Goal: Task Accomplishment & Management: Manage account settings

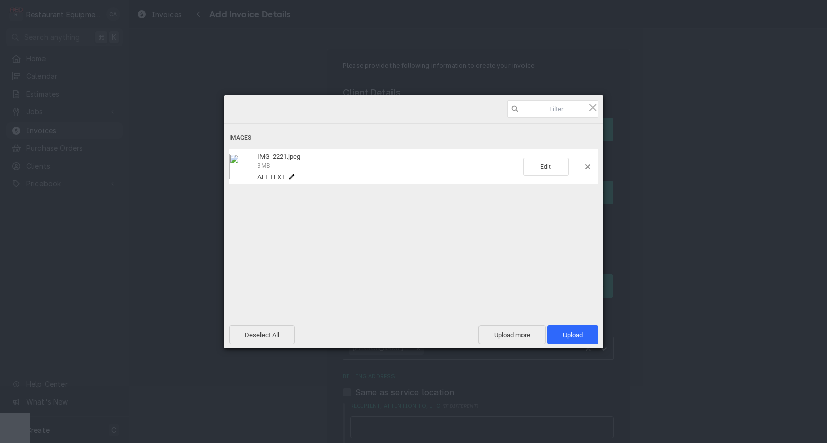
scroll to position [2000, 0]
drag, startPoint x: 565, startPoint y: 341, endPoint x: 558, endPoint y: 342, distance: 7.1
click at [565, 341] on span "Upload 1" at bounding box center [572, 334] width 51 height 19
type textarea "x"
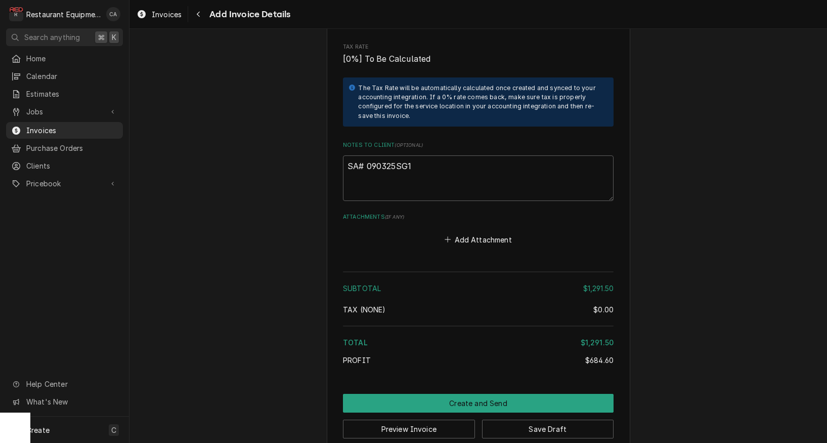
scroll to position [2052, 0]
click at [470, 233] on button "Add Attachment" at bounding box center [478, 240] width 71 height 14
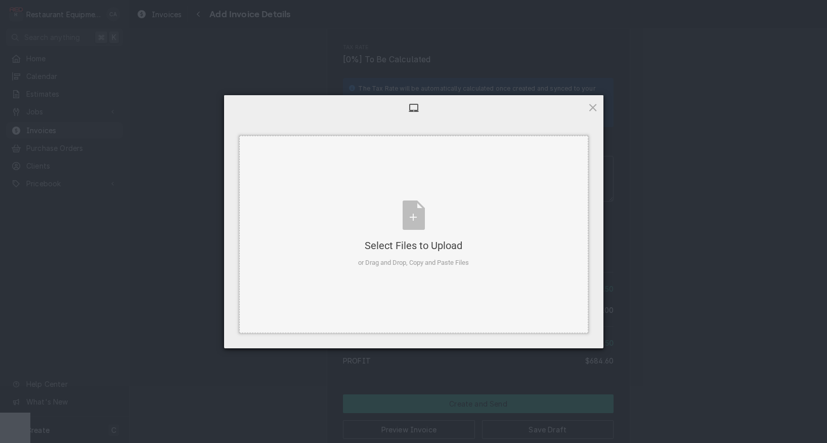
click at [460, 231] on div "Select Files to Upload or Drag and Drop, Copy and Paste Files" at bounding box center [413, 233] width 111 height 67
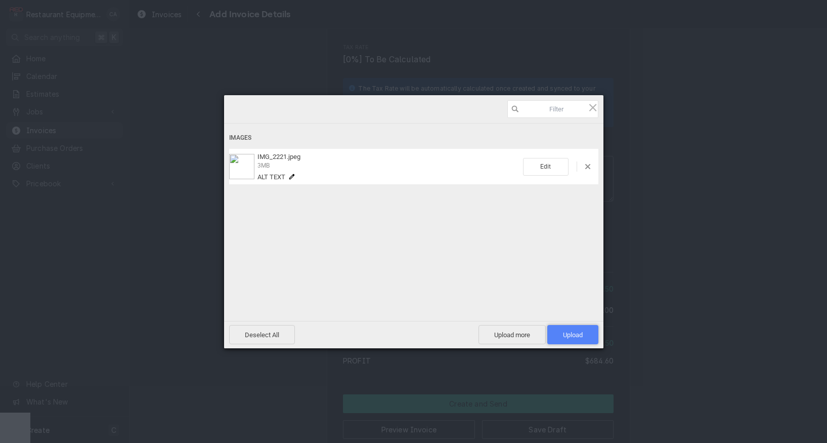
click at [579, 337] on span "Upload 1" at bounding box center [573, 335] width 20 height 8
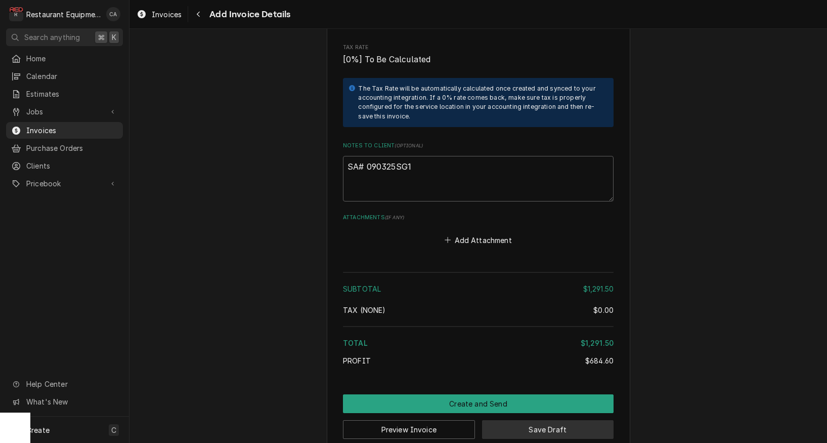
click at [549, 420] on button "Save Draft" at bounding box center [548, 429] width 132 height 19
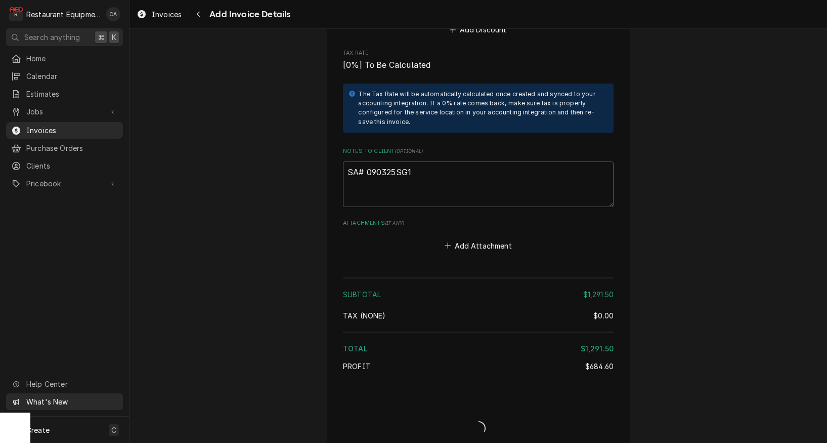
type textarea "x"
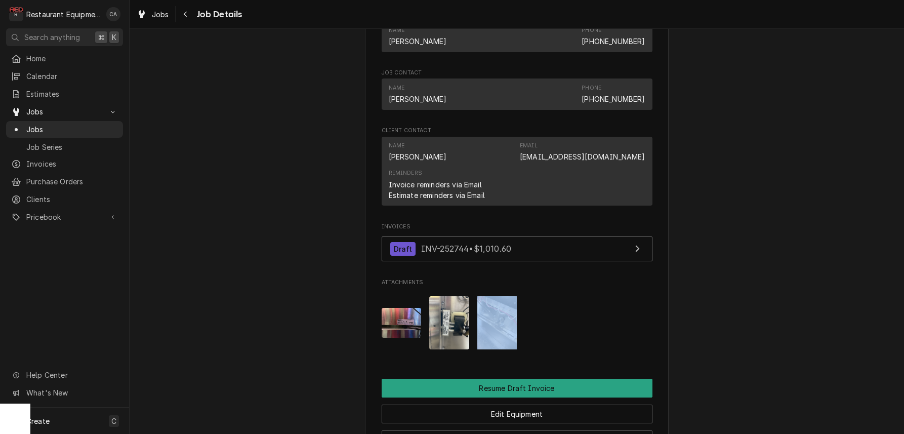
scroll to position [860, 0]
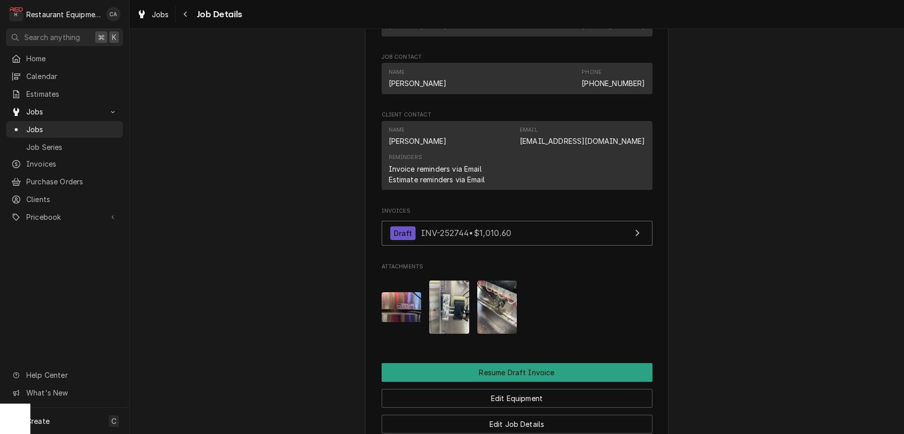
click at [157, 13] on span "Jobs" at bounding box center [160, 14] width 17 height 11
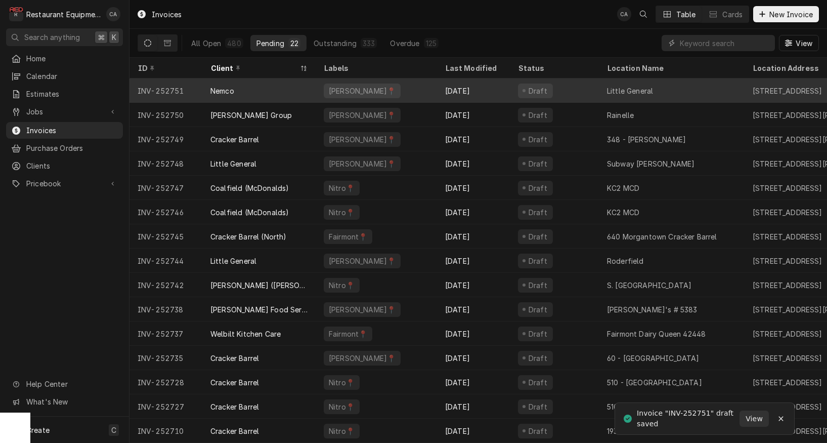
click at [648, 91] on div "Little General" at bounding box center [630, 91] width 46 height 11
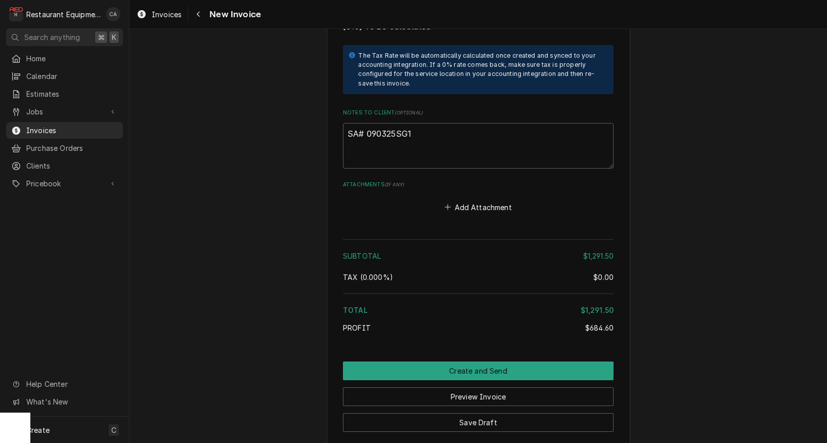
scroll to position [2074, 0]
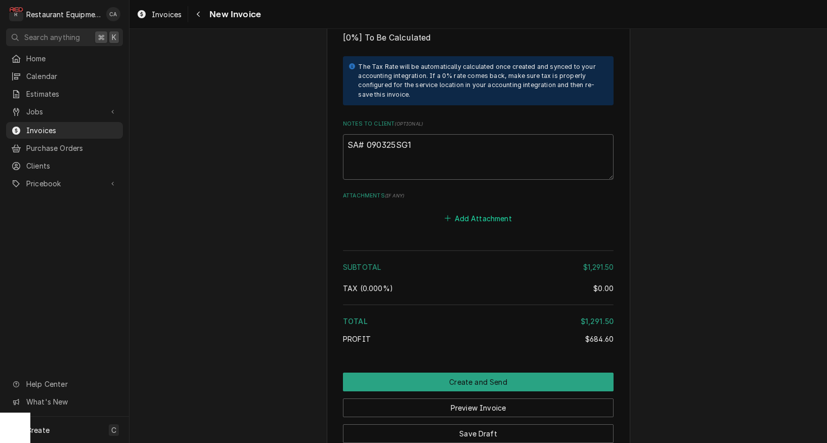
click at [487, 211] on button "Add Attachment" at bounding box center [478, 218] width 71 height 14
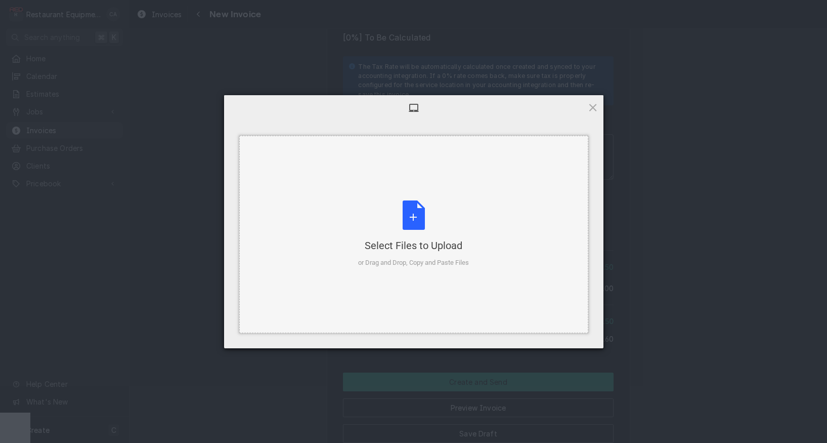
click at [452, 257] on div "Select Files to Upload or Drag and Drop, Copy and Paste Files" at bounding box center [413, 233] width 111 height 67
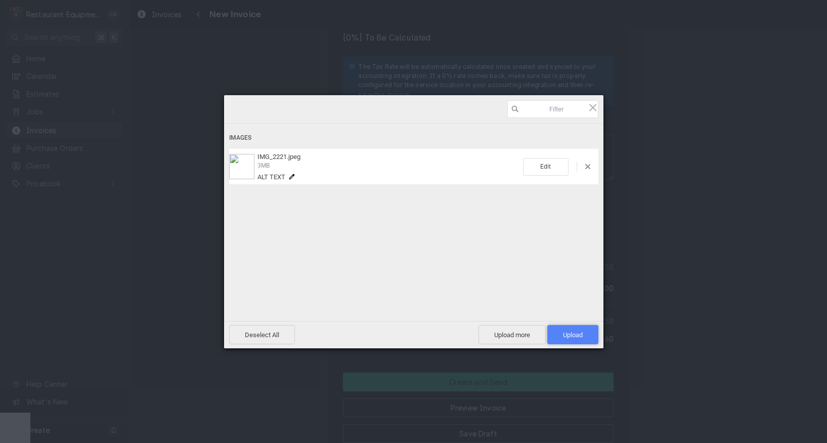
click at [573, 338] on span "Upload 1" at bounding box center [573, 335] width 20 height 8
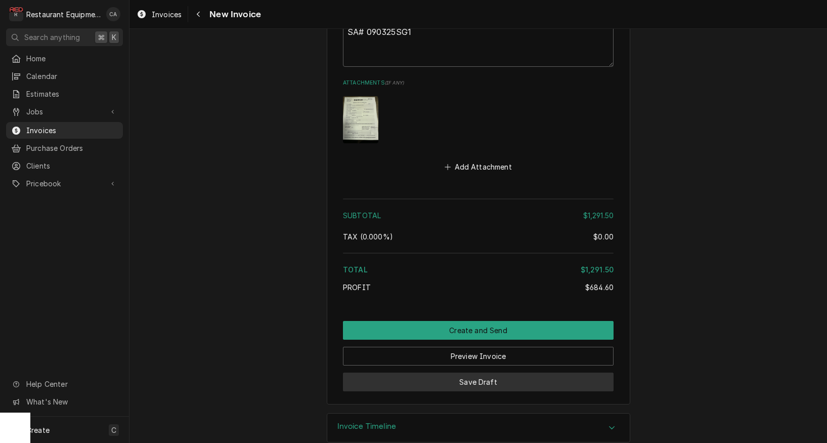
scroll to position [2186, 0]
click at [473, 373] on button "Save Draft" at bounding box center [478, 382] width 271 height 19
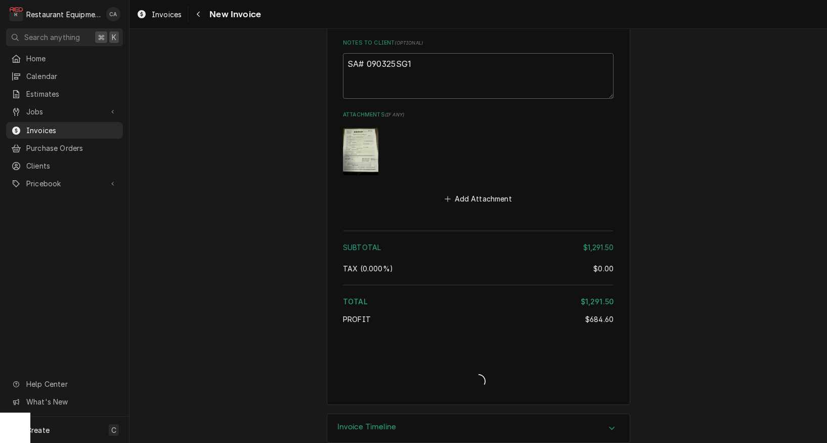
type textarea "x"
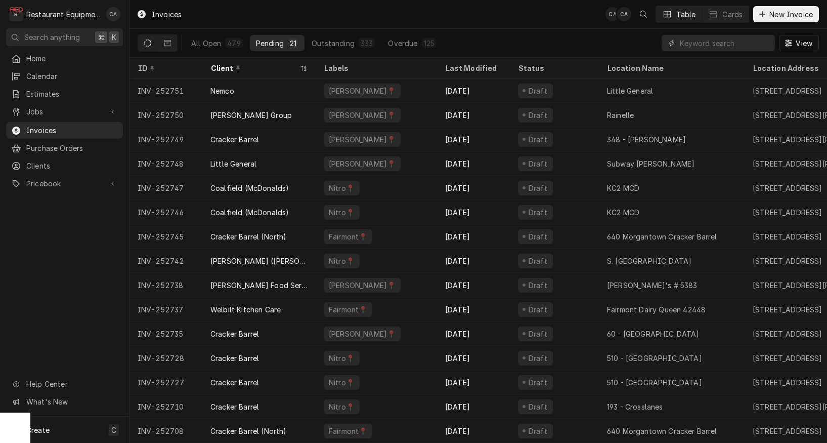
click at [233, 25] on div "Invoices CA CA Table Cards New Invoice" at bounding box center [479, 14] width 698 height 28
click at [718, 41] on input "Dynamic Content Wrapper" at bounding box center [725, 43] width 90 height 16
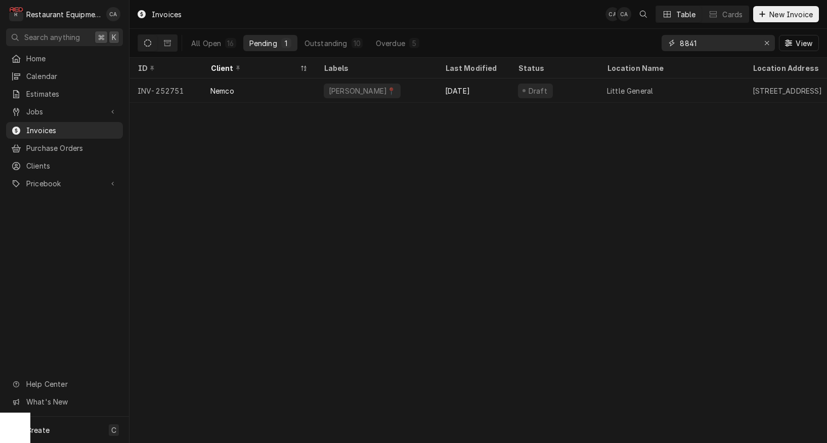
type input "8841"
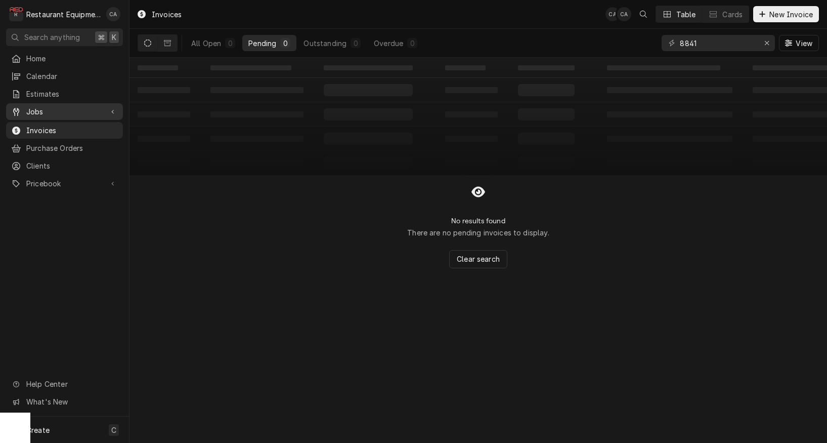
click at [41, 108] on span "Jobs" at bounding box center [64, 111] width 76 height 11
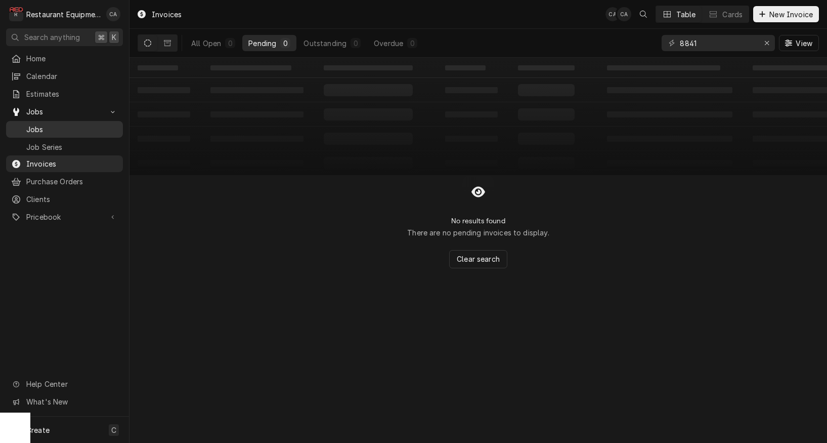
click at [47, 129] on span "Jobs" at bounding box center [72, 129] width 92 height 11
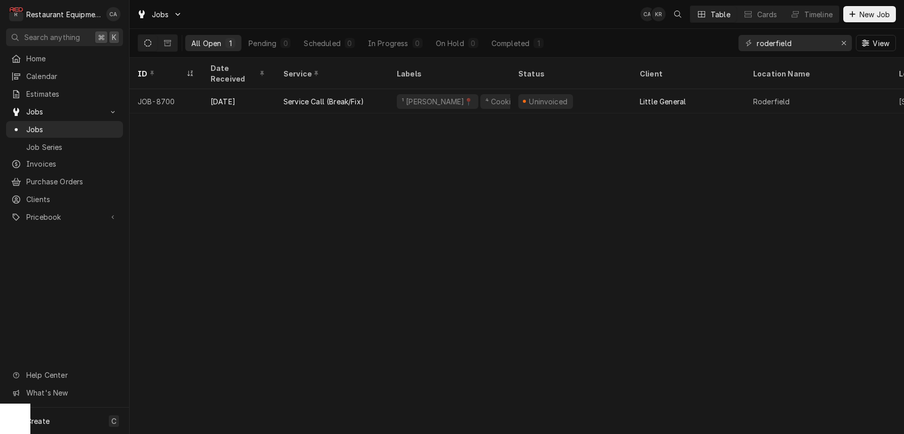
click at [438, 16] on div "Jobs CA KR Table Cards Timeline New Job" at bounding box center [517, 14] width 774 height 28
click at [844, 43] on icon "Erase input" at bounding box center [844, 42] width 6 height 7
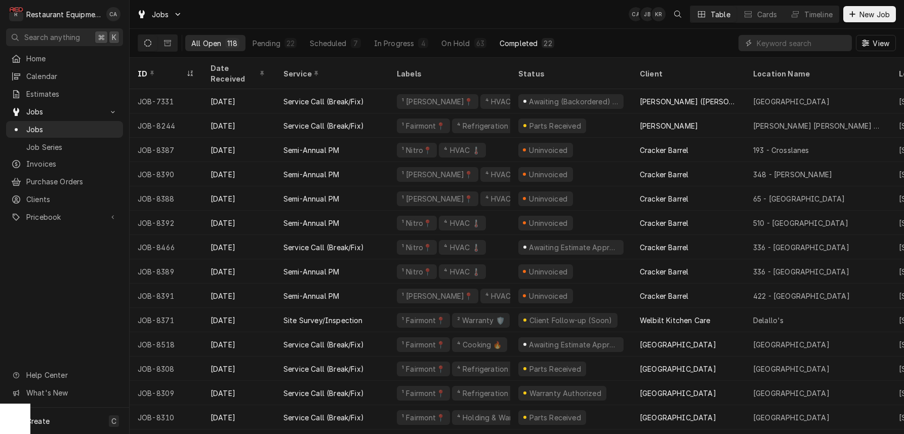
click at [519, 44] on div "Completed" at bounding box center [518, 43] width 38 height 11
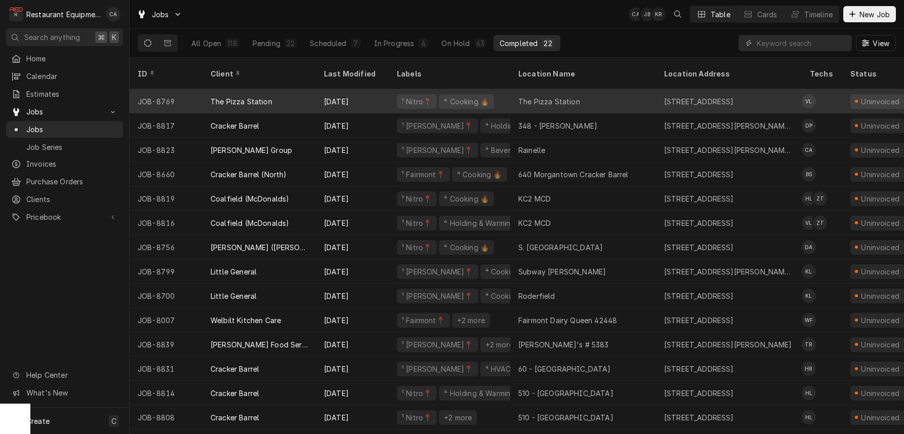
click at [583, 89] on div "The Pizza Station" at bounding box center [583, 101] width 146 height 24
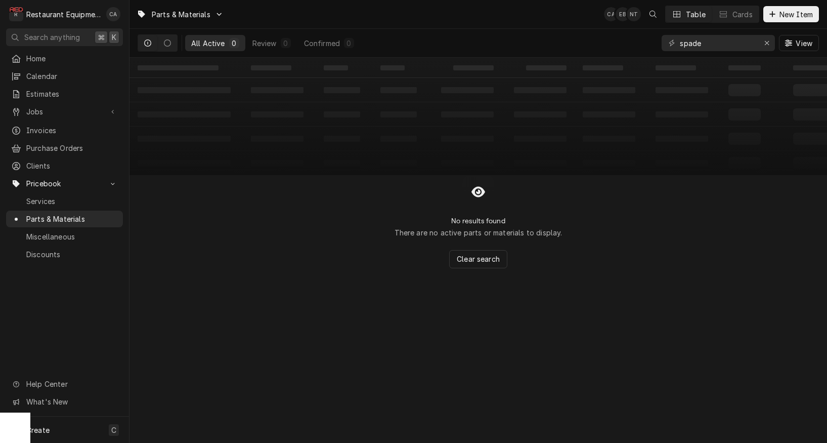
drag, startPoint x: 712, startPoint y: 44, endPoint x: 619, endPoint y: 39, distance: 93.2
click at [619, 39] on div "All Active 0 Review 0 Confirmed 0 spade View" at bounding box center [478, 43] width 681 height 28
type input "4603129"
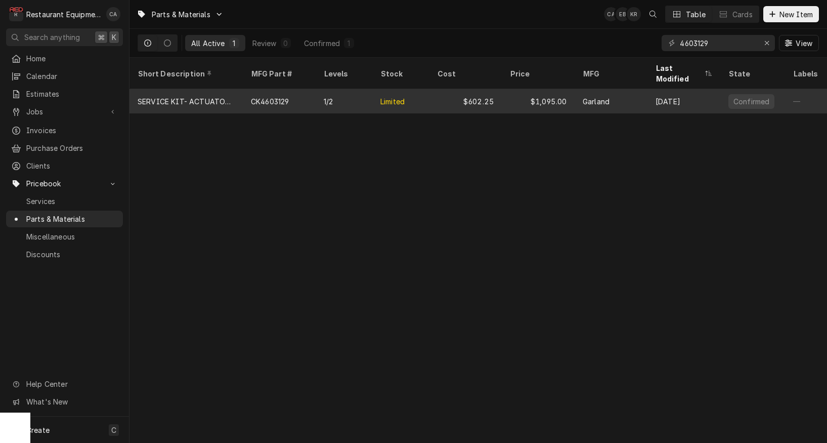
click at [436, 96] on div "$602.25" at bounding box center [465, 101] width 73 height 24
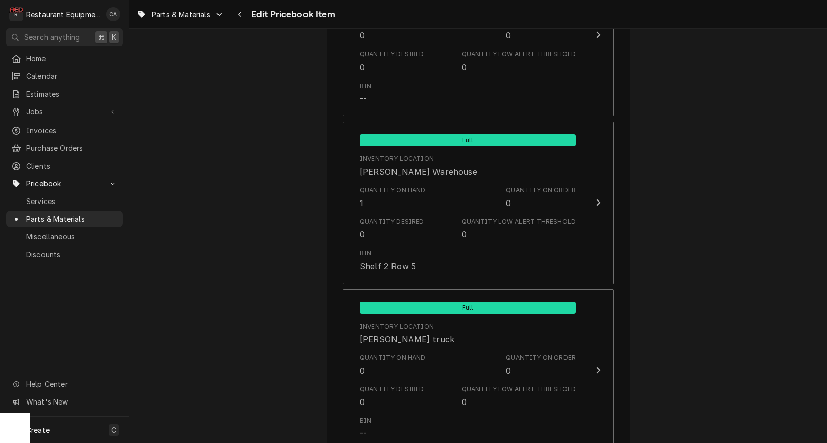
scroll to position [1198, 0]
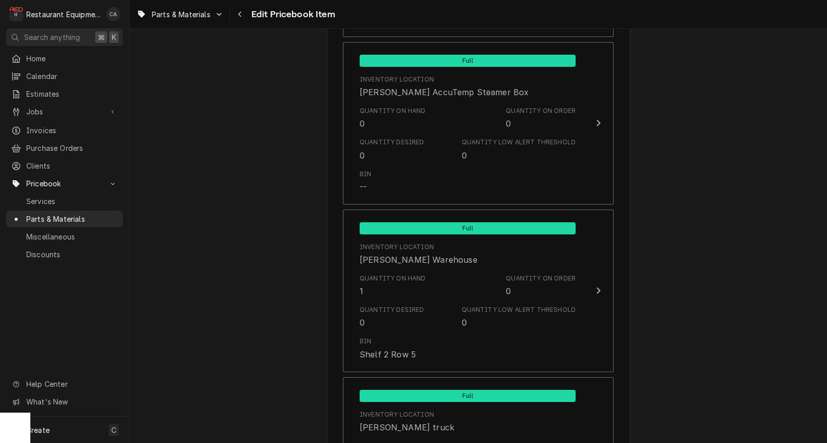
type textarea "x"
click at [242, 17] on icon "Navigate back" at bounding box center [240, 14] width 5 height 7
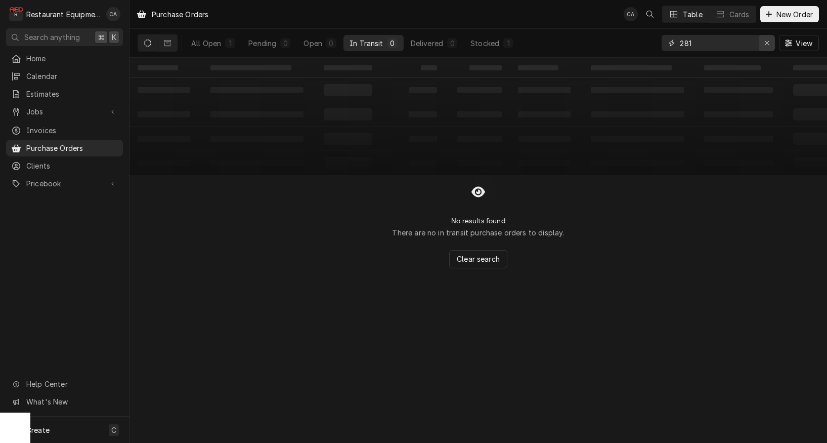
click at [764, 41] on icon "Erase input" at bounding box center [767, 42] width 6 height 7
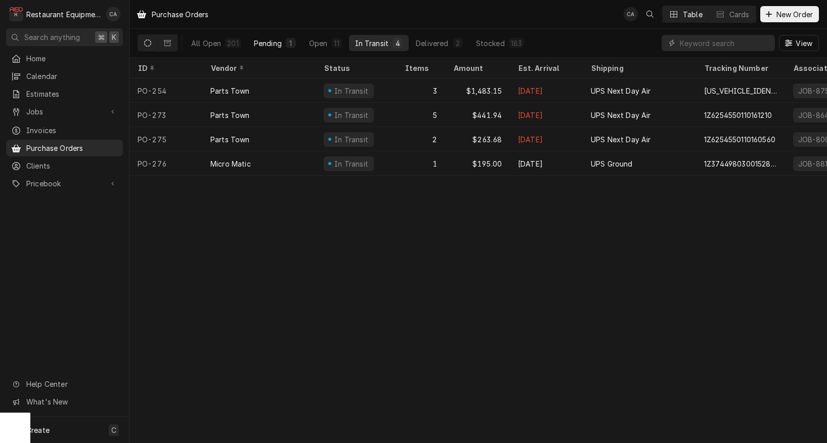
click at [272, 40] on div "Pending" at bounding box center [268, 43] width 28 height 11
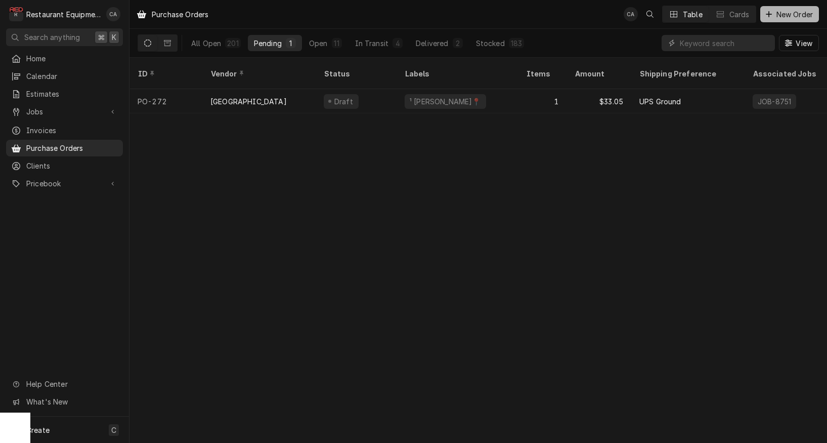
click at [796, 13] on span "New Order" at bounding box center [795, 14] width 40 height 11
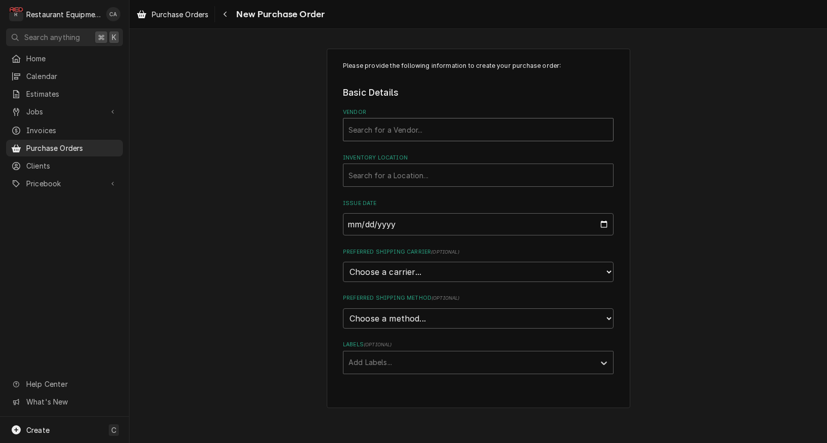
click at [384, 135] on div "Vendor" at bounding box center [479, 129] width 260 height 18
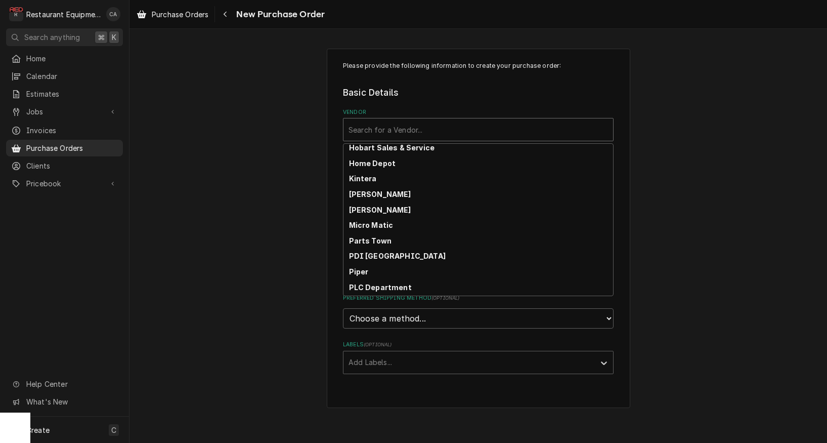
scroll to position [270, 0]
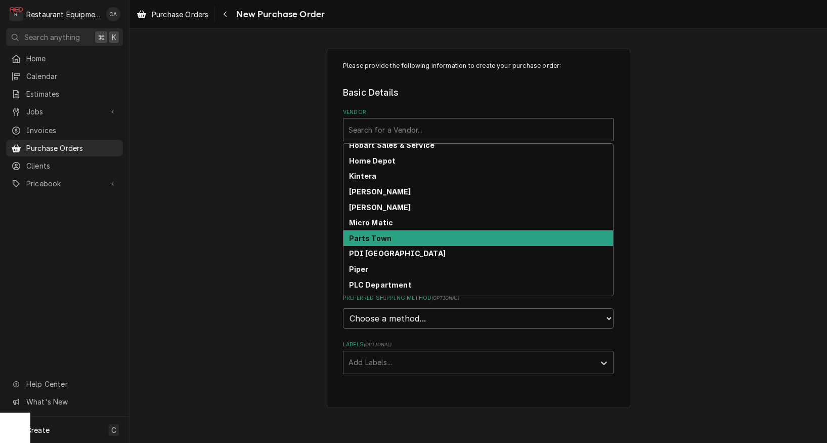
drag, startPoint x: 378, startPoint y: 237, endPoint x: 359, endPoint y: 237, distance: 19.7
click at [378, 237] on strong "Parts Town" at bounding box center [370, 238] width 43 height 9
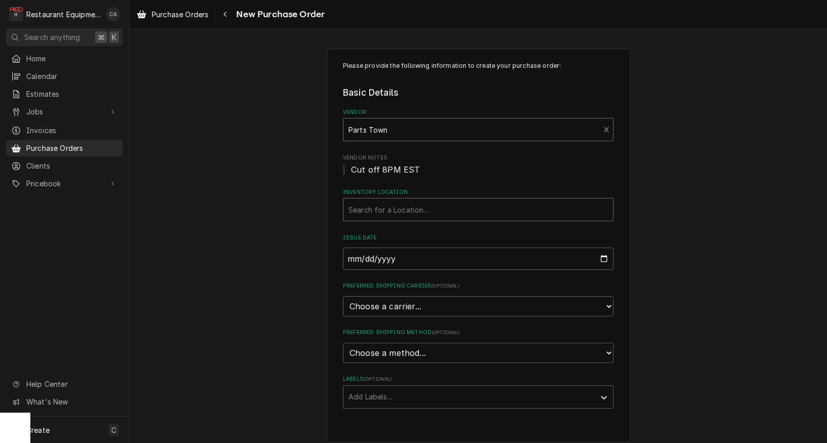
click at [357, 210] on div "Search for a Location..." at bounding box center [479, 209] width 260 height 11
type input "beck"
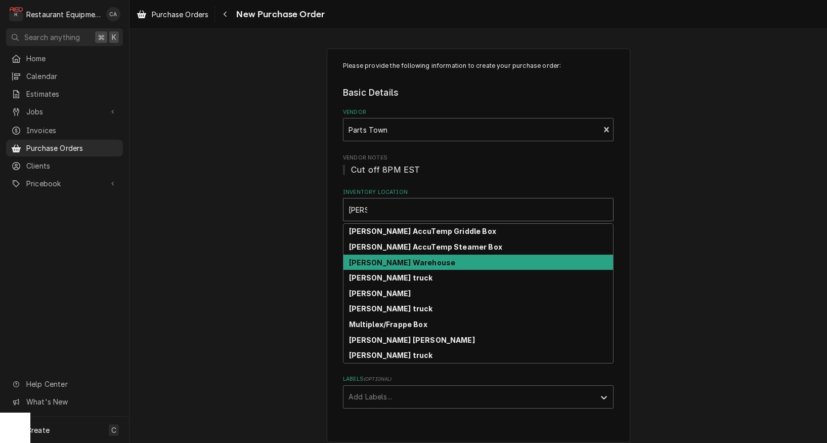
drag, startPoint x: 361, startPoint y: 260, endPoint x: 323, endPoint y: 249, distance: 39.3
click at [360, 260] on strong "Beckley Warehouse" at bounding box center [402, 262] width 107 height 9
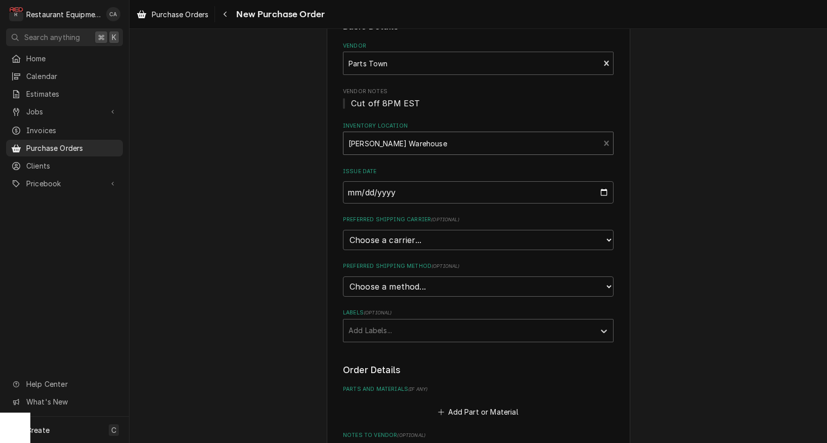
scroll to position [78, 0]
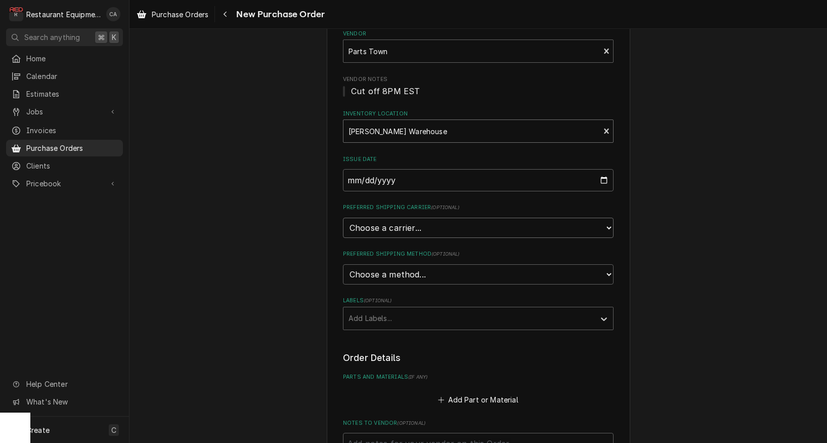
select select "4"
type textarea "x"
select select "3"
drag, startPoint x: 306, startPoint y: 295, endPoint x: 380, endPoint y: 313, distance: 76.3
click at [306, 295] on div "Please provide the following information to create your purchase order: Basic D…" at bounding box center [479, 313] width 698 height 705
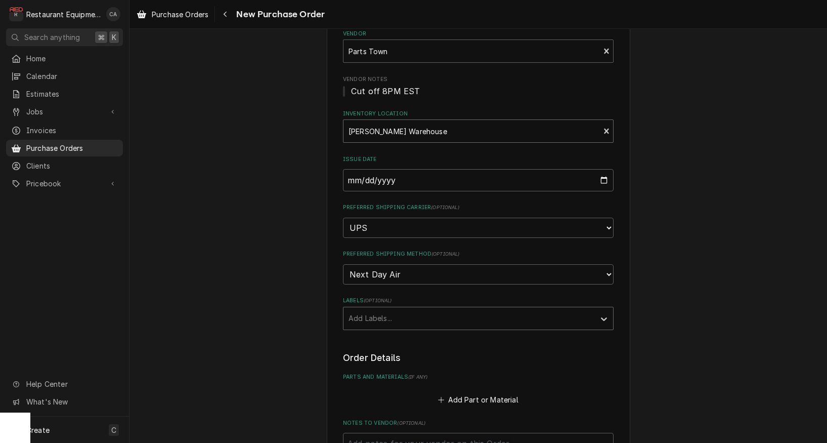
drag, startPoint x: 386, startPoint y: 304, endPoint x: 387, endPoint y: 310, distance: 5.6
click at [386, 313] on div "Add Labels..." at bounding box center [469, 318] width 241 height 11
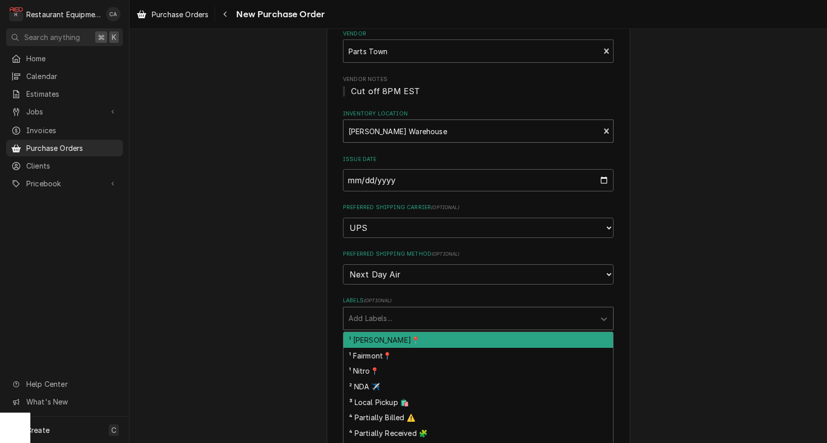
click at [374, 332] on div "¹ Beckley📍" at bounding box center [479, 340] width 270 height 16
type textarea "x"
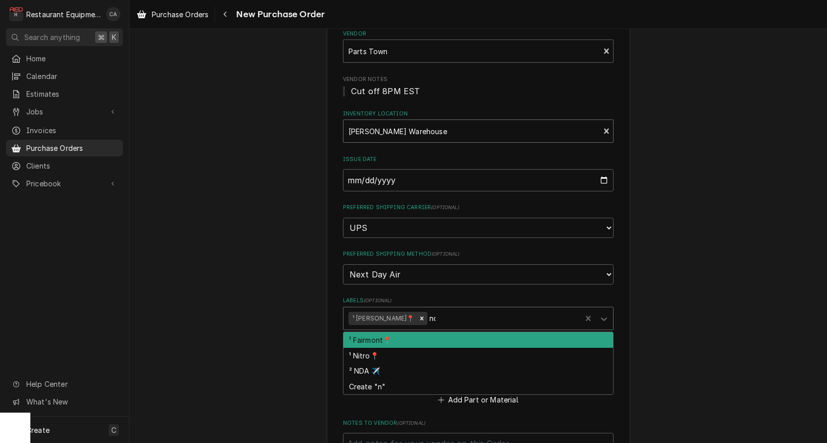
type input "nda"
drag, startPoint x: 416, startPoint y: 317, endPoint x: 344, endPoint y: 314, distance: 72.4
click at [415, 332] on div "² NDA ✈️" at bounding box center [479, 340] width 270 height 16
type textarea "x"
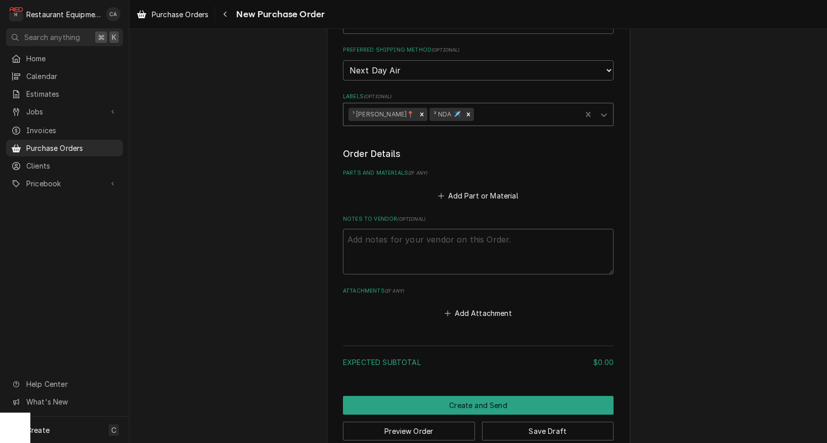
scroll to position [282, 0]
click at [466, 189] on button "Add Part or Material" at bounding box center [478, 196] width 83 height 14
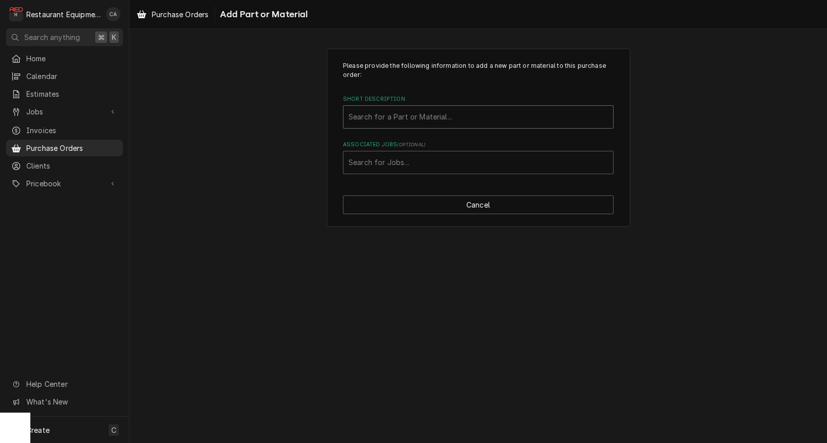
click at [401, 115] on div "Search for a Part or Material..." at bounding box center [479, 116] width 260 height 11
type input "4603129"
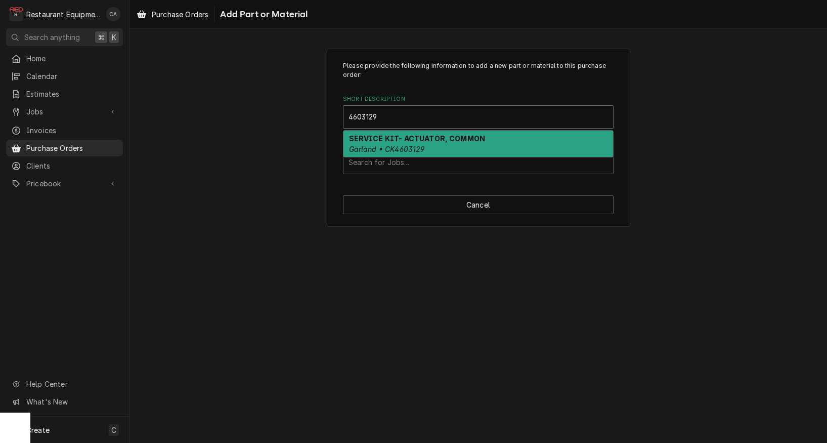
click at [404, 138] on strong "SERVICE KIT- ACTUATOR, COMMON" at bounding box center [417, 138] width 137 height 9
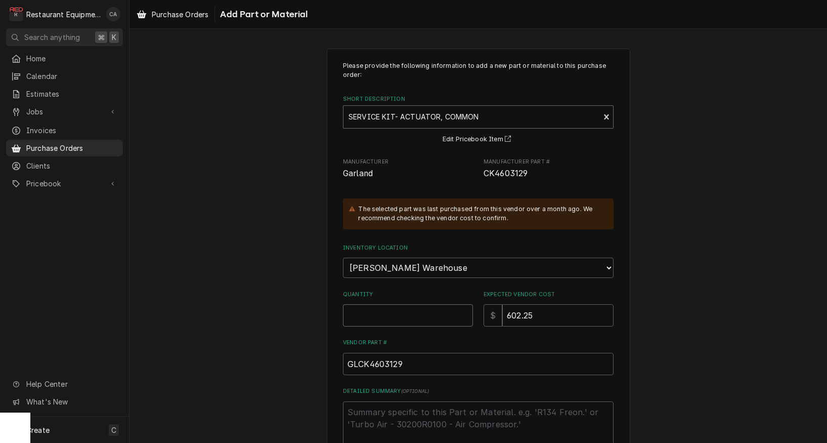
click at [361, 312] on input "Quantity" at bounding box center [408, 315] width 130 height 22
type textarea "x"
type input "1"
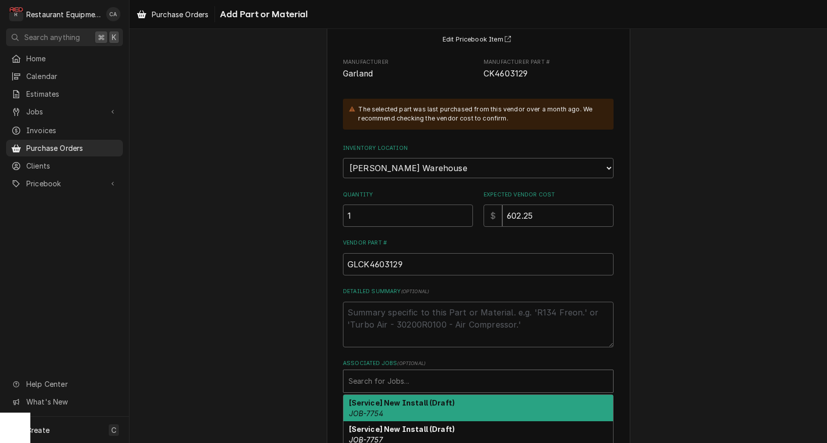
click at [402, 375] on div "Search for Jobs..." at bounding box center [479, 380] width 260 height 11
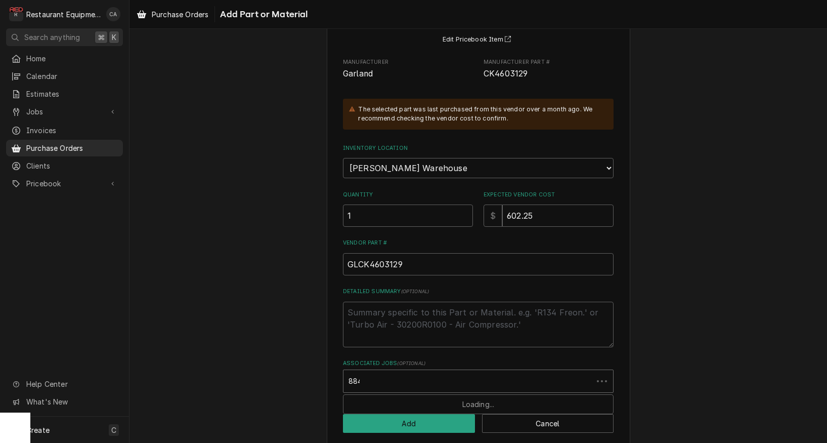
type input "8847"
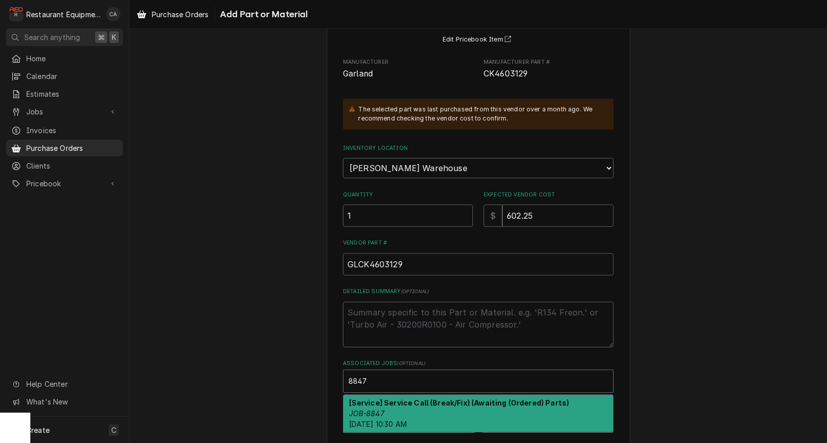
click at [368, 398] on strong "[Service] Service Call (Break/Fix) (Awaiting (Ordered) Parts)" at bounding box center [459, 402] width 221 height 9
type textarea "x"
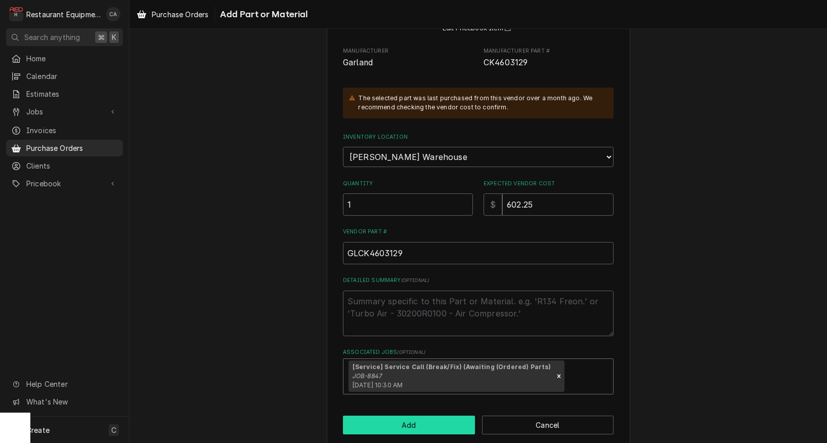
click at [402, 415] on button "Add" at bounding box center [409, 424] width 132 height 19
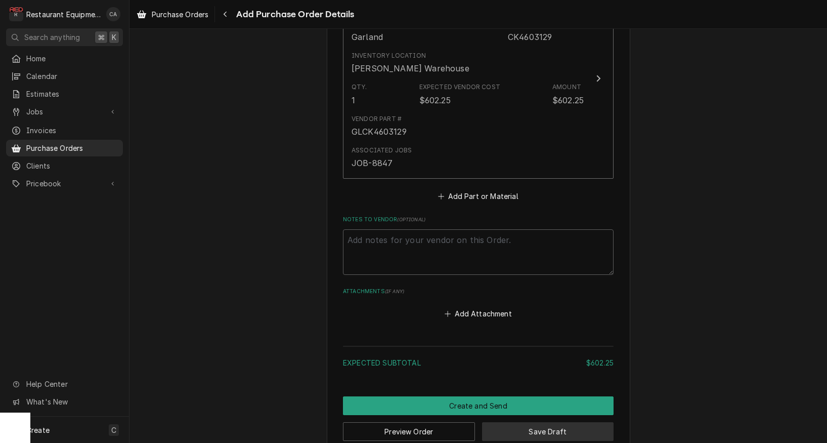
click at [546, 422] on button "Save Draft" at bounding box center [548, 431] width 132 height 19
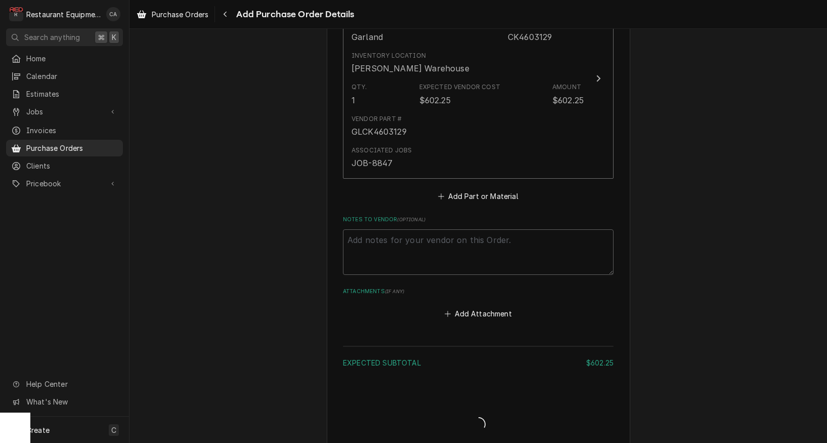
type textarea "x"
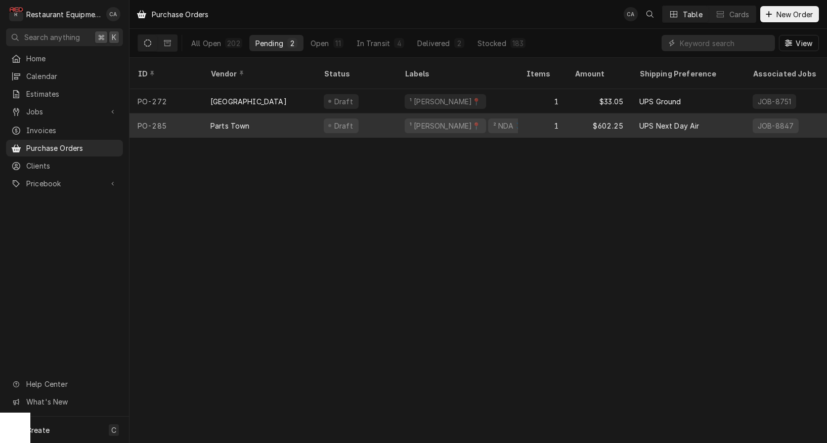
click at [356, 124] on div "Draft" at bounding box center [356, 125] width 81 height 24
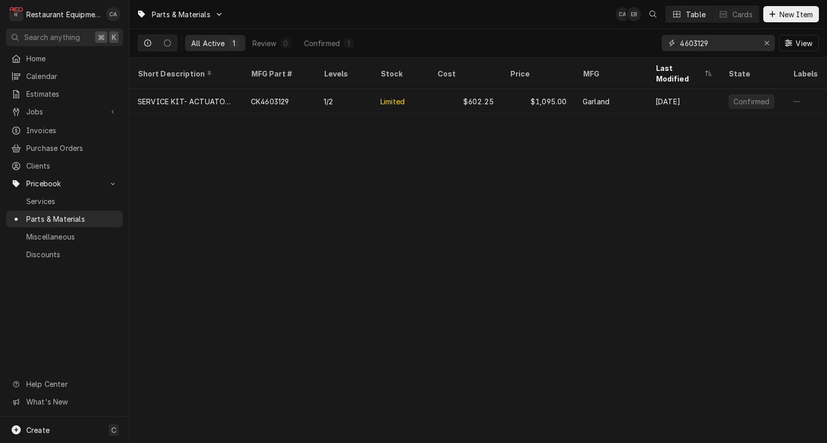
click at [728, 47] on input "4603129" at bounding box center [718, 43] width 76 height 16
click at [727, 47] on input "4603129" at bounding box center [718, 43] width 76 height 16
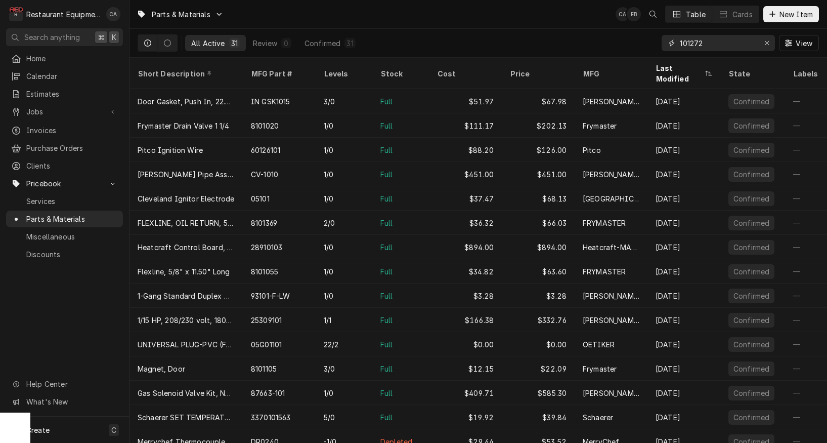
type input "101272"
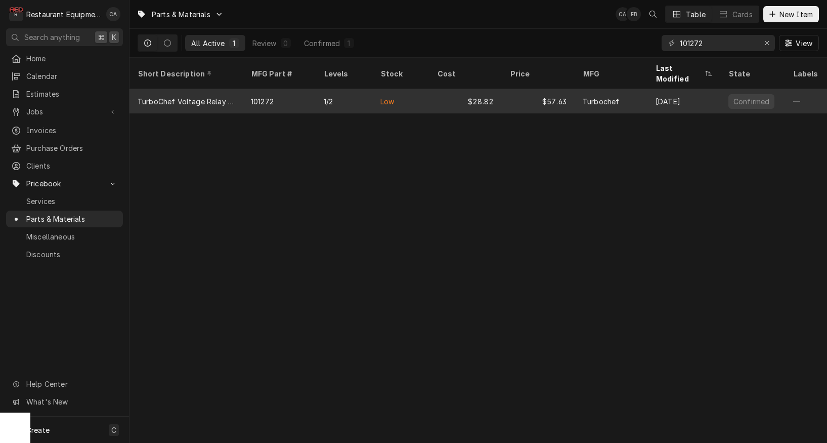
click at [461, 89] on div "$28.82" at bounding box center [465, 101] width 73 height 24
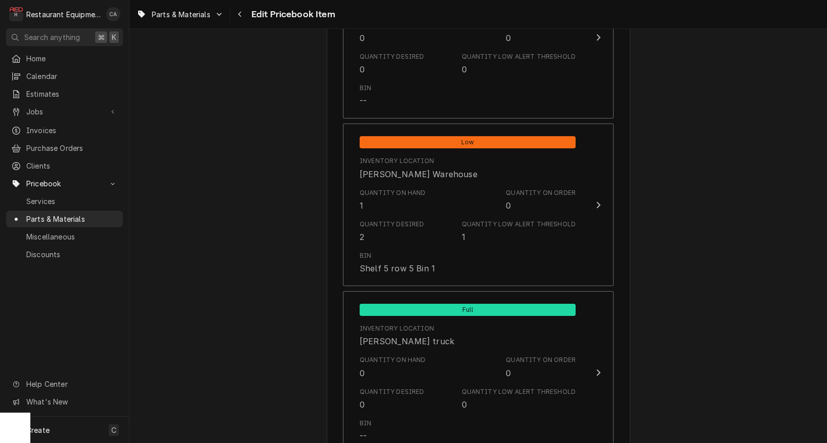
scroll to position [1184, 0]
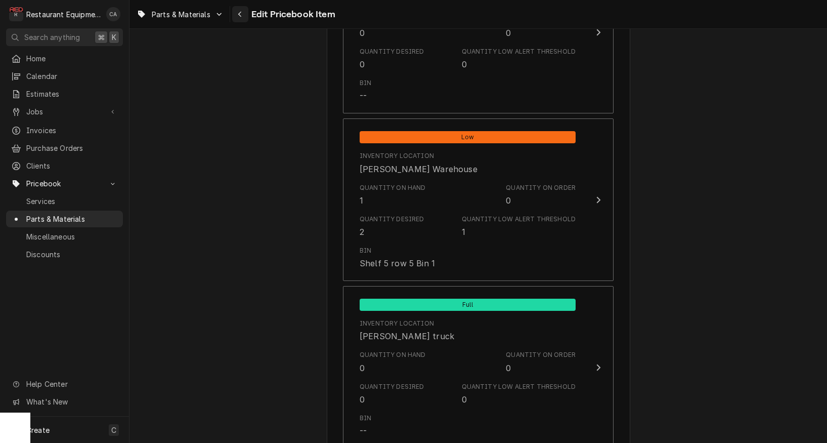
click at [246, 18] on button "Navigate back" at bounding box center [240, 14] width 16 height 16
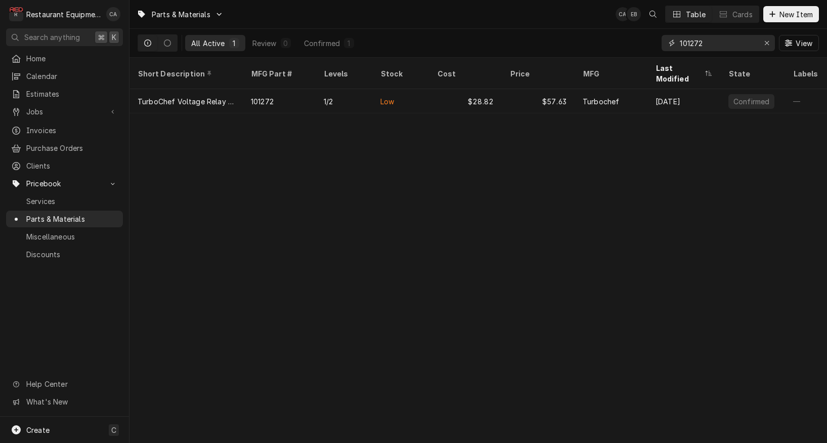
drag, startPoint x: 710, startPoint y: 45, endPoint x: 648, endPoint y: 42, distance: 62.3
click at [648, 42] on div "All Active 1 Review 0 Confirmed 1 101272 View" at bounding box center [478, 43] width 681 height 28
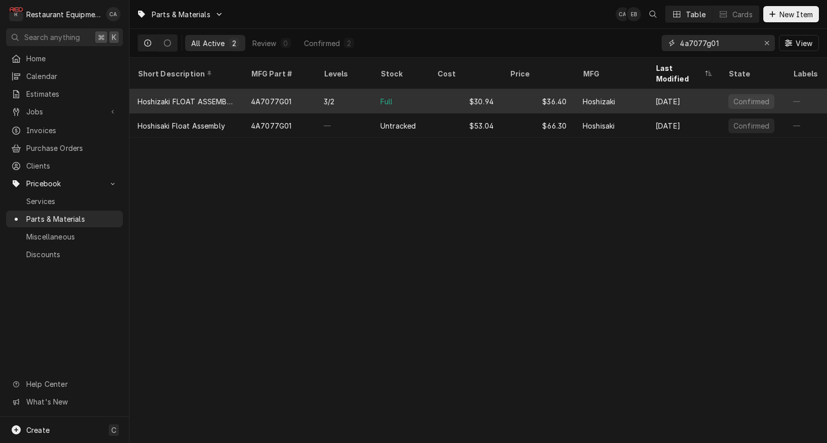
type input "4a7077g01"
click at [501, 97] on div "$30.94" at bounding box center [465, 101] width 73 height 24
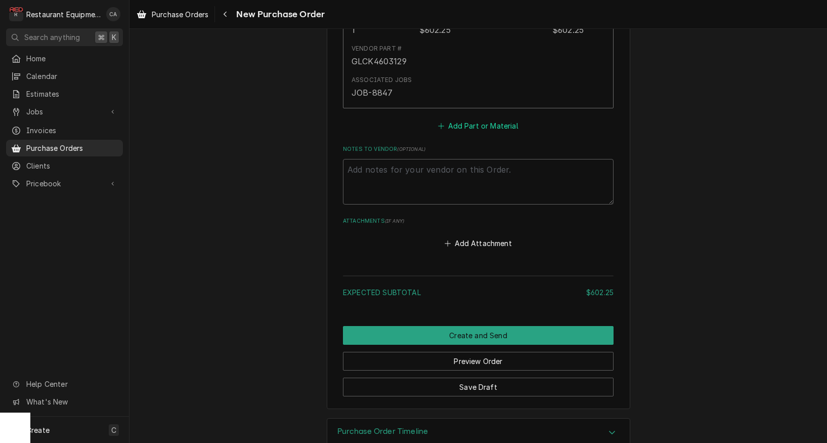
scroll to position [557, 0]
click at [477, 119] on button "Add Part or Material" at bounding box center [478, 126] width 83 height 14
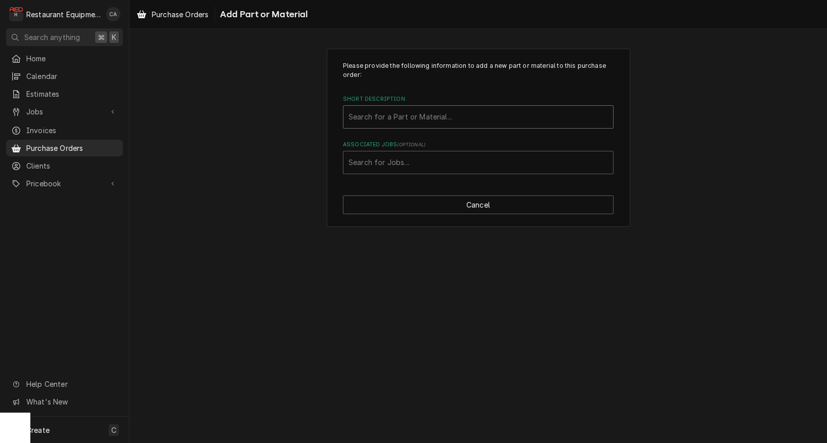
click at [398, 120] on div "Search for a Part or Material..." at bounding box center [479, 116] width 260 height 11
type input "101272"
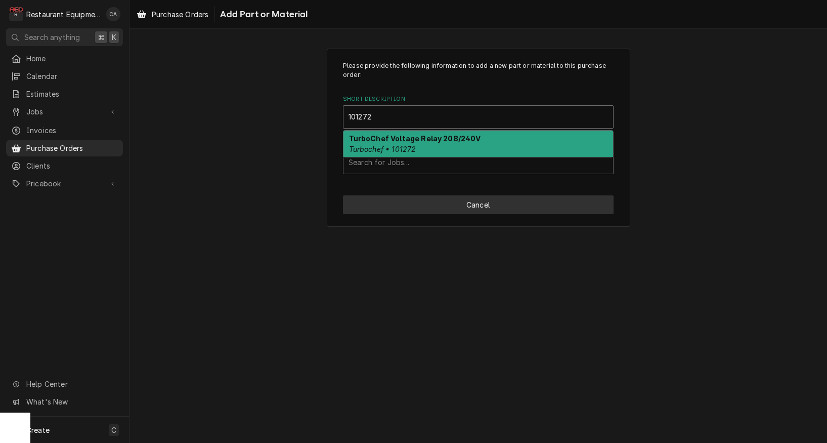
drag, startPoint x: 390, startPoint y: 142, endPoint x: 450, endPoint y: 211, distance: 91.9
click at [391, 142] on strong "TurboChef Voltage Relay 208/240V" at bounding box center [415, 138] width 132 height 9
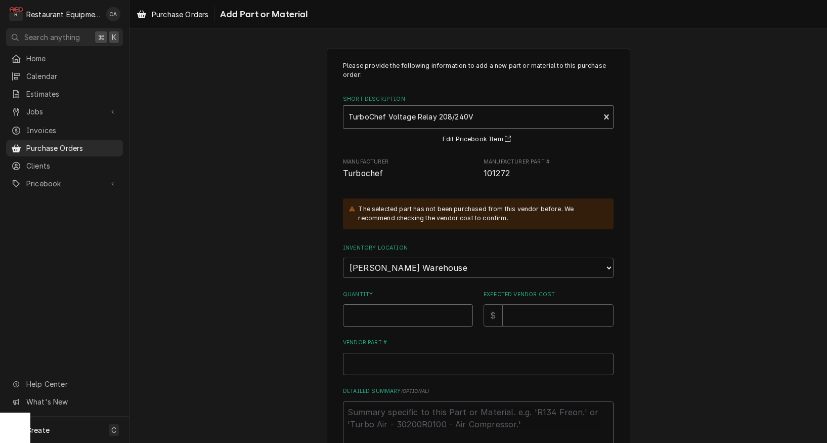
click at [351, 304] on input "Quantity" at bounding box center [408, 315] width 130 height 22
click at [355, 304] on input "Quantity" at bounding box center [408, 315] width 130 height 22
click at [357, 305] on input "Quantity" at bounding box center [408, 315] width 130 height 22
click at [362, 306] on input "Quantity" at bounding box center [408, 315] width 130 height 22
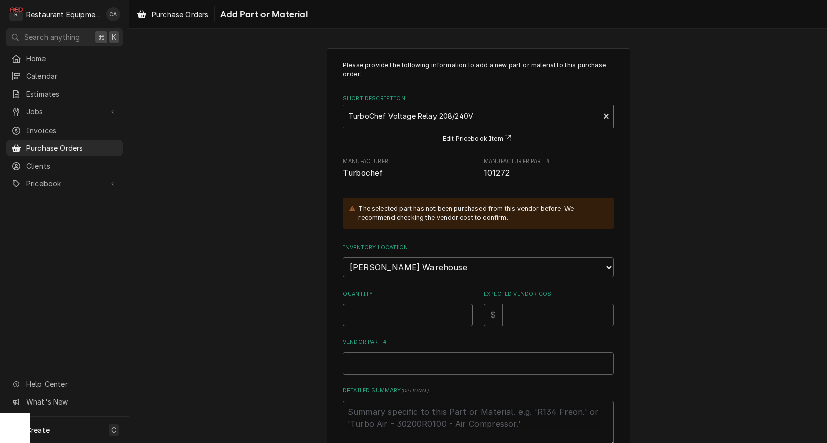
type textarea "x"
type input "1"
click at [533, 307] on input "Expected Vendor Cost" at bounding box center [557, 315] width 111 height 22
type textarea "x"
type input "2"
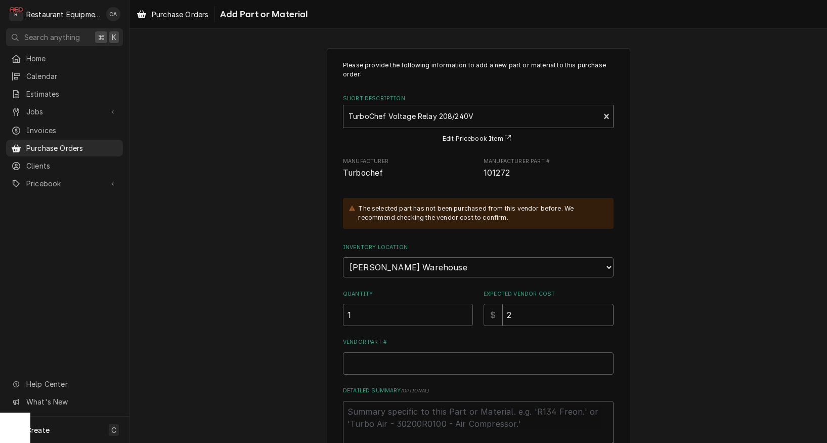
type textarea "x"
type input "28"
type textarea "x"
type input "28.8"
type textarea "x"
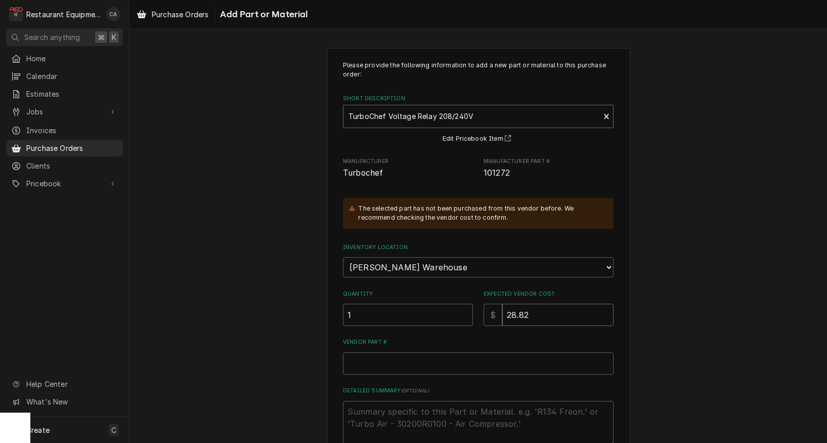
type input "28.82"
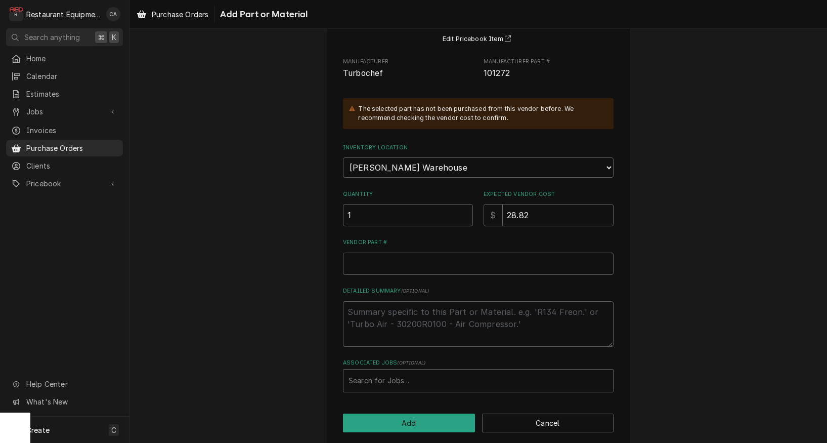
scroll to position [100, 0]
click at [368, 253] on input "Vendor Part #" at bounding box center [478, 264] width 271 height 22
click at [365, 253] on input "Vendor Part #" at bounding box center [478, 264] width 271 height 22
paste input "TBC101272"
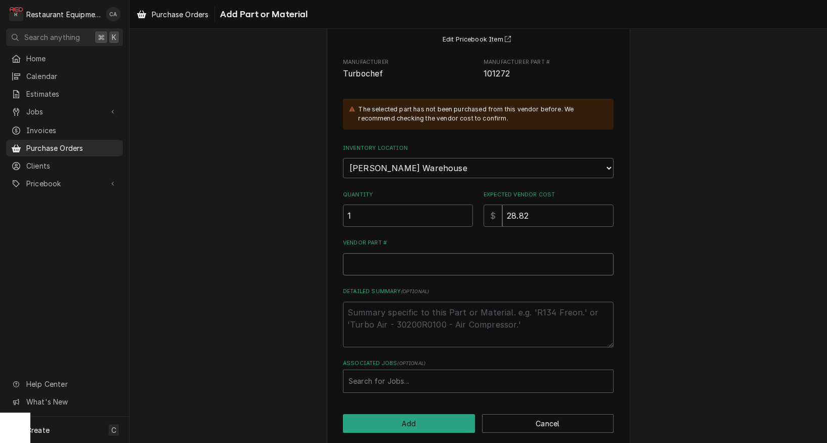
type textarea "x"
type input "TBC101272"
click at [423, 414] on button "Add" at bounding box center [409, 423] width 132 height 19
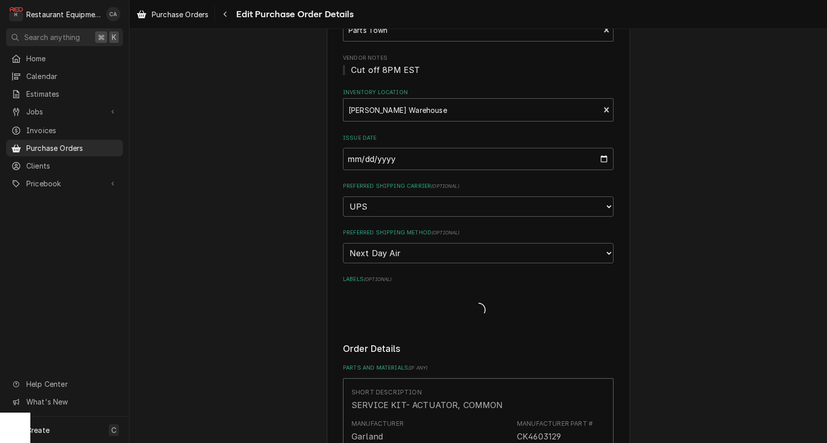
type textarea "x"
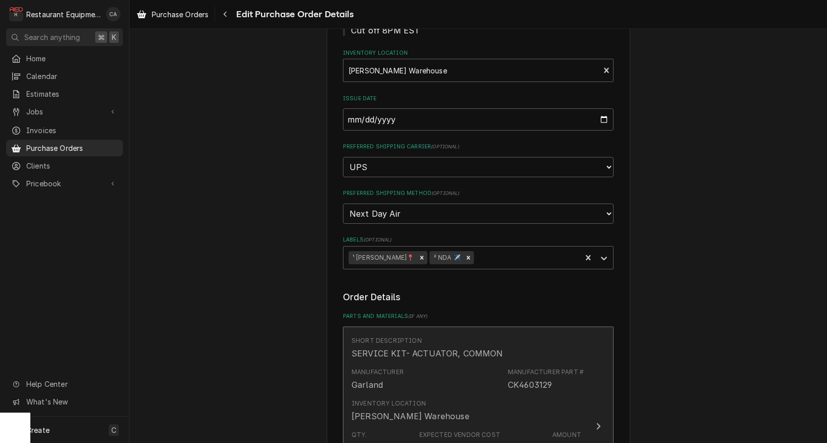
scroll to position [138, 0]
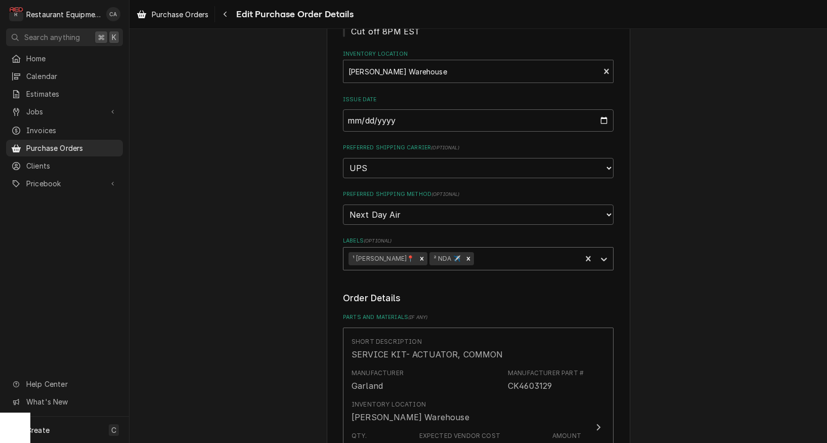
click at [476, 249] on div "Labels" at bounding box center [526, 258] width 100 height 18
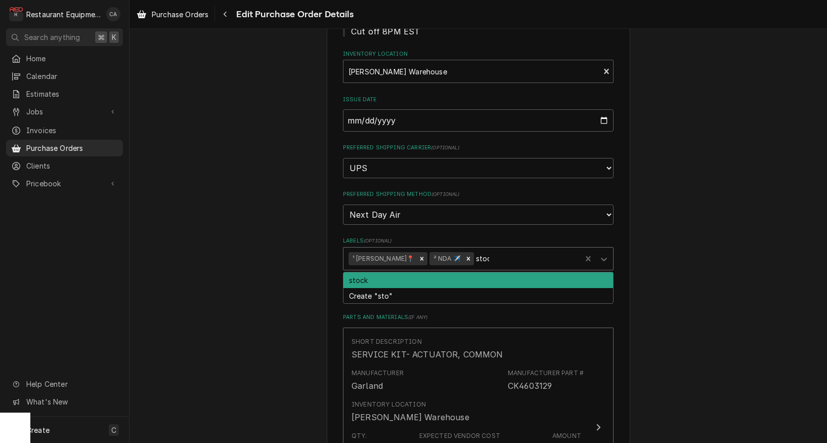
type input "stock"
click at [443, 272] on div "stock" at bounding box center [479, 280] width 270 height 16
type textarea "x"
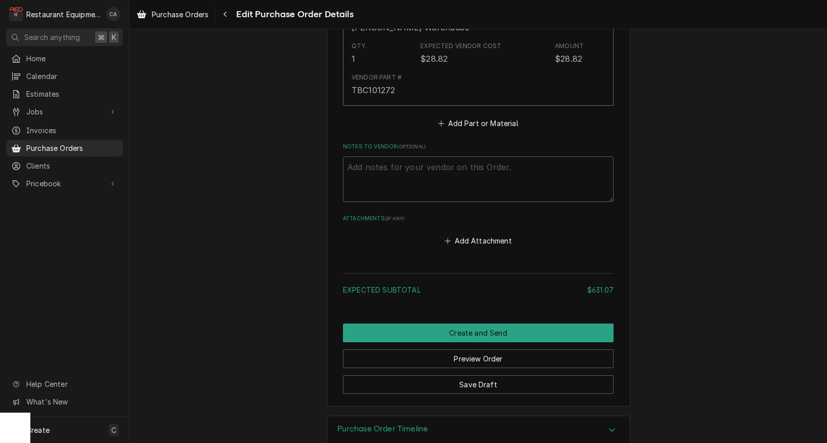
scroll to position [0, 0]
click at [477, 375] on button "Save Draft" at bounding box center [478, 384] width 271 height 19
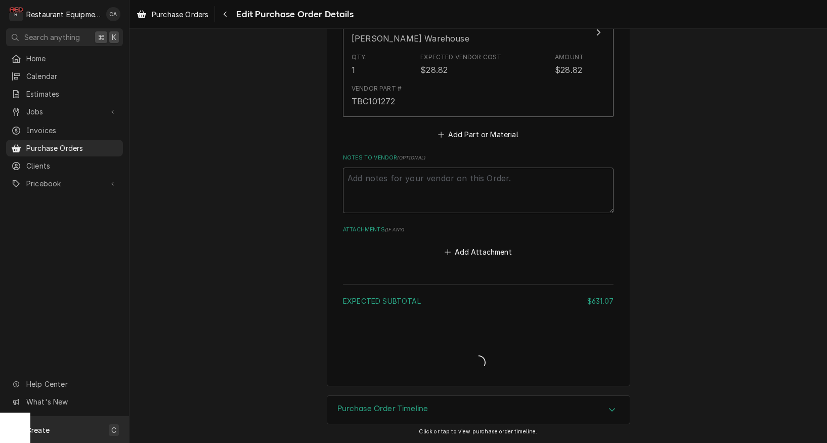
type textarea "x"
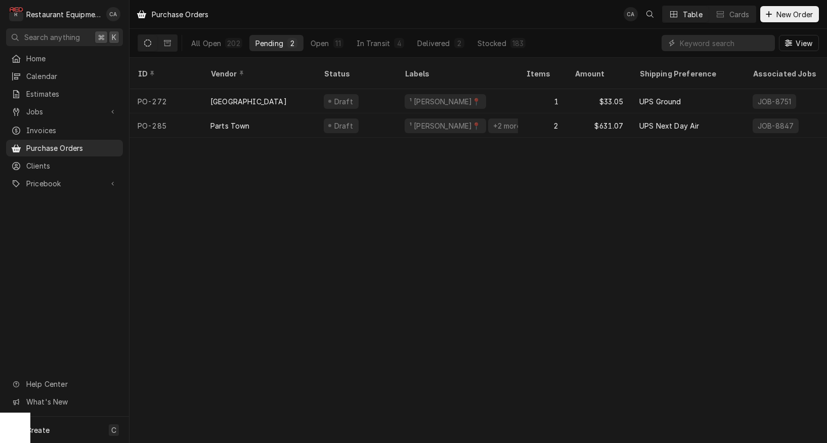
click at [492, 0] on div "Purchase Orders CA Table Cards New Order" at bounding box center [479, 14] width 698 height 28
click at [703, 42] on input "Dynamic Content Wrapper" at bounding box center [725, 43] width 90 height 16
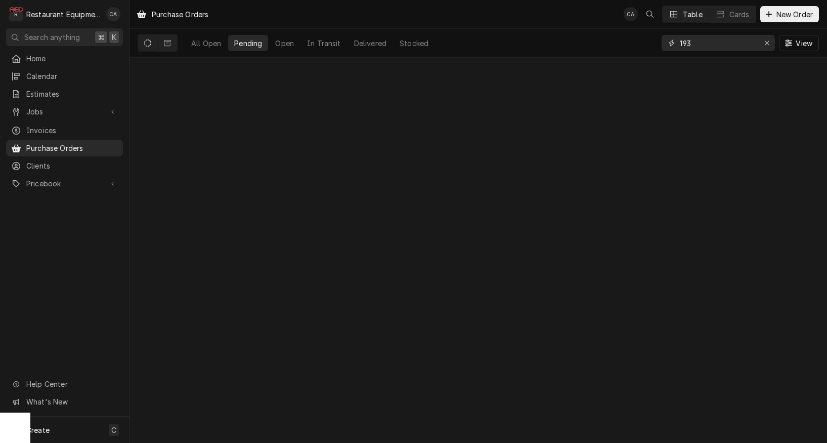
type input "193"
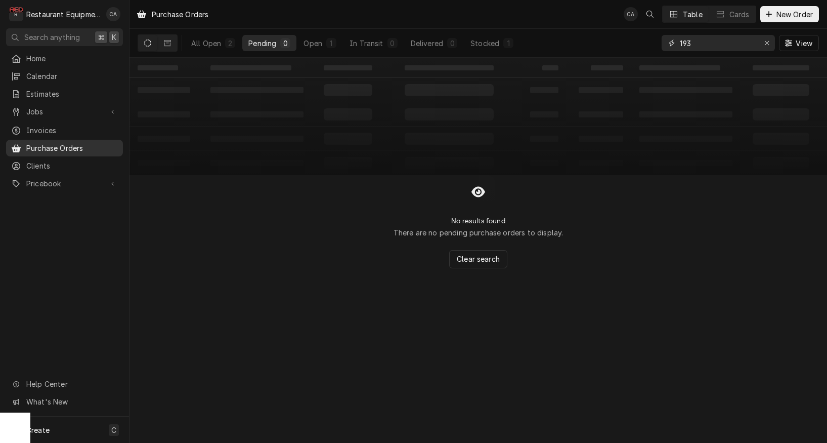
scroll to position [0, 1]
click at [768, 42] on icon "Erase input" at bounding box center [767, 42] width 6 height 7
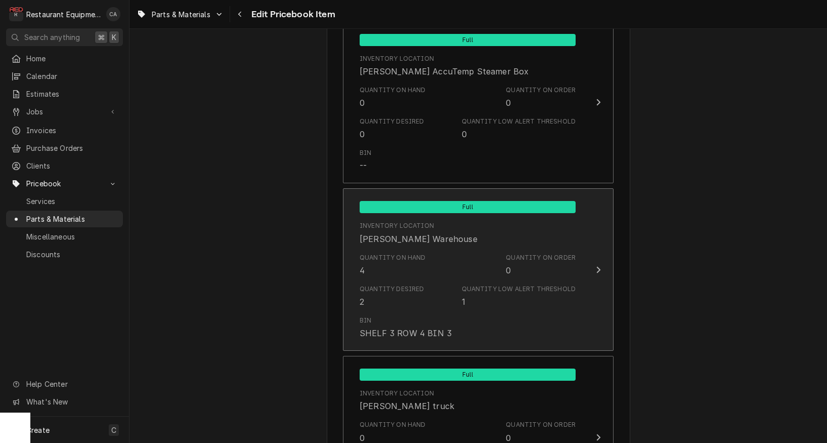
scroll to position [1125, 0]
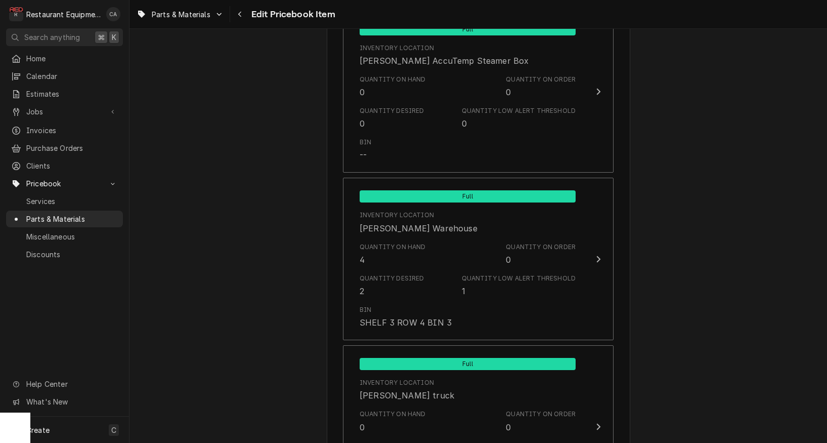
type textarea "x"
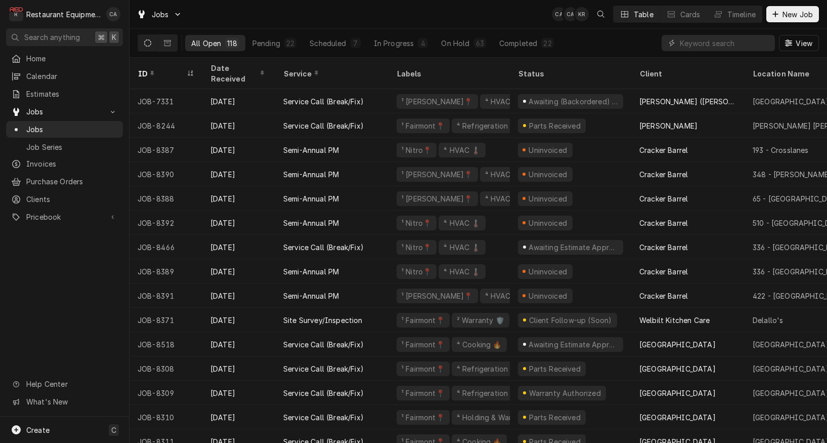
click at [364, 19] on div "Jobs CA CA KR Table Cards Timeline New Job" at bounding box center [479, 14] width 698 height 28
click at [689, 46] on input "Dynamic Content Wrapper" at bounding box center [725, 43] width 90 height 16
type input "8523"
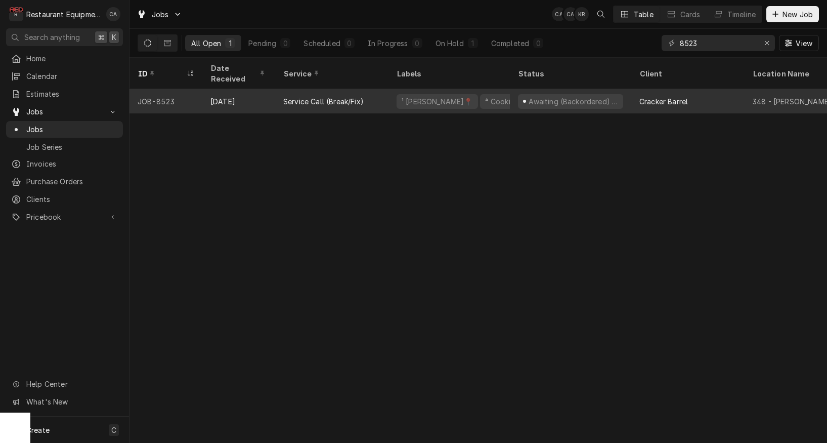
click at [531, 96] on div "Awaiting (Backordered) Parts" at bounding box center [574, 101] width 92 height 11
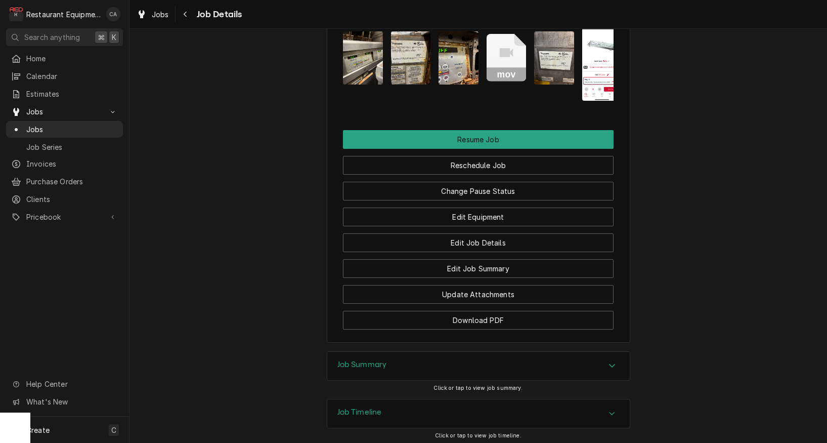
scroll to position [1342, 0]
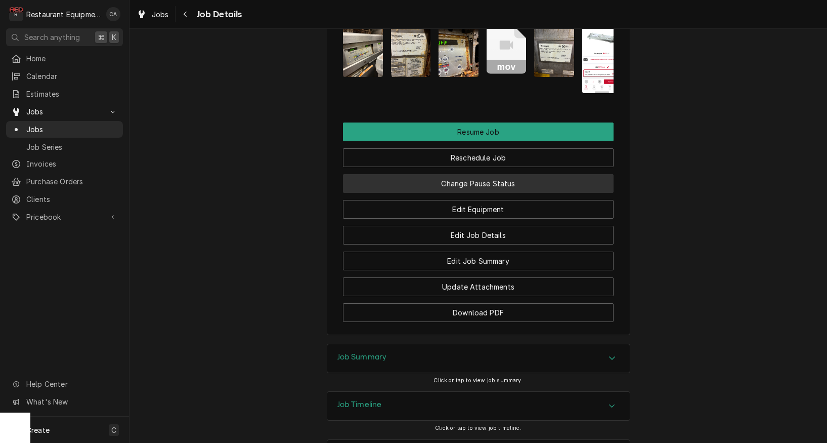
click at [428, 180] on button "Change Pause Status" at bounding box center [478, 183] width 271 height 19
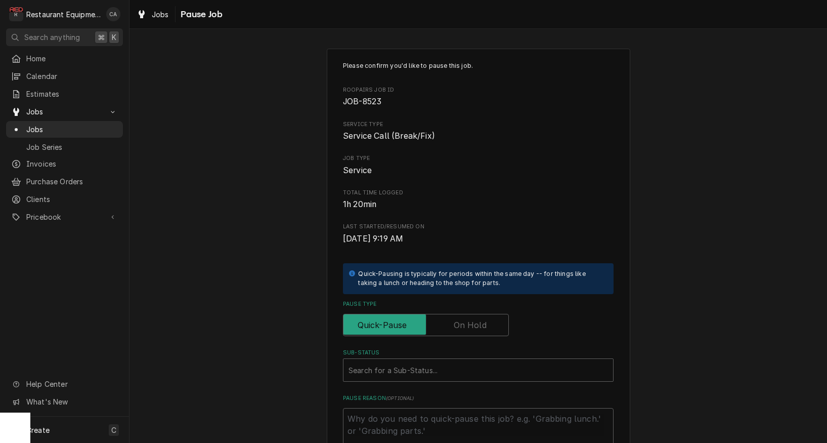
drag, startPoint x: 462, startPoint y: 322, endPoint x: 458, endPoint y: 347, distance: 25.2
click at [463, 322] on label "Pause Type" at bounding box center [426, 325] width 166 height 22
click at [463, 322] on input "Pause Type" at bounding box center [426, 325] width 157 height 22
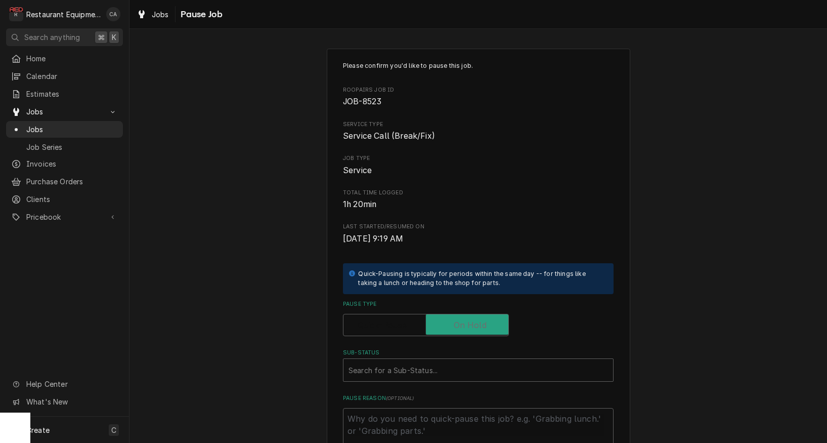
checkbox input "true"
type textarea "x"
click at [429, 366] on div "Search for a Sub-Status..." at bounding box center [479, 370] width 260 height 11
type input "parts rec"
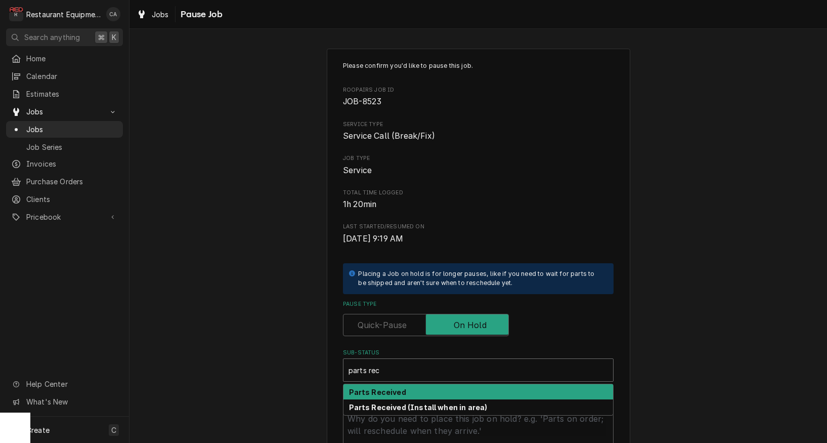
click at [417, 387] on div "Parts Received" at bounding box center [479, 392] width 270 height 16
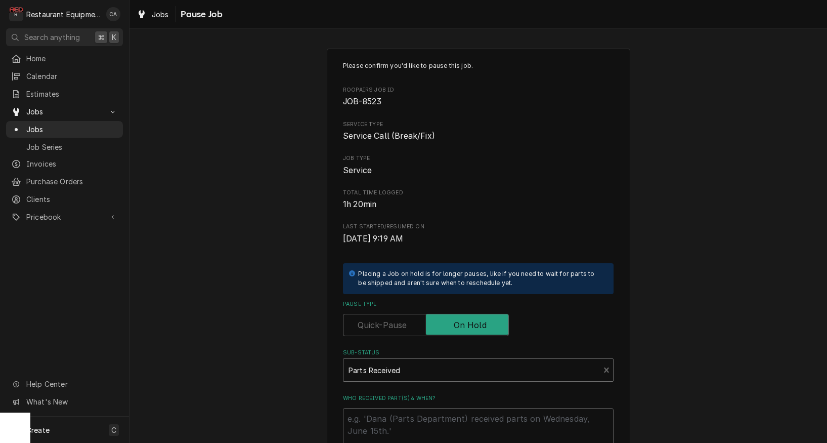
type textarea "x"
click at [402, 413] on textarea "Who received part(s) & when?" at bounding box center [478, 431] width 271 height 46
type textarea "x"
type textarea "9"
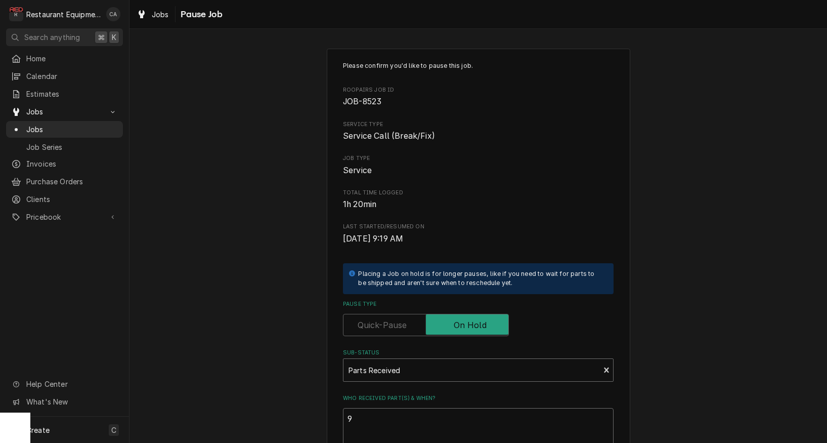
scroll to position [0, 0]
type textarea "x"
type textarea "9/"
type textarea "x"
type textarea "9/1"
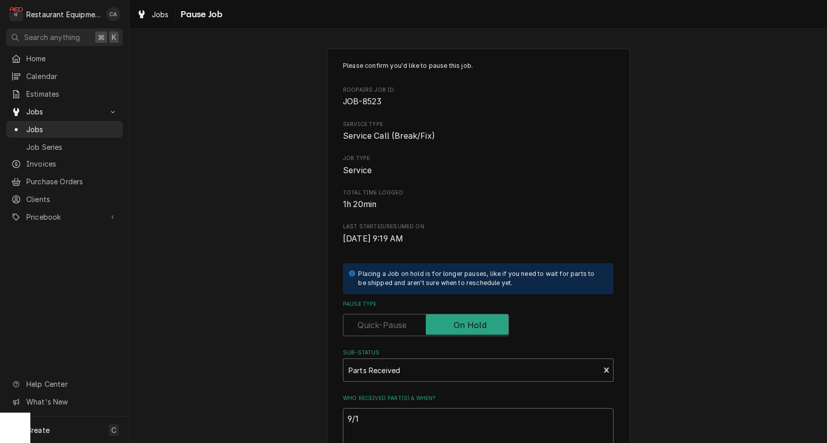
type textarea "x"
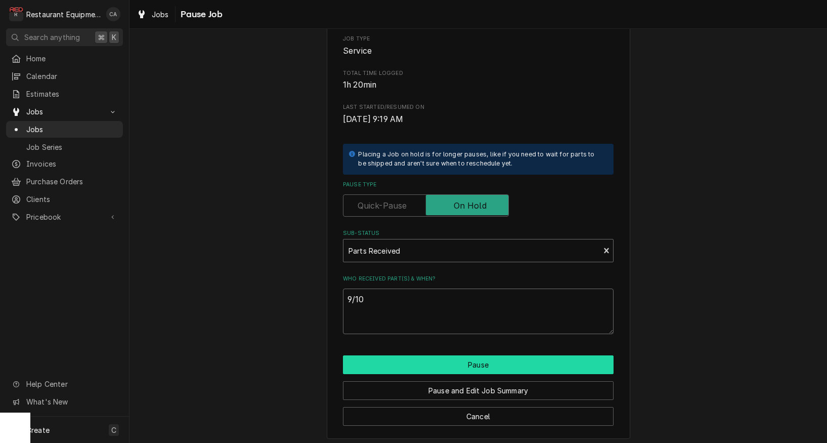
scroll to position [119, 0]
type textarea "9/10"
click at [436, 357] on button "Pause" at bounding box center [478, 365] width 271 height 19
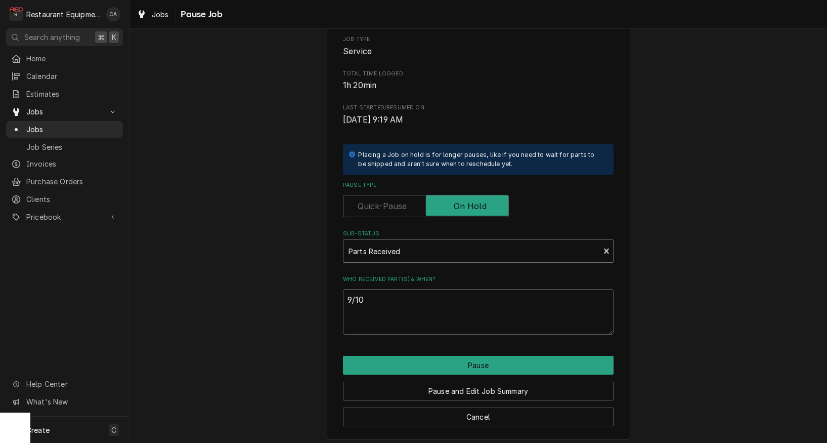
type textarea "x"
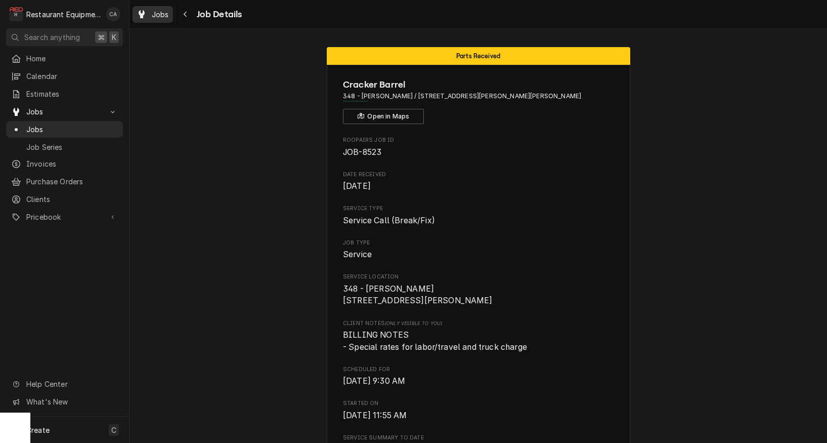
drag, startPoint x: 198, startPoint y: 82, endPoint x: 150, endPoint y: 18, distance: 79.5
click at [152, 15] on span "Jobs" at bounding box center [160, 14] width 17 height 11
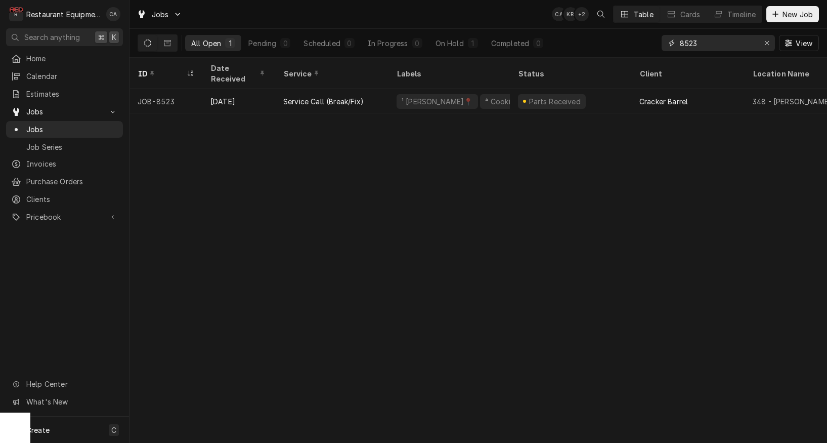
drag, startPoint x: 717, startPoint y: 44, endPoint x: 646, endPoint y: 40, distance: 71.4
click at [647, 40] on div "All Open 1 Pending 0 Scheduled 0 In Progress 0 On Hold 1 Completed 0 8523 View" at bounding box center [478, 43] width 681 height 28
type input "chili"
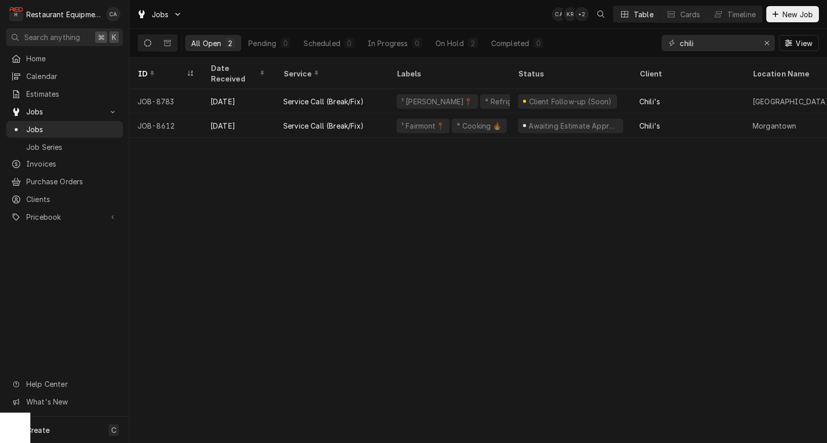
click at [399, 223] on div "ID Date Received Service Labels Status Client Location Name Location Address St…" at bounding box center [479, 250] width 698 height 385
click at [463, 224] on div "ID Date Received Service Labels Status Client Location Name Location Address St…" at bounding box center [479, 250] width 698 height 385
click at [765, 45] on icon "Erase input" at bounding box center [767, 42] width 6 height 7
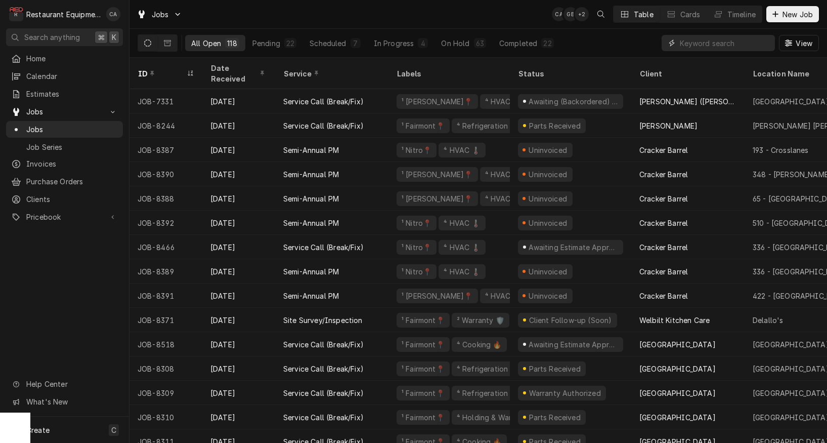
click at [702, 45] on input "Dynamic Content Wrapper" at bounding box center [725, 43] width 90 height 16
type input "348"
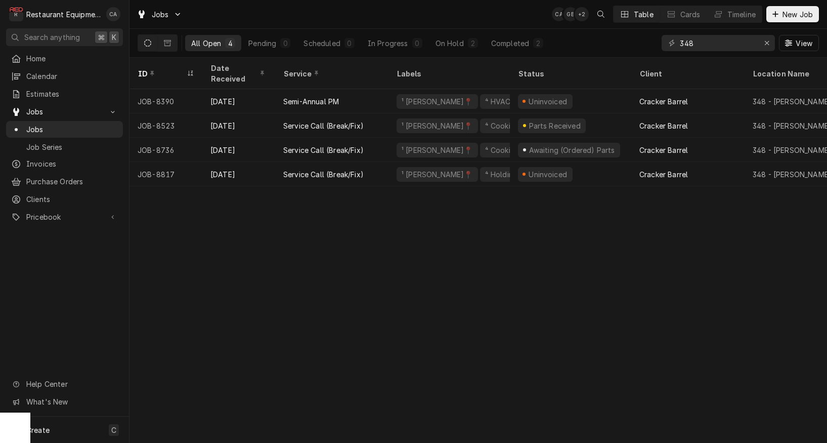
click at [534, 272] on div "ID Date Received Service Labels Status Client Location Name Location Address St…" at bounding box center [479, 250] width 698 height 385
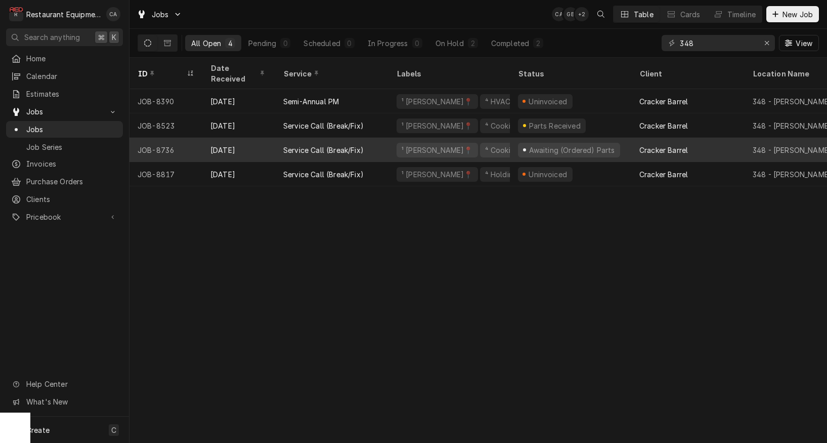
click at [579, 145] on div "Awaiting (Ordered) Parts" at bounding box center [572, 150] width 88 height 11
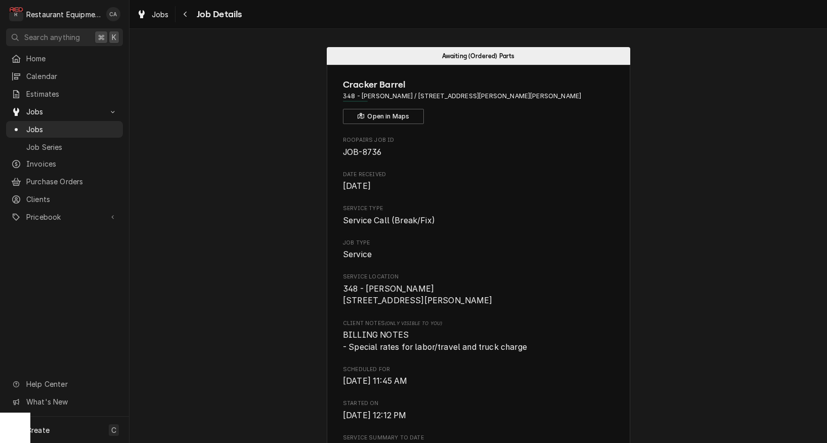
drag, startPoint x: 283, startPoint y: 202, endPoint x: 198, endPoint y: 78, distance: 150.6
click at [165, 19] on div "Jobs" at bounding box center [153, 14] width 36 height 13
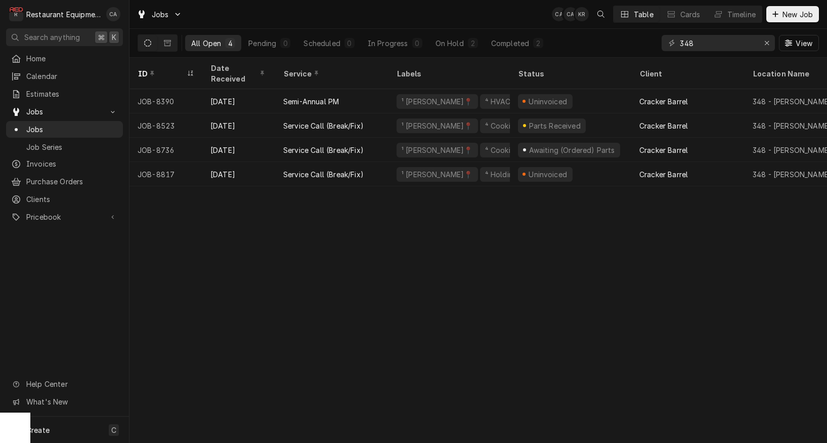
click at [474, 355] on div "ID Date Received Service Labels Status Client Location Name Location Address St…" at bounding box center [479, 250] width 698 height 385
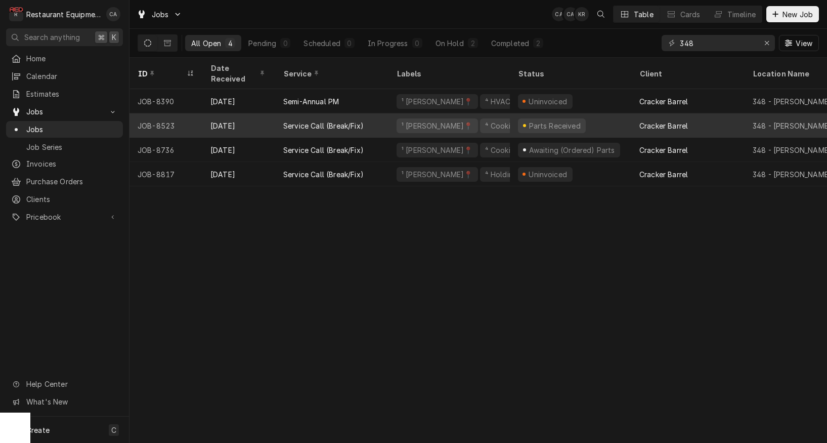
scroll to position [0, 2]
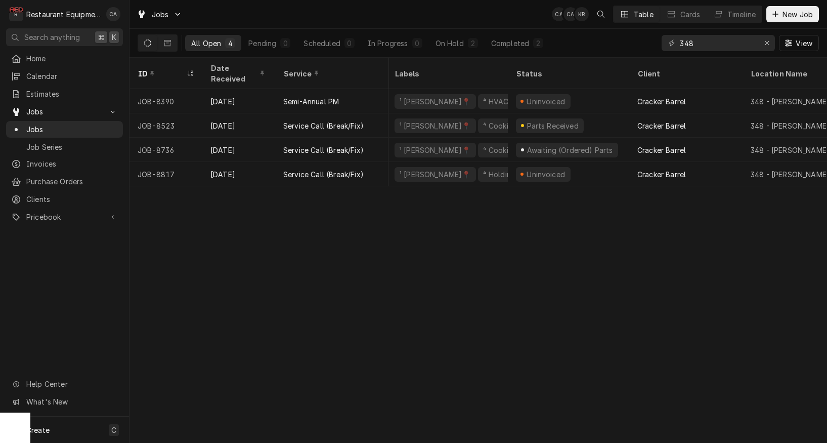
click at [568, 206] on div "ID Date Received Service Labels Status Client Location Name Location Address St…" at bounding box center [479, 250] width 698 height 385
click at [769, 41] on icon "Erase input" at bounding box center [767, 43] width 4 height 4
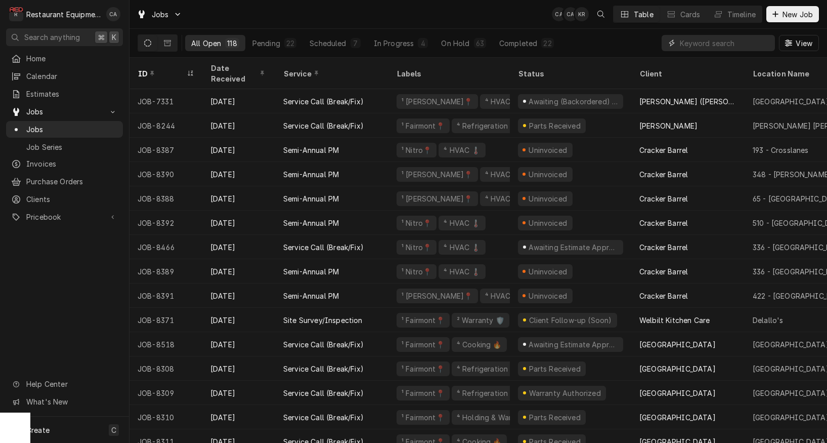
click at [696, 41] on input "Dynamic Content Wrapper" at bounding box center [725, 43] width 90 height 16
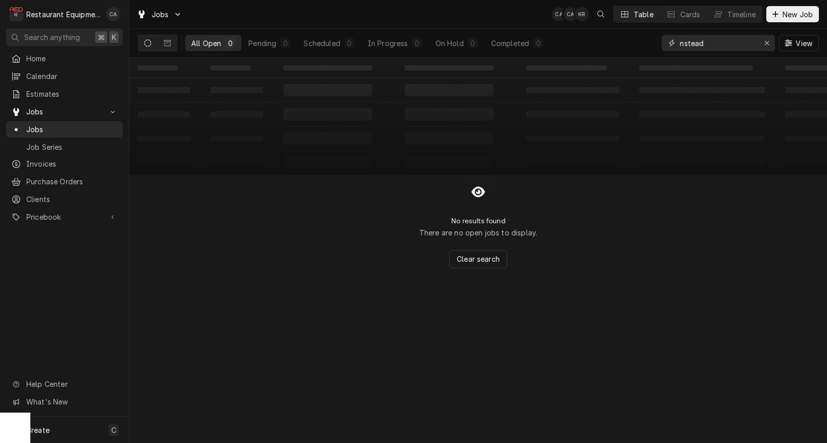
drag, startPoint x: 731, startPoint y: 45, endPoint x: 632, endPoint y: 40, distance: 98.7
click at [632, 40] on div "All Open 0 Pending 0 Scheduled 0 In Progress 0 On Hold 0 Completed 0 nstead View" at bounding box center [478, 43] width 681 height 28
type input "t"
type input "turbochef"
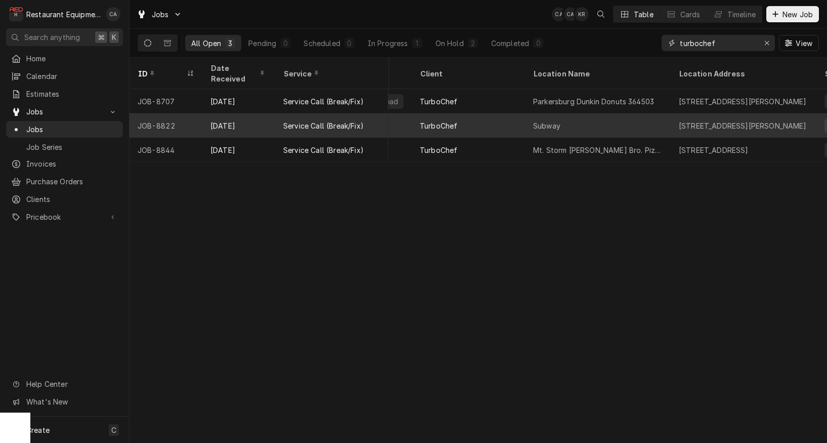
scroll to position [0, 231]
click at [556, 113] on div "Subway" at bounding box center [587, 125] width 146 height 24
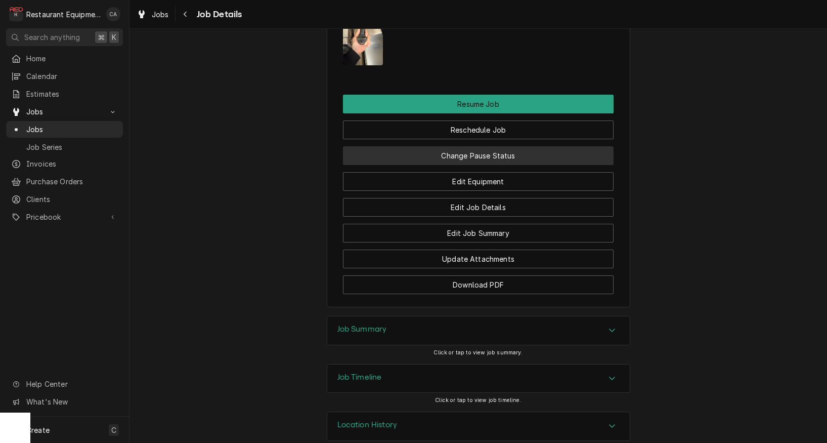
click at [489, 146] on button "Change Pause Status" at bounding box center [478, 155] width 271 height 19
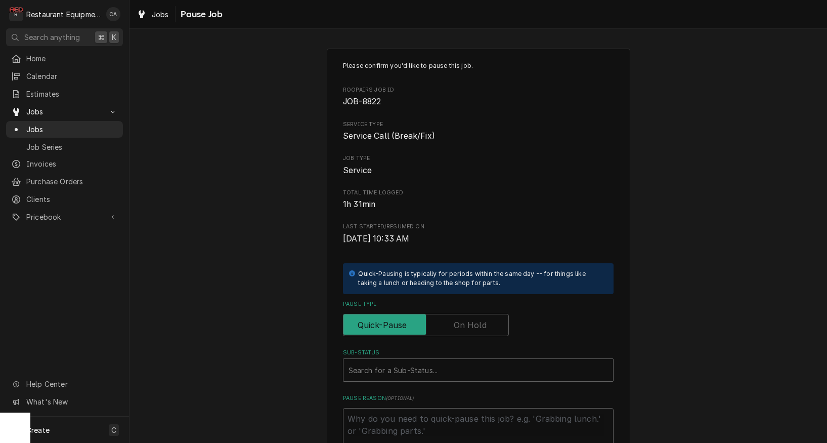
drag, startPoint x: 486, startPoint y: 322, endPoint x: 503, endPoint y: 351, distance: 33.1
click at [486, 322] on label "Pause Type" at bounding box center [426, 325] width 166 height 22
click at [486, 322] on input "Pause Type" at bounding box center [426, 325] width 157 height 22
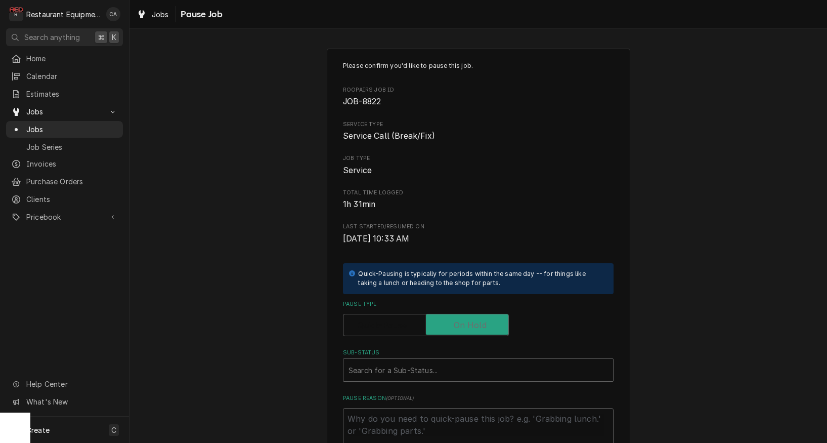
checkbox input "true"
type textarea "x"
click at [439, 365] on div "Sub-Status" at bounding box center [479, 370] width 260 height 18
type input "parts rec"
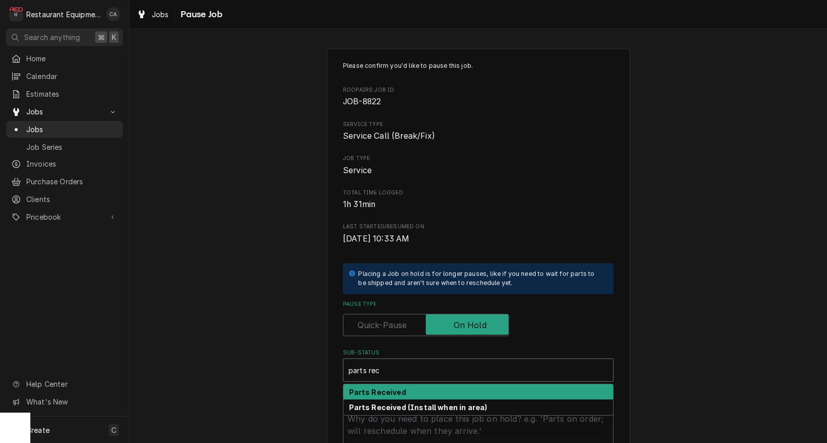
scroll to position [0, 1]
click at [420, 384] on div "Parts Received" at bounding box center [479, 392] width 270 height 16
type textarea "x"
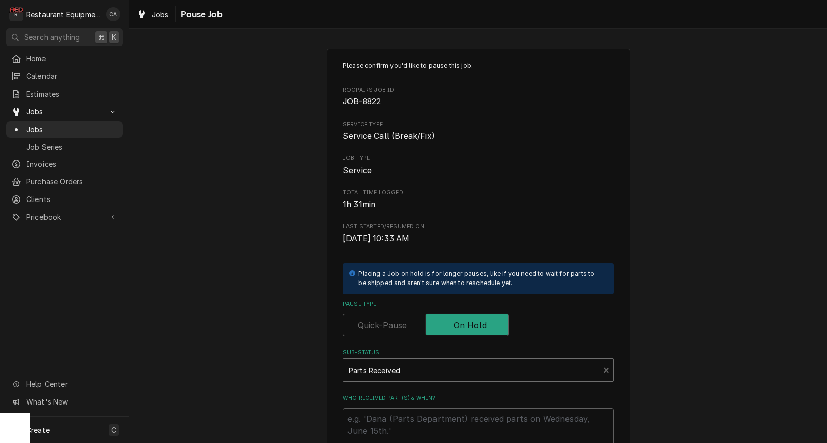
scroll to position [0, 0]
click at [387, 418] on textarea "Who received part(s) & when?" at bounding box center [478, 431] width 271 height 46
type textarea "x"
type textarea "P"
type textarea "x"
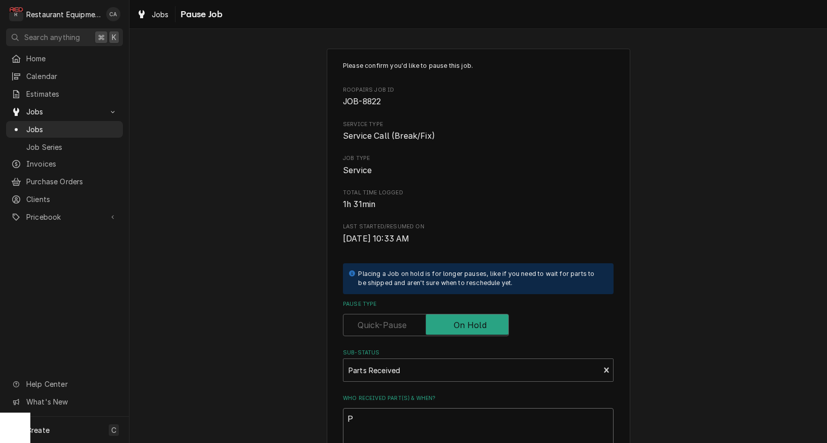
type textarea "Pa"
type textarea "x"
type textarea "Par"
type textarea "x"
type textarea "Part"
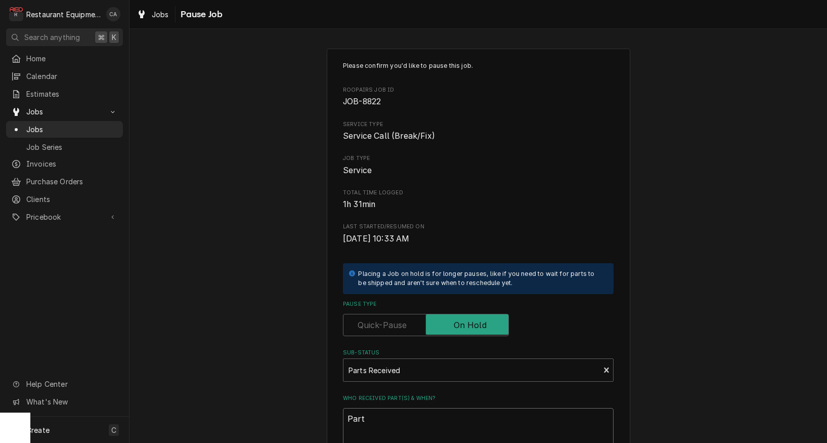
type textarea "x"
type textarea "Parts"
type textarea "x"
type textarea "Parts"
type textarea "x"
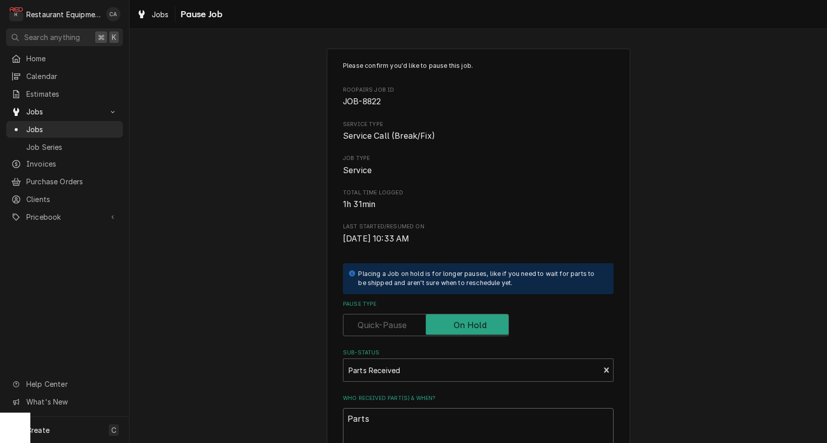
type textarea "Parts s"
type textarea "x"
type textarea "Parts sh"
type textarea "x"
type textarea "Parts shi"
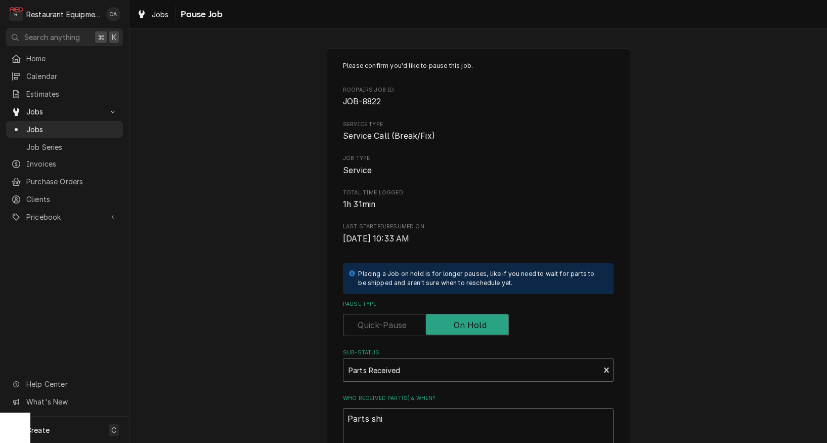
type textarea "x"
type textarea "Parts ship"
type textarea "x"
type textarea "Parts shipp"
type textarea "x"
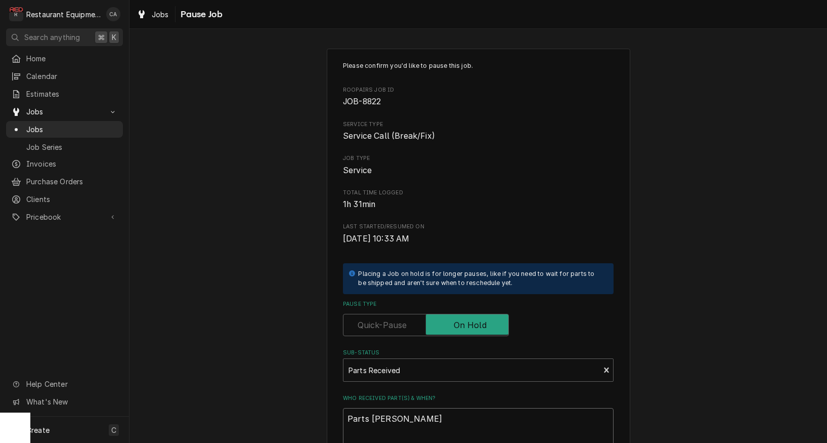
type textarea "Parts shippe"
type textarea "x"
type textarea "Parts shipped"
type textarea "x"
type textarea "Parts shipped"
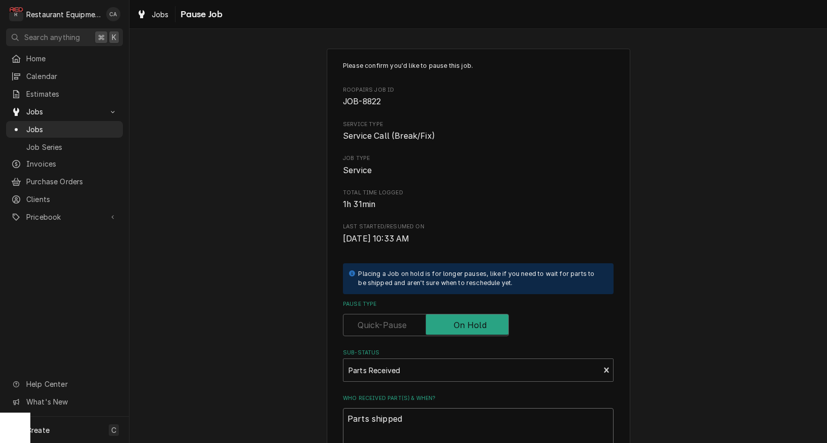
type textarea "x"
type textarea "Parts shipped t"
type textarea "x"
type textarea "Parts shipped to"
type textarea "x"
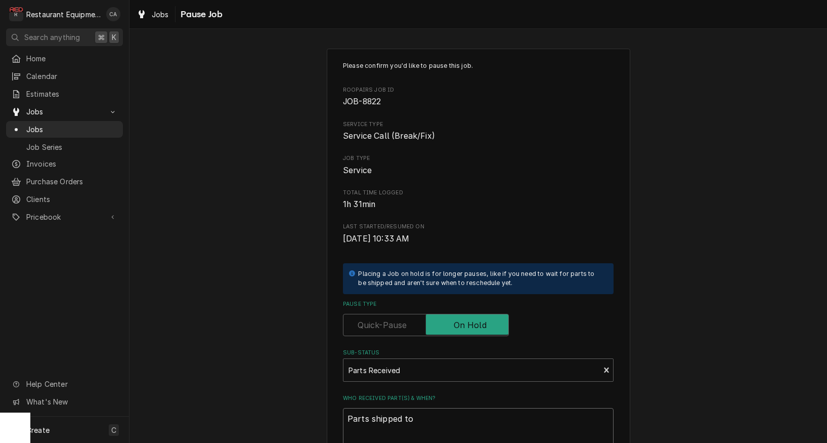
type textarea "Parts shipped to"
type textarea "x"
type textarea "Parts shipped to s"
type textarea "x"
type textarea "Parts shipped to st"
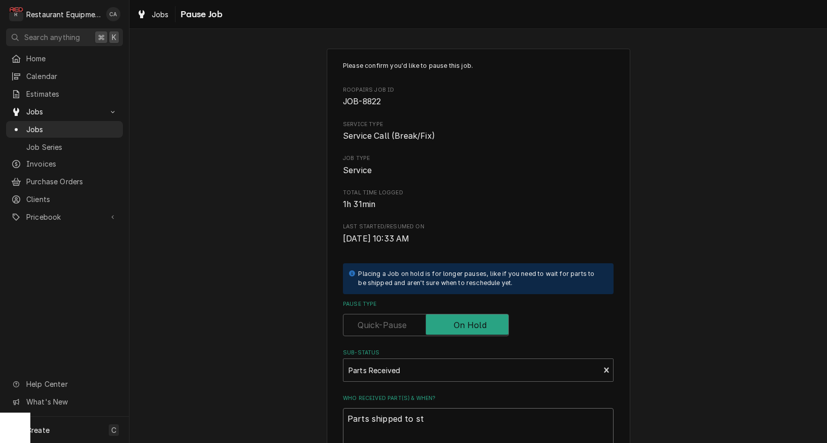
type textarea "x"
type textarea "Parts shipped to sto"
type textarea "x"
type textarea "Parts shipped to stor"
type textarea "x"
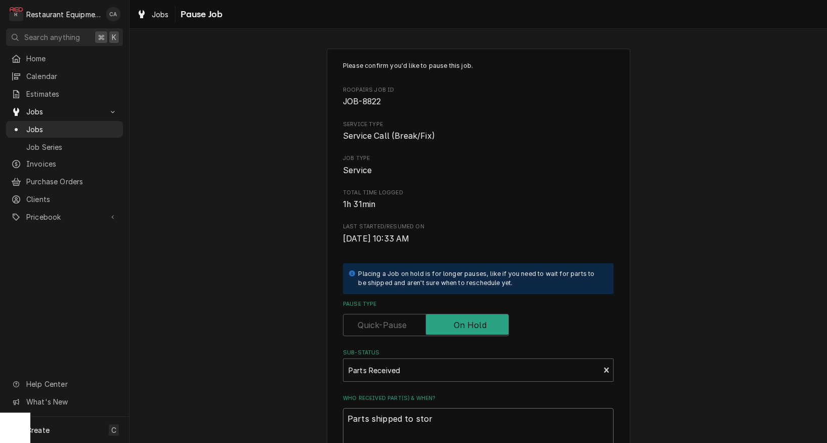
type textarea "Parts shipped to store"
type textarea "x"
type textarea "Parts shipped to store,"
type textarea "x"
type textarea "Parts shipped to store,"
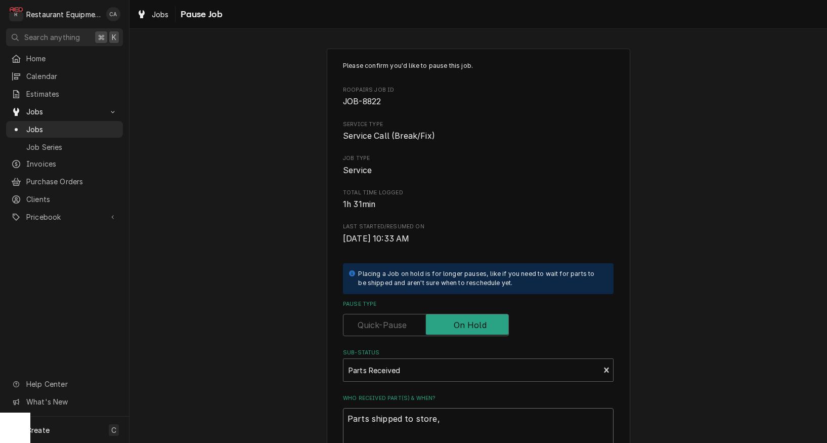
type textarea "x"
type textarea "Parts shipped to store, r"
type textarea "x"
type textarea "Parts shipped to store, re"
type textarea "x"
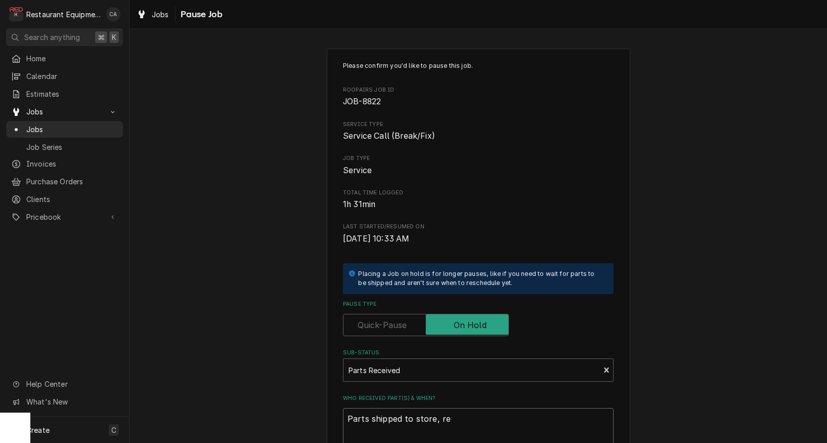
type textarea "Parts shipped to store, rec"
type textarea "x"
type textarea "Parts shipped to store, reci"
type textarea "x"
type textarea "Parts shipped to store, recie"
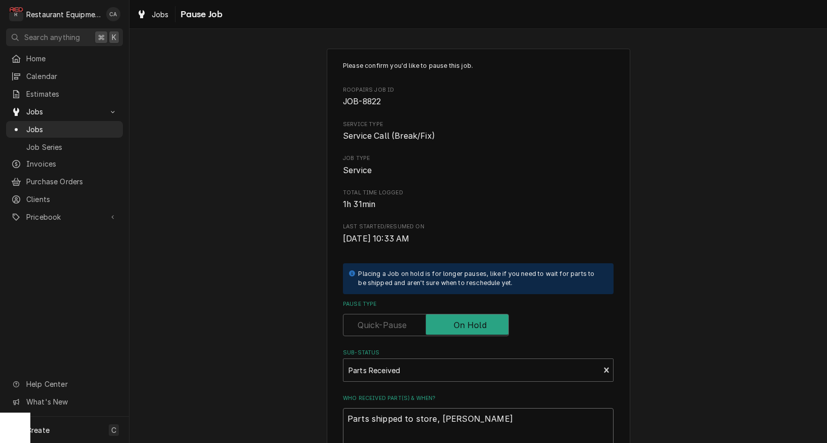
type textarea "x"
type textarea "Parts shipped to store, reciev"
type textarea "x"
type textarea "Parts shipped to store, recieve"
type textarea "x"
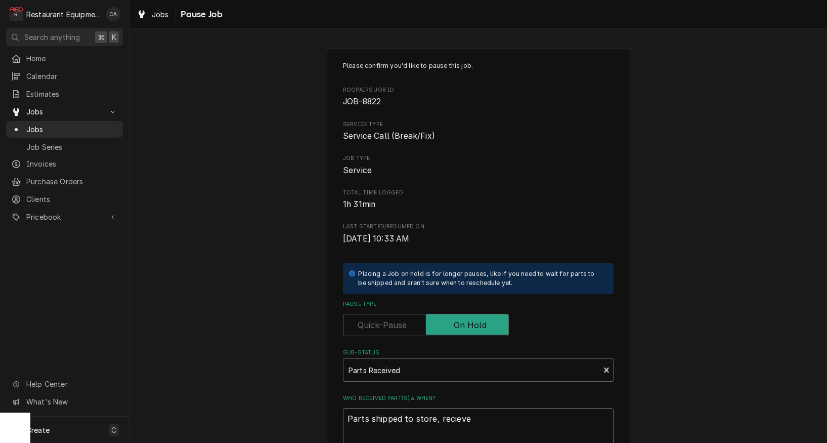
type textarea "Parts shipped to store, recieved"
type textarea "x"
type textarea "Parts shipped to store, received"
type textarea "x"
type textarea "Parts shipped to store, received 9"
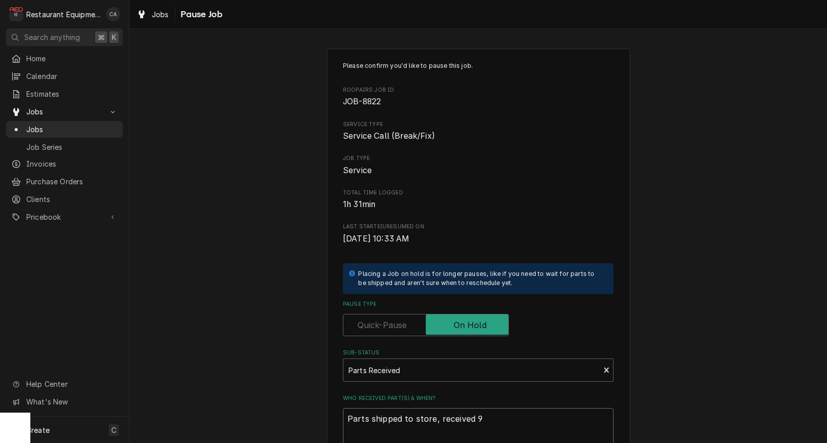
type textarea "x"
type textarea "Parts shipped to store, received 9/"
type textarea "x"
type textarea "Parts shipped to store, received 9/1"
type textarea "x"
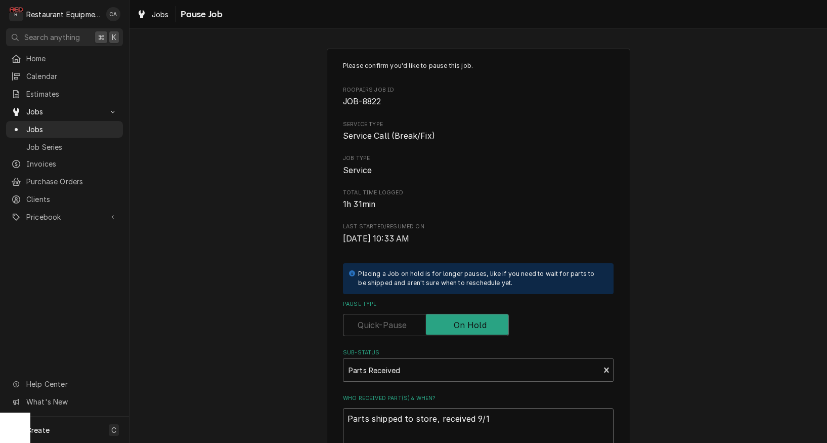
type textarea "Parts shipped to store, received 9/10"
type textarea "x"
type textarea "Parts shipped to store, received 9/10"
type textarea "x"
type textarea "Parts shipped to store, received 9/10 p"
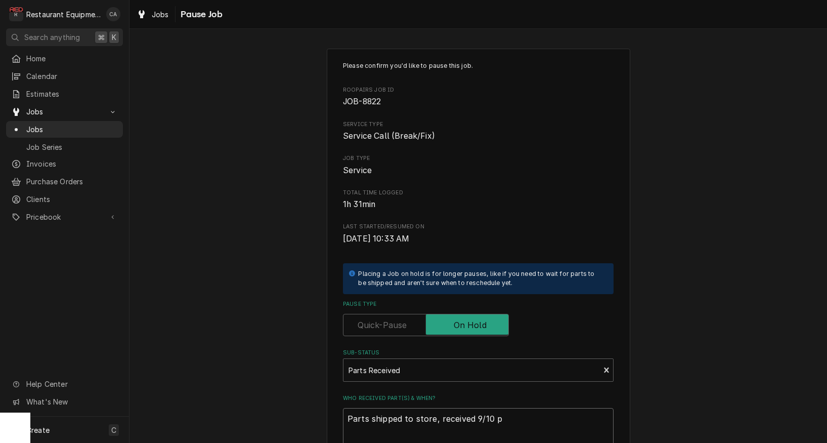
type textarea "x"
type textarea "Parts shipped to store, received 9/10 pe"
type textarea "x"
type textarea "Parts shipped to store, received 9/10 per"
type textarea "x"
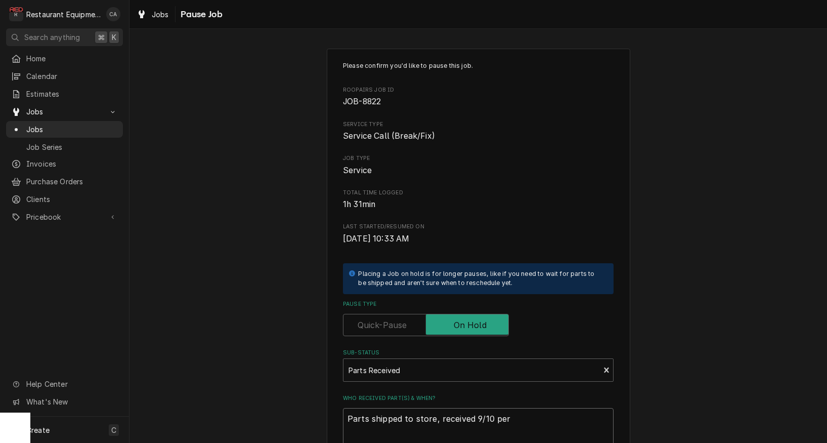
type textarea "Parts shipped to store, received 9/10 per"
type textarea "x"
type textarea "Parts shipped to store, received 9/10 per D"
type textarea "x"
type textarea "Parts shipped to store, received 9/10 per Di"
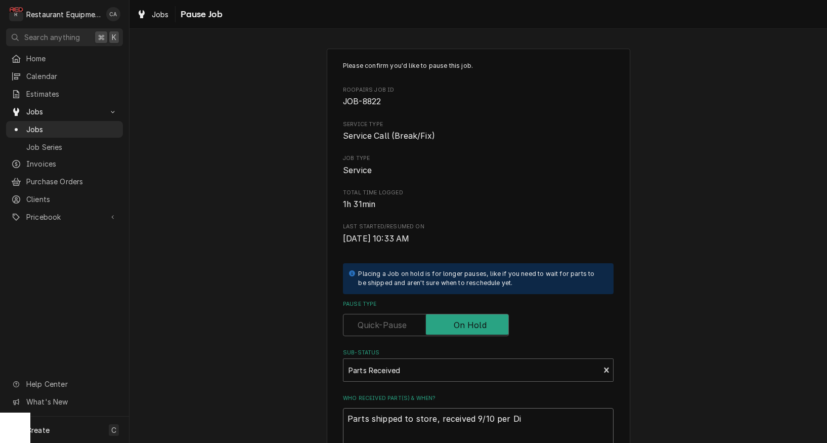
type textarea "x"
type textarea "Parts shipped to store, received 9/10 per Dia"
type textarea "x"
type textarea "Parts shipped to store, received 9/10 per Dian"
type textarea "x"
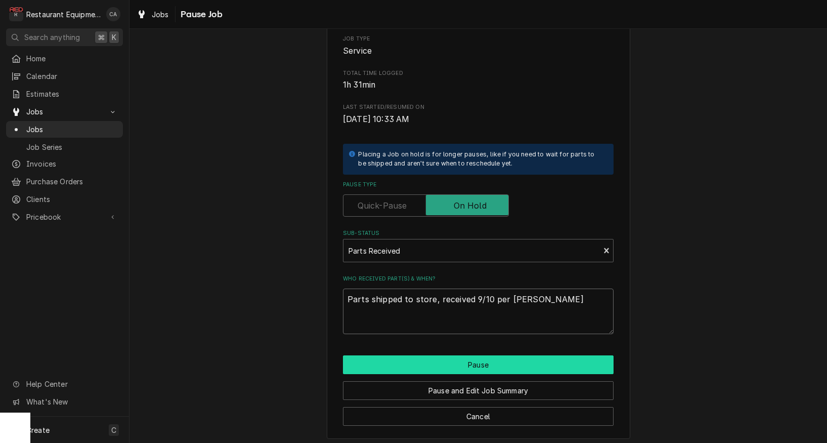
scroll to position [119, 0]
type textarea "Parts shipped to store, received 9/10 per Diana"
click at [489, 364] on button "Pause" at bounding box center [478, 365] width 271 height 19
type textarea "x"
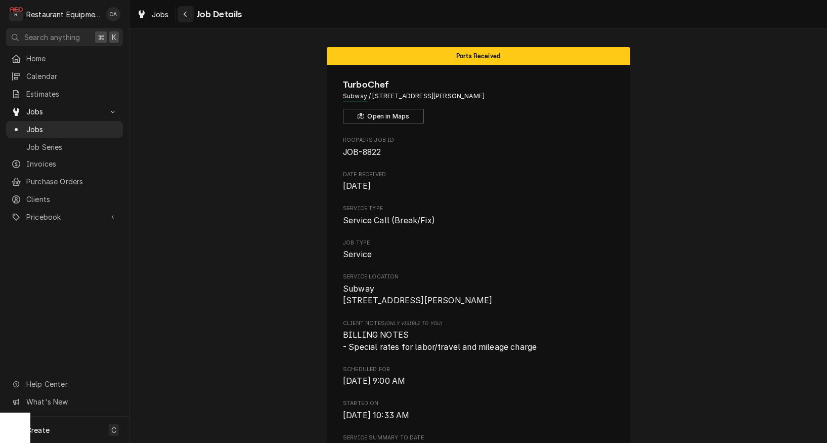
click at [185, 17] on icon "Navigate back" at bounding box center [185, 14] width 5 height 7
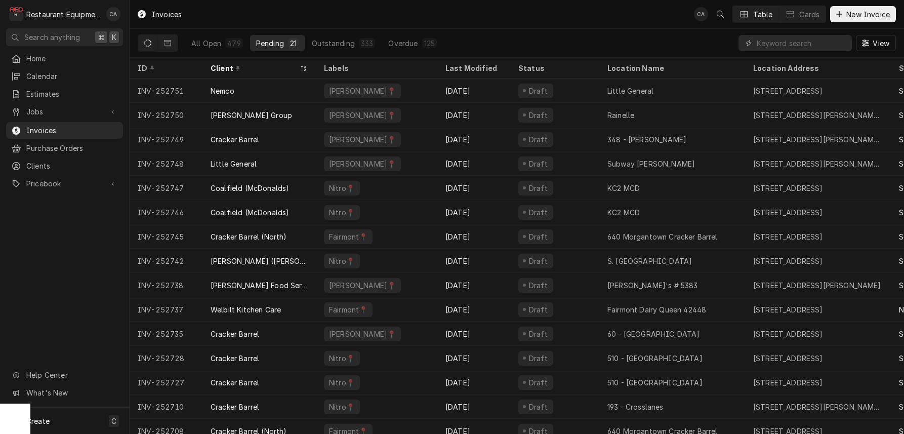
click at [546, 47] on div "All Open 479 Pending 21 Outstanding 333 Overdue 125 View" at bounding box center [517, 43] width 758 height 28
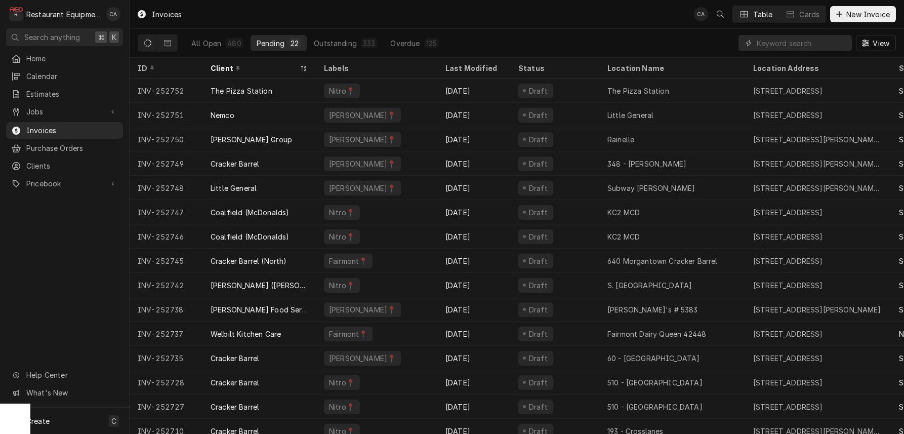
drag, startPoint x: 551, startPoint y: 28, endPoint x: 632, endPoint y: 22, distance: 81.7
click at [551, 28] on div "Invoices CA Table Cards New Invoice" at bounding box center [517, 14] width 774 height 28
click at [257, 17] on div "Invoices CA Table Cards New Invoice" at bounding box center [517, 14] width 774 height 28
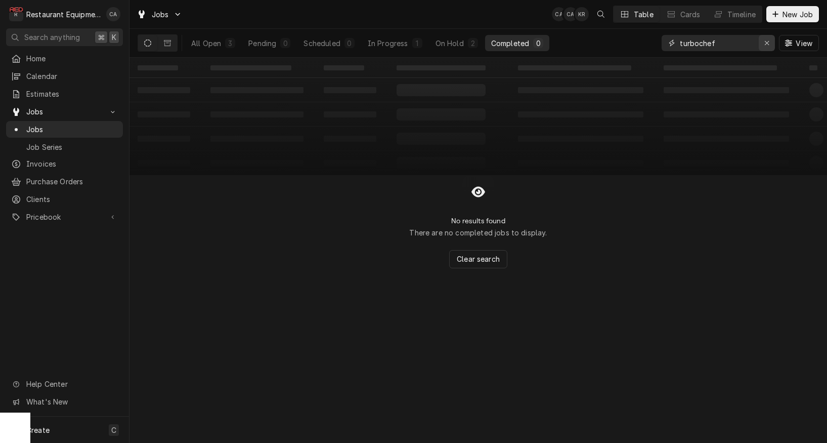
click at [765, 43] on icon "Erase input" at bounding box center [767, 42] width 6 height 7
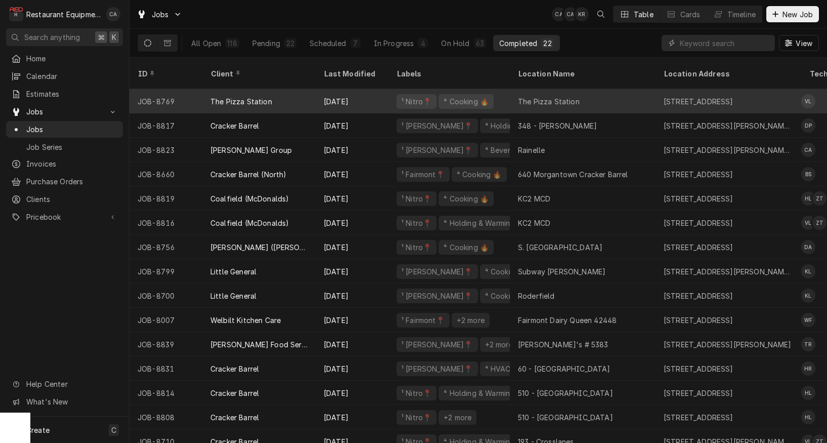
click at [565, 96] on div "The Pizza Station" at bounding box center [549, 101] width 62 height 11
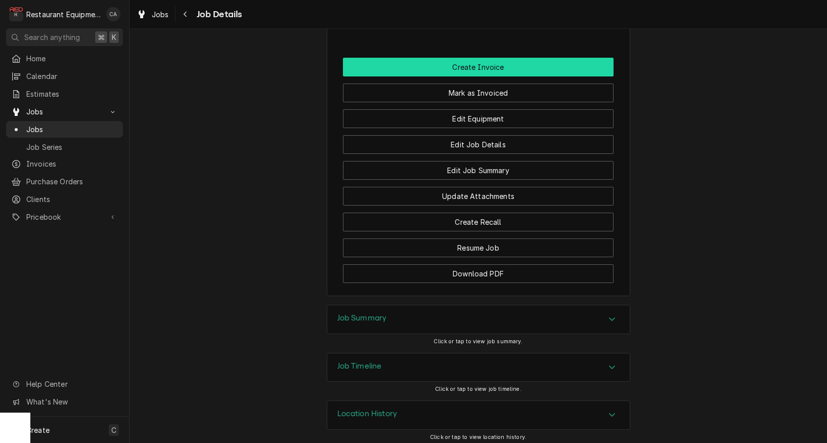
click at [496, 58] on button "Create Invoice" at bounding box center [478, 67] width 271 height 19
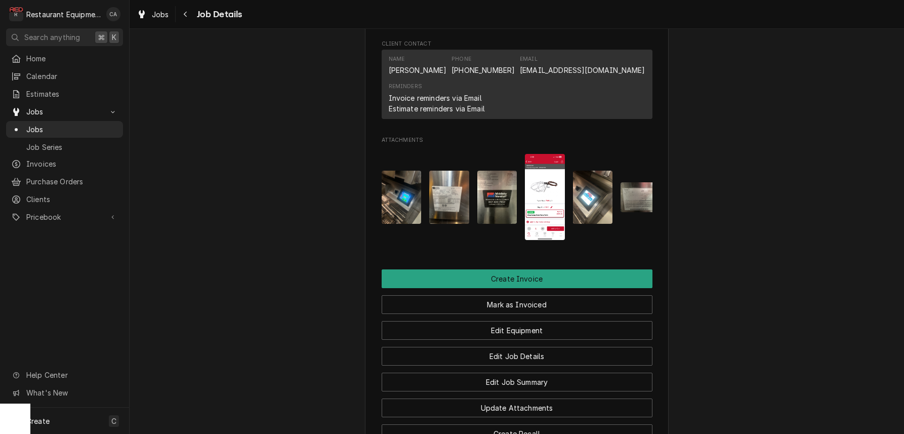
scroll to position [877, 0]
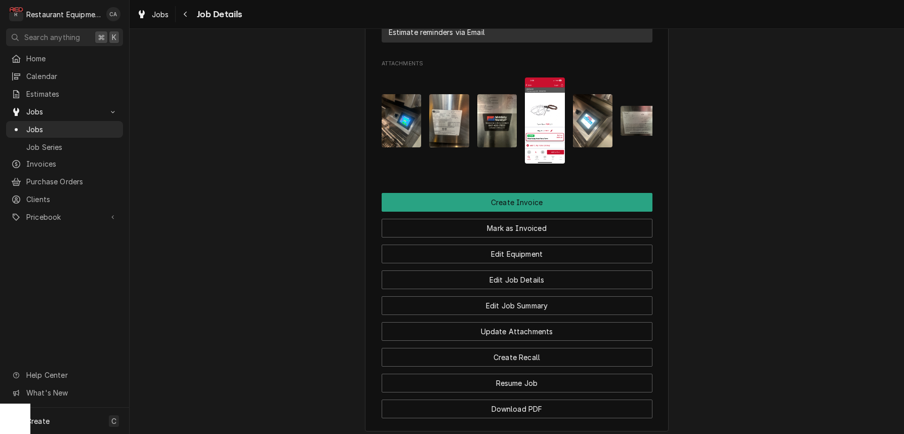
click at [460, 127] on img "Attachments" at bounding box center [449, 120] width 40 height 53
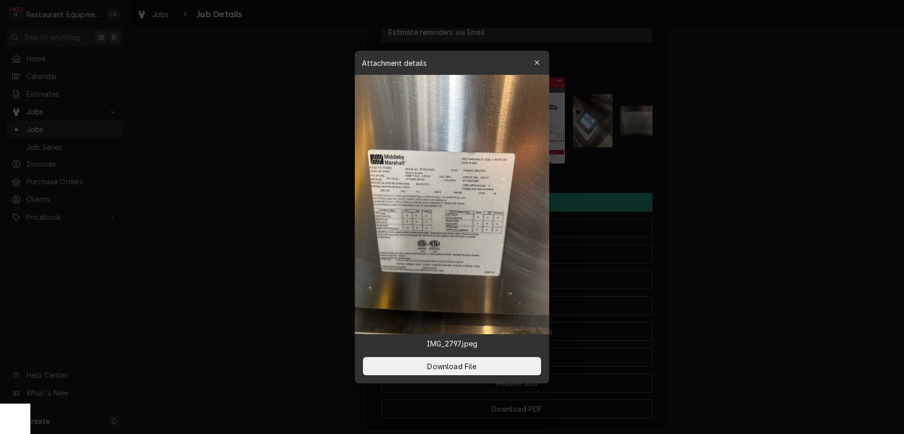
click at [319, 169] on div at bounding box center [452, 217] width 904 height 434
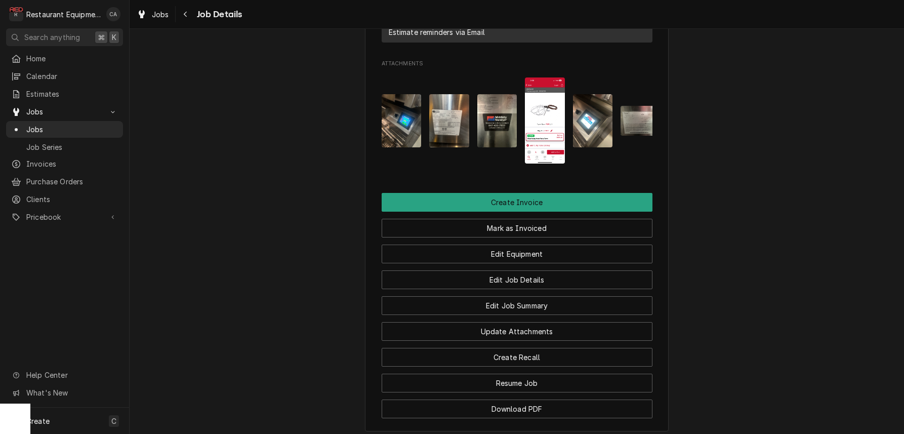
click at [507, 126] on img "Attachments" at bounding box center [497, 120] width 40 height 53
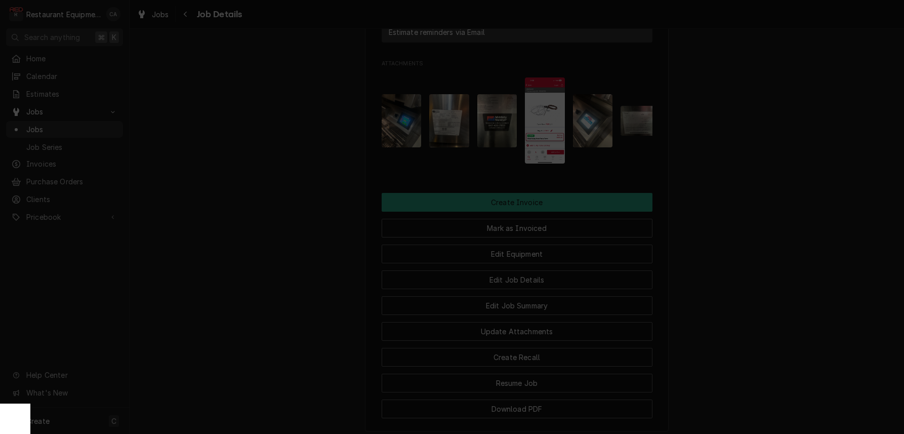
click at [323, 160] on div at bounding box center [452, 217] width 904 height 434
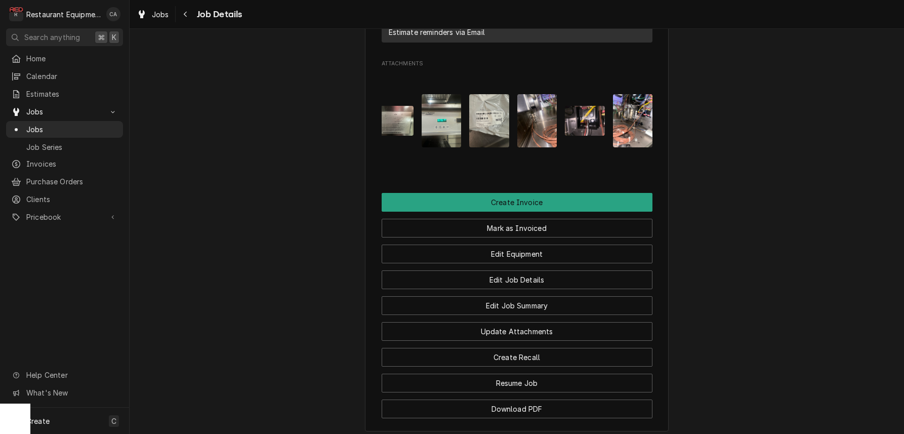
scroll to position [0, 217]
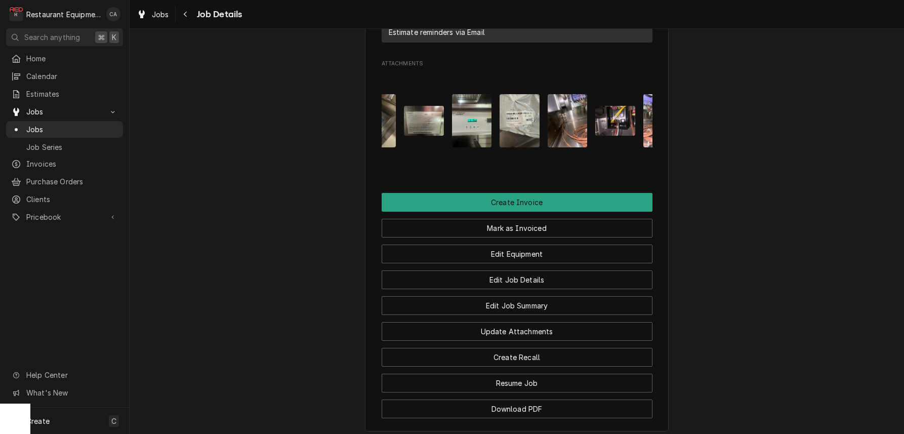
click at [428, 117] on img "Attachments" at bounding box center [424, 121] width 40 height 30
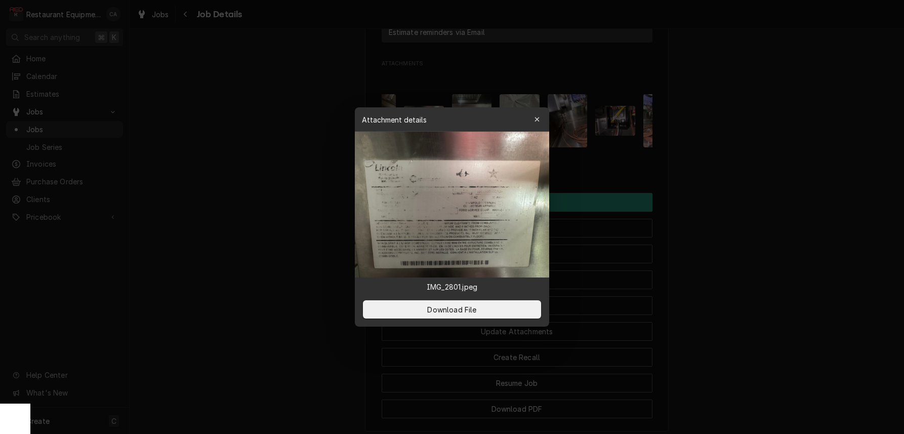
click at [312, 183] on div at bounding box center [452, 217] width 904 height 434
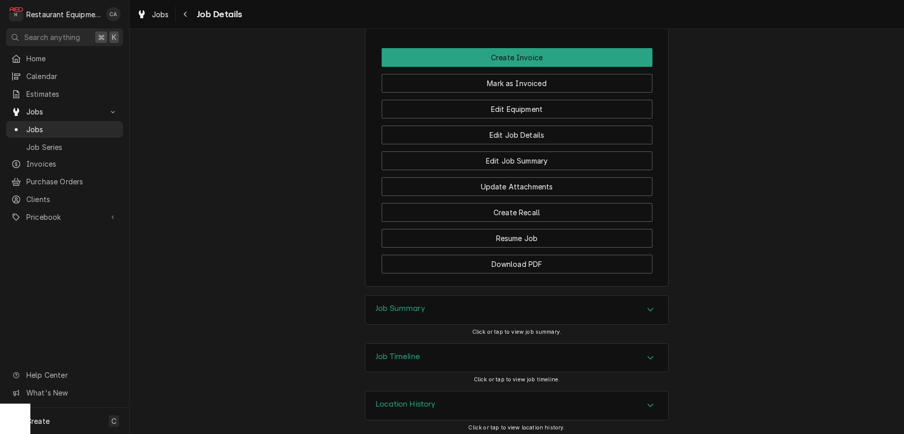
scroll to position [1021, 0]
drag, startPoint x: 388, startPoint y: 307, endPoint x: 317, endPoint y: 284, distance: 73.8
click at [387, 307] on h3 "Job Summary" at bounding box center [400, 309] width 50 height 10
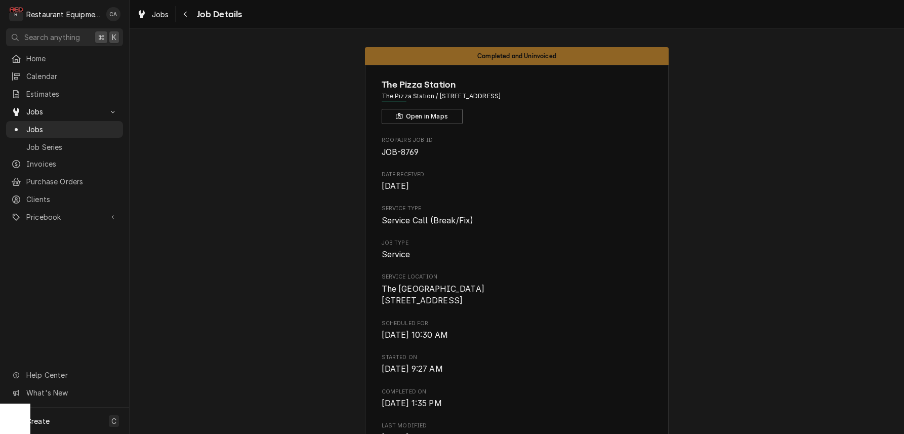
scroll to position [0, 0]
click at [424, 115] on button "Open in Maps" at bounding box center [421, 116] width 81 height 15
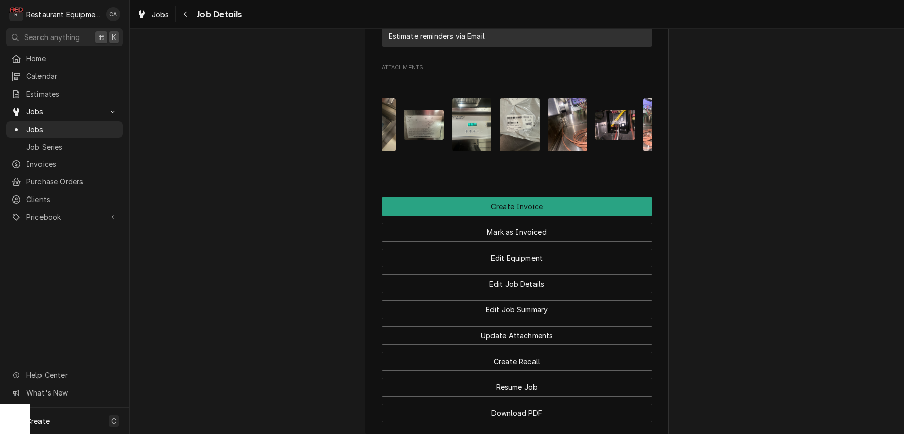
scroll to position [870, 0]
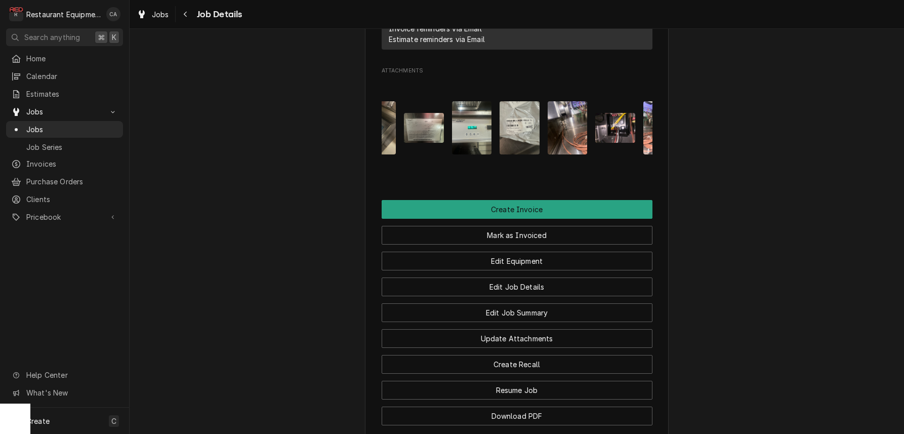
drag, startPoint x: 525, startPoint y: 122, endPoint x: 514, endPoint y: 124, distance: 10.8
click at [514, 124] on img "Attachments" at bounding box center [519, 127] width 40 height 53
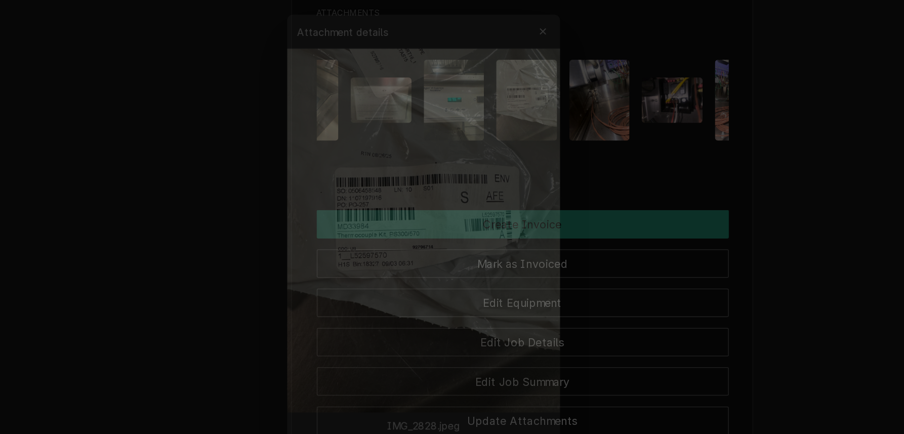
click at [137, 142] on div at bounding box center [452, 217] width 904 height 434
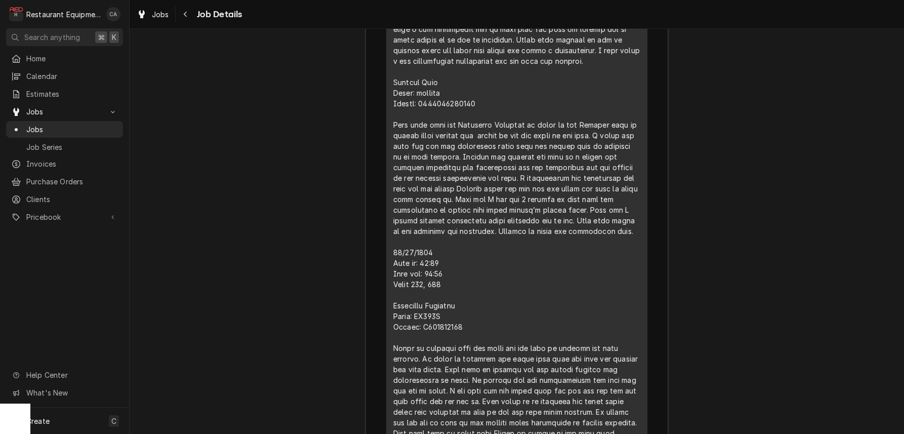
scroll to position [0, 0]
click at [160, 19] on span "Jobs" at bounding box center [160, 14] width 17 height 11
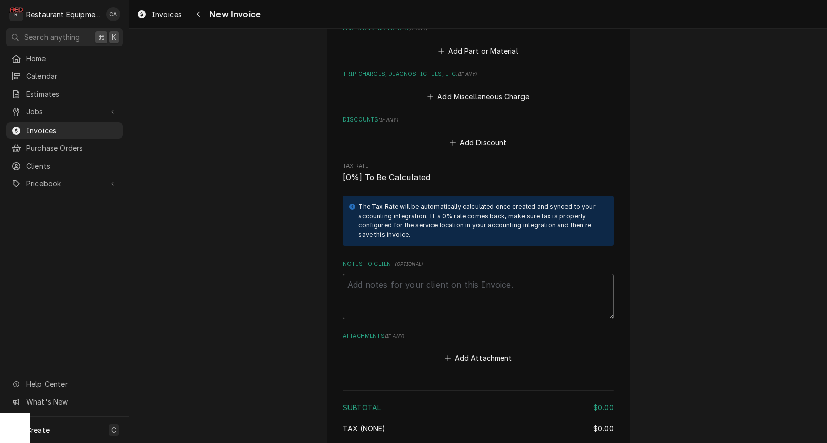
scroll to position [1913, 0]
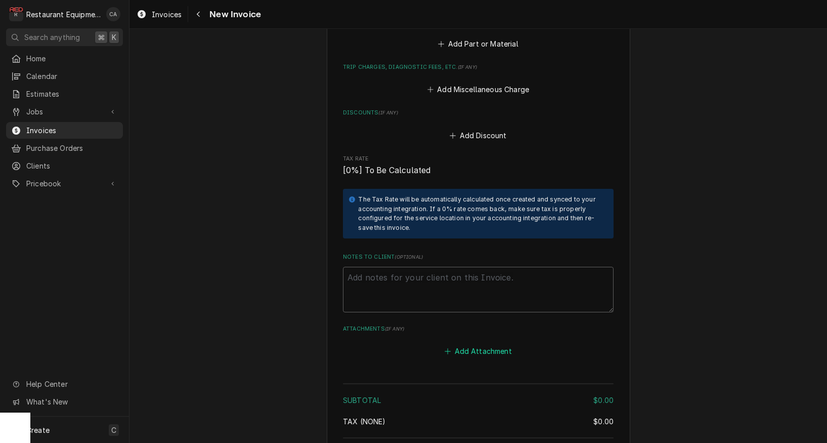
click at [489, 344] on button "Add Attachment" at bounding box center [478, 351] width 71 height 14
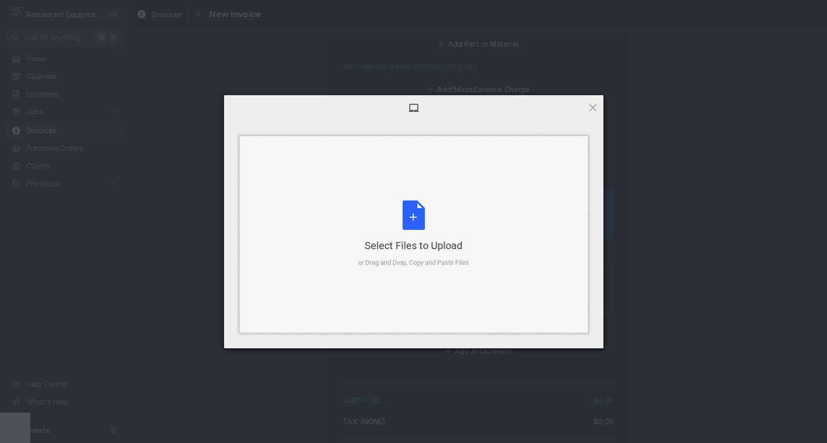
click at [410, 247] on div "Select Files to Upload" at bounding box center [413, 245] width 111 height 14
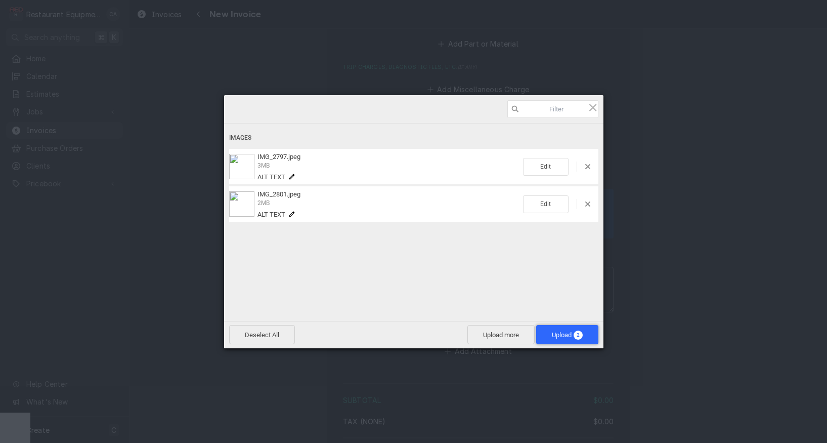
drag, startPoint x: 569, startPoint y: 342, endPoint x: 607, endPoint y: 258, distance: 92.0
click at [569, 342] on span "Upload 2" at bounding box center [567, 334] width 62 height 19
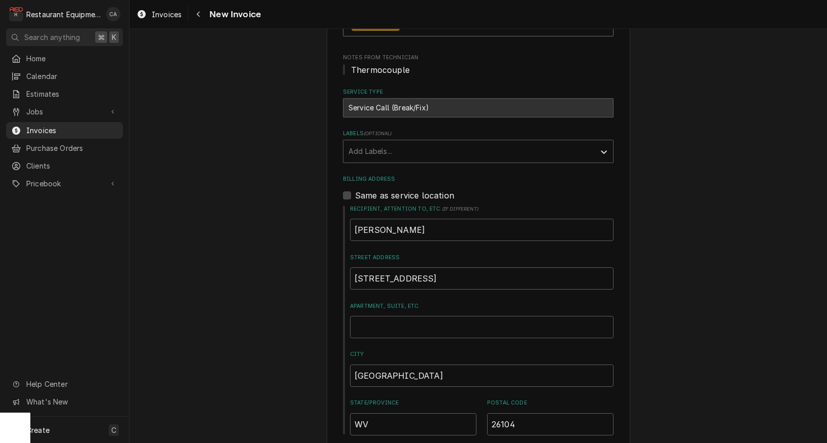
scroll to position [191, 0]
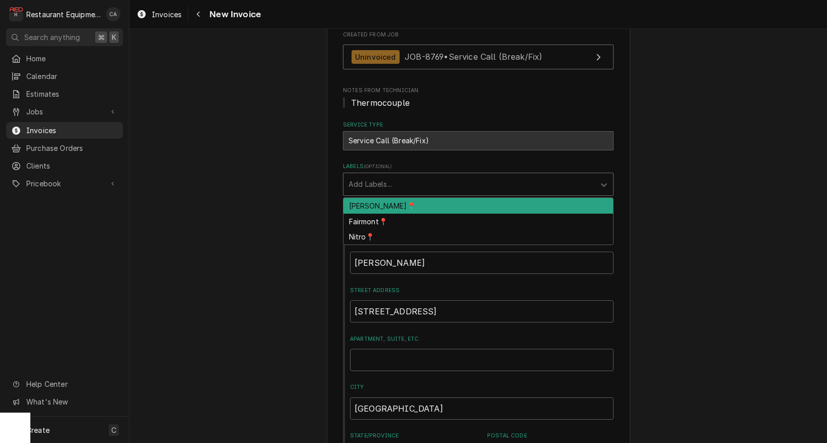
drag, startPoint x: 351, startPoint y: 181, endPoint x: 381, endPoint y: 231, distance: 58.3
click at [352, 181] on div "Add Labels..." at bounding box center [469, 184] width 241 height 11
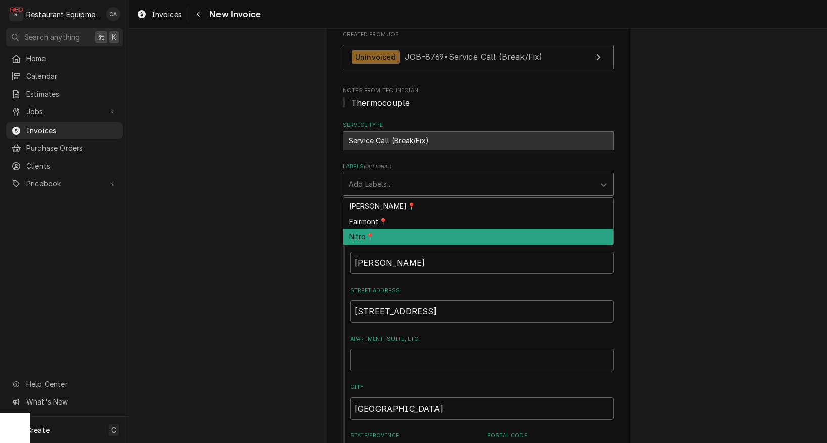
click at [380, 231] on div "Nitro📍" at bounding box center [479, 237] width 270 height 16
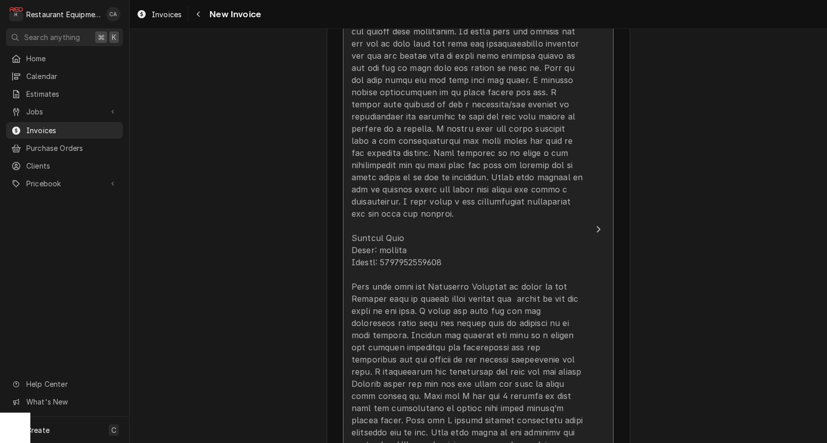
click at [389, 208] on div "Update Line Item" at bounding box center [468, 299] width 232 height 838
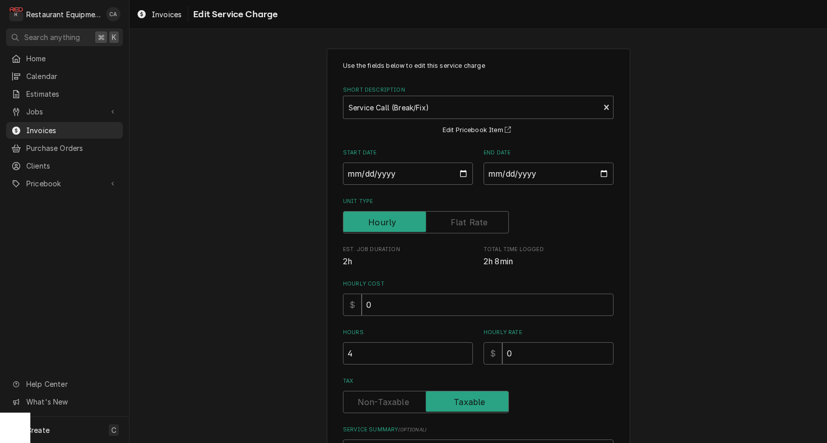
scroll to position [73, 0]
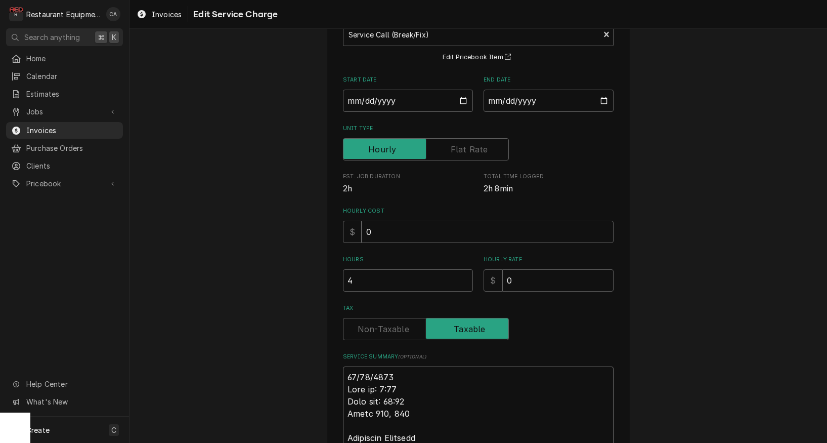
type textarea "x"
type textarea "R09/03/2025 Time in: 9:30 Time out: 11:00 Truck 206, 205 Middlebee Marshall Mod…"
type textarea "x"
type textarea "RO09/03/2025 Time in: 9:30 Time out: 11:00 Truck 206, 205 Middlebee Marshall Mo…"
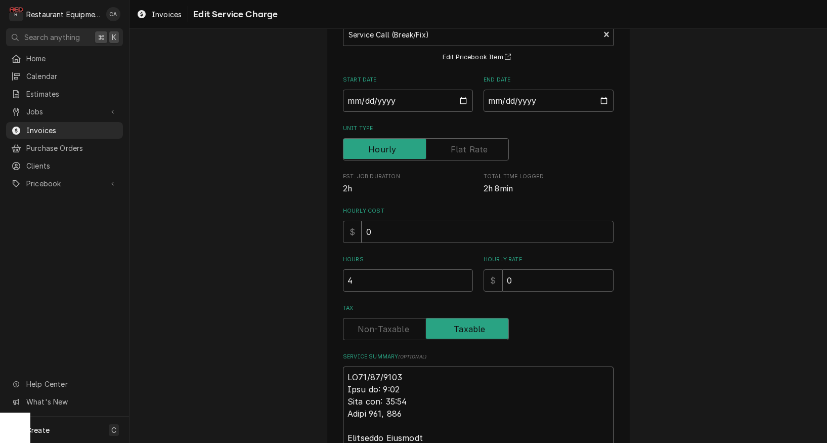
type textarea "x"
type textarea "ROo09/03/2025 Time in: 9:30 Time out: 11:00 Truck 206, 205 Middlebee Marshall M…"
type textarea "x"
type textarea "ROo 09/03/2025 Time in: 9:30 Time out: 11:00 Truck 206, 205 Middlebee Marshall …"
type textarea "x"
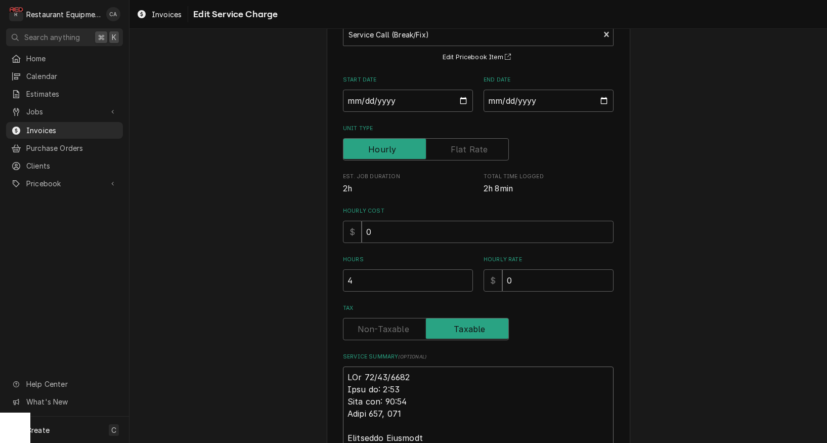
type textarea "ROo 809/03/2025 Time in: 9:30 Time out: 11:00 Truck 206, 205 Middlebee Marshall…"
type textarea "x"
type textarea "ROo 8709/03/2025 Time in: 9:30 Time out: 11:00 Truck 206, 205 Middlebee Marshal…"
type textarea "x"
type textarea "ROo 87609/03/2025 Time in: 9:30 Time out: 11:00 Truck 206, 205 Middlebee Marsha…"
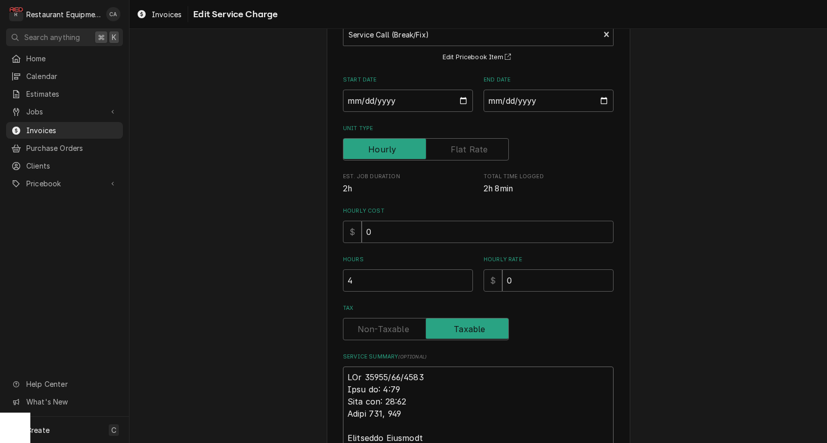
type textarea "x"
type textarea "ROo 876909/03/2025 Time in: 9:30 Time out: 11:00 Truck 206, 205 Middlebee Marsh…"
type textarea "x"
type textarea "ROo 8769 09/03/2025 Time in: 9:30 Time out: 11:00 Truck 206, 205 Middlebee Mars…"
type textarea "x"
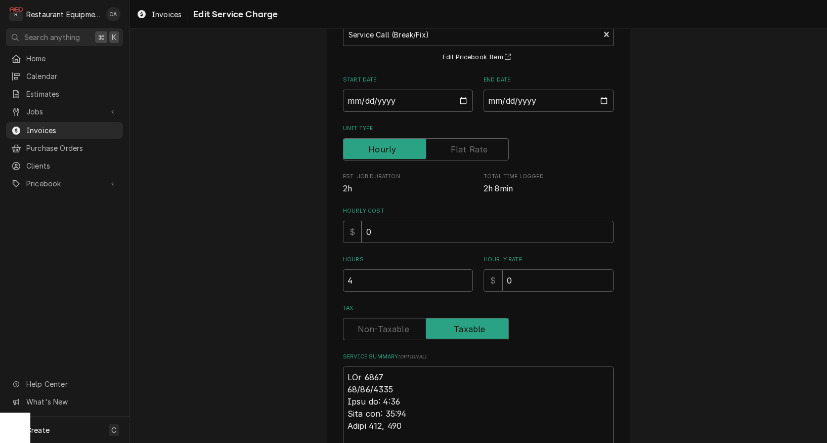
type textarea "ROo 8769 09/03/2025 Time in: 9:30 Time out: 11:00 Truck 206, 205 Middlebee Mars…"
type textarea "x"
type textarea "Ro 8769 09/03/2025 Time in: 9:30 Time out: 11:00 Truck 206, 205 Middlebee Marsh…"
type textarea "x"
type textarea "Roo 8769 09/03/2025 Time in: 9:30 Time out: 11:00 Truck 206, 205 Middlebee Mars…"
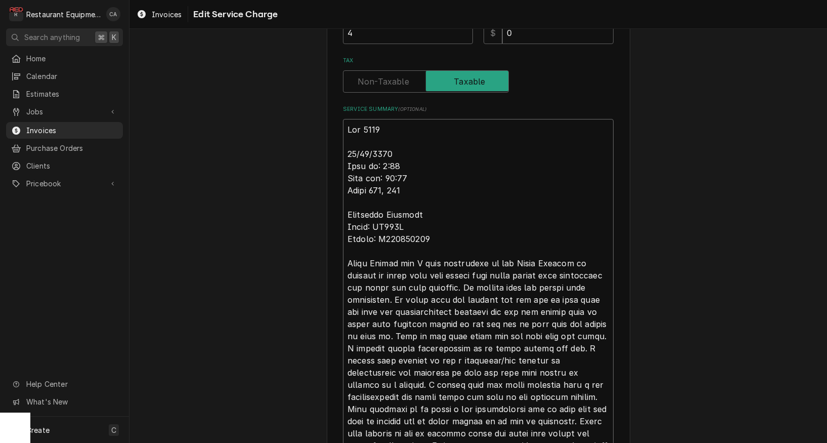
scroll to position [375, 0]
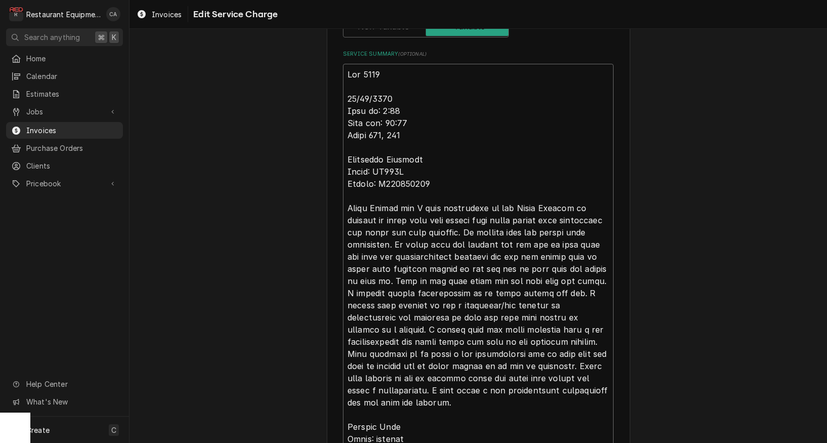
type textarea "x"
type textarea "Roo 8769 09/03/2025 Time in: 9:30 Time out: 11:00 Truck 206, 205 Middlebee Mars…"
type textarea "x"
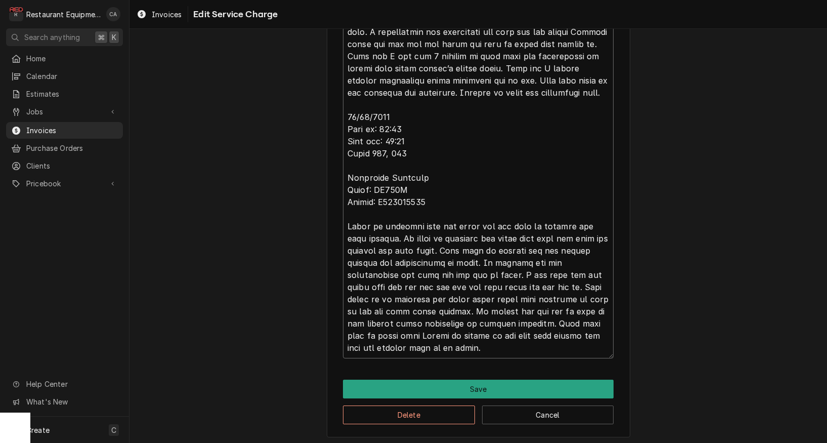
scroll to position [891, 0]
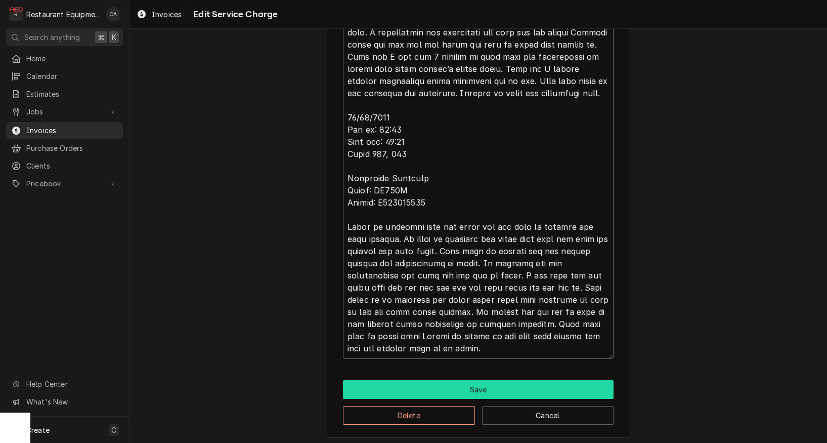
type textarea "Roo 8769 09/03/2025 Time in: 9:30 Time out: 11:00 Truck 206, 205 Middlebee Mars…"
click at [473, 382] on button "Save" at bounding box center [478, 389] width 271 height 19
type textarea "x"
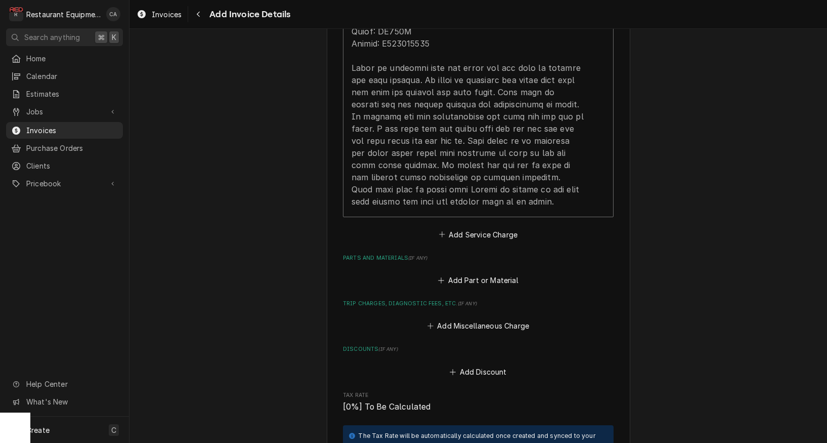
scroll to position [1707, 0]
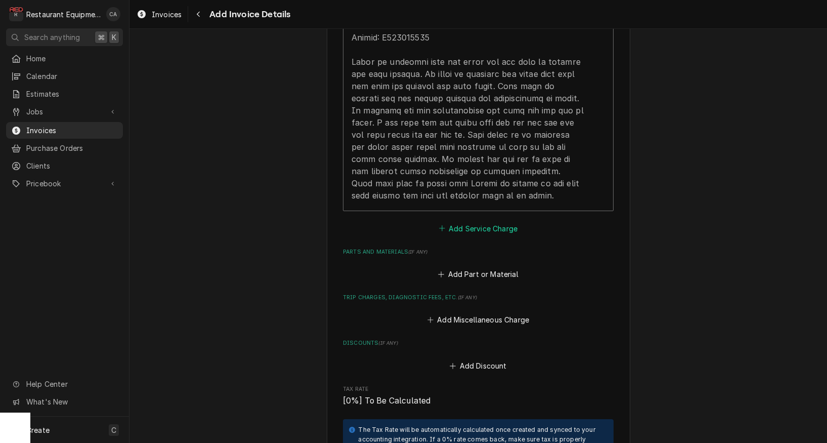
click at [466, 221] on button "Add Service Charge" at bounding box center [478, 228] width 82 height 14
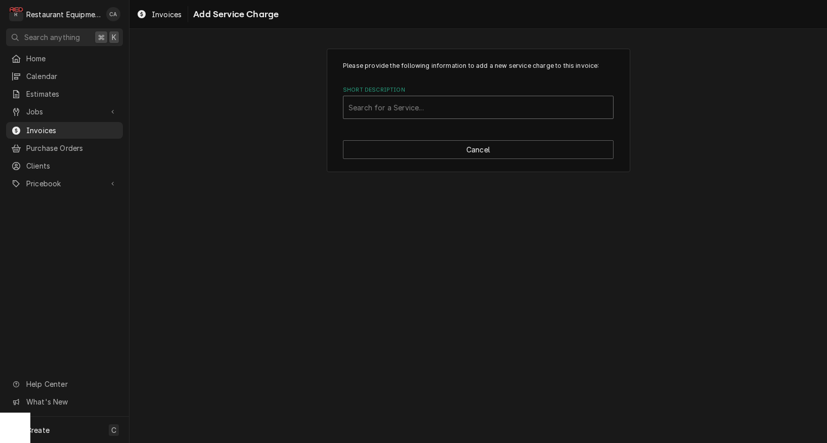
click at [375, 113] on div "Short Description" at bounding box center [479, 107] width 260 height 18
type input "travel"
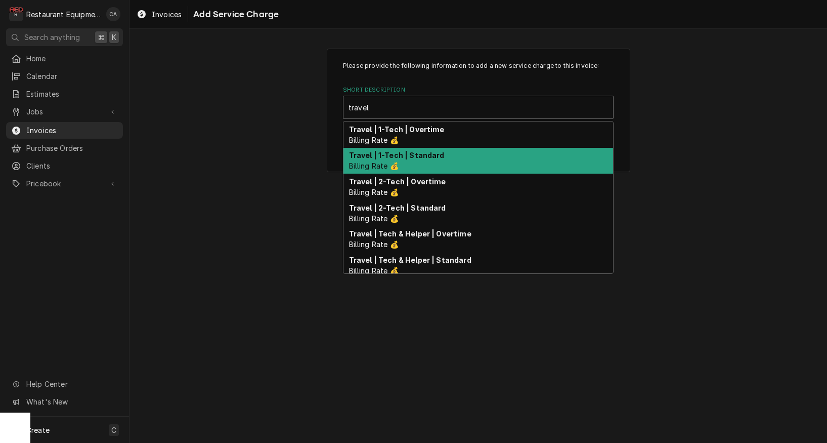
click at [395, 158] on strong "Travel | 1-Tech | Standard" at bounding box center [397, 155] width 96 height 9
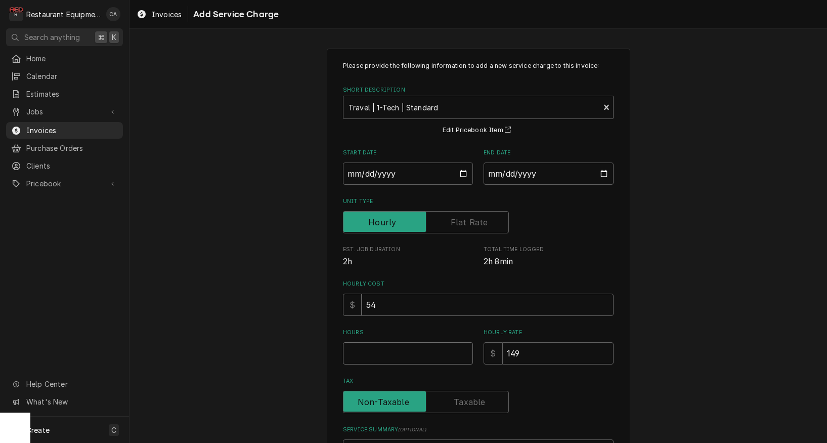
click at [359, 345] on input "Hours" at bounding box center [408, 353] width 130 height 22
type textarea "x"
type input "6"
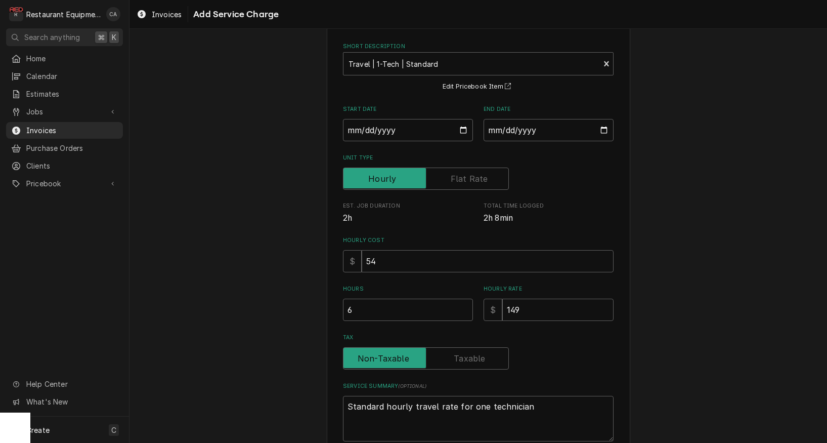
scroll to position [68, 0]
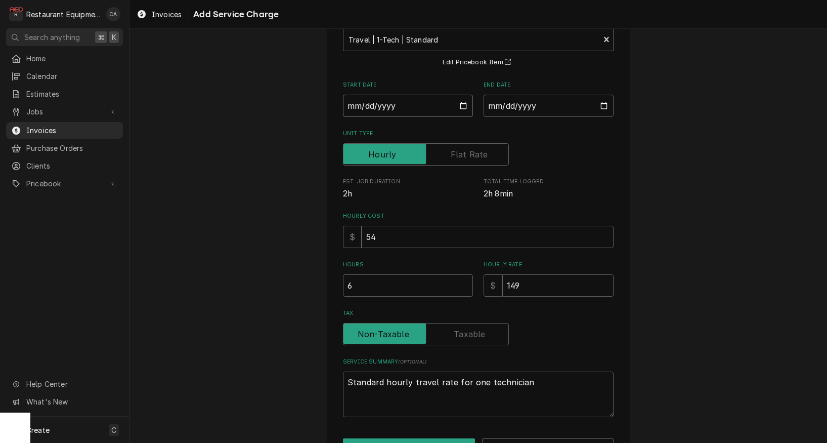
click at [379, 106] on input "Start Date" at bounding box center [408, 106] width 130 height 22
type input "2025-09-03"
type textarea "x"
click at [500, 107] on input "End Date" at bounding box center [549, 106] width 130 height 22
type input "2025-09-10"
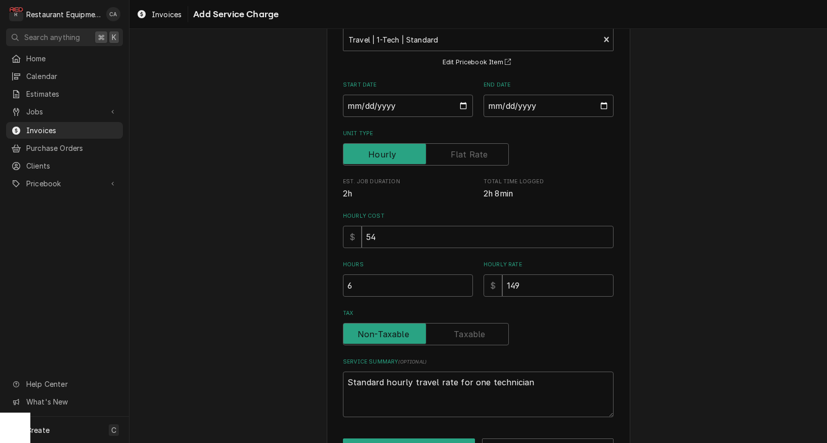
drag, startPoint x: 667, startPoint y: 150, endPoint x: 582, endPoint y: 163, distance: 86.5
click at [667, 150] on div "Please provide the following information to add a new service charge to this in…" at bounding box center [479, 225] width 698 height 507
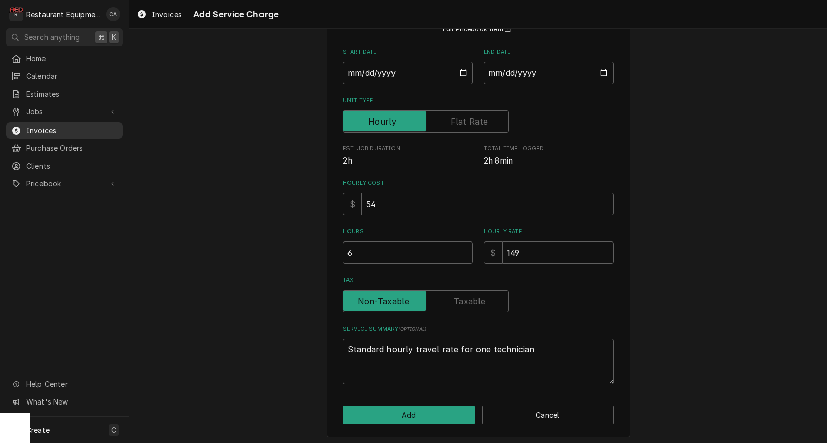
scroll to position [100, 0]
click at [404, 414] on button "Add" at bounding box center [409, 415] width 132 height 19
type textarea "x"
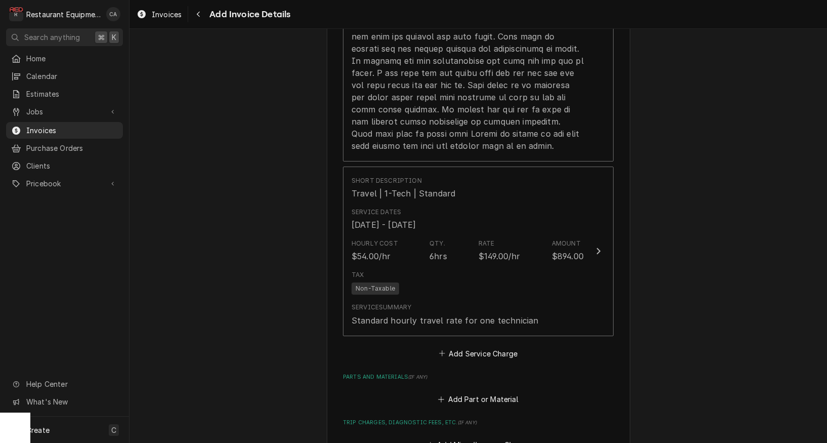
scroll to position [1794, 0]
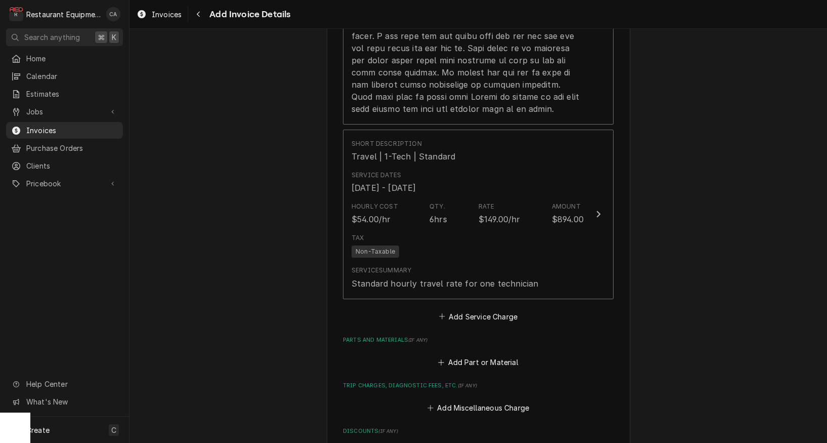
drag, startPoint x: 508, startPoint y: 298, endPoint x: 512, endPoint y: 288, distance: 10.1
click at [508, 309] on button "Add Service Charge" at bounding box center [478, 316] width 82 height 14
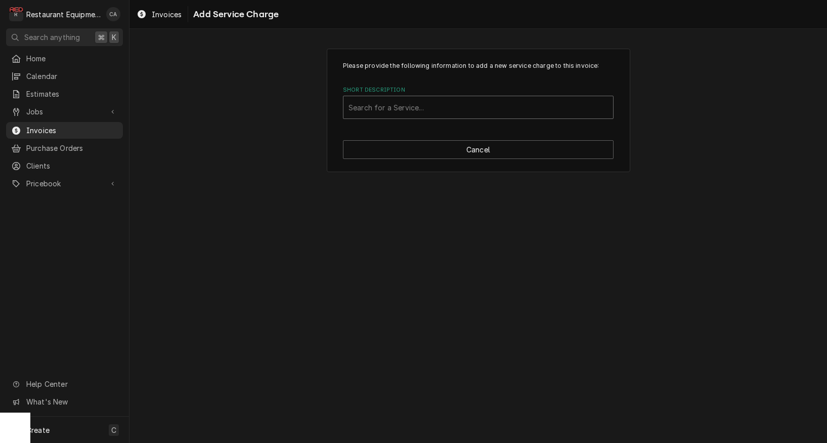
scroll to position [1, 0]
click at [385, 107] on div "Search for a Service..." at bounding box center [479, 107] width 260 height 11
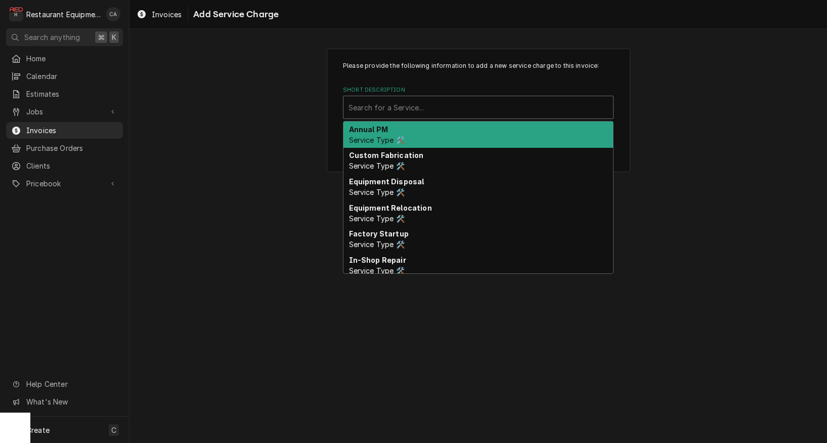
scroll to position [0, 0]
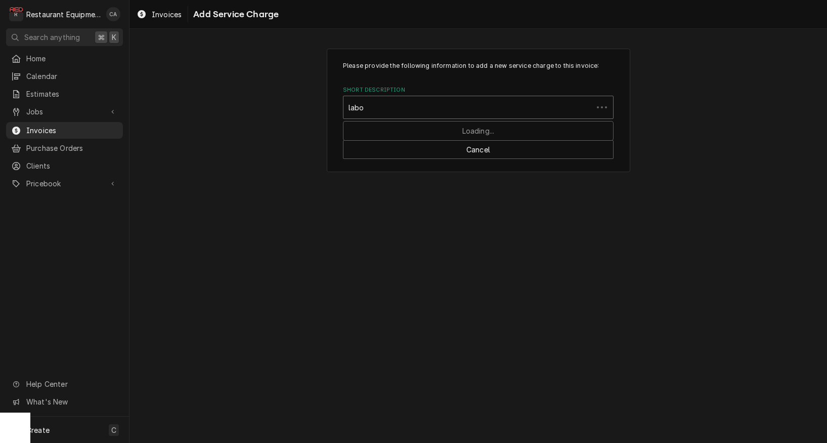
type input "labor"
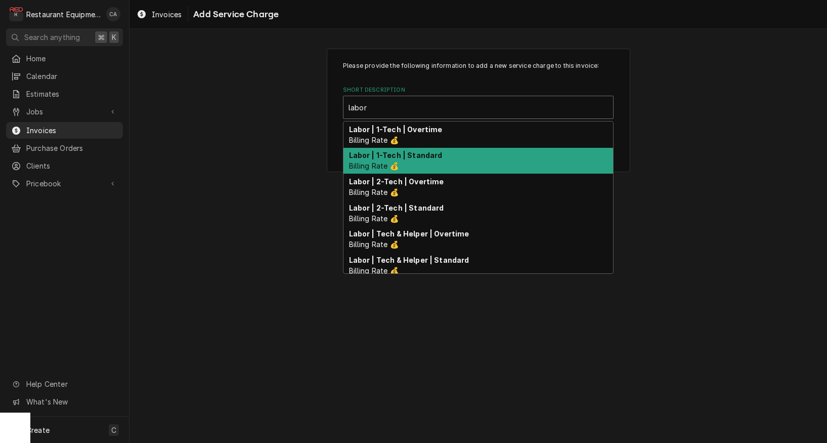
click at [395, 152] on strong "Labor | 1-Tech | Standard" at bounding box center [396, 155] width 94 height 9
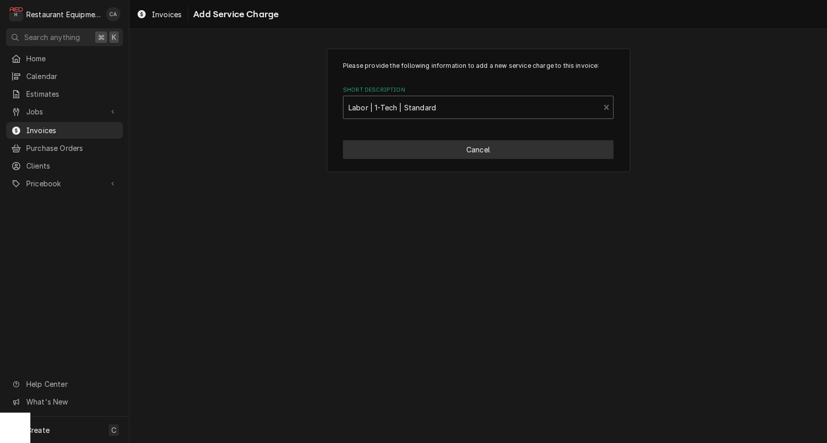
type textarea "x"
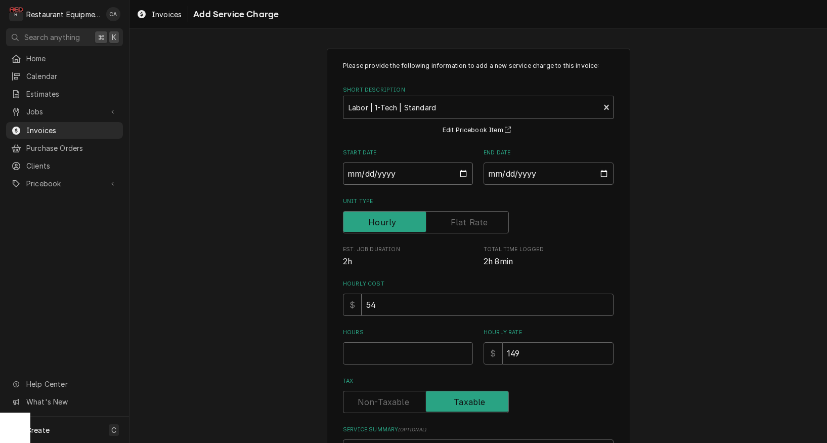
click at [399, 179] on input "Start Date" at bounding box center [408, 173] width 130 height 22
type input "2025-09-03"
type textarea "x"
click at [524, 175] on input "End Date" at bounding box center [549, 173] width 130 height 22
type input "2025-09-10"
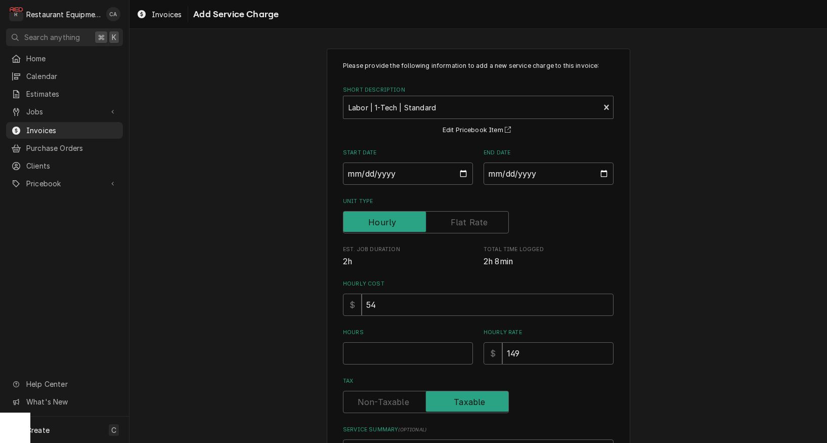
drag, startPoint x: 657, startPoint y: 226, endPoint x: 561, endPoint y: 304, distance: 123.4
click at [657, 226] on div "Please provide the following information to add a new service charge to this in…" at bounding box center [479, 292] width 698 height 507
click at [411, 353] on input "Hours" at bounding box center [408, 353] width 130 height 22
type textarea "x"
type input "2"
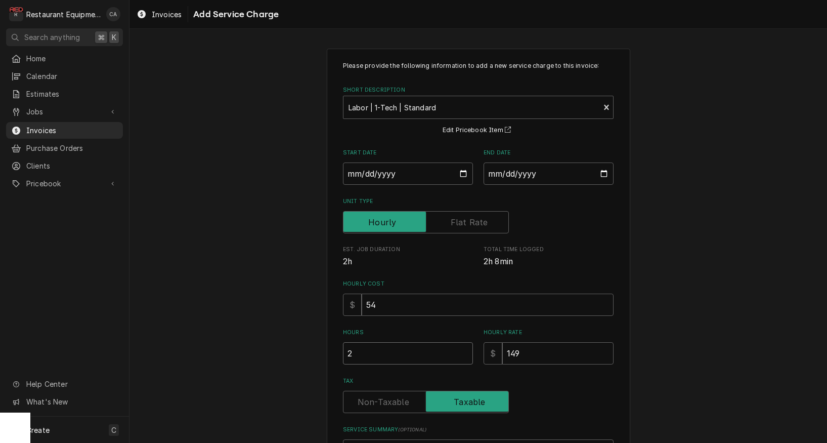
type textarea "x"
type input "2.5"
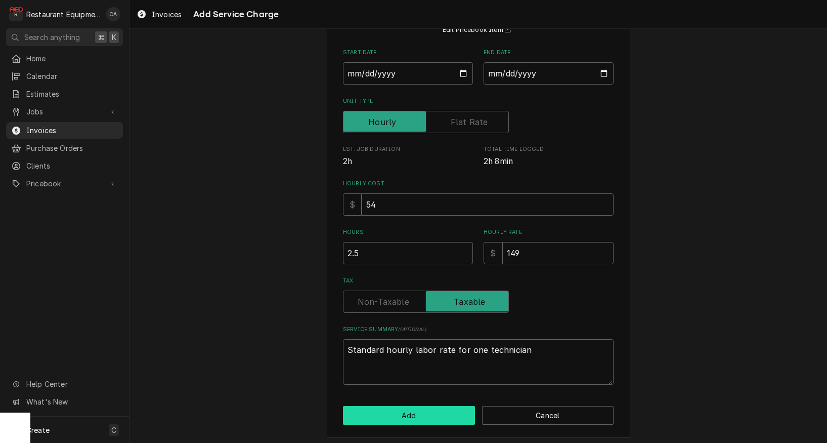
click at [356, 408] on button "Add" at bounding box center [409, 415] width 132 height 19
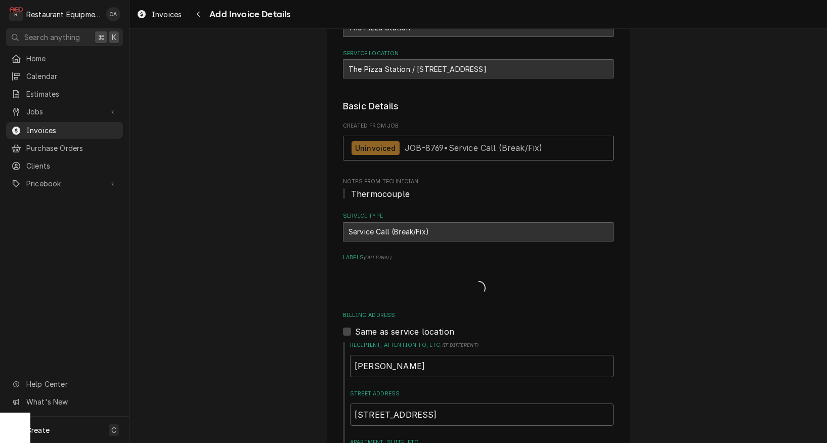
type textarea "x"
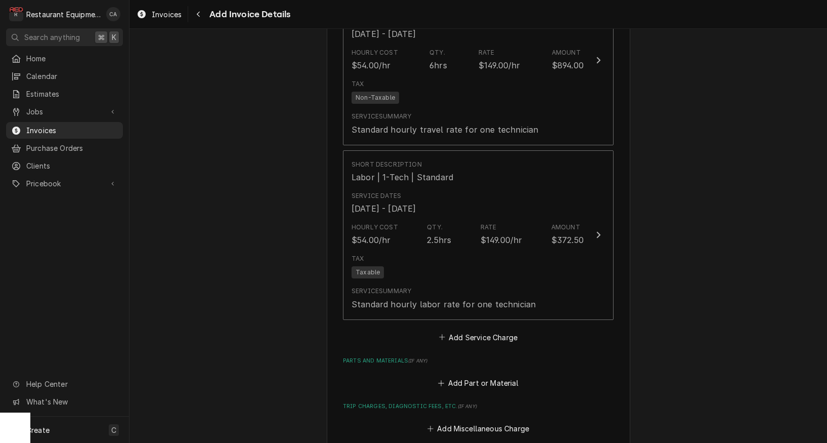
scroll to position [1953, 0]
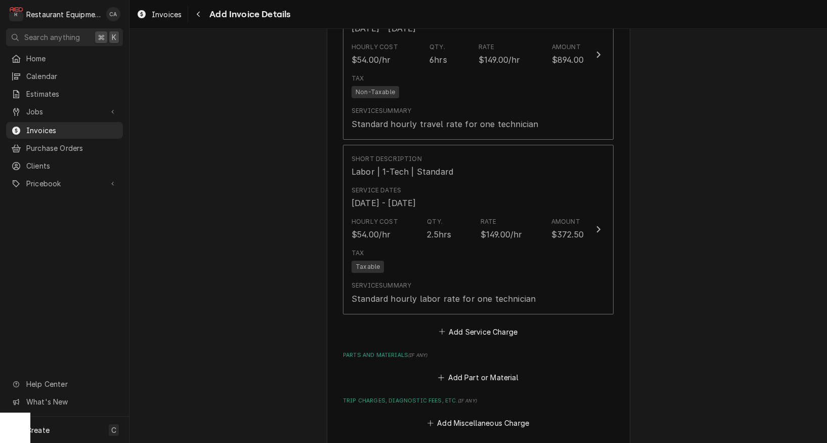
drag, startPoint x: 495, startPoint y: 410, endPoint x: 386, endPoint y: 236, distance: 205.5
click at [495, 416] on button "Add Miscellaneous Charge" at bounding box center [477, 423] width 105 height 14
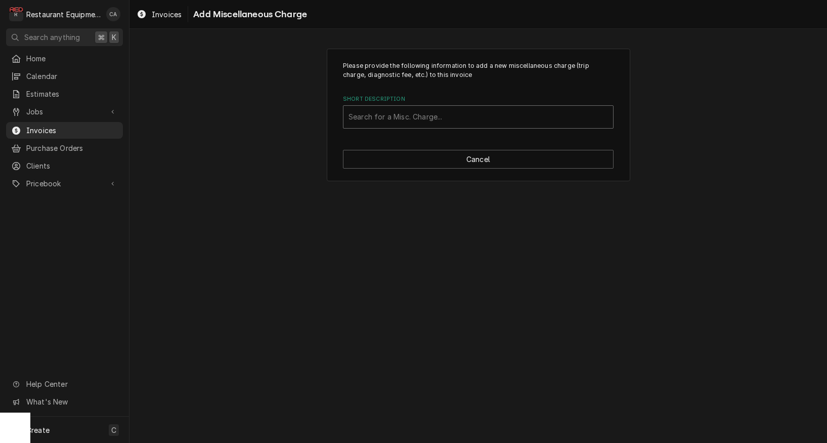
click at [373, 119] on div "Search for a Misc. Charge..." at bounding box center [479, 116] width 260 height 11
type input "tru"
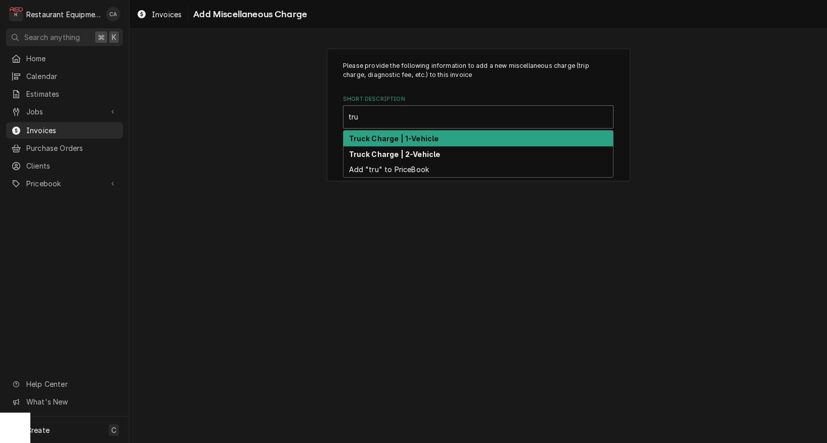
click at [371, 132] on div "Truck Charge | 1-Vehicle" at bounding box center [479, 139] width 270 height 16
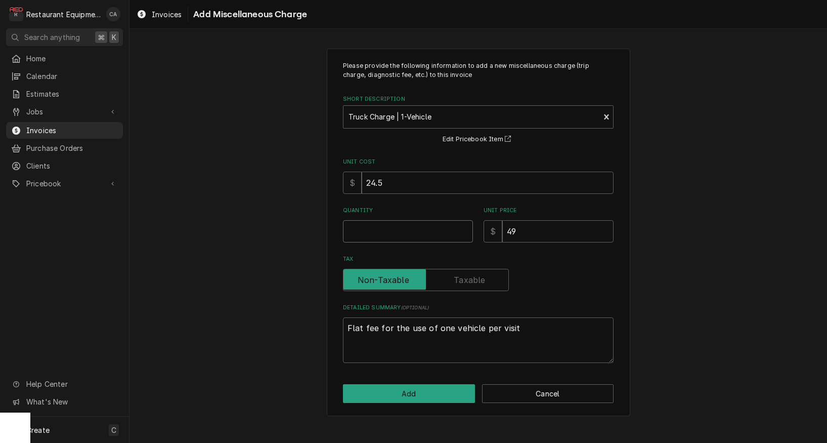
click at [381, 232] on input "Quantity" at bounding box center [408, 231] width 130 height 22
type textarea "x"
type input "2"
click at [407, 387] on button "Add" at bounding box center [409, 393] width 132 height 19
type textarea "x"
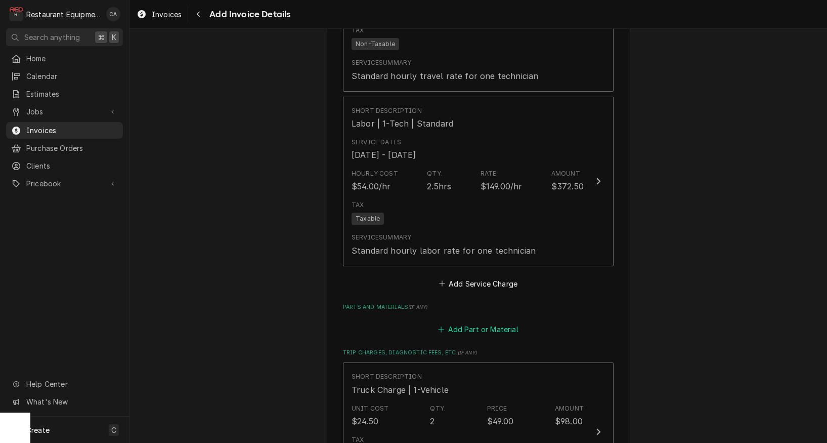
scroll to position [2001, 0]
drag, startPoint x: 468, startPoint y: 314, endPoint x: 57, endPoint y: 281, distance: 413.1
click at [468, 321] on button "Add Part or Material" at bounding box center [478, 328] width 83 height 14
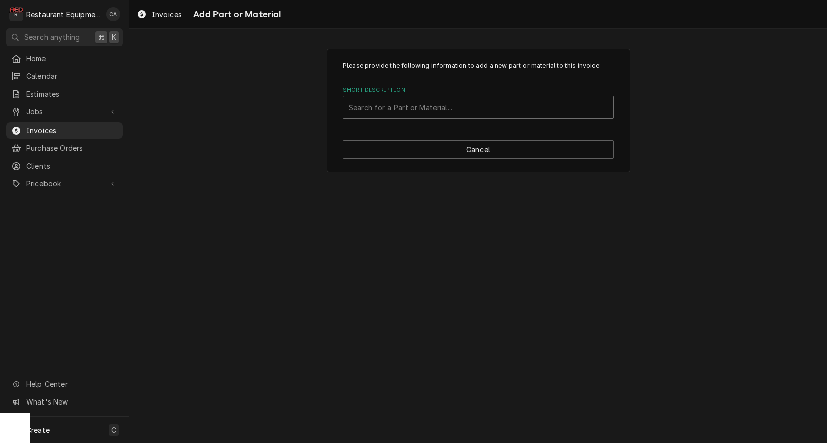
click at [373, 108] on div "Search for a Part or Material..." at bounding box center [479, 107] width 260 height 11
type input "33984"
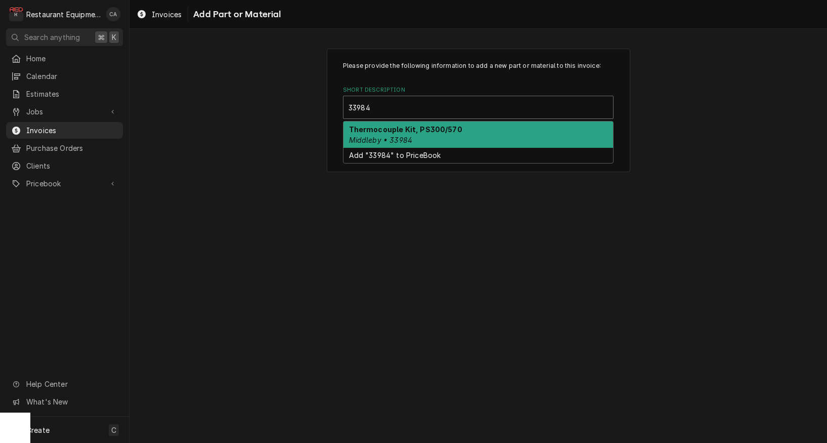
click at [371, 134] on div "Thermocouple Kit, PS300/570 Middleby • 33984" at bounding box center [479, 134] width 270 height 26
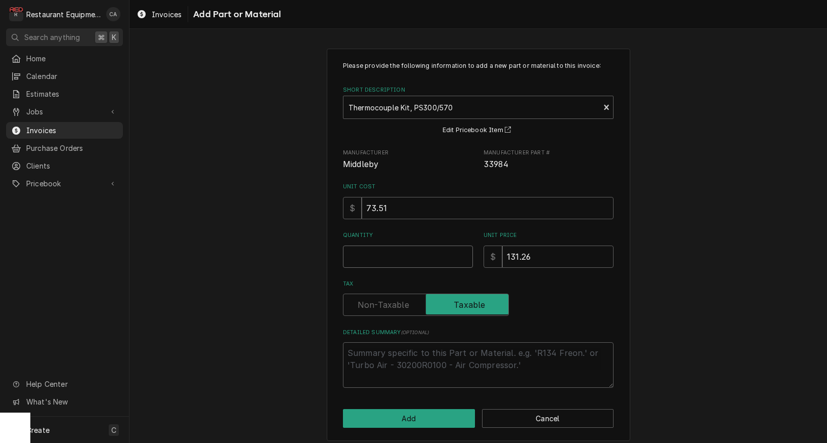
click at [385, 255] on input "Quantity" at bounding box center [408, 256] width 130 height 22
type textarea "x"
type input "1"
click at [366, 413] on button "Add" at bounding box center [409, 418] width 132 height 19
type textarea "x"
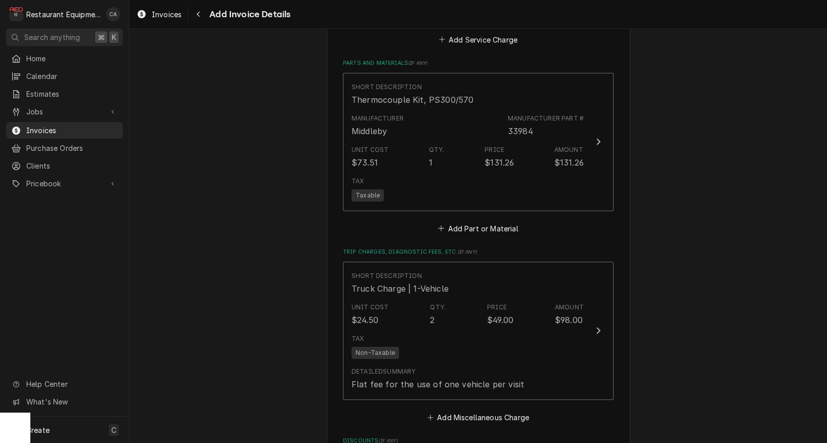
scroll to position [2280, 0]
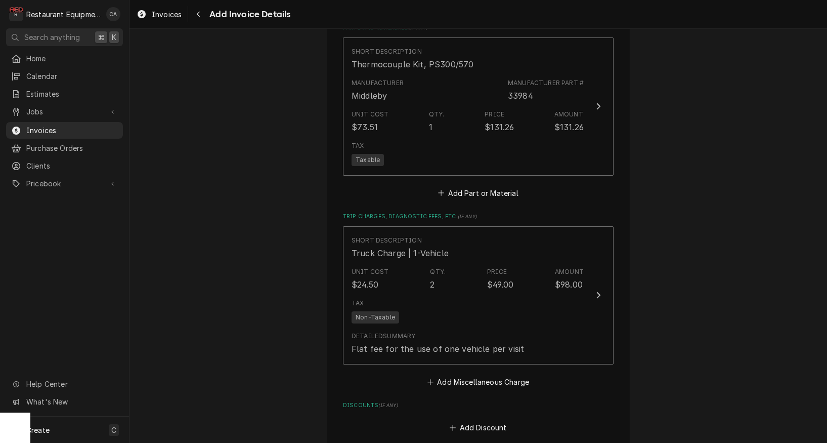
drag, startPoint x: 459, startPoint y: 366, endPoint x: 437, endPoint y: 371, distance: 22.8
click at [459, 374] on button "Add Miscellaneous Charge" at bounding box center [477, 381] width 105 height 14
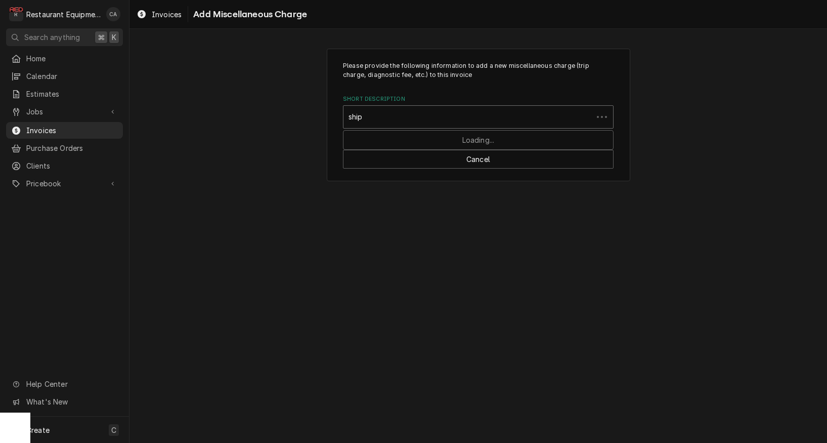
type input "shipp"
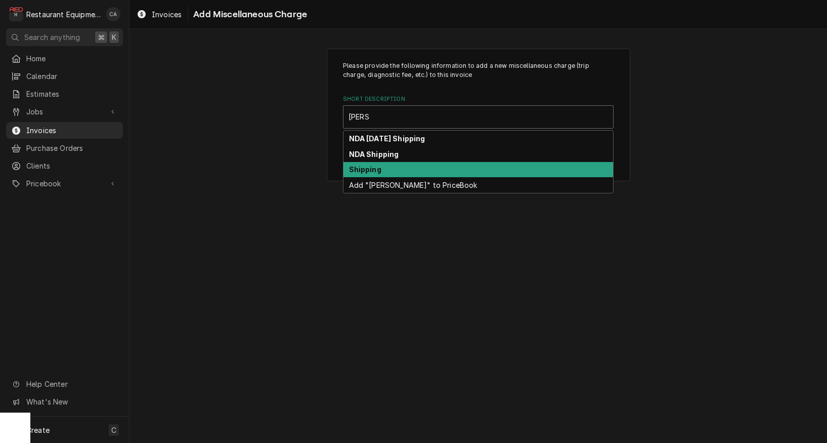
drag, startPoint x: 388, startPoint y: 167, endPoint x: 398, endPoint y: 186, distance: 20.8
click at [388, 167] on div "Shipping" at bounding box center [479, 170] width 270 height 16
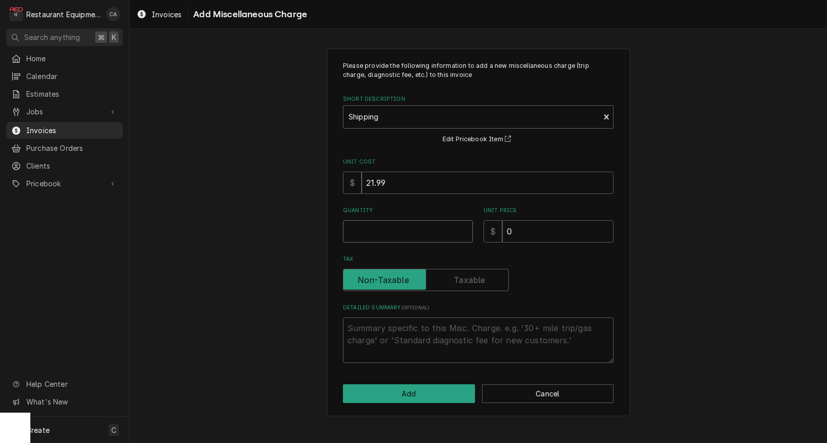
click at [365, 231] on input "Quantity" at bounding box center [408, 231] width 130 height 22
type textarea "x"
type input "1"
type textarea "x"
type input "7"
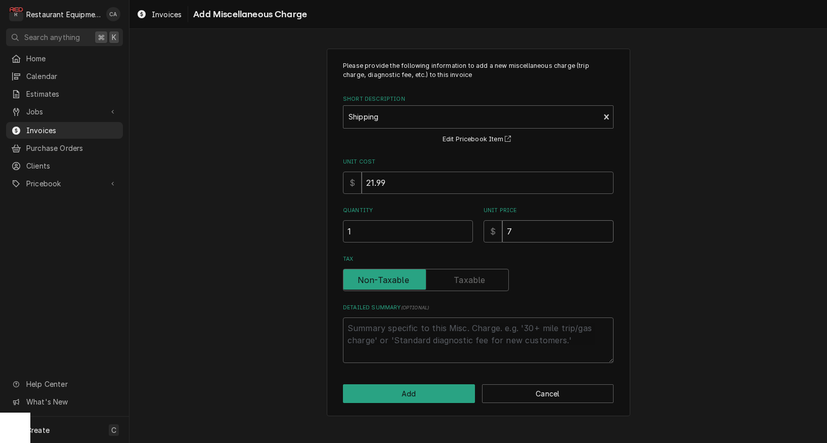
type textarea "x"
type input "73"
type textarea "x"
type input "73.5"
type textarea "x"
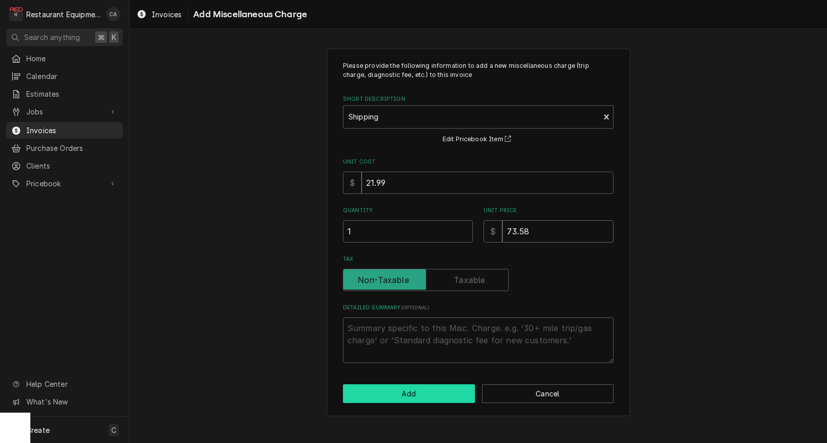
type input "73.58"
click at [397, 394] on button "Add" at bounding box center [409, 393] width 132 height 19
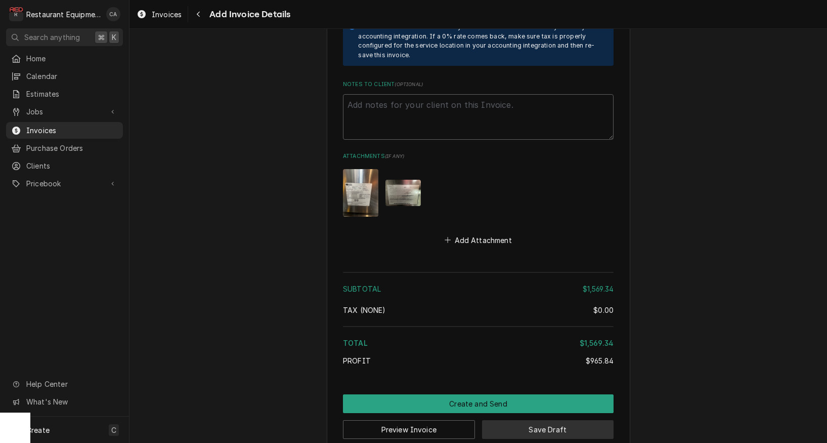
click at [562, 420] on button "Save Draft" at bounding box center [548, 429] width 132 height 19
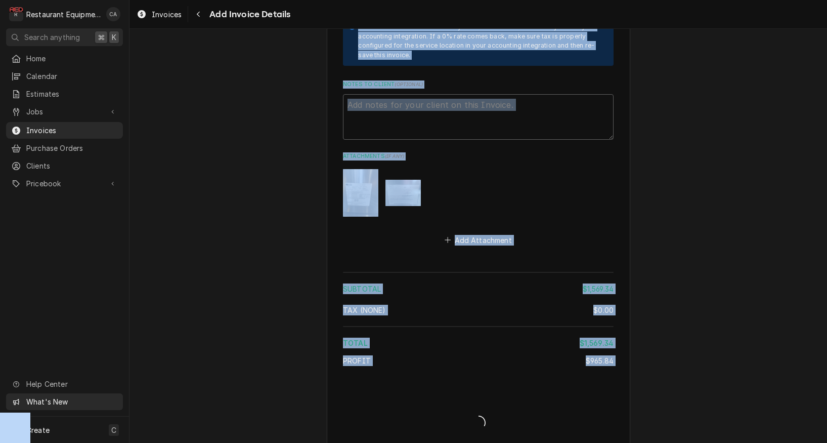
type textarea "x"
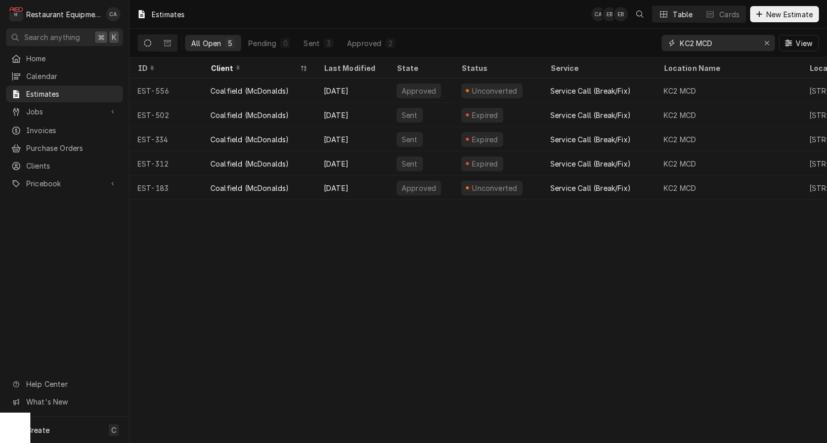
drag, startPoint x: 716, startPoint y: 44, endPoint x: 649, endPoint y: 40, distance: 67.9
click at [649, 40] on div "All Open 5 Pending 0 Sent 3 Approved 2 KC2 MCD View" at bounding box center [478, 43] width 681 height 28
type input "pizza"
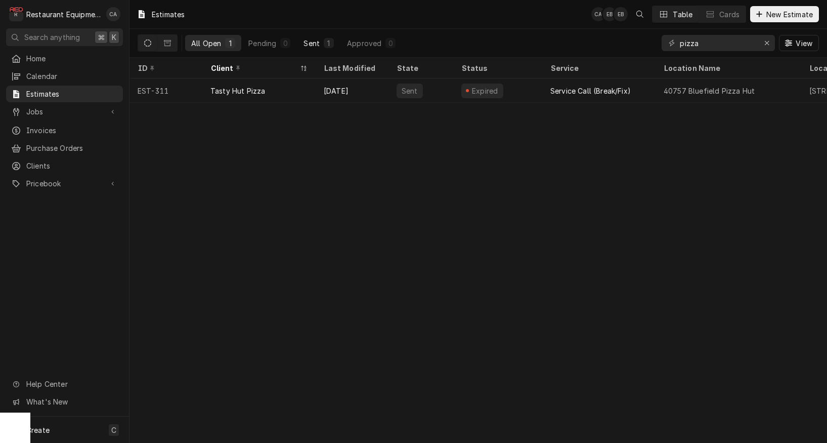
click at [310, 47] on div "Sent" at bounding box center [312, 43] width 16 height 11
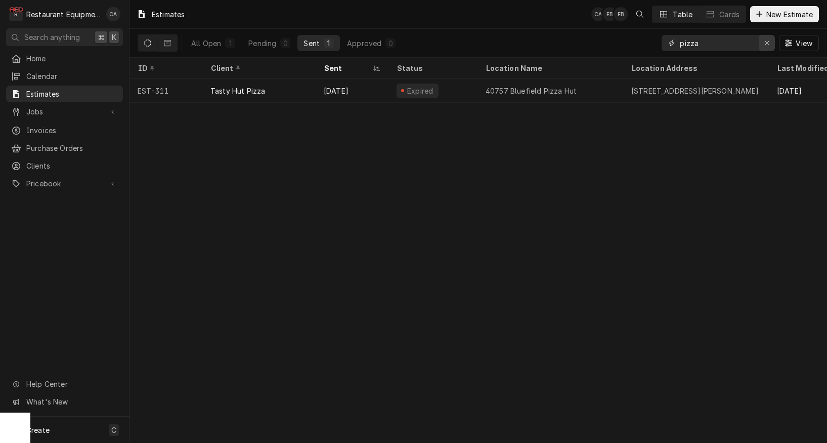
click at [770, 46] on div "Erase input" at bounding box center [767, 43] width 10 height 10
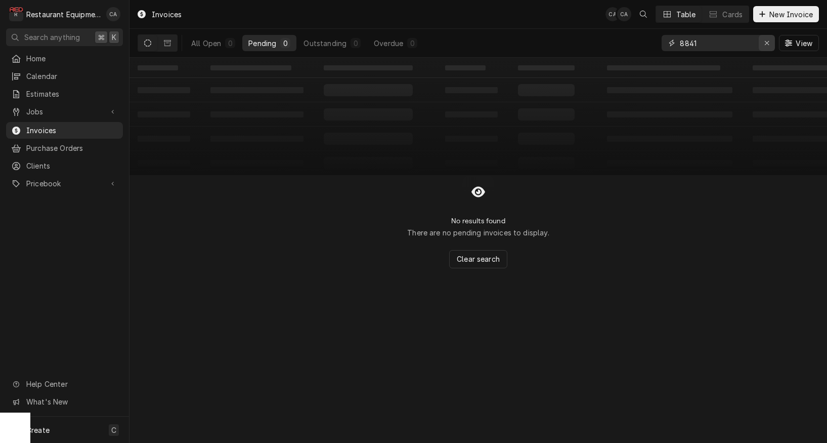
click at [768, 45] on icon "Erase input" at bounding box center [767, 42] width 6 height 7
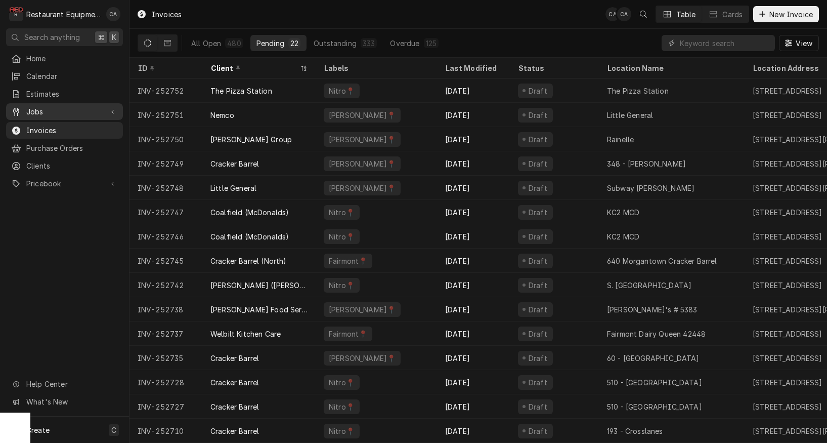
click at [46, 108] on span "Jobs" at bounding box center [64, 111] width 76 height 11
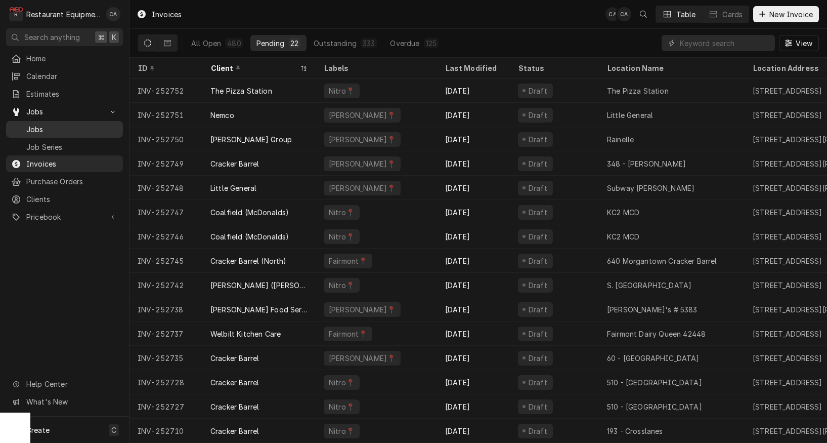
click at [46, 130] on span "Jobs" at bounding box center [72, 129] width 92 height 11
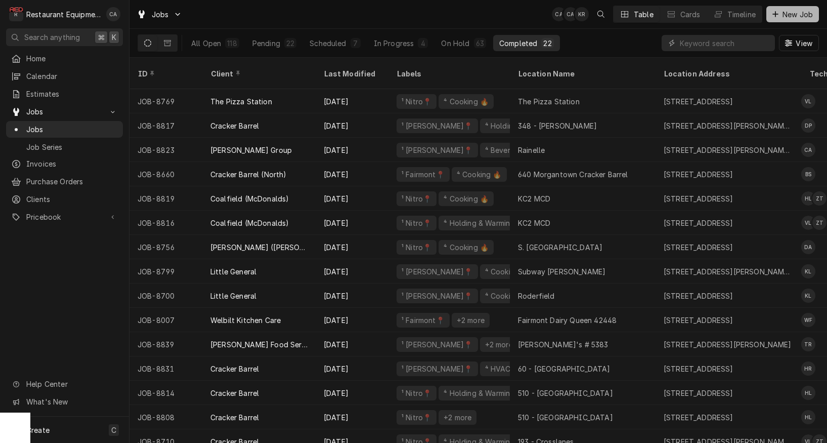
click at [788, 10] on span "New Job" at bounding box center [798, 14] width 34 height 11
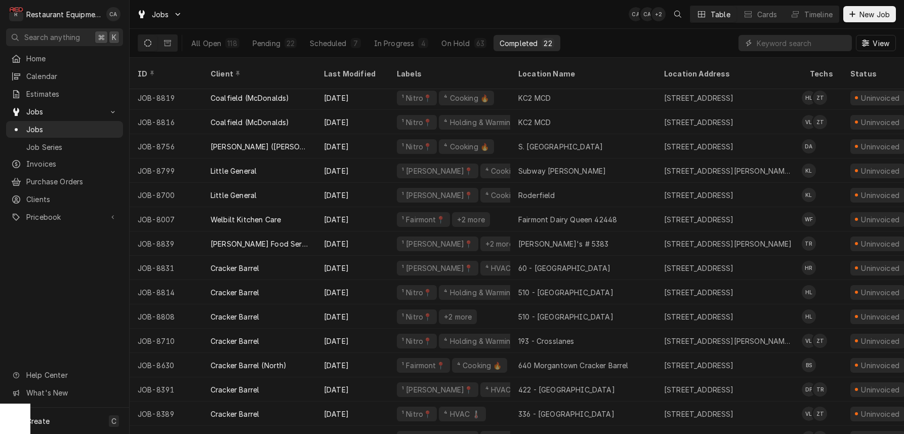
scroll to position [87, 0]
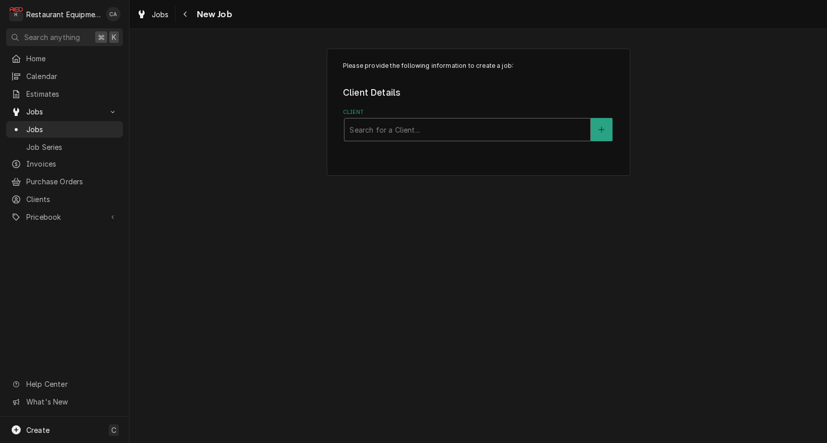
click at [400, 131] on div "Search for a Client..." at bounding box center [468, 129] width 236 height 11
type input "raleigh cou"
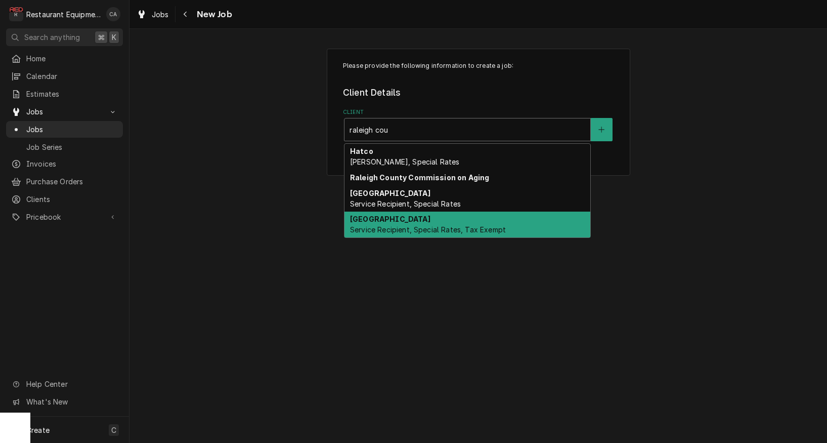
drag, startPoint x: 392, startPoint y: 221, endPoint x: 371, endPoint y: 219, distance: 21.4
click at [392, 221] on strong "[GEOGRAPHIC_DATA]" at bounding box center [390, 219] width 80 height 9
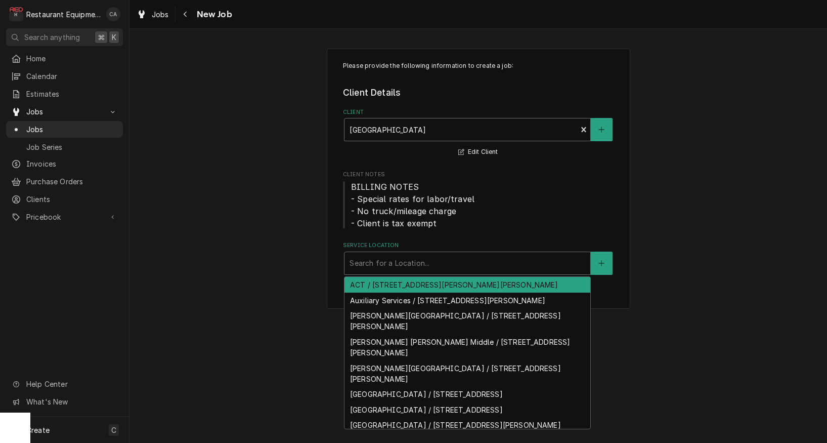
drag, startPoint x: 377, startPoint y: 264, endPoint x: 367, endPoint y: 261, distance: 10.6
click at [377, 264] on div "Search for a Location..." at bounding box center [468, 263] width 236 height 11
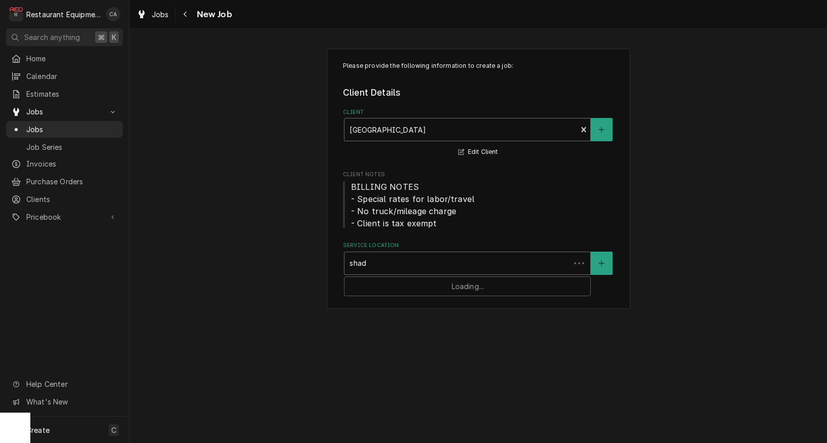
type input "shady"
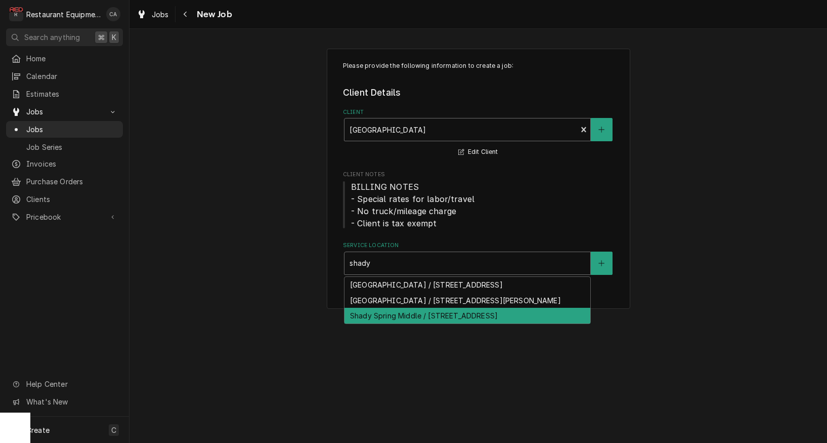
drag, startPoint x: 390, startPoint y: 309, endPoint x: 375, endPoint y: 306, distance: 15.0
click at [389, 309] on div "Shady Spring Middle / [STREET_ADDRESS]" at bounding box center [468, 316] width 246 height 16
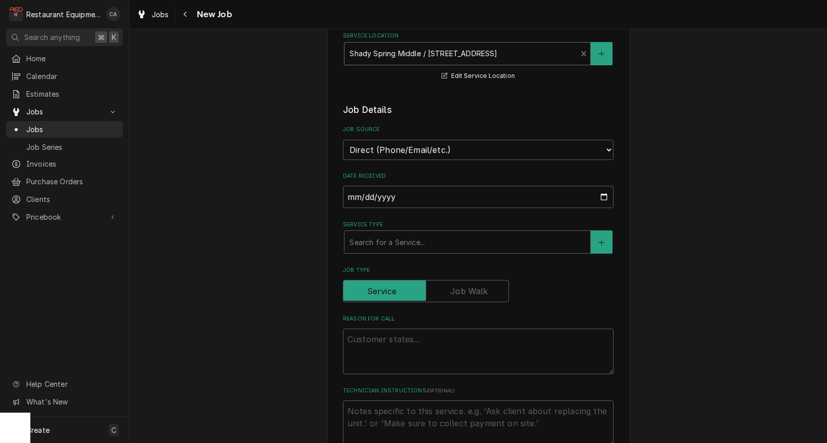
scroll to position [218, 0]
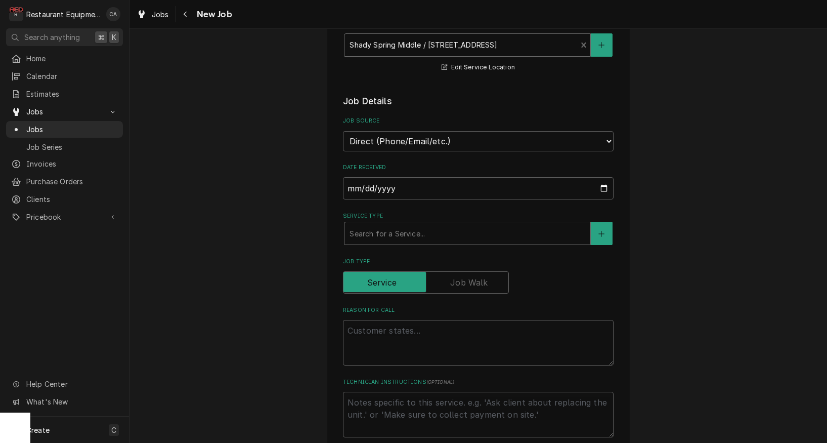
click at [356, 228] on div "Service Type" at bounding box center [468, 233] width 236 height 18
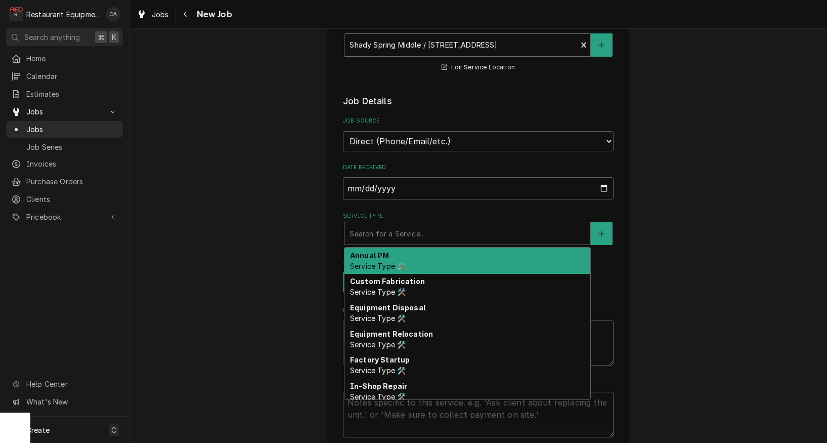
type textarea "x"
type input "f"
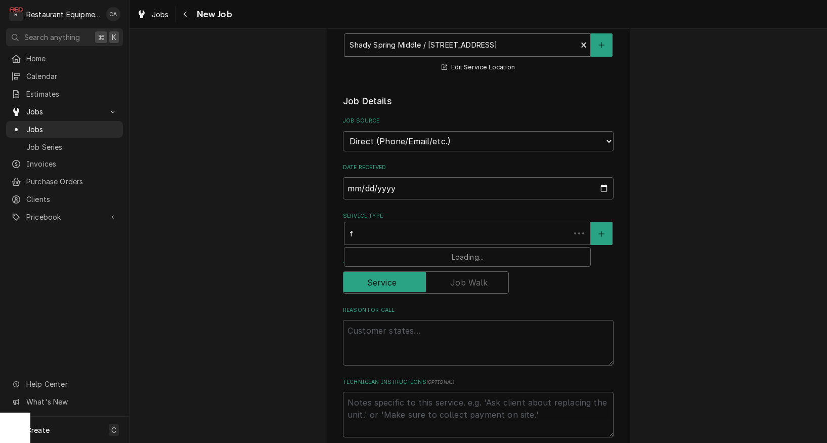
type textarea "x"
type input "fi"
type textarea "x"
type input "fix"
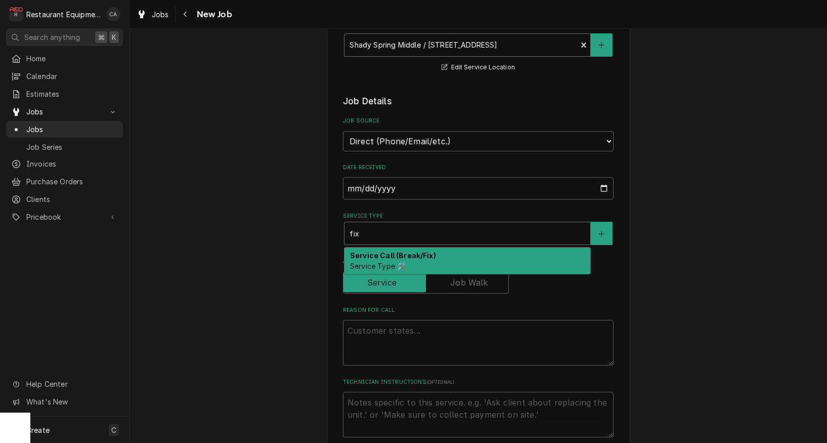
drag, startPoint x: 363, startPoint y: 246, endPoint x: 404, endPoint y: 300, distance: 67.6
click at [364, 251] on strong "Service Call (Break/Fix)" at bounding box center [393, 255] width 86 height 9
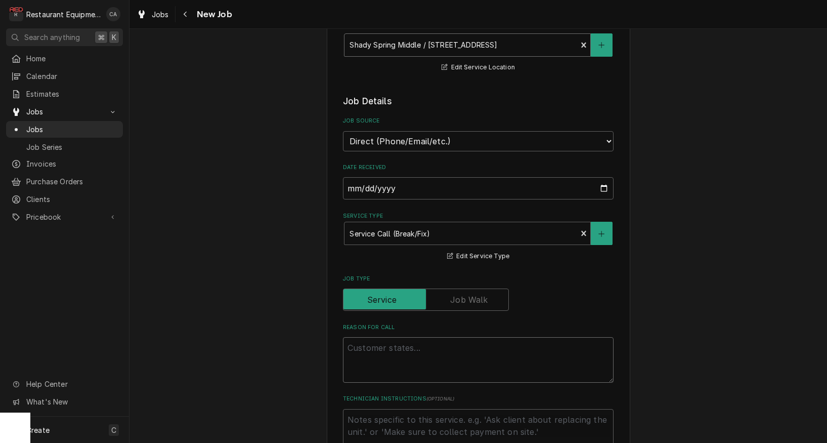
click at [370, 337] on textarea "Reason For Call" at bounding box center [478, 360] width 271 height 46
type textarea "x"
type textarea "W"
type textarea "x"
type textarea "Wo"
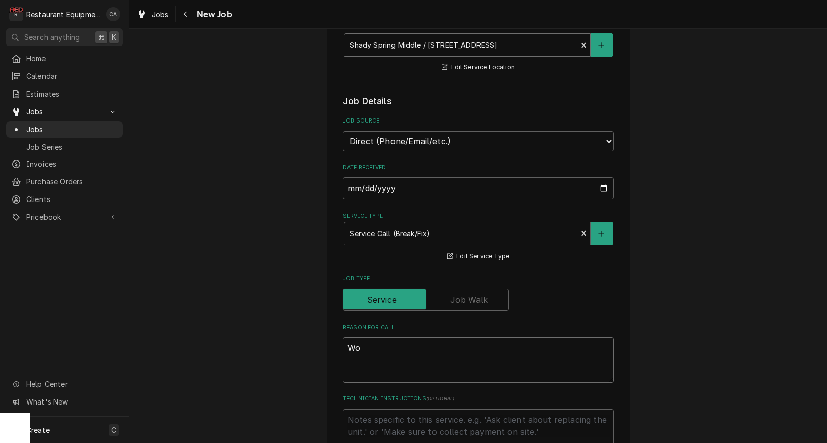
type textarea "x"
type textarea "Wor"
type textarea "x"
type textarea "Work"
type textarea "x"
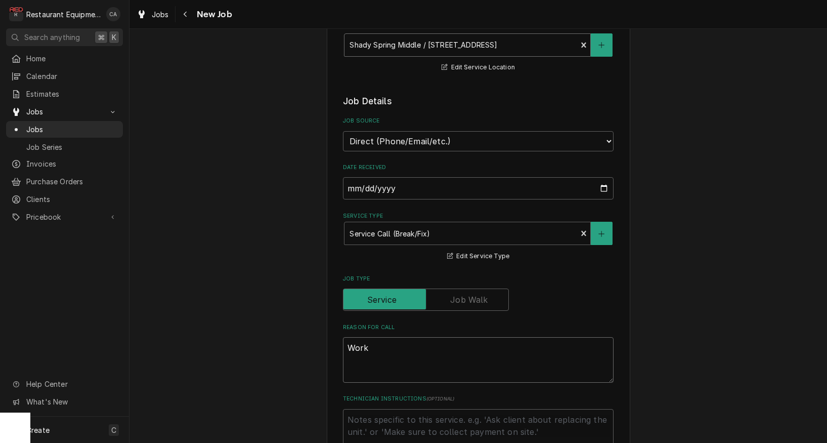
type textarea "Work"
type textarea "x"
type textarea "Work O"
type textarea "x"
type textarea "Work Or"
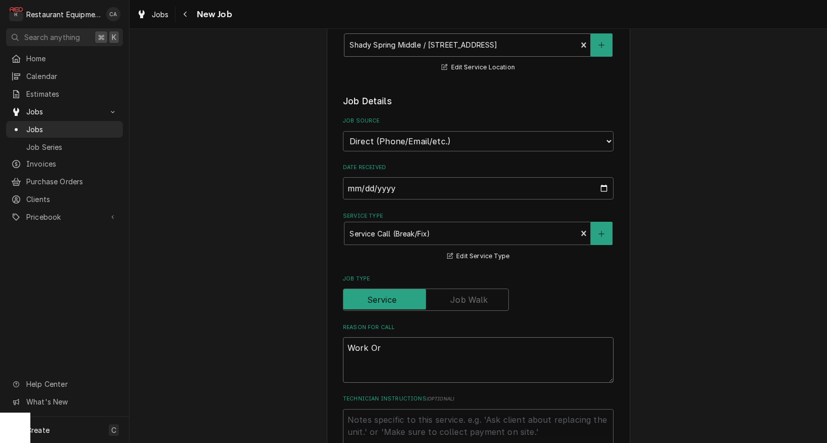
type textarea "x"
type textarea "Work Ord"
type textarea "x"
type textarea "Work Orde"
type textarea "x"
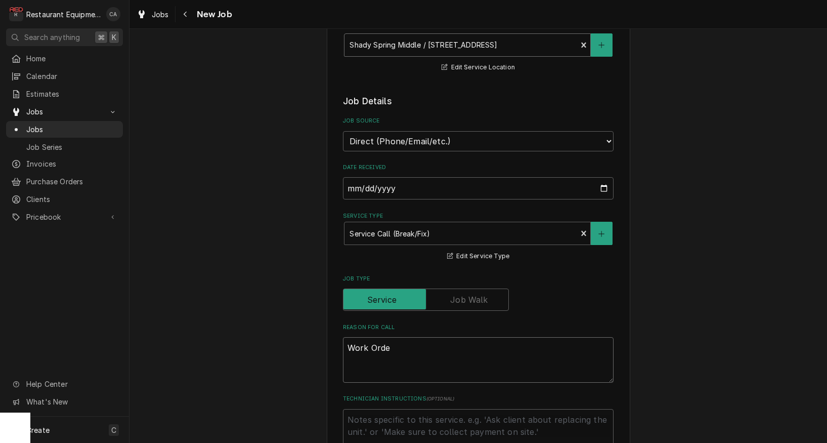
type textarea "Work Order"
type textarea "x"
type textarea "Work Order"
type textarea "x"
type textarea "Work Order #"
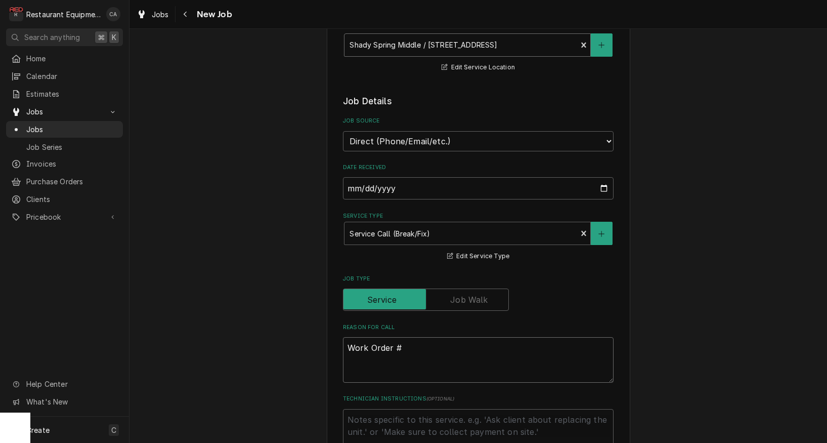
type textarea "x"
type textarea "Work Order #"
type textarea "x"
type textarea "Work Order # 5"
type textarea "x"
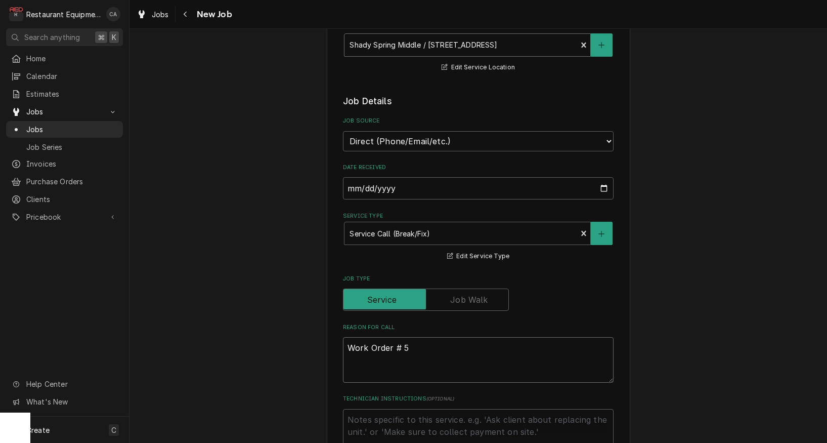
type textarea "Work Order # 59"
type textarea "x"
type textarea "Work Order # 597"
type textarea "x"
type textarea "Work Order # 5970"
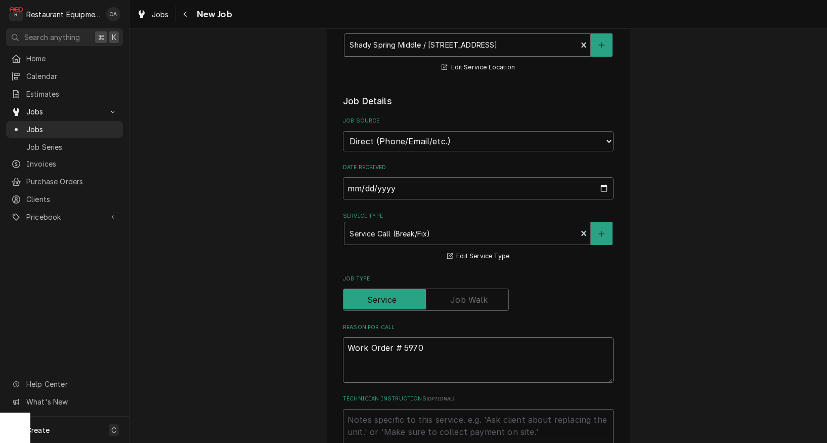
type textarea "x"
type textarea "Work Order # 59702"
type textarea "x"
type textarea "Work Order # 59702"
type textarea "x"
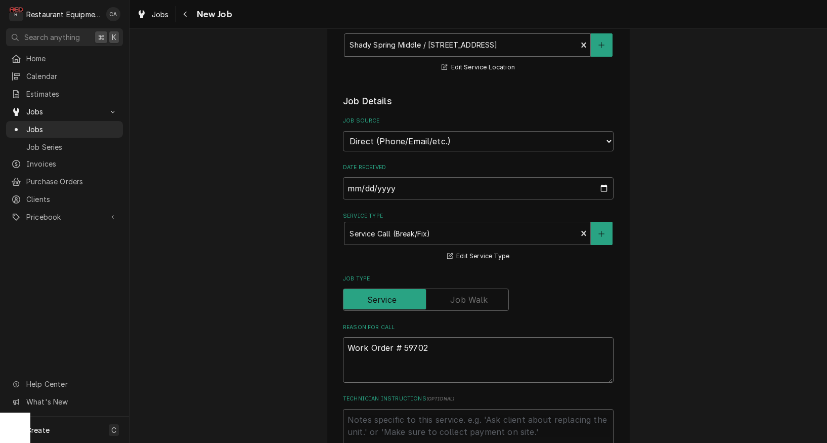
type textarea "Work Order # 59702"
type textarea "x"
type textarea "Work Order # 59702"
type textarea "x"
type textarea "Work Order # 59702 W"
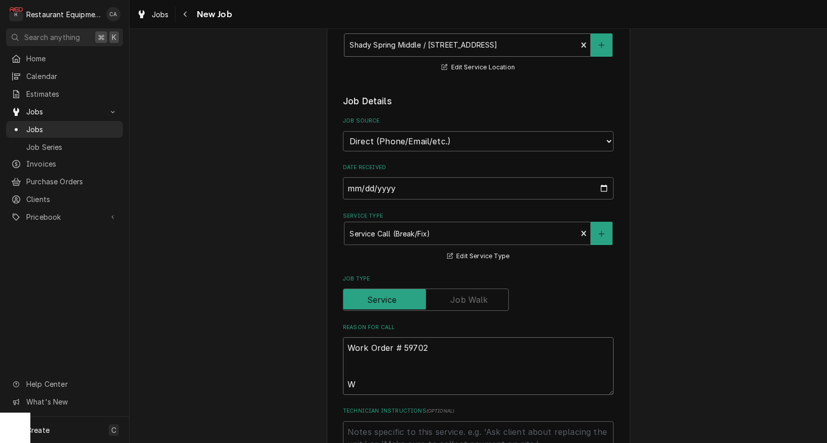
type textarea "x"
type textarea "Work Order # 59702 Wa"
type textarea "x"
type textarea "Work Order # 59702 War"
type textarea "x"
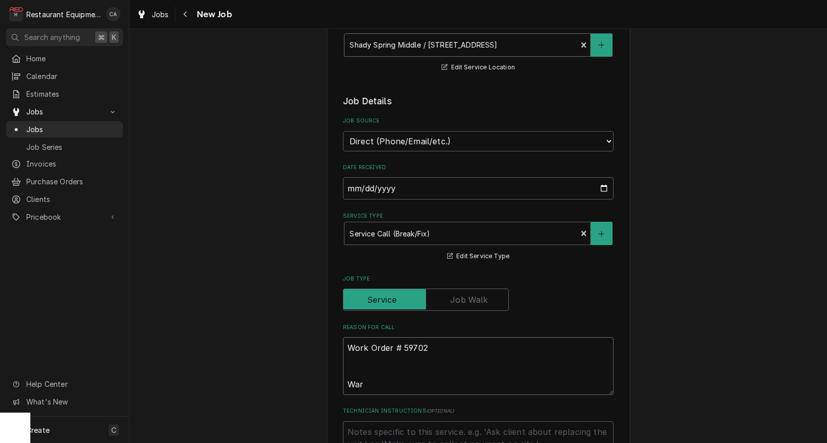
type textarea "Work Order # 59702 Warm"
type textarea "x"
type textarea "Work Order # 59702 Warme"
type textarea "x"
type textarea "Work Order # 59702 Warmer"
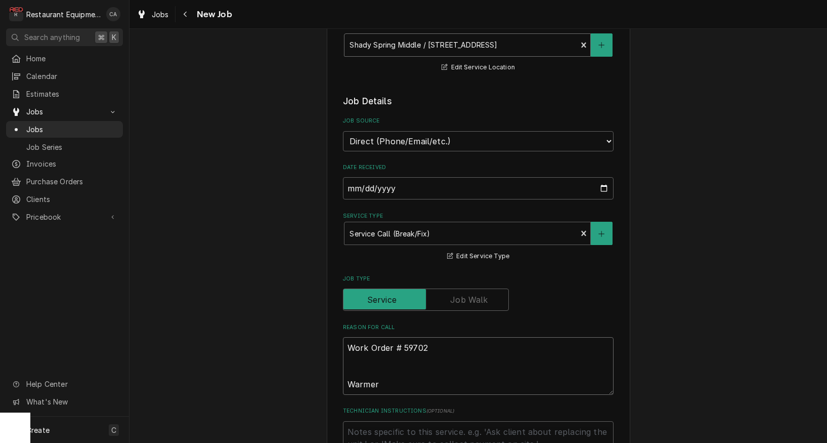
type textarea "x"
type textarea "Work Order # 59702 Warmer"
type textarea "x"
type textarea "Work Order # 59702 Warmer o"
type textarea "x"
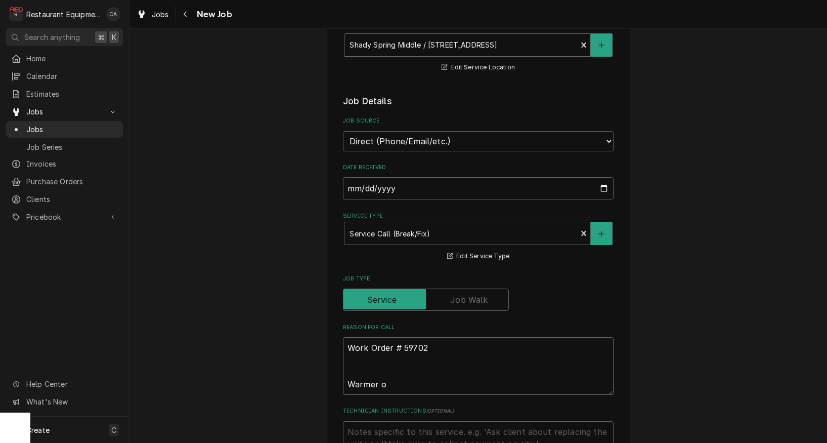
type textarea "Work Order # 59702 Warmer on"
type textarea "x"
type textarea "Work Order # 59702 Warmer on"
type textarea "x"
type textarea "Work Order # 59702 Warmer on f"
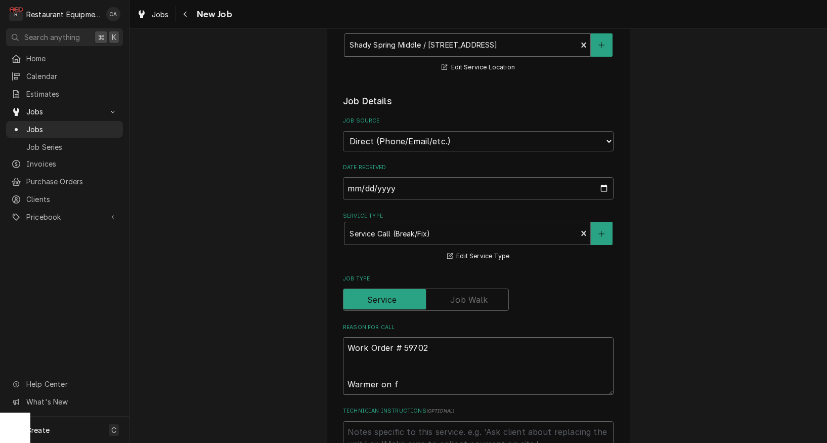
type textarea "x"
type textarea "Work Order # 59702 Warmer on fa"
type textarea "x"
type textarea "Work Order # 59702 Warmer on far"
type textarea "x"
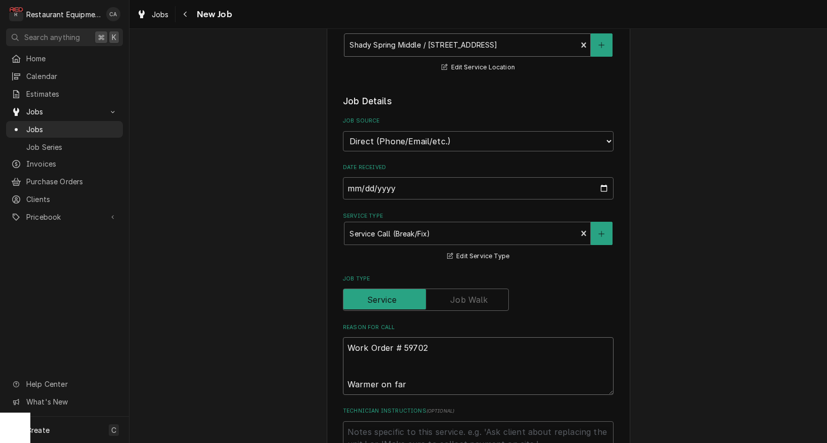
type textarea "Work Order # 59702 Warmer on far"
type textarea "x"
type textarea "Work Order # 59702 Warmer on far s"
type textarea "x"
type textarea "Work Order # 59702 Warmer on far si"
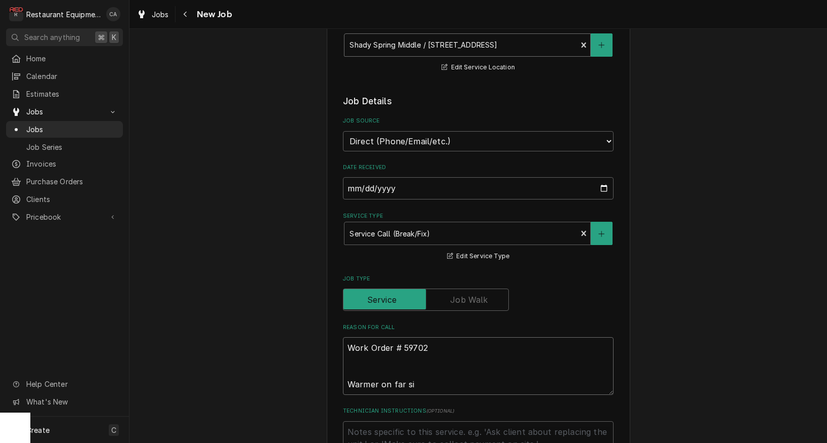
type textarea "x"
type textarea "Work Order # 59702 Warmer on far sid"
type textarea "x"
type textarea "Work Order # 59702 Warmer on far side"
type textarea "x"
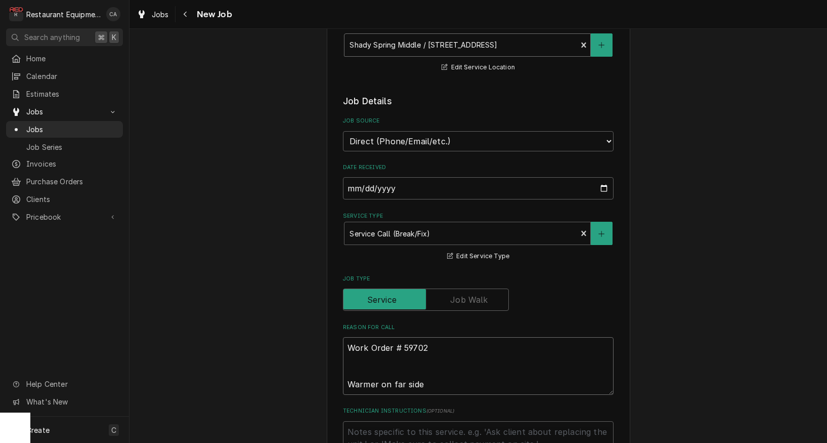
type textarea "Work Order # 59702 Warmer on far side"
type textarea "x"
type textarea "Work Order # 59702 Warmer on far side ("
type textarea "x"
type textarea "Work Order # 59702 Warmer on far side (w"
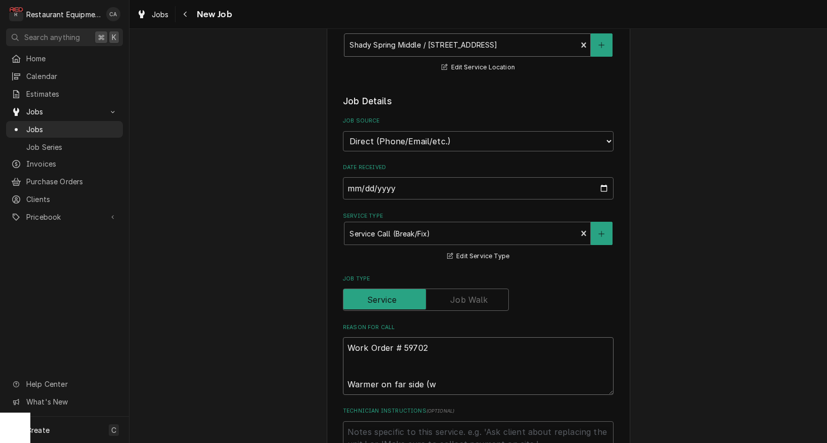
type textarea "x"
type textarea "Work Order # 59702 Warmer on far side (wi"
type textarea "x"
type textarea "Work Order # 59702 Warmer on far side (win"
type textarea "x"
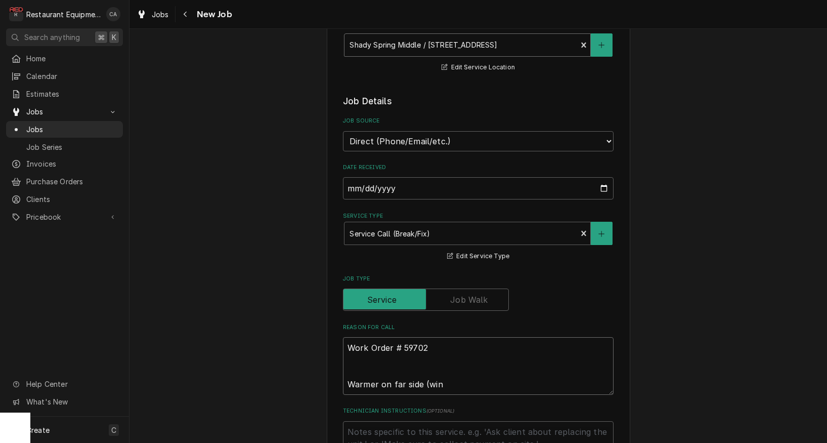
type textarea "Work Order # 59702 Warmer on far side (wind"
type textarea "x"
type textarea "Work Order # 59702 Warmer on far side (windo"
type textarea "x"
type textarea "Work Order # 59702 Warmer on far side (window"
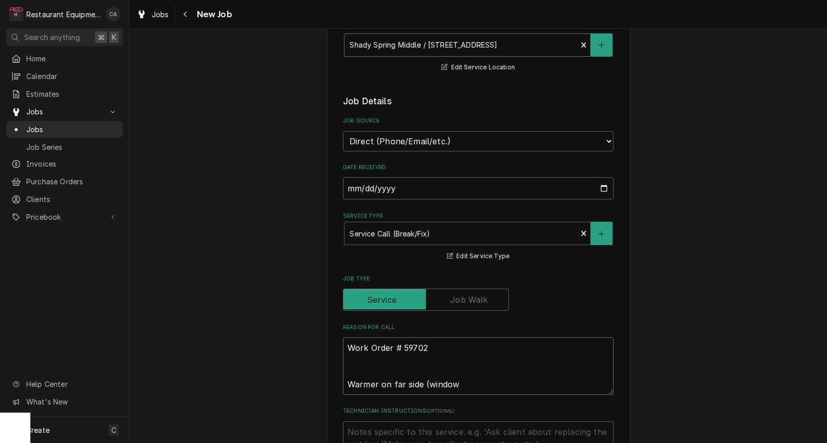
type textarea "x"
type textarea "Work Order # 59702 Warmer on far side (window"
type textarea "x"
type textarea "Work Order # 59702 Warmer on far side (window 2"
type textarea "x"
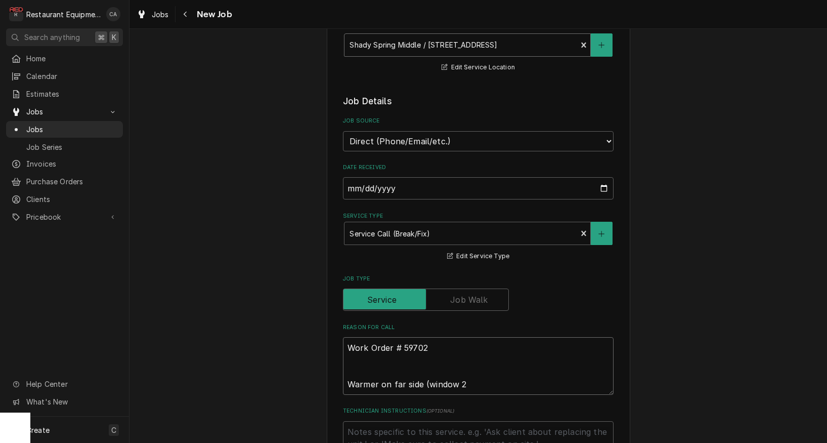
type textarea "Work Order # 59702 Warmer on far side (window 2)"
type textarea "x"
type textarea "Work Order # 59702 Warmer on far side (window 2)"
type textarea "x"
type textarea "Work Order # 59702 Warmer on far side (window 2) i"
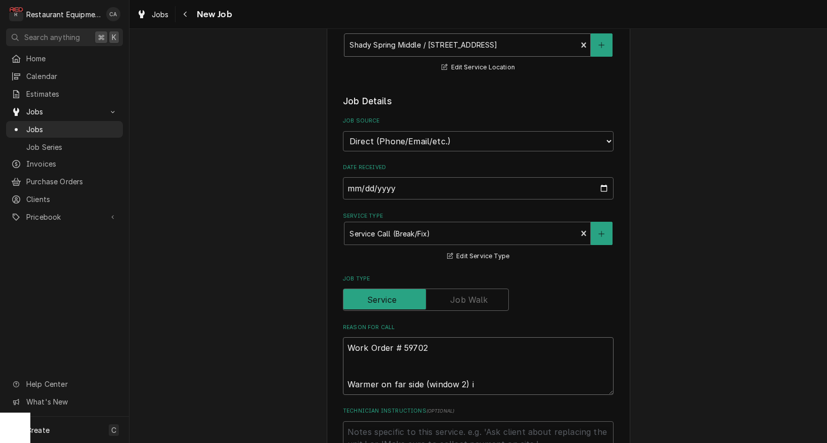
type textarea "x"
type textarea "Work Order # 59702 Warmer on far side (window 2) is"
type textarea "x"
type textarea "Work Order # 59702 Warmer on far side (window 2) is"
type textarea "x"
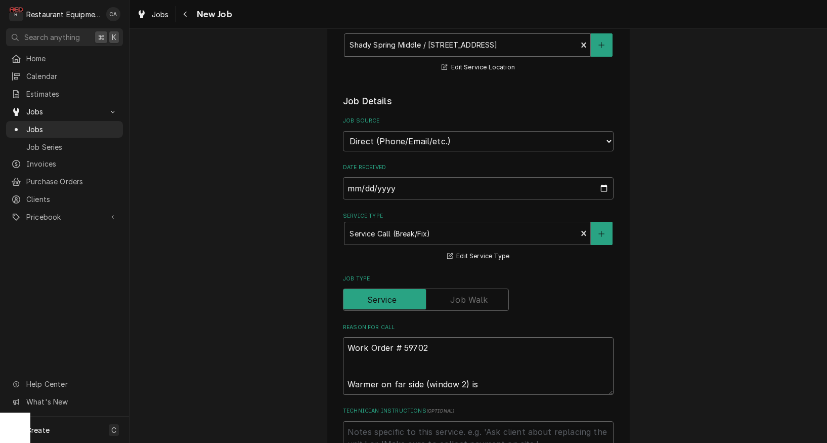
type textarea "Work Order # 59702 Warmer on far side (window 2) is n"
type textarea "x"
type textarea "Work Order # 59702 Warmer on far side (window 2) is no"
type textarea "x"
type textarea "Work Order # 59702 Warmer on far side (window 2) is not"
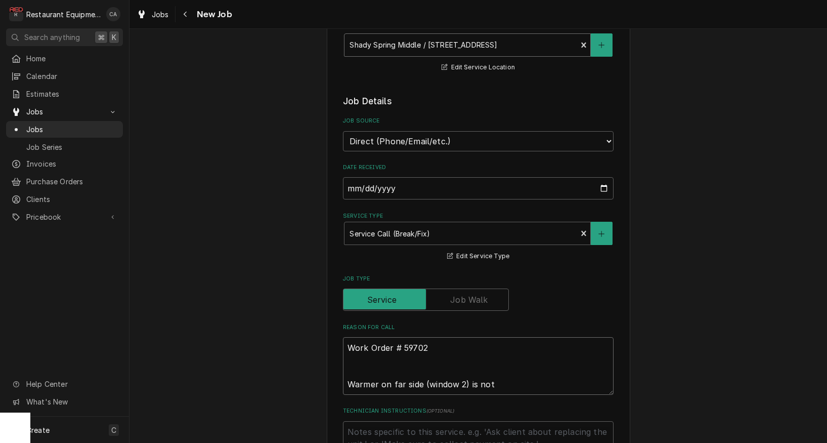
type textarea "x"
type textarea "Work Order # 59702 Warmer on far side (window 2) is not"
type textarea "x"
type textarea "Work Order # 59702 Warmer on far side (window 2) is not h"
type textarea "x"
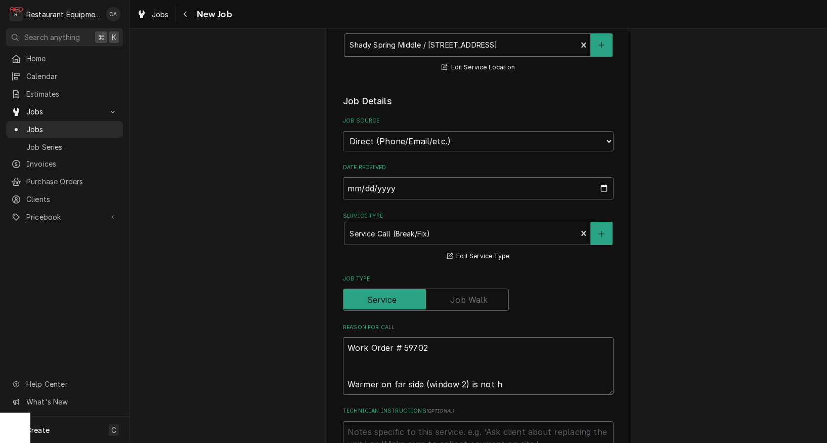
type textarea "Work Order # 59702 Warmer on far side (window 2) is not he"
type textarea "x"
type textarea "Work Order # 59702 Warmer on far side (window 2) is not hea"
type textarea "x"
type textarea "Work Order # 59702 Warmer on far side (window 2) is not heat"
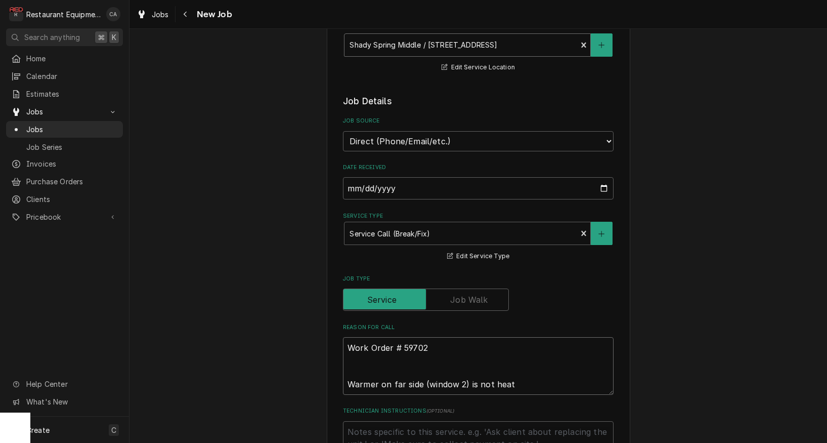
type textarea "x"
type textarea "Work Order # 59702 Warmer on far side (window 2) is not heati"
type textarea "x"
type textarea "Work Order # 59702 Warmer on far side (window 2) is not heatin"
type textarea "x"
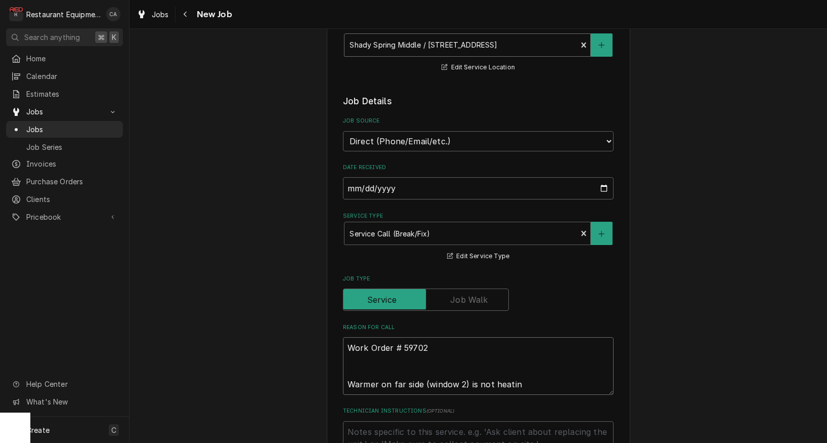
type textarea "Work Order # 59702 Warmer on far side (window 2) is not heating"
type textarea "x"
type textarea "Work Order # 59702 Warmer on far side (window 2) is not heating"
type textarea "x"
type textarea "Work Order # 59702 Warmer on far side (window 2) is not heating a"
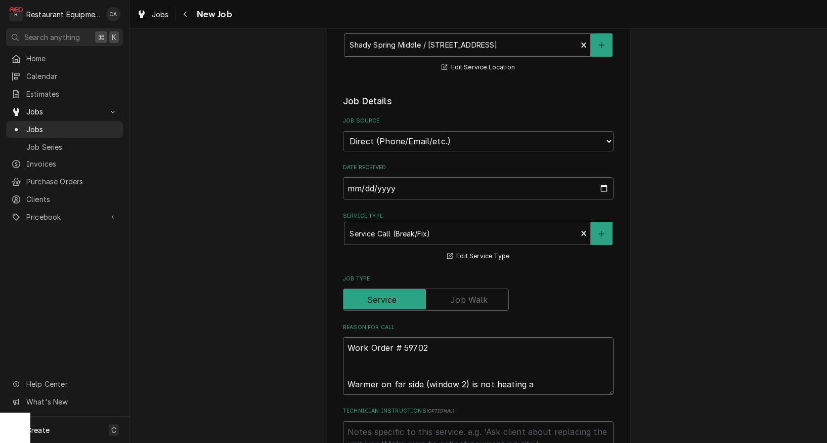
type textarea "x"
type textarea "Work Order # 59702 Warmer on far side (window 2) is not heating at"
type textarea "x"
type textarea "Work Order # 59702 Warmer on far side (window 2) is not heating at"
type textarea "x"
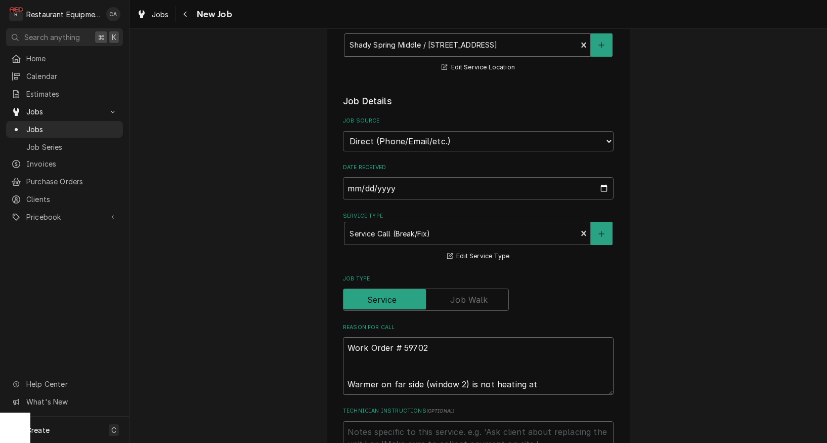
type textarea "Work Order # 59702 Warmer on far side (window 2) is not heating at c"
type textarea "x"
type textarea "Work Order # 59702 Warmer on far side (window 2) is not heating at co"
type textarea "x"
type textarea "Work Order # 59702 Warmer on far side (window 2) is not heating at cor"
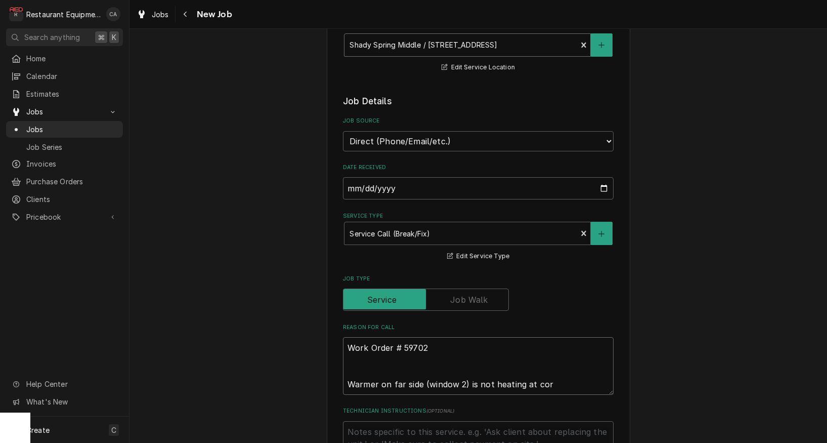
type textarea "x"
type textarea "Work Order # 59702 Warmer on far side (window 2) is not heating at corr"
type textarea "x"
type textarea "Work Order # 59702 Warmer on far side (window 2) is not heating at corre"
type textarea "x"
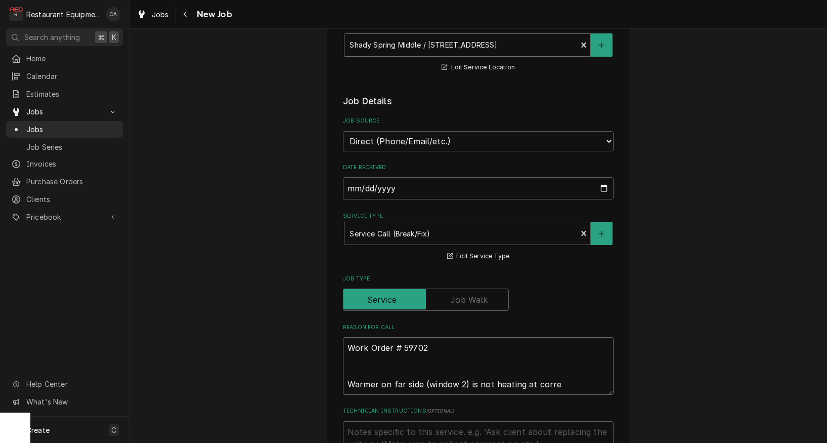
type textarea "Work Order # 59702 Warmer on far side (window 2) is not heating at correc"
type textarea "x"
type textarea "Work Order # 59702 Warmer on far side (window 2) is not heating at correct"
type textarea "x"
type textarea "Work Order # 59702 Warmer on far side (window 2) is not heating at correct"
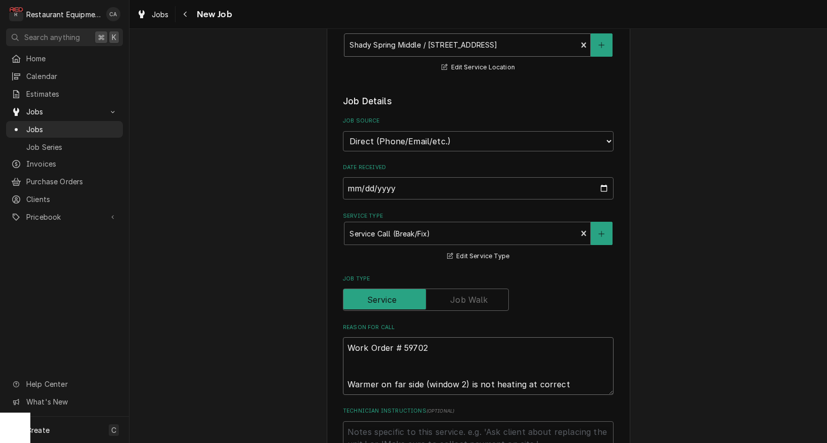
type textarea "x"
type textarea "Work Order # 59702 Warmer on far side (window 2) is not heating at correct t"
type textarea "x"
type textarea "Work Order # 59702 Warmer on far side (window 2) is not heating at correct te"
type textarea "x"
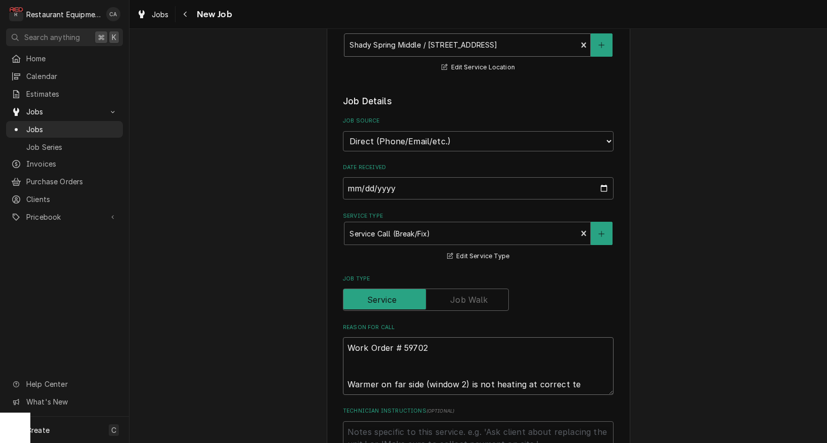
type textarea "Work Order # 59702 Warmer on far side (window 2) is not heating at correct tem"
type textarea "x"
type textarea "Work Order # 59702 Warmer on far side (window 2) is not heating at correct temp"
type textarea "x"
type textarea "Work Order # 59702 Warmer on far side (window 2) is not heating at correct temp."
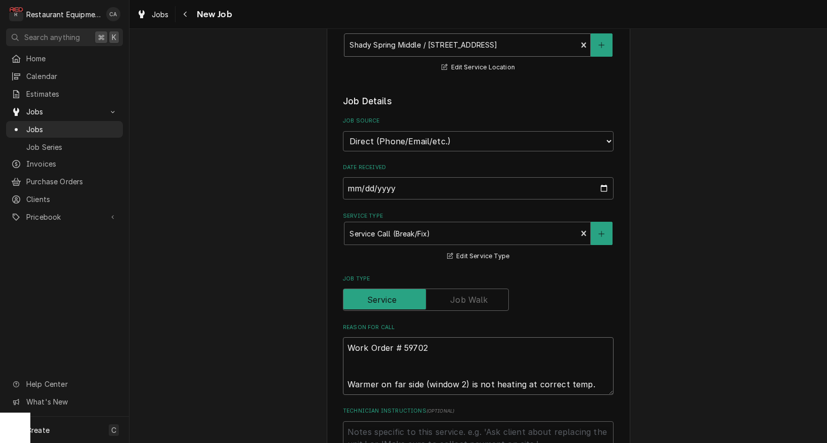
type textarea "x"
type textarea "Work Order # 59702 Warmer on far side (window 2) is not heating at correct temp."
type textarea "x"
type textarea "Work Order # 59702 Warmer on far side (window 2) is not heating at correct temp."
type textarea "x"
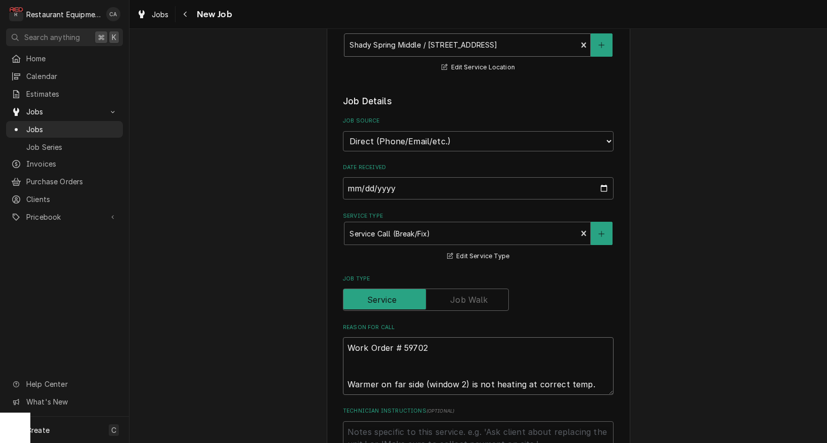
type textarea "Work Order # 59702 Warmer on far side (window 2) is not heating at correct temp…"
type textarea "x"
type textarea "Work Order # 59702 Warmer on far side (window 2) is not heating at correct temp…"
type textarea "x"
type textarea "Work Order # 59702 Warmer on far side (window 2) is not heating at correct temp…"
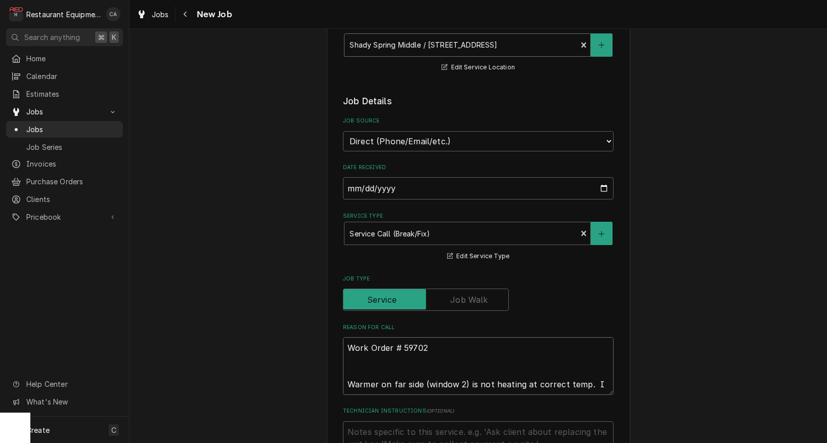
type textarea "x"
type textarea "Work Order # 59702 Warmer on far side (window 2) is not heating at correct temp…"
type textarea "x"
type textarea "Work Order # 59702 Warmer on far side (window 2) is not heating at correct temp…"
type textarea "x"
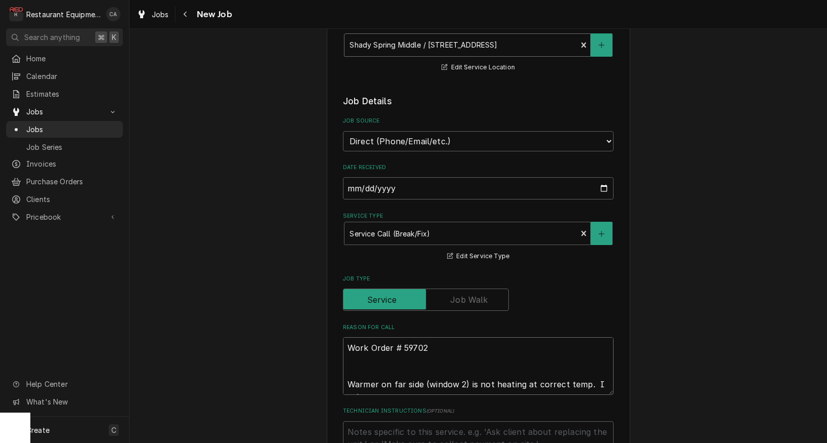
type textarea "Work Order # 59702 Warmer on far side (window 2) is not heating at correct temp…"
type textarea "x"
type textarea "Work Order # 59702 Warmer on far side (window 2) is not heating at correct temp…"
type textarea "x"
type textarea "Work Order # 59702 Warmer on far side (window 2) is not heating at correct temp…"
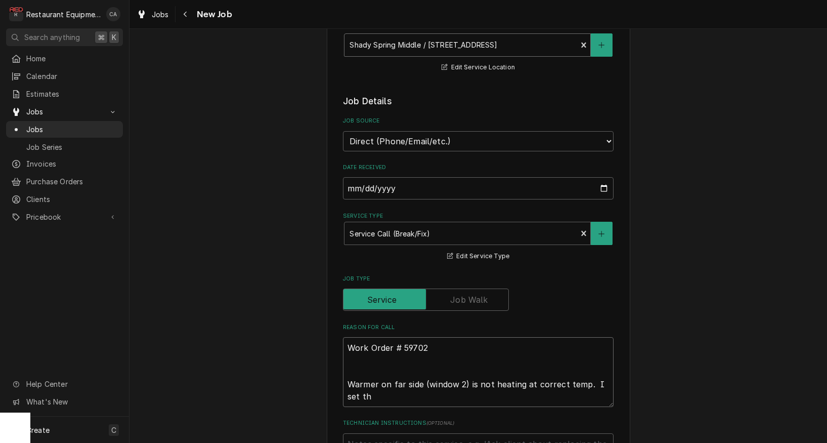
type textarea "x"
type textarea "Work Order # 59702 Warmer on far side (window 2) is not heating at correct temp…"
type textarea "x"
type textarea "Work Order # 59702 Warmer on far side (window 2) is not heating at correct temp…"
type textarea "x"
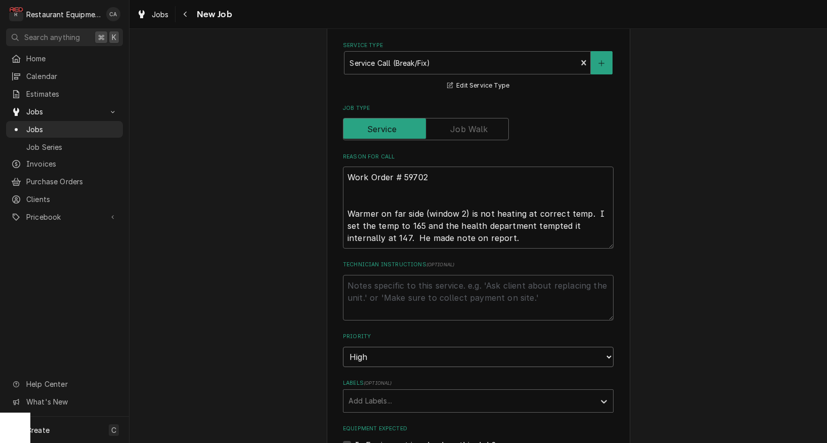
scroll to position [470, 0]
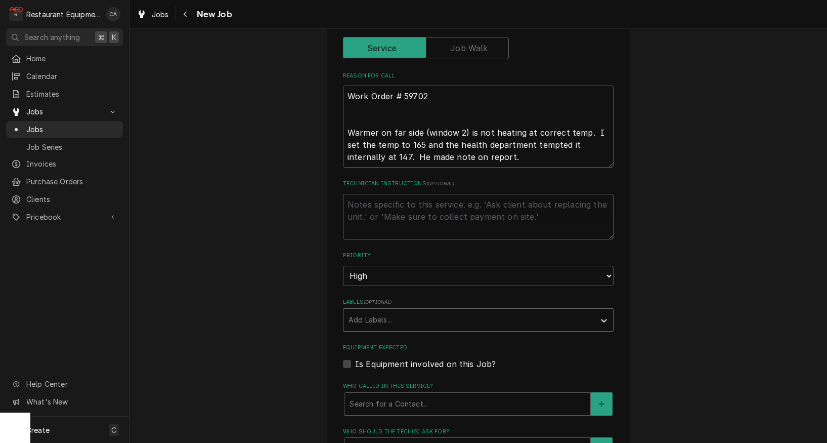
click at [367, 314] on div "Add Labels..." at bounding box center [469, 319] width 241 height 11
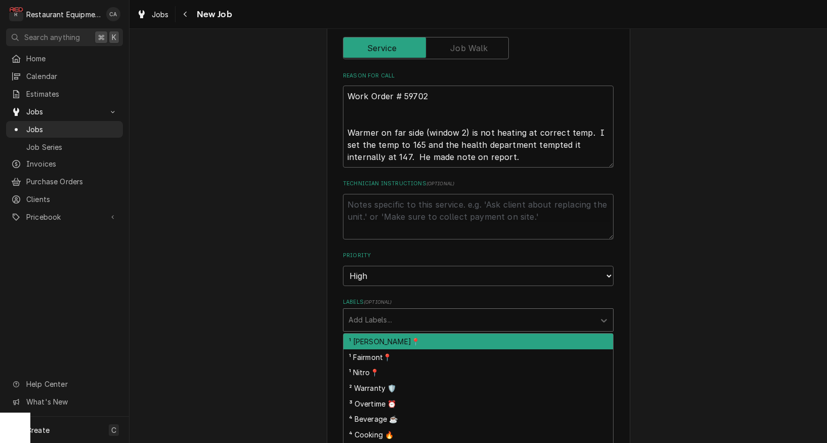
click at [374, 333] on div "¹ [PERSON_NAME]📍" at bounding box center [479, 341] width 270 height 16
click at [430, 311] on div "Labels" at bounding box center [503, 320] width 147 height 18
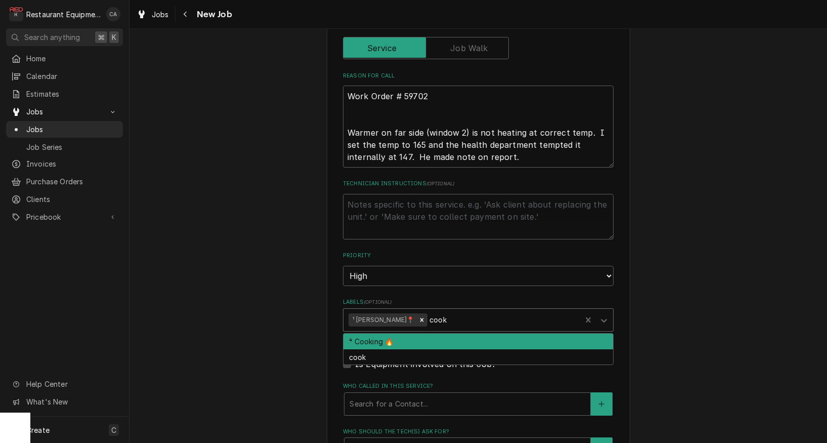
drag, startPoint x: 402, startPoint y: 323, endPoint x: 286, endPoint y: 290, distance: 120.1
click at [395, 333] on div "⁴ Cooking 🔥" at bounding box center [479, 341] width 270 height 16
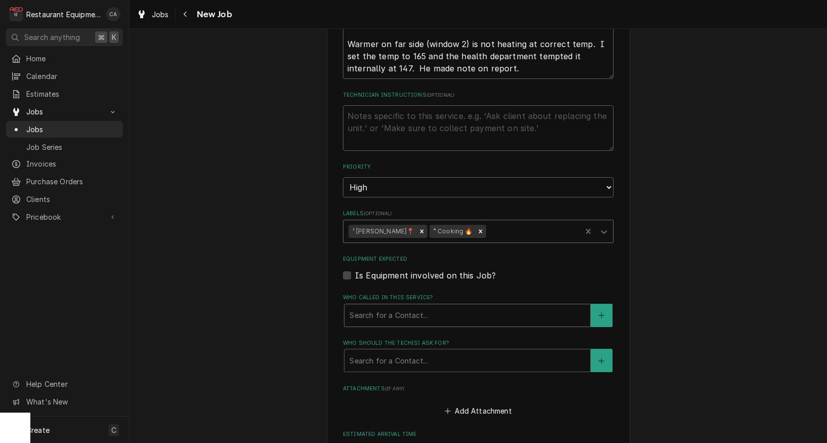
scroll to position [563, 0]
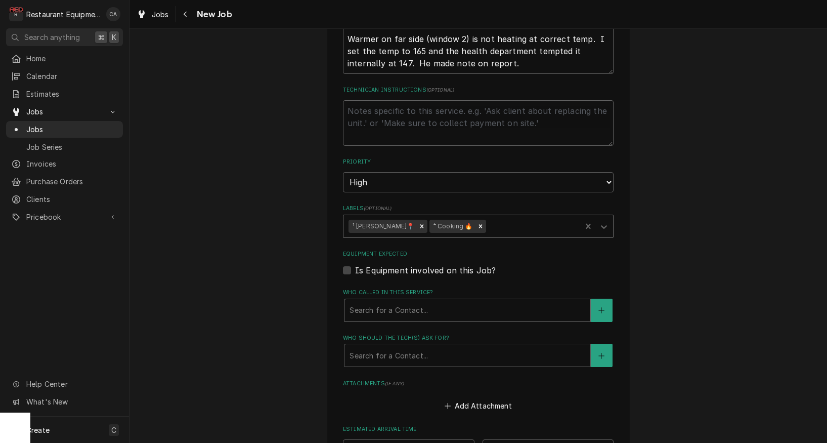
drag, startPoint x: 368, startPoint y: 292, endPoint x: 373, endPoint y: 300, distance: 9.5
click at [370, 299] on div "Search for a Contact..." at bounding box center [468, 310] width 246 height 22
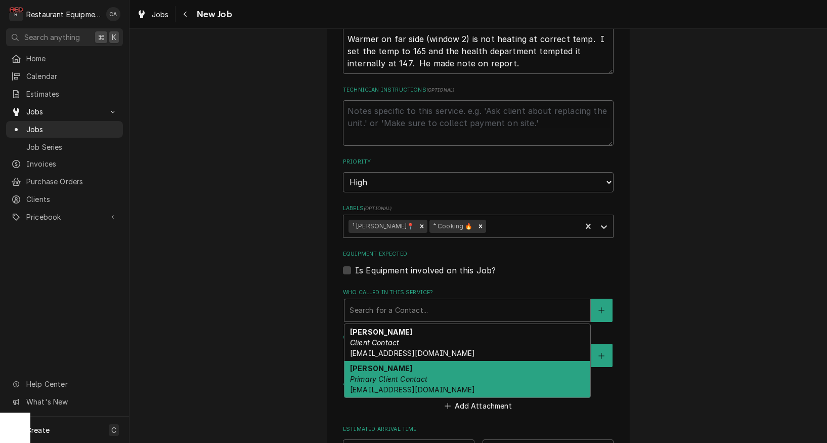
click at [371, 364] on strong "[PERSON_NAME]" at bounding box center [381, 368] width 62 height 9
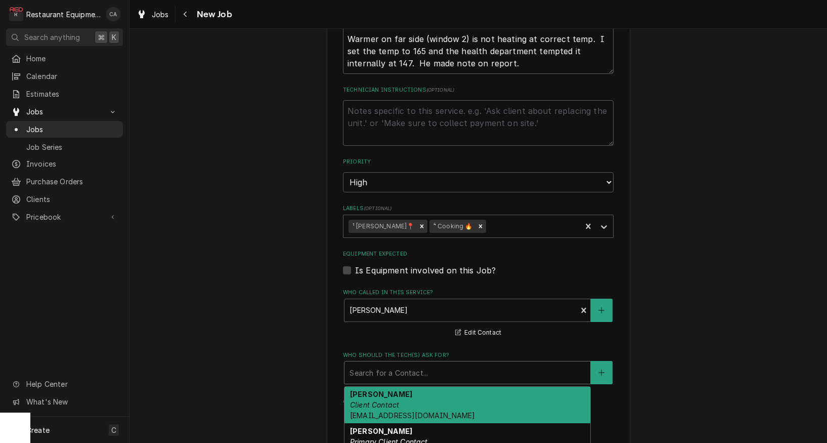
drag, startPoint x: 375, startPoint y: 353, endPoint x: 378, endPoint y: 358, distance: 5.8
click at [378, 361] on div "Search for a Contact..." at bounding box center [468, 372] width 246 height 22
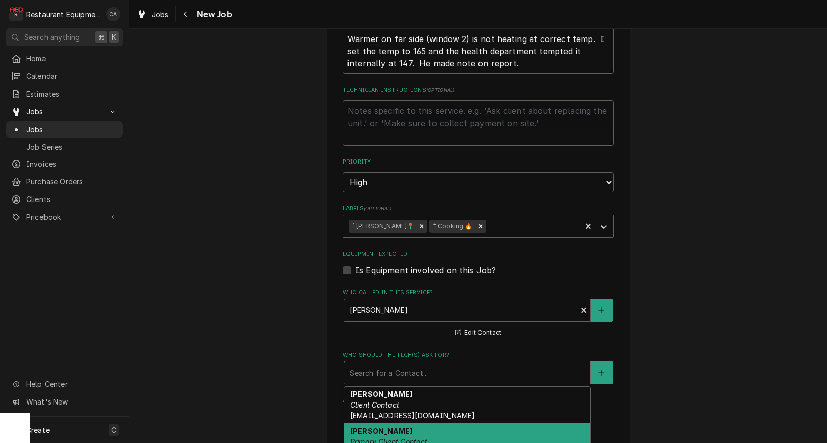
click at [358, 427] on strong "[PERSON_NAME]" at bounding box center [381, 431] width 62 height 9
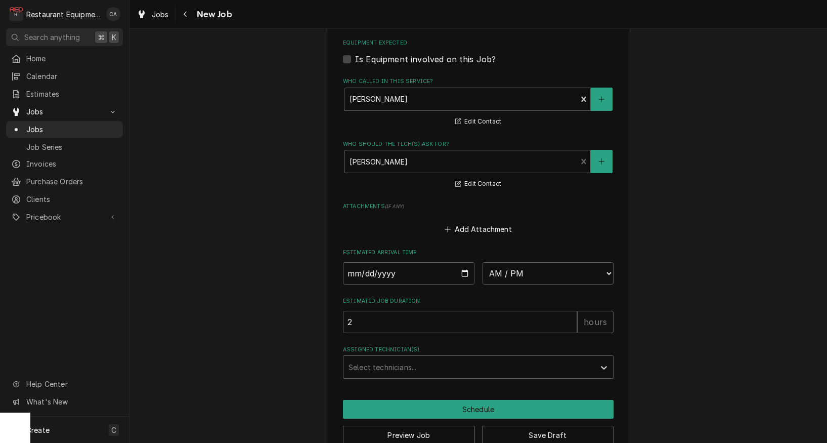
scroll to position [0, 0]
click at [528, 425] on button "Save Draft" at bounding box center [548, 434] width 132 height 19
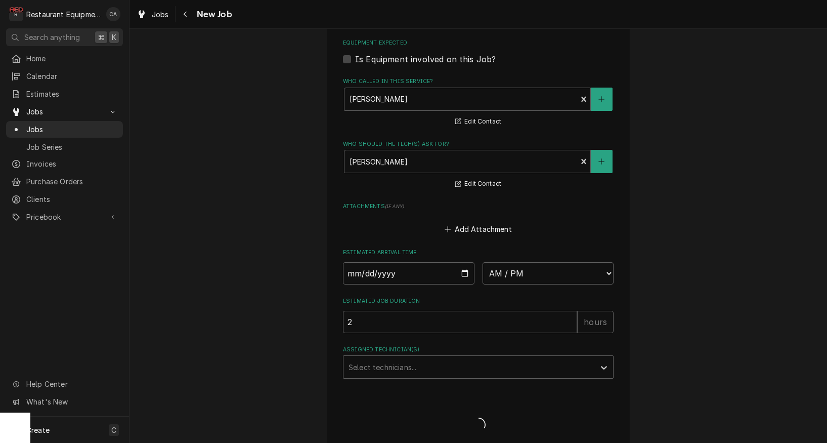
scroll to position [765, 0]
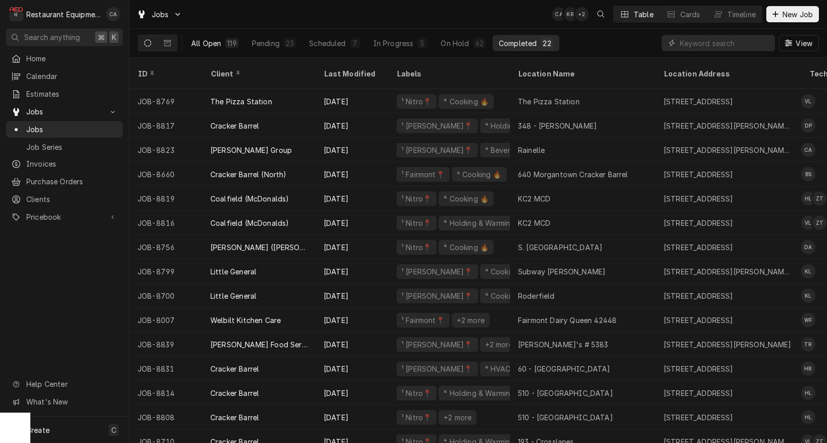
click at [217, 42] on div "All Open" at bounding box center [206, 43] width 30 height 11
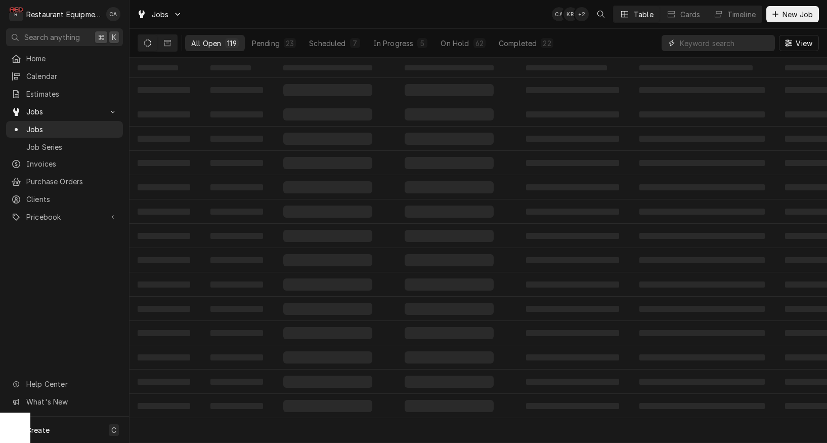
click at [712, 41] on input "Dynamic Content Wrapper" at bounding box center [725, 43] width 90 height 16
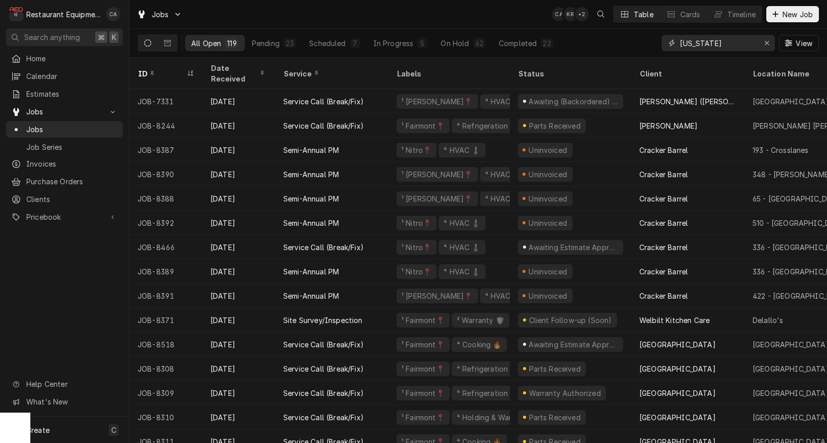
type input "[US_STATE]"
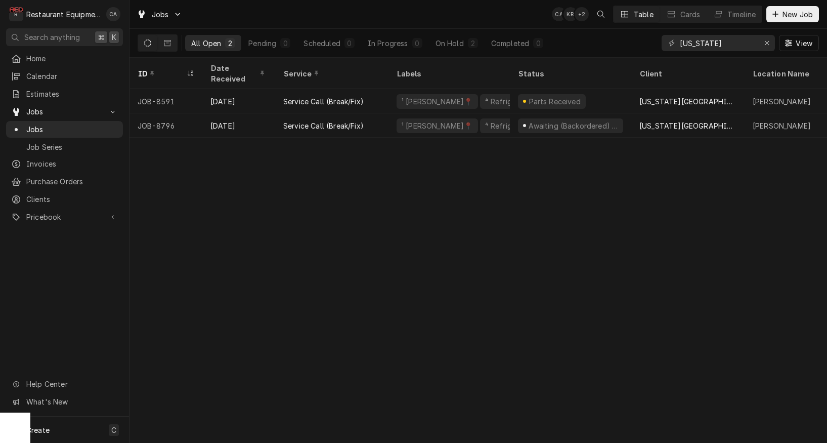
click at [615, 216] on div "ID Date Received Service Labels Status Client Location Name Location Address St…" at bounding box center [479, 250] width 698 height 385
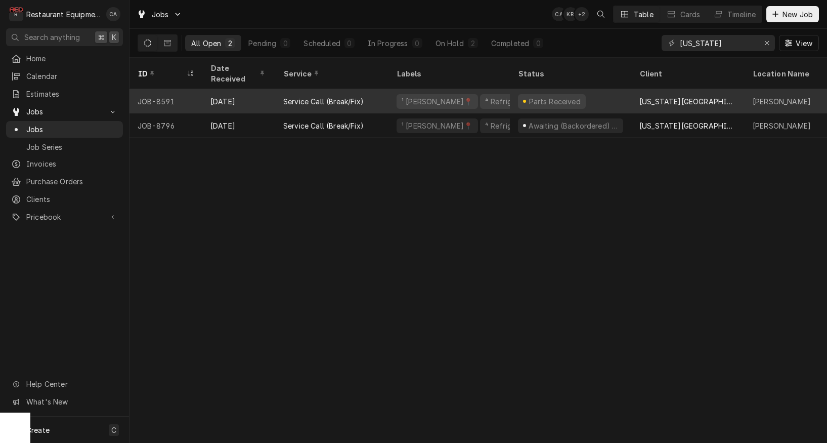
click at [574, 96] on div "Parts Received" at bounding box center [555, 101] width 54 height 11
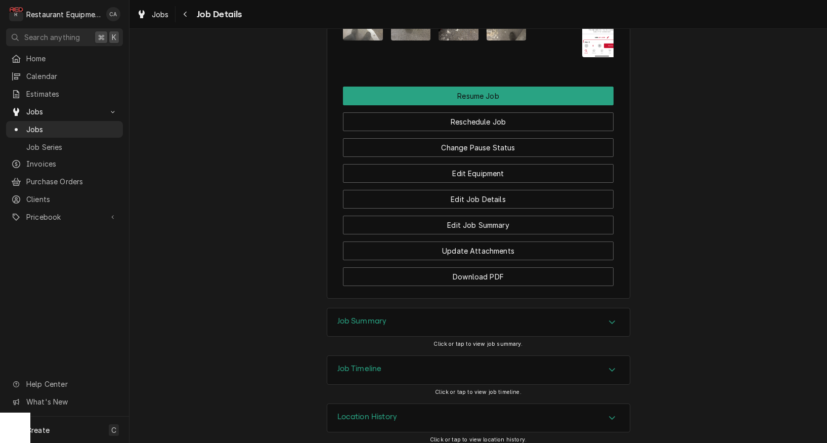
click at [356, 364] on h3 "Job Timeline" at bounding box center [359, 369] width 45 height 10
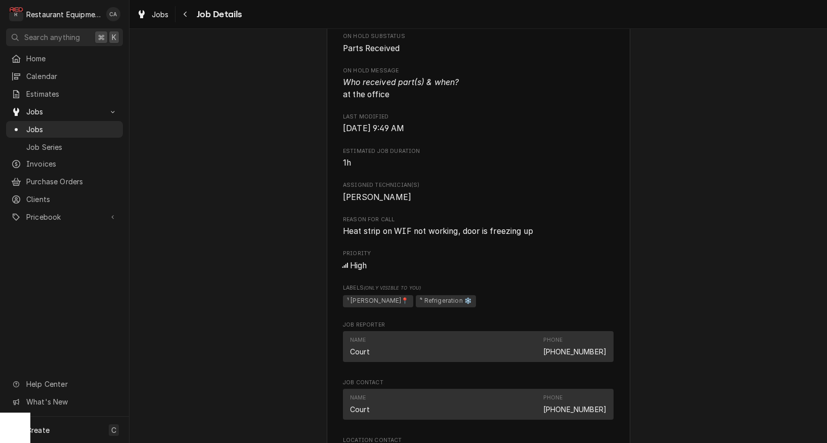
scroll to position [560, 0]
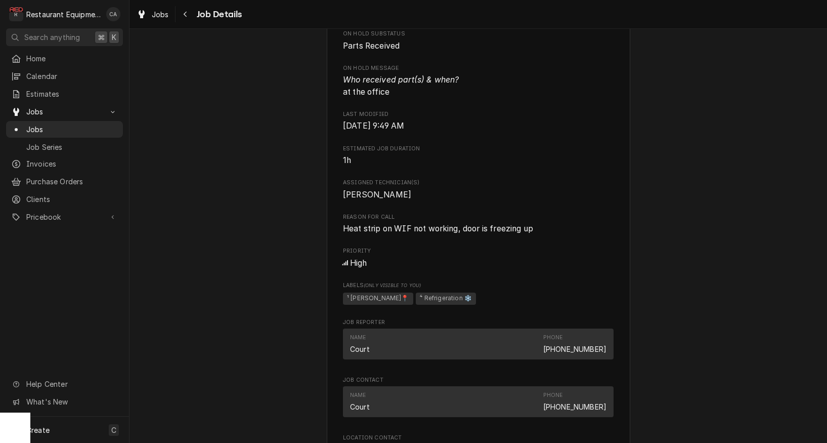
drag, startPoint x: 297, startPoint y: 221, endPoint x: 290, endPoint y: 223, distance: 7.4
click at [296, 222] on div "Parts Received Texas Roadhouse Beckley / 4110 Robert C Byrd Dr, Beckley, WV 258…" at bounding box center [479, 209] width 698 height 1461
click at [160, 17] on span "Jobs" at bounding box center [160, 14] width 17 height 11
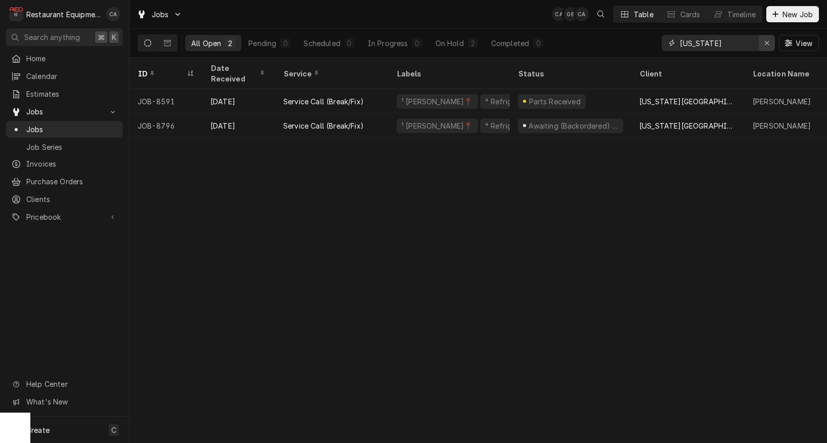
click at [763, 42] on div "Erase input" at bounding box center [767, 43] width 10 height 10
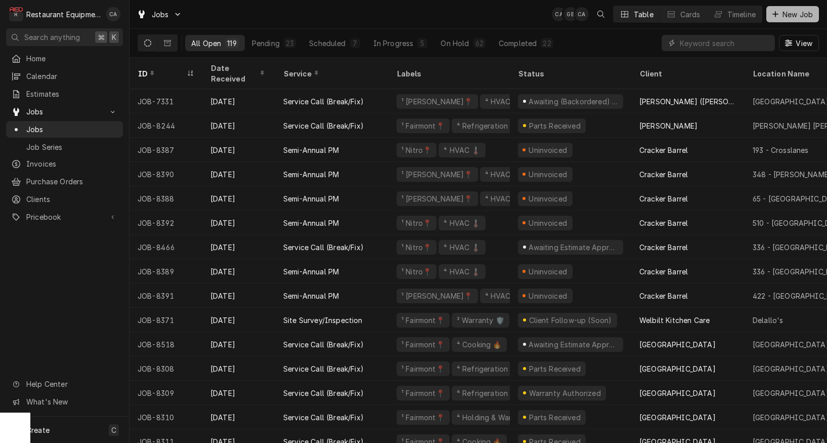
click at [788, 13] on span "New Job" at bounding box center [798, 14] width 34 height 11
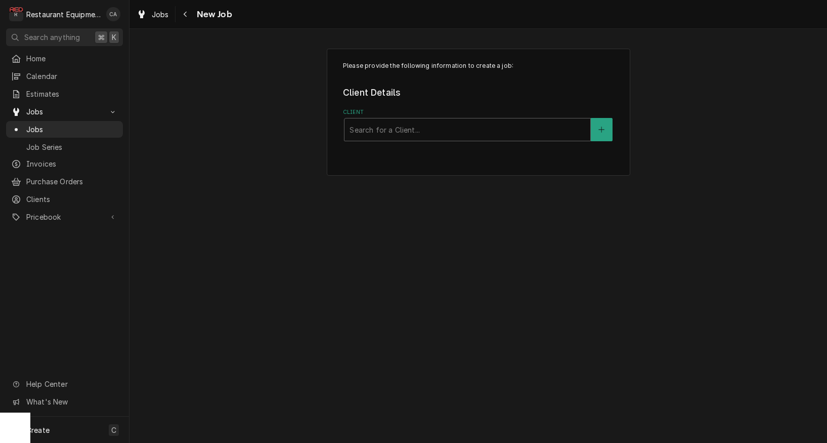
drag, startPoint x: 200, startPoint y: 200, endPoint x: 394, endPoint y: 146, distance: 201.2
click at [224, 194] on div "Please provide the following information to create a job: Client Details Client…" at bounding box center [479, 236] width 698 height 414
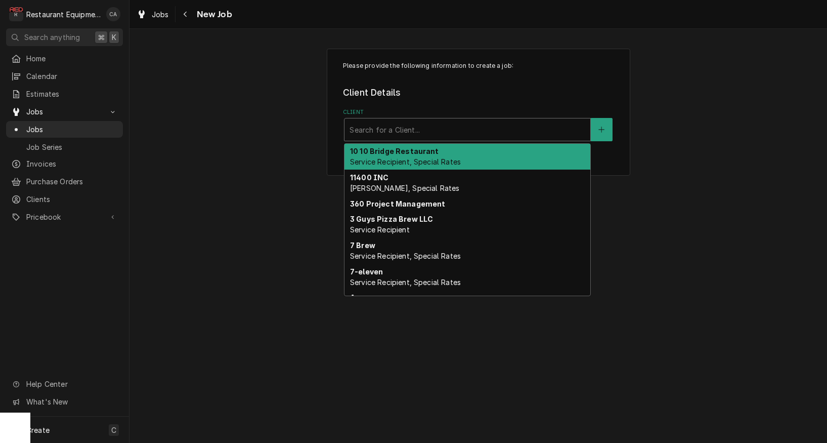
click at [396, 139] on div "Search for a Client..." at bounding box center [468, 129] width 246 height 22
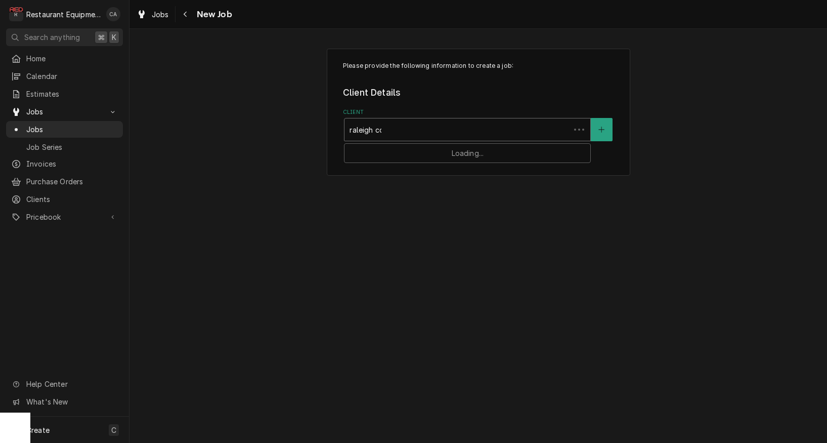
type input "raleigh cou"
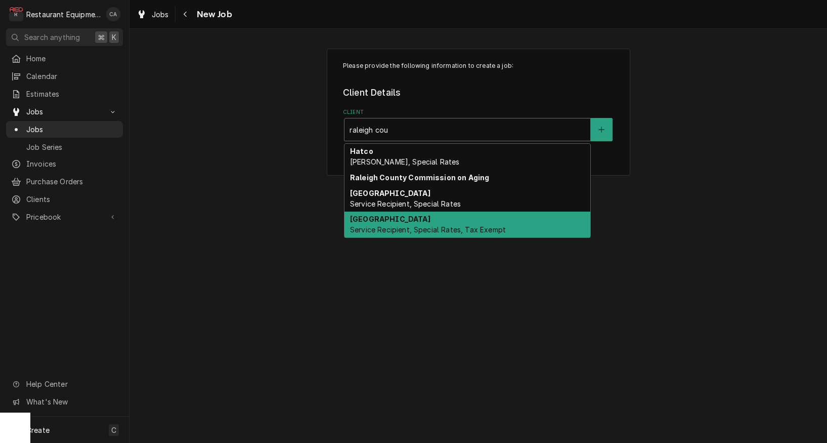
click at [389, 220] on strong "[GEOGRAPHIC_DATA]" at bounding box center [390, 219] width 80 height 9
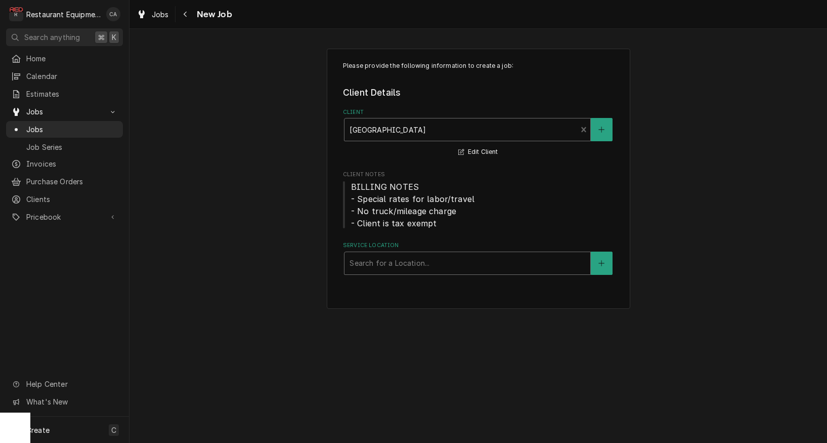
click at [368, 258] on div "Search for a Location..." at bounding box center [468, 263] width 236 height 11
type input "shady"
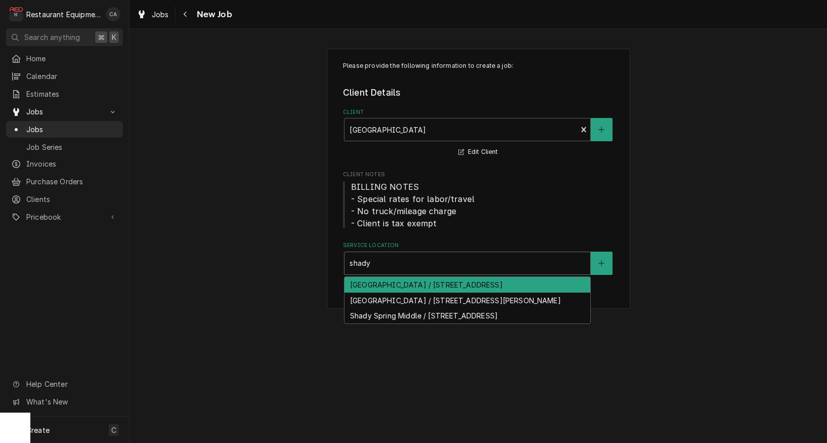
drag, startPoint x: 372, startPoint y: 279, endPoint x: 315, endPoint y: 275, distance: 56.8
click at [371, 279] on div "[GEOGRAPHIC_DATA] / [STREET_ADDRESS]" at bounding box center [468, 285] width 246 height 16
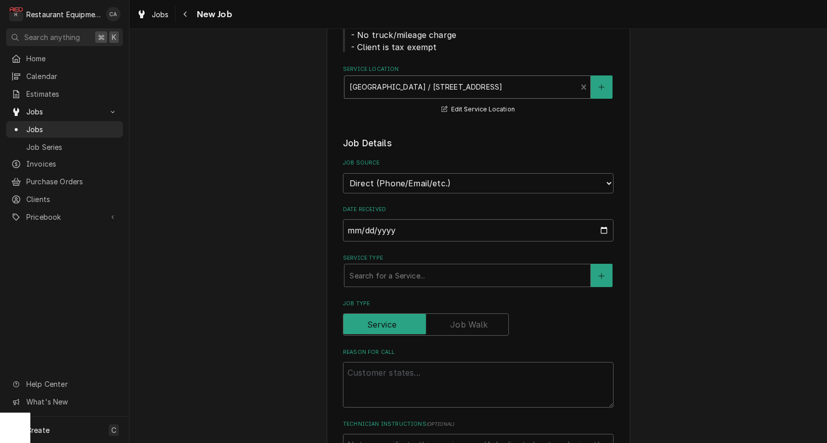
scroll to position [181, 0]
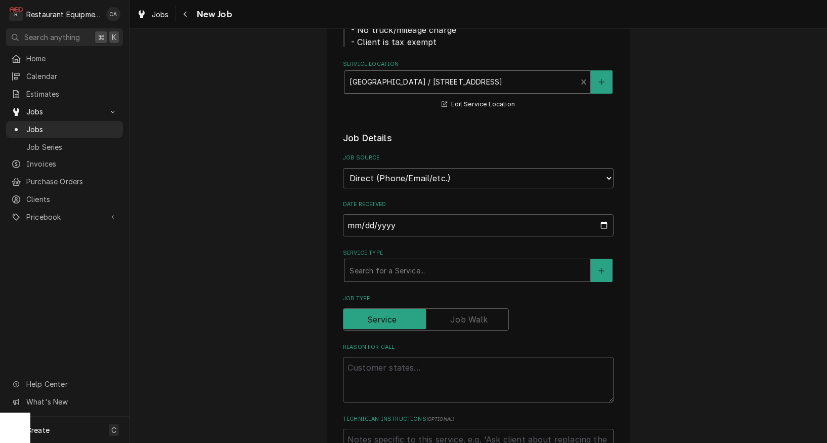
click at [383, 265] on div "Search for a Service..." at bounding box center [468, 270] width 236 height 11
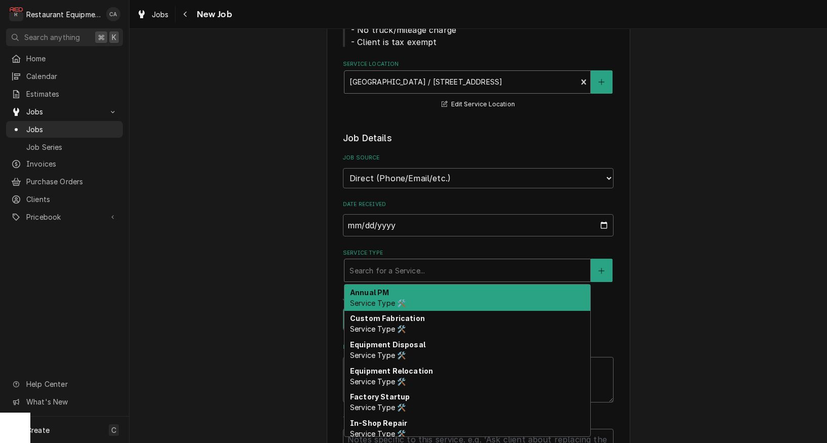
type textarea "x"
type input "f"
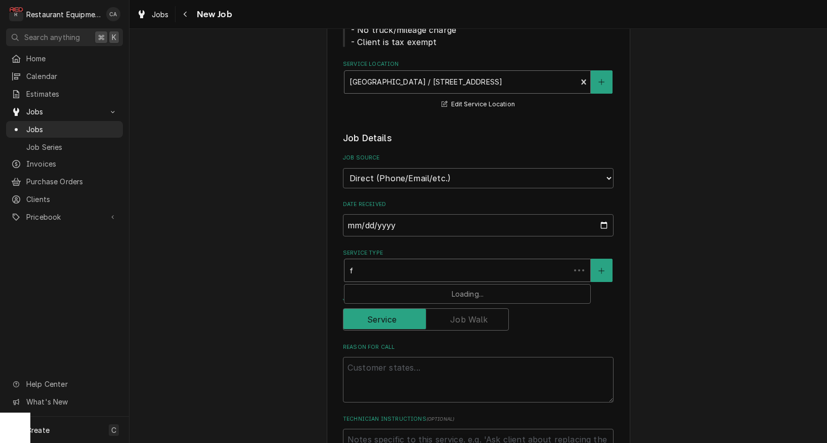
type textarea "x"
type input "fi"
type textarea "x"
type input "fix"
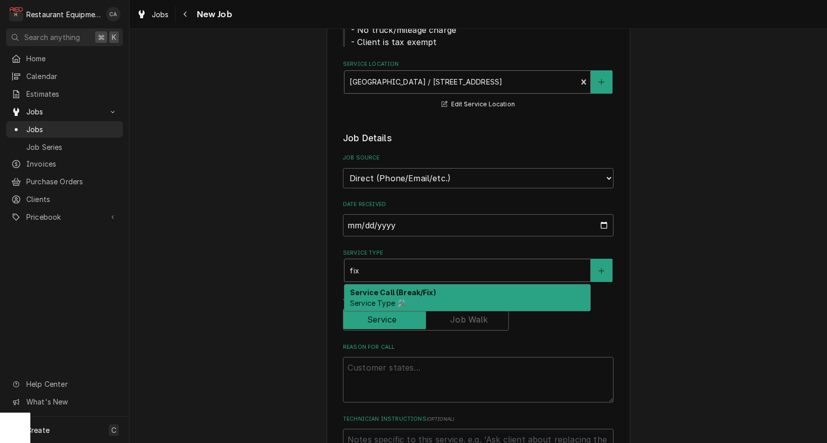
drag, startPoint x: 389, startPoint y: 279, endPoint x: 381, endPoint y: 280, distance: 7.6
click at [388, 288] on strong "Service Call (Break/Fix)" at bounding box center [393, 292] width 86 height 9
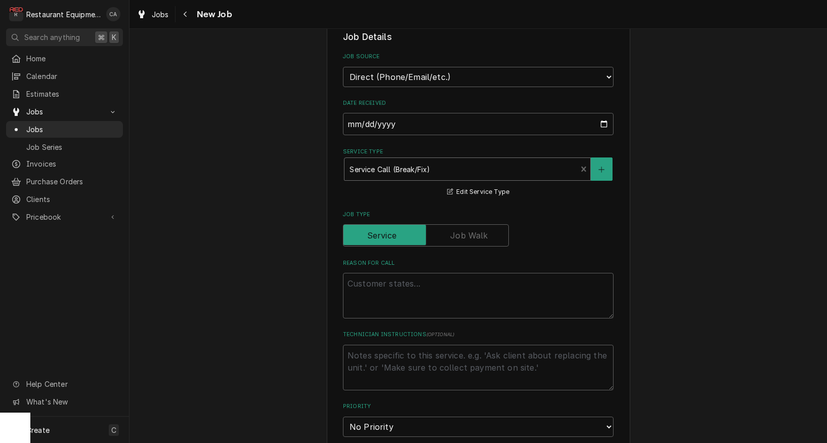
scroll to position [289, 0]
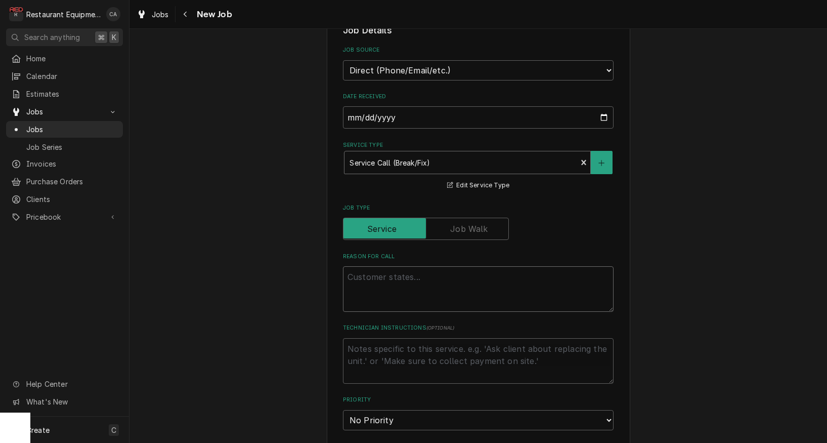
click at [360, 266] on textarea "Reason For Call" at bounding box center [478, 289] width 271 height 46
type textarea "x"
type textarea "W"
type textarea "x"
type textarea "Wo"
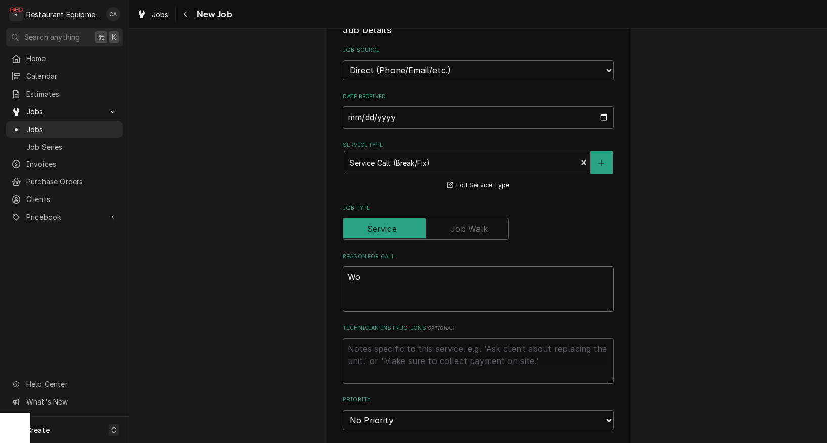
type textarea "x"
type textarea "Wor"
type textarea "x"
type textarea "Work"
type textarea "x"
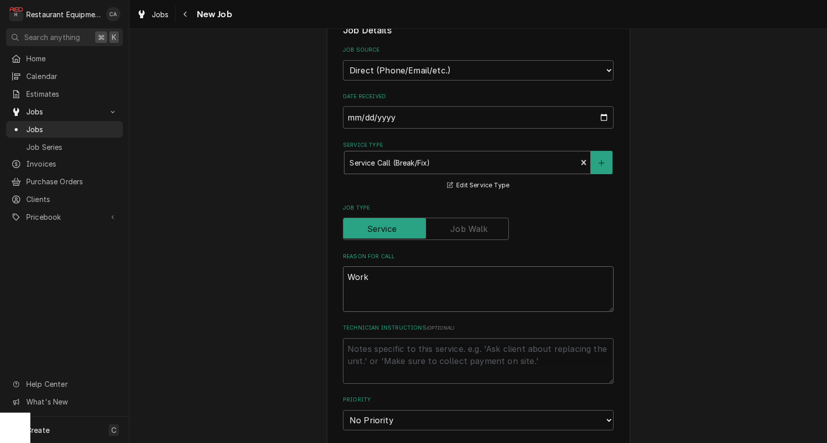
type textarea "Work"
type textarea "x"
type textarea "Work O"
type textarea "x"
type textarea "Work Or"
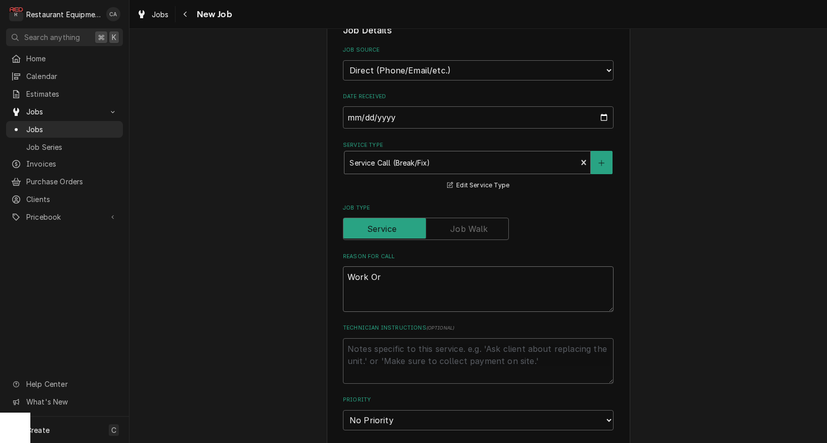
type textarea "x"
type textarea "Work Ord"
type textarea "x"
type textarea "Work Orde"
type textarea "x"
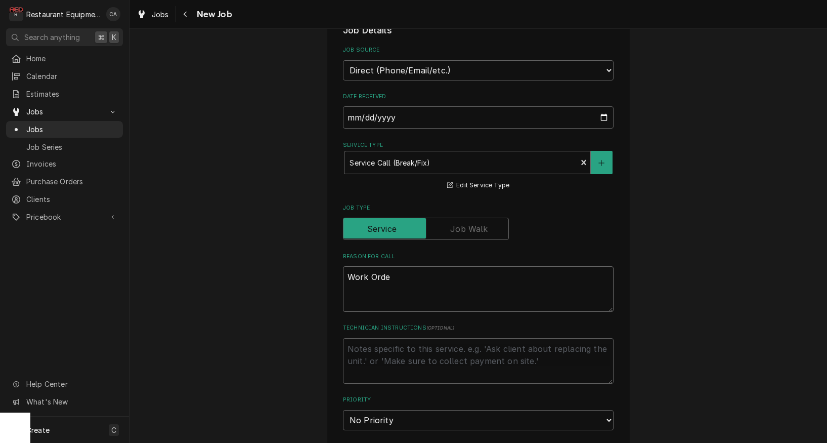
type textarea "Work Order"
type textarea "x"
type textarea "Work Order"
type textarea "x"
type textarea "Work Order #"
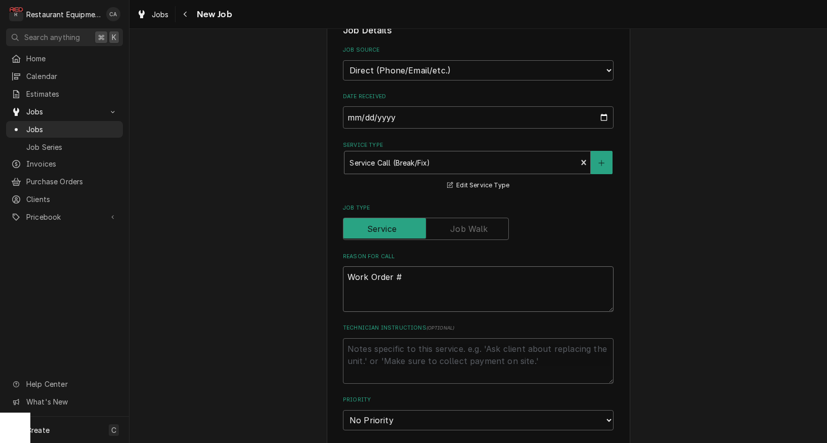
type textarea "x"
type textarea "Work Order #"
type textarea "x"
type textarea "Work Order # 5"
type textarea "x"
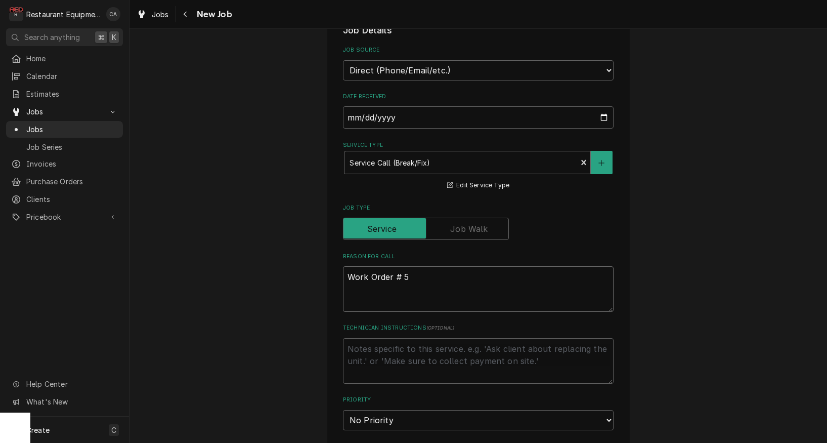
type textarea "Work Order # 59"
type textarea "x"
type textarea "Work Order # 597"
type textarea "x"
type textarea "Work Order # 5970"
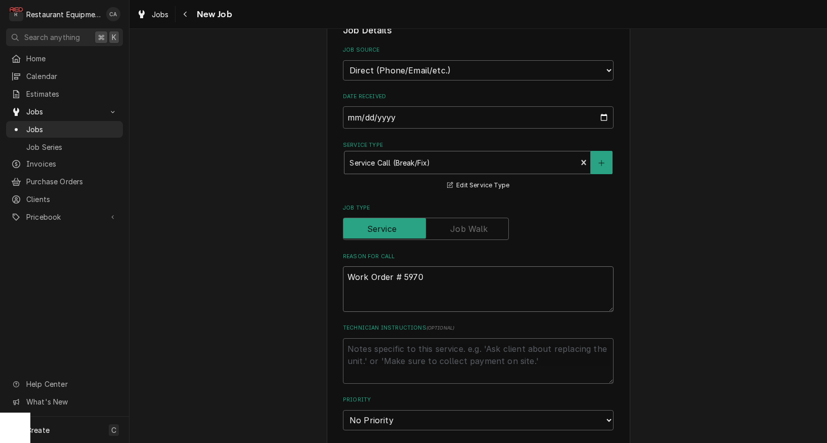
type textarea "x"
type textarea "Work Order # 59703"
type textarea "x"
type textarea "Work Order # 59703"
type textarea "x"
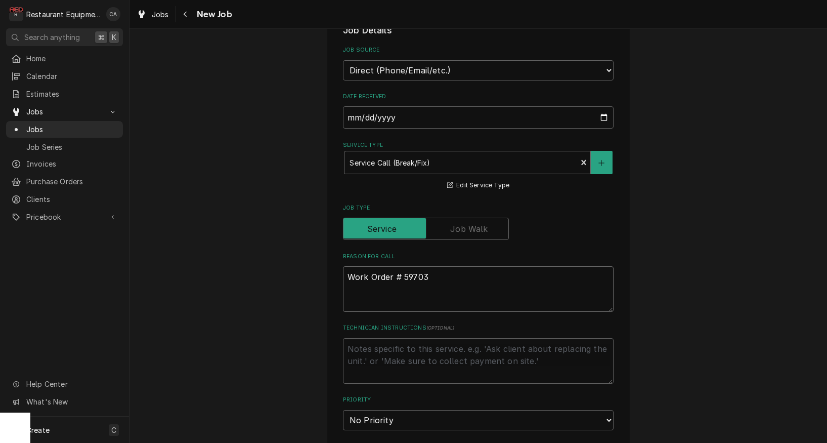
type textarea "Work Order # 59703"
type textarea "x"
type textarea "Work Order # 59703"
click at [369, 293] on textarea "Work Order # 59703" at bounding box center [478, 295] width 271 height 58
paste textarea "2nd Rational from my office is leaking lots of water during/ after wash cycle. …"
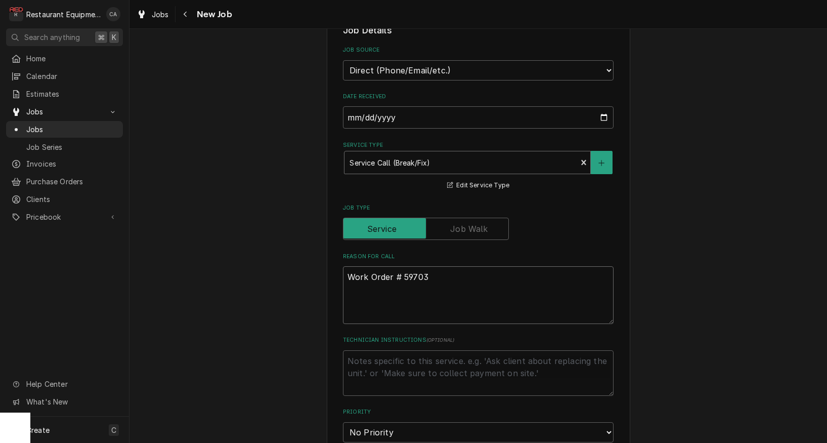
type textarea "x"
type textarea "Work Order # 59703 2nd Rational from my office is leaking lots of water during/…"
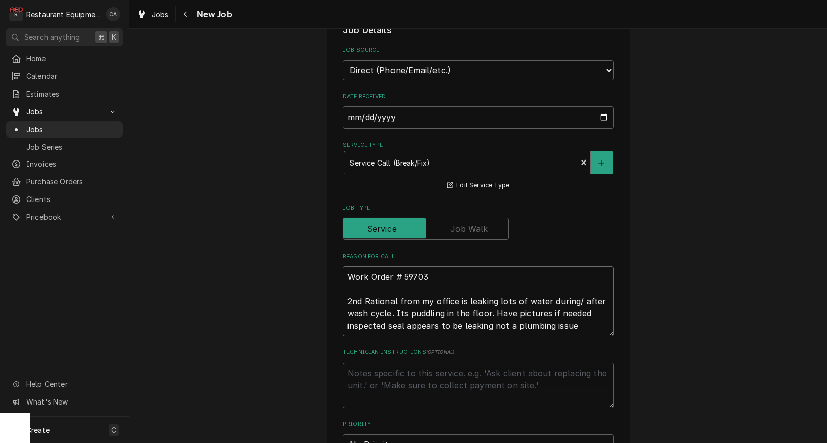
type textarea "x"
type textarea "Work Order # 59703 2nd Rational from my office is leaking lots of water during/…"
type textarea "x"
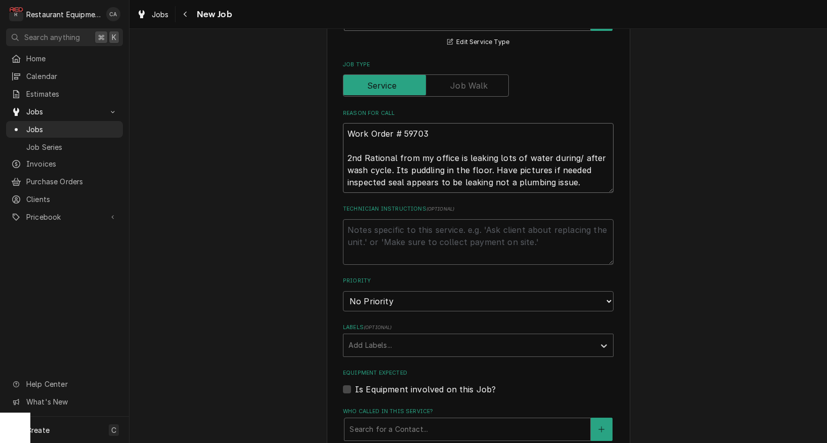
scroll to position [443, 0]
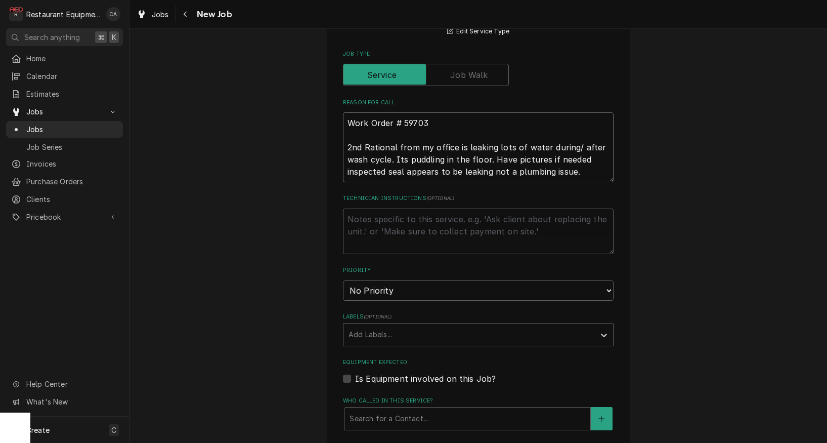
type textarea "Work Order # 59703 2nd Rational from my office is leaking lots of water during/…"
drag, startPoint x: 357, startPoint y: 267, endPoint x: 377, endPoint y: 293, distance: 33.2
click at [358, 267] on div "Priority No Priority Urgent High Medium Low" at bounding box center [478, 283] width 271 height 34
select select "2"
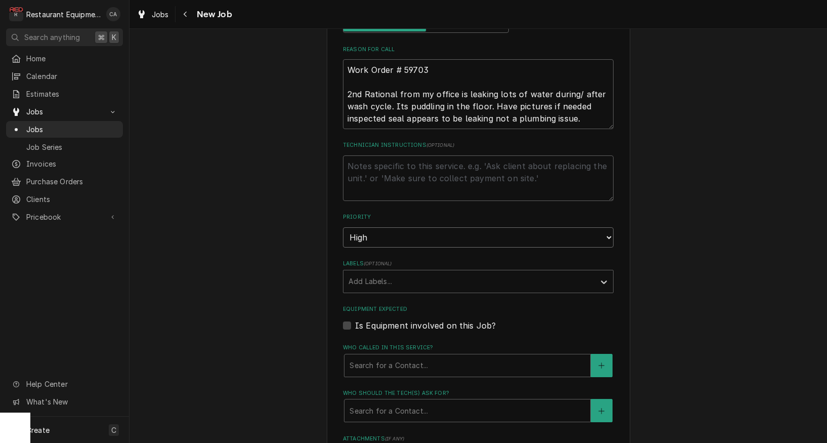
scroll to position [551, 0]
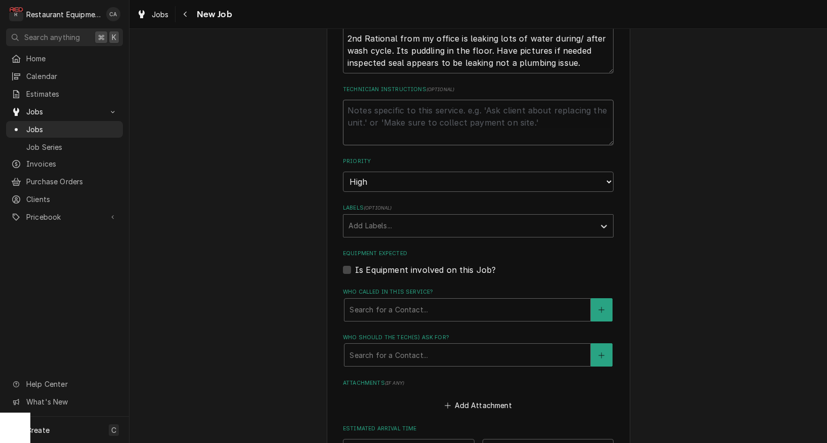
click at [360, 100] on textarea "Technician Instructions ( optional )" at bounding box center [478, 123] width 271 height 46
type textarea "x"
type textarea "C"
type textarea "x"
type textarea "Ch"
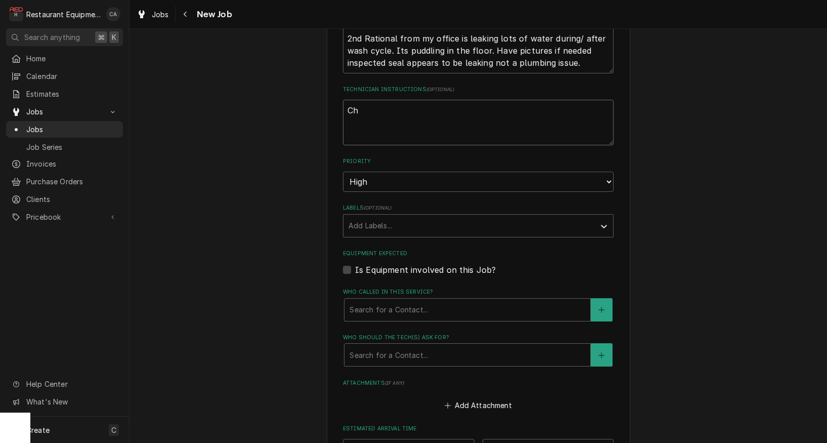
type textarea "x"
type textarea "Che"
type textarea "x"
type textarea "Chec"
type textarea "x"
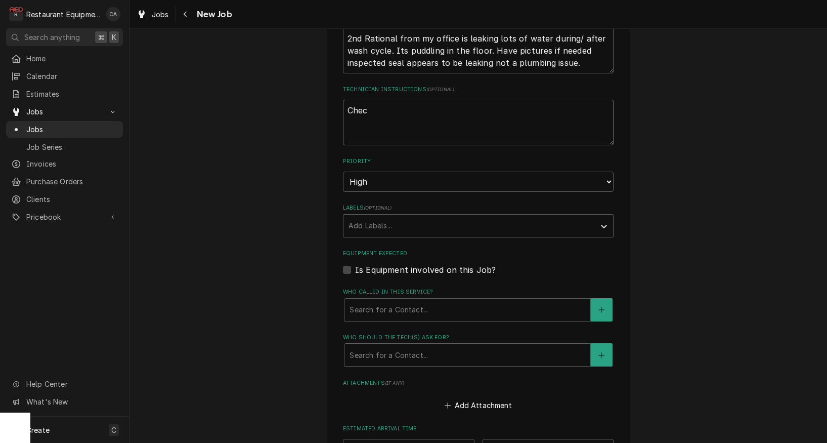
type textarea "Check"
type textarea "x"
type textarea "Check"
type textarea "x"
type textarea "Check t"
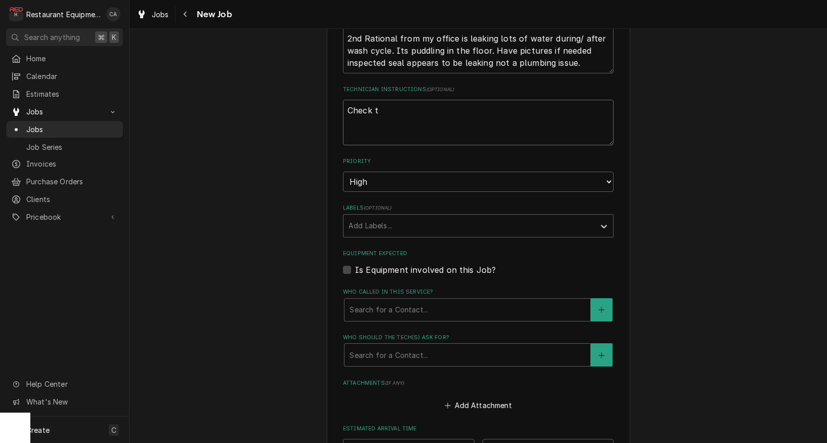
type textarea "x"
type textarea "Check to"
type textarea "x"
type textarea "Check to"
type textarea "x"
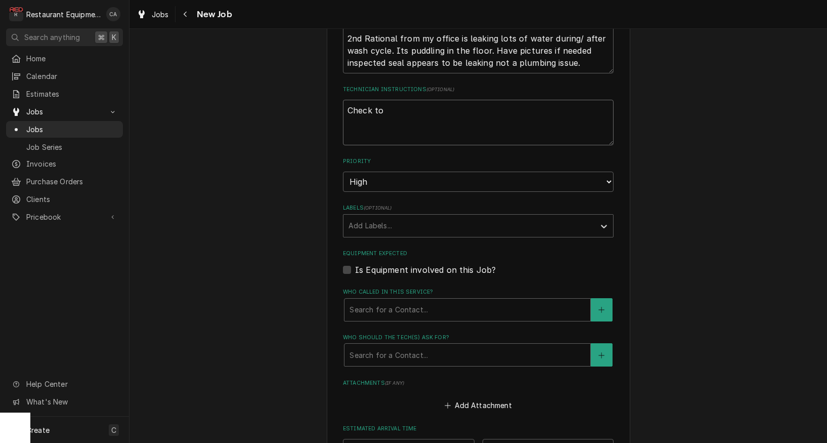
type textarea "Check to s"
type textarea "x"
type textarea "Check to se"
type textarea "x"
type textarea "Check to see"
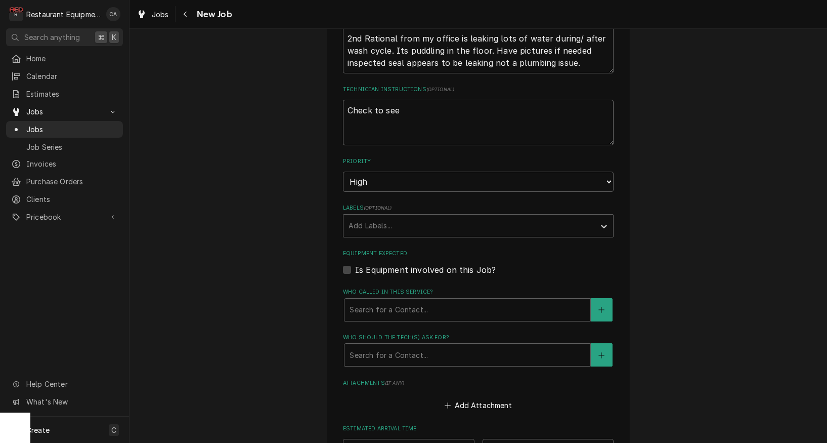
type textarea "x"
type textarea "Check to see"
type textarea "x"
type textarea "Check to see i"
type textarea "x"
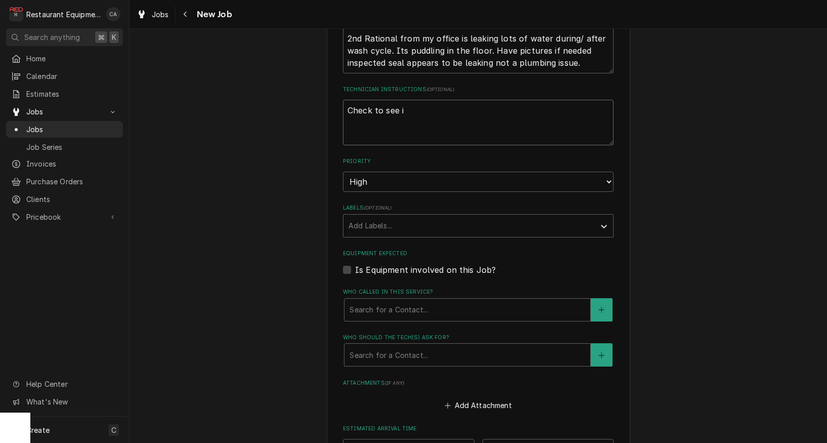
type textarea "Check to see if"
type textarea "x"
type textarea "Check to see if"
type textarea "x"
type textarea "Check to see if u"
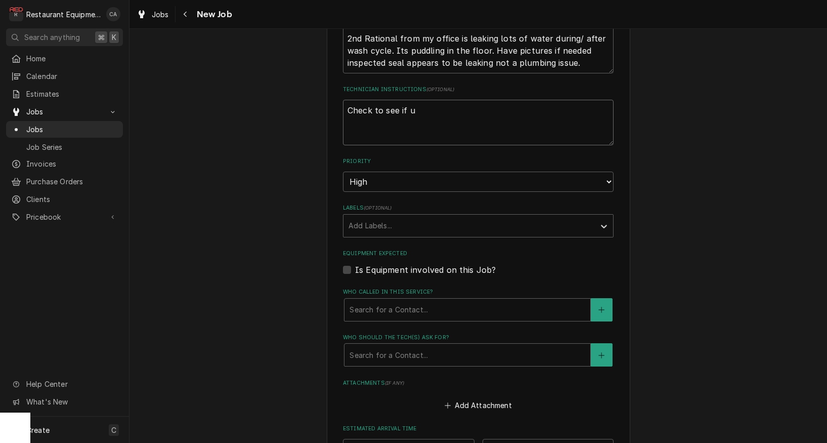
type textarea "x"
type textarea "Check to see if un"
type textarea "x"
type textarea "Check to see if uni"
type textarea "x"
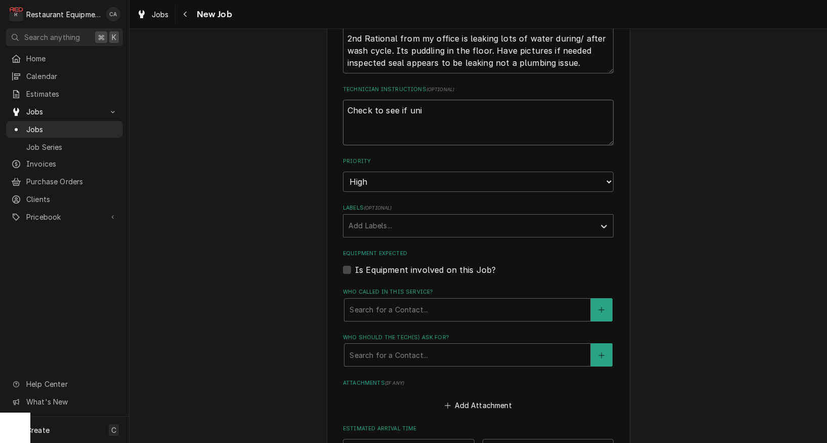
type textarea "Check to see if unit"
type textarea "x"
type textarea "Check to see if unit"
type textarea "x"
type textarea "Check to see if unit i"
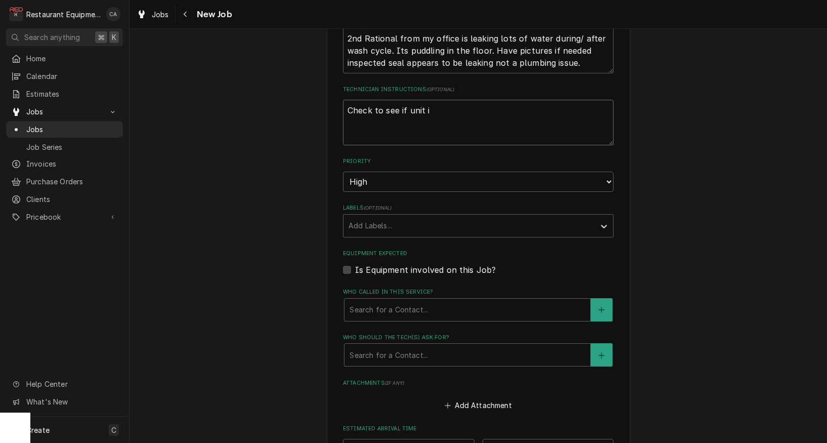
type textarea "x"
type textarea "Check to see if unit is"
type textarea "x"
type textarea "Check to see if unit is"
type textarea "x"
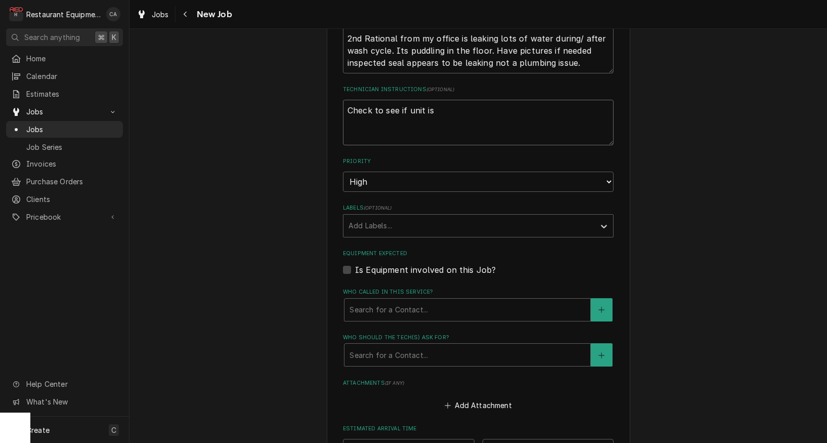
type textarea "Check to see if unit is u"
type textarea "x"
type textarea "Check to see if unit is un"
type textarea "x"
type textarea "Check to see if unit is und"
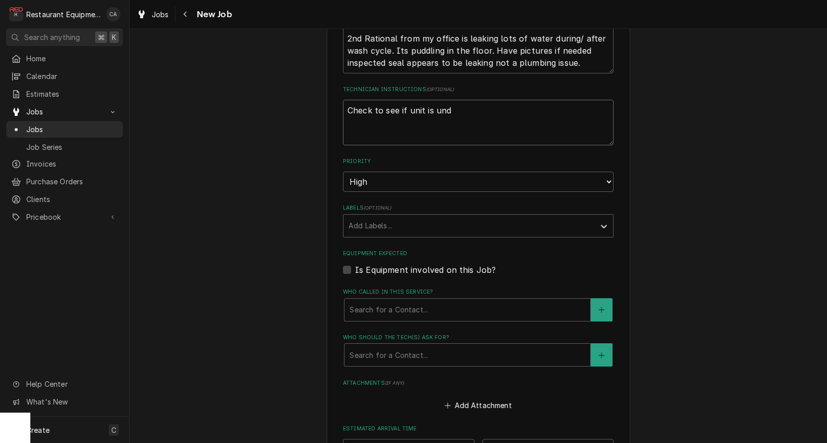
type textarea "x"
type textarea "Check to see if unit is unde"
type textarea "x"
type textarea "Check to see if unit is under"
type textarea "x"
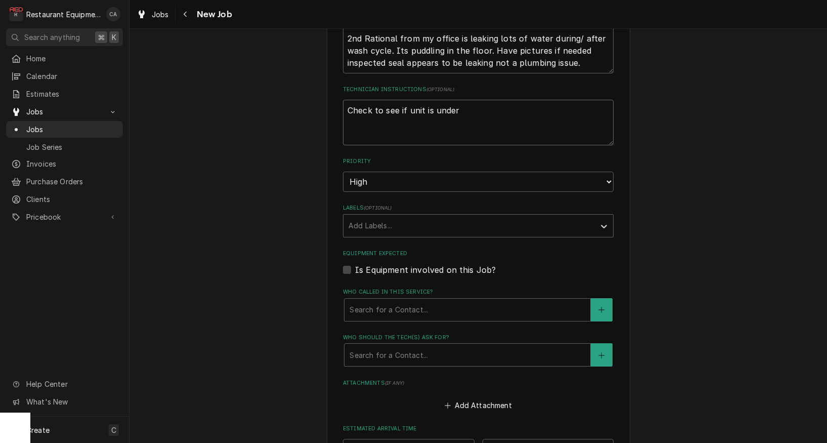
type textarea "Check to see if unit is under"
type textarea "x"
type textarea "Check to see if unit is under w"
type textarea "x"
type textarea "Check to see if unit is under wa"
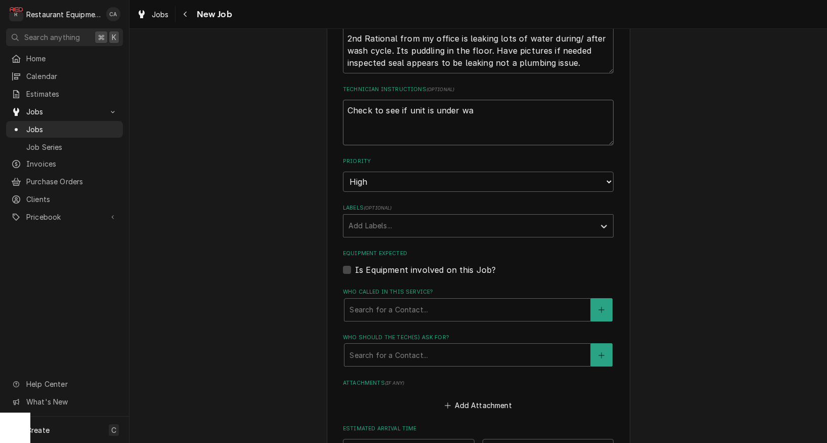
type textarea "x"
type textarea "Check to see if unit is under war"
type textarea "x"
type textarea "Check to see if unit is under warr"
type textarea "x"
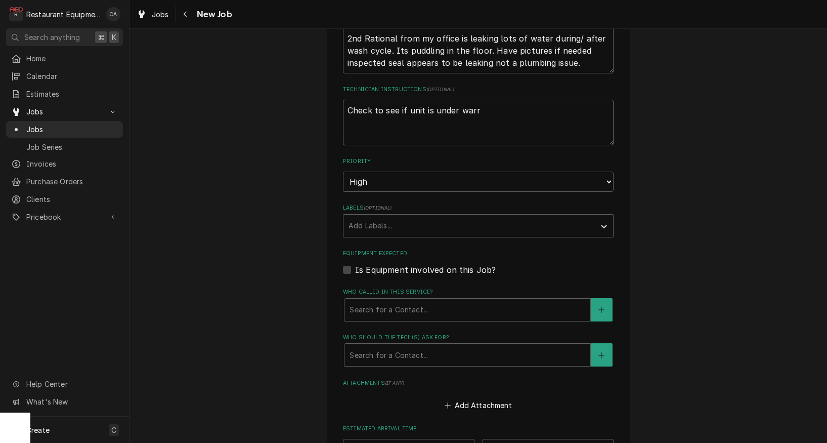
type textarea "Check to see if unit is under warra"
type textarea "x"
type textarea "Check to see if unit is under warran"
type textarea "x"
type textarea "Check to see if unit is under warrant"
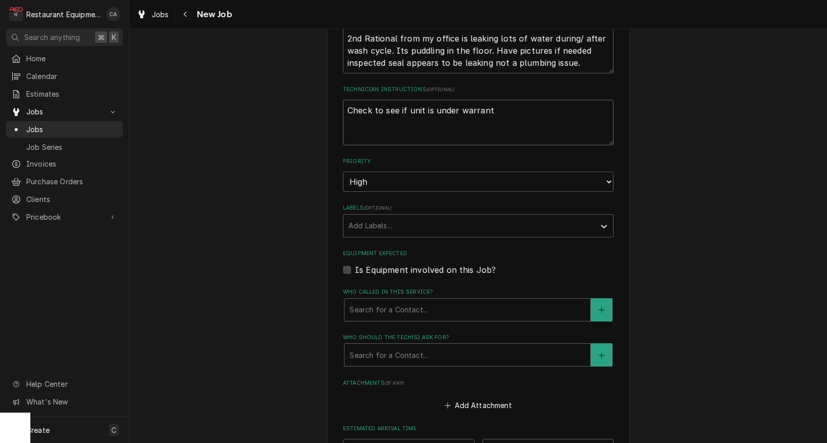
type textarea "x"
type textarea "Check to see if unit is under warranty"
type textarea "x"
type textarea "Check to see if unit is under warranty"
click at [360, 220] on div "Add Labels..." at bounding box center [469, 225] width 241 height 11
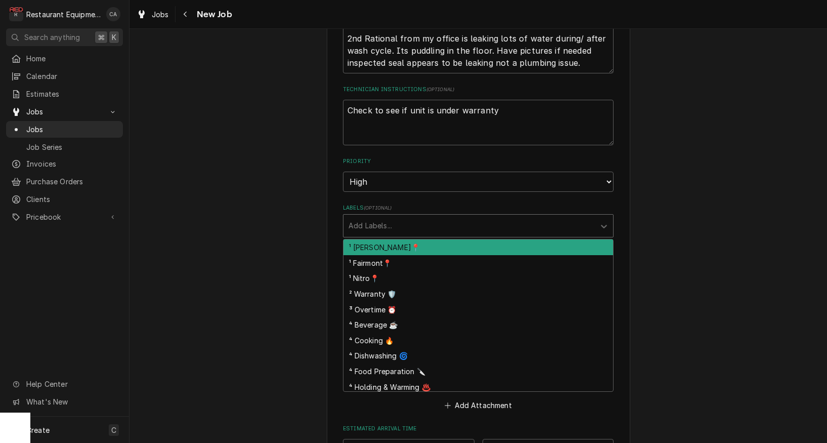
click at [361, 239] on div "¹ [PERSON_NAME]📍" at bounding box center [479, 247] width 270 height 16
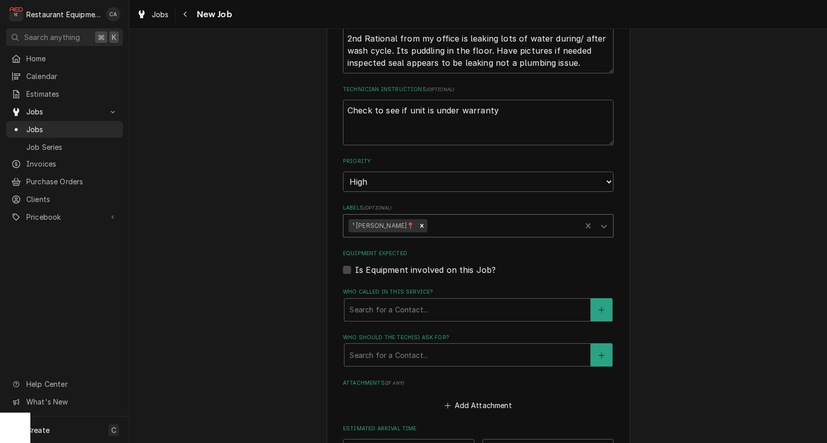
type textarea "x"
type input "re"
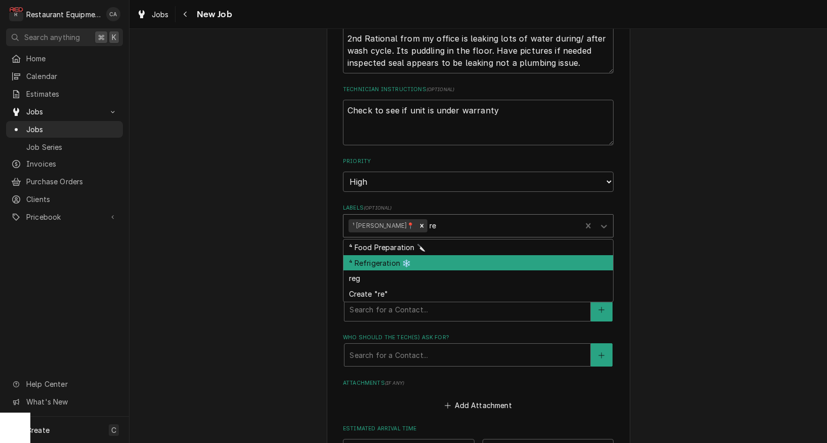
drag, startPoint x: 416, startPoint y: 225, endPoint x: 416, endPoint y: 241, distance: 15.7
click at [416, 241] on div "⁴ Food Preparation 🔪 ⁴ Refrigeration ❄️ reg Create "re"" at bounding box center [479, 270] width 270 height 62
click at [367, 255] on div "⁴ Refrigeration ❄️" at bounding box center [479, 263] width 270 height 16
type textarea "x"
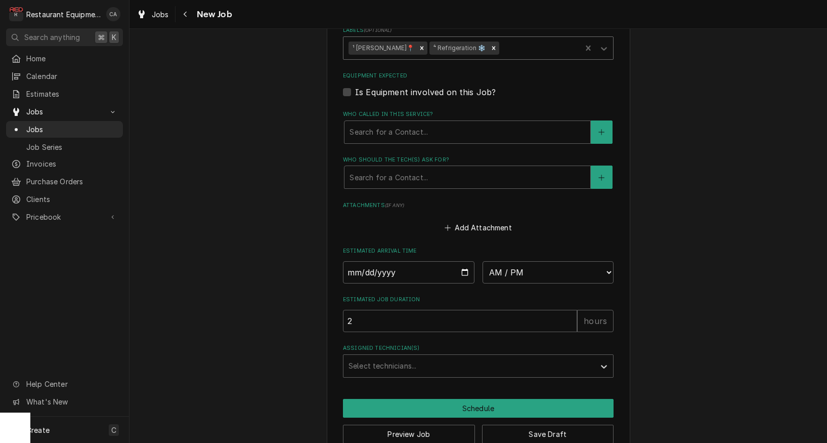
scroll to position [728, 0]
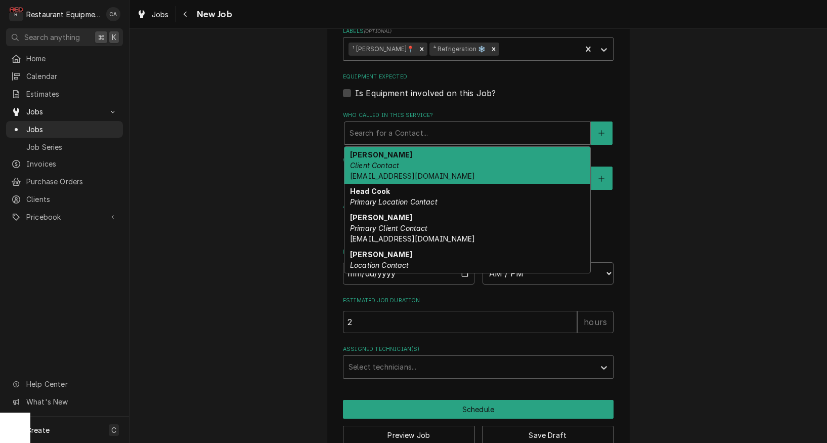
click at [371, 127] on div "Search for a Contact..." at bounding box center [468, 132] width 236 height 11
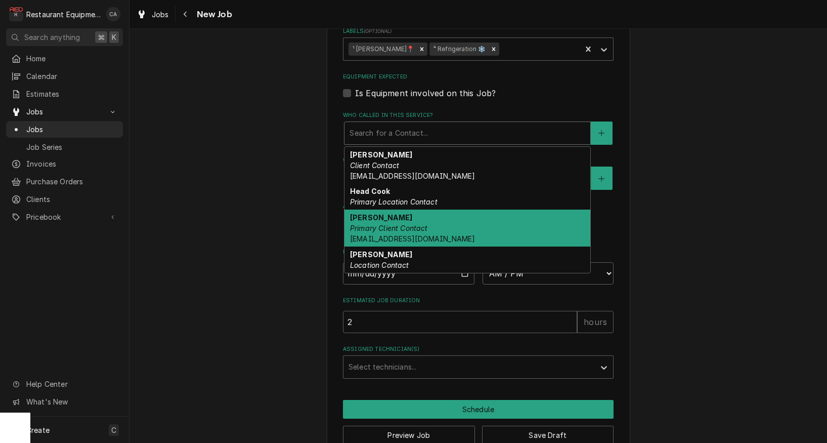
drag, startPoint x: 380, startPoint y: 208, endPoint x: 386, endPoint y: 228, distance: 20.5
click at [381, 224] on em "Primary Client Contact" at bounding box center [389, 228] width 78 height 9
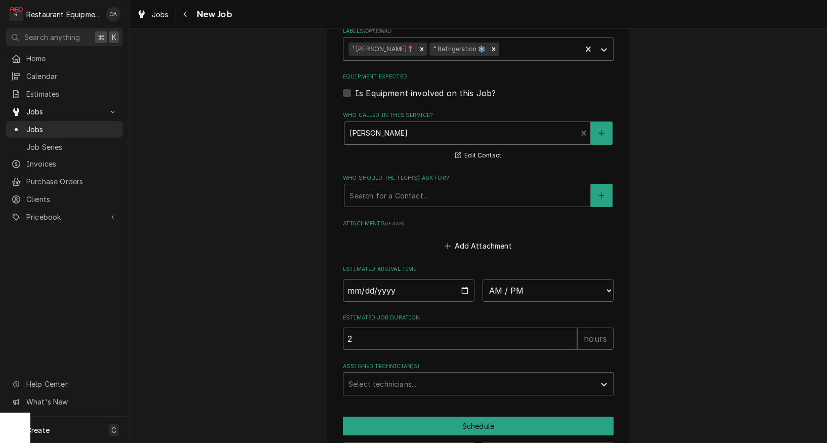
drag, startPoint x: 367, startPoint y: 182, endPoint x: 370, endPoint y: 186, distance: 5.8
click at [367, 186] on div "Who should the tech(s) ask for?" at bounding box center [468, 195] width 236 height 18
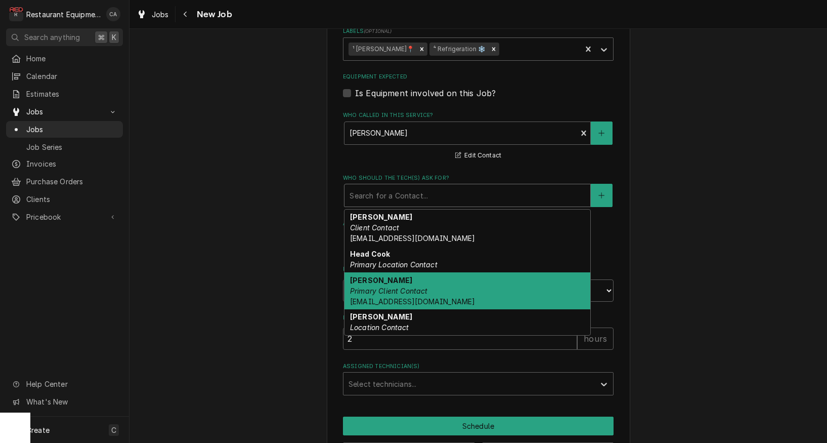
drag, startPoint x: 374, startPoint y: 262, endPoint x: 350, endPoint y: 256, distance: 25.5
click at [374, 276] on strong "Malati Reeve" at bounding box center [381, 280] width 62 height 9
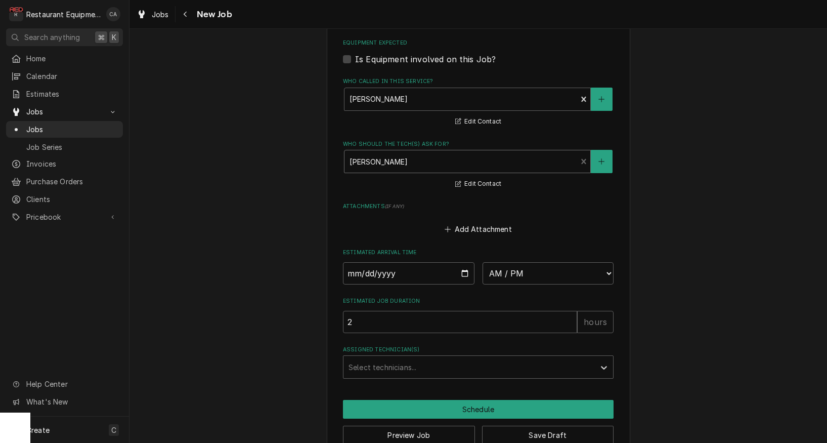
scroll to position [0, 0]
click at [553, 425] on button "Save Draft" at bounding box center [548, 434] width 132 height 19
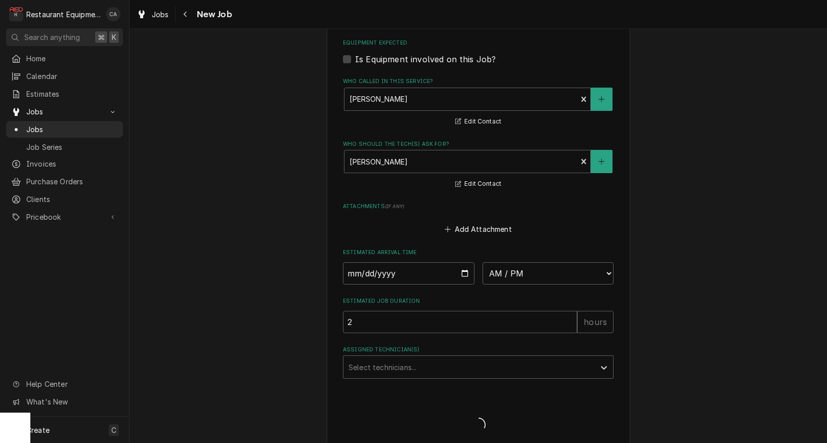
type textarea "x"
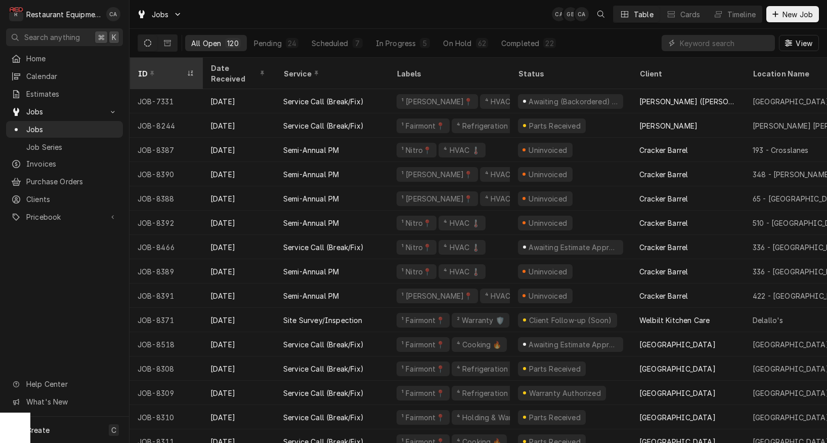
click at [175, 68] on div "ID" at bounding box center [161, 73] width 47 height 11
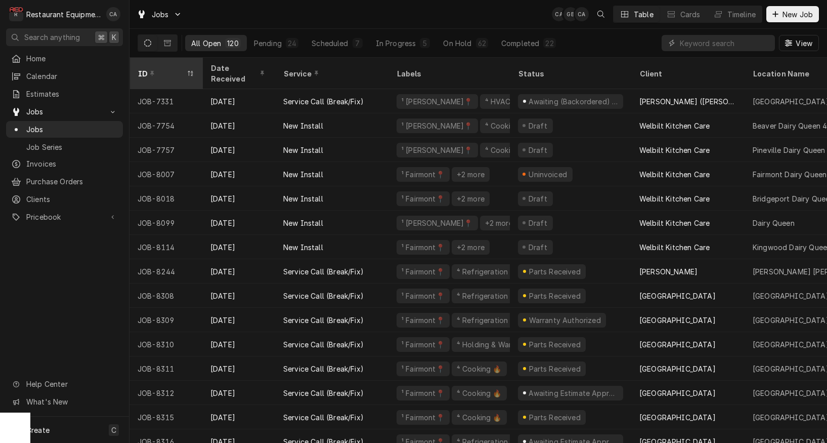
click at [171, 68] on div "ID" at bounding box center [161, 73] width 47 height 11
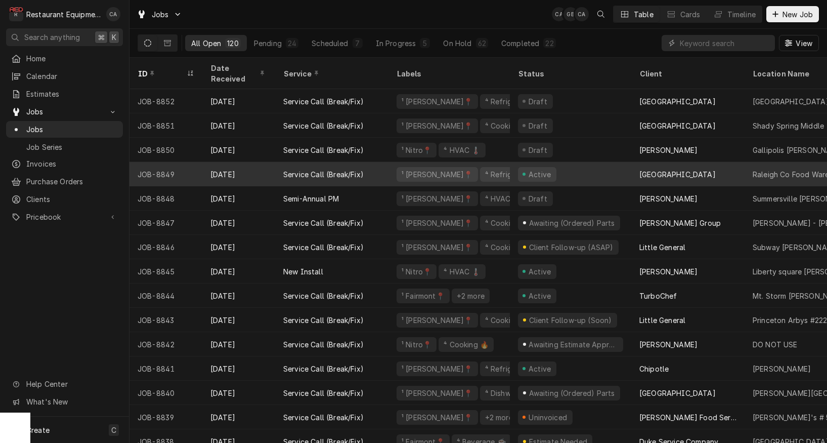
click at [661, 169] on div "[GEOGRAPHIC_DATA]" at bounding box center [678, 174] width 76 height 11
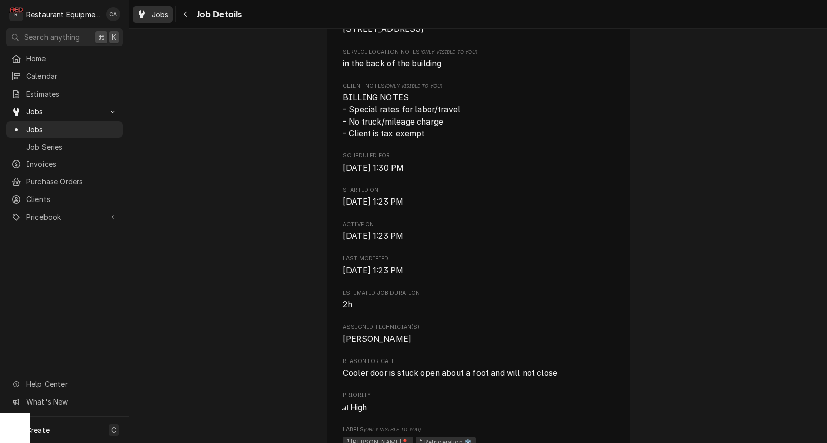
click at [160, 15] on span "Jobs" at bounding box center [160, 14] width 17 height 11
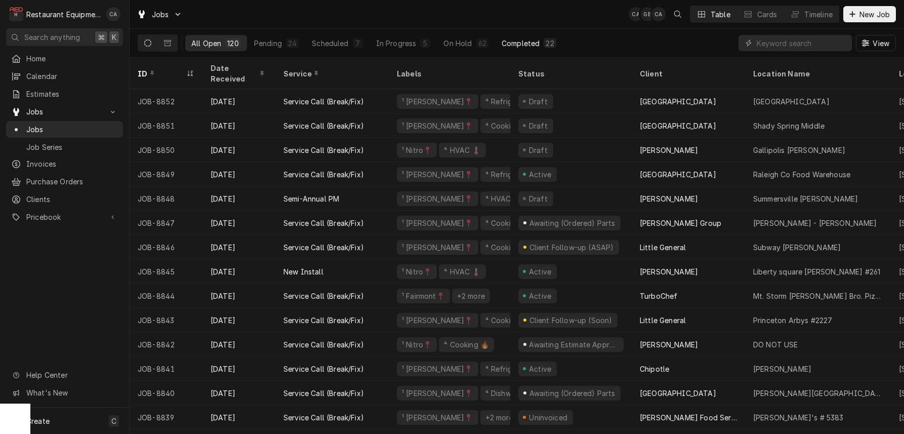
click at [517, 42] on div "Completed" at bounding box center [520, 43] width 38 height 11
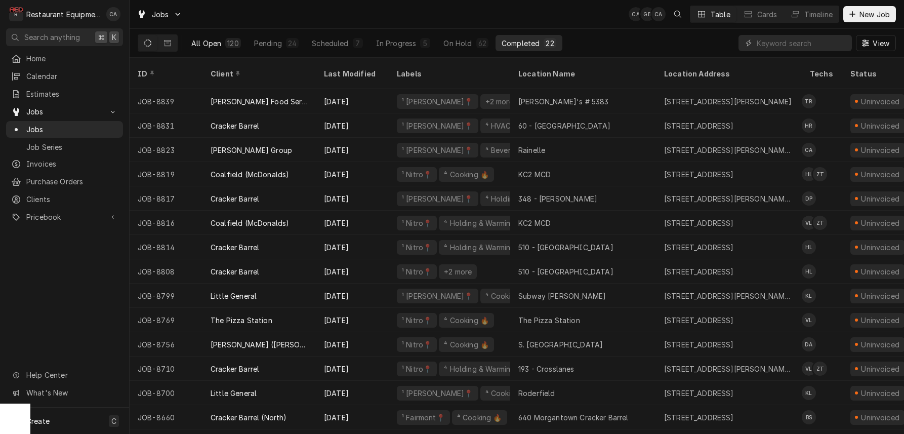
click at [213, 42] on div "All Open" at bounding box center [206, 43] width 30 height 11
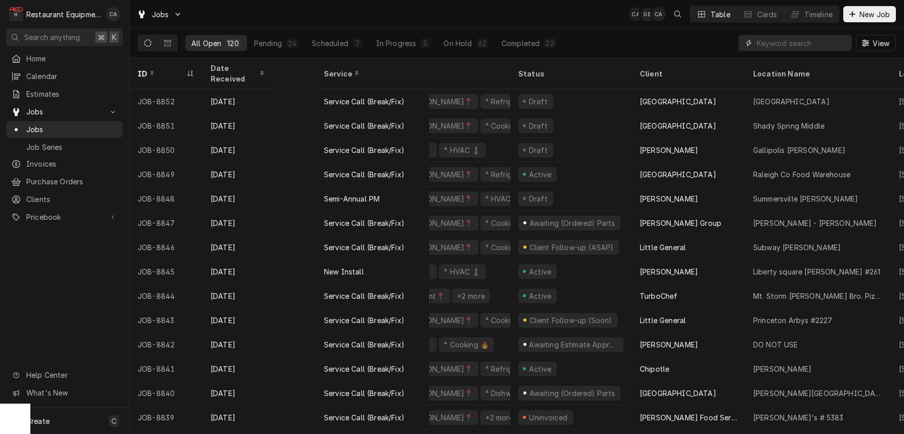
click at [794, 46] on input "Dynamic Content Wrapper" at bounding box center [801, 43] width 90 height 16
type input "8817"
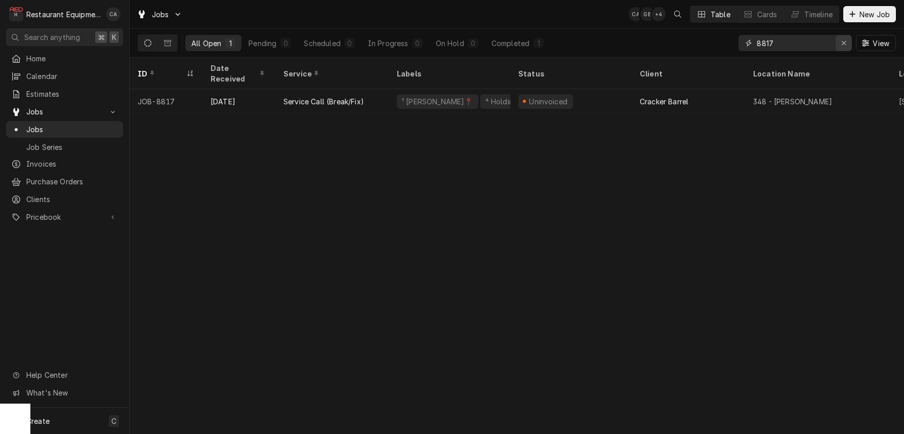
click at [844, 44] on icon "Erase input" at bounding box center [843, 43] width 4 height 4
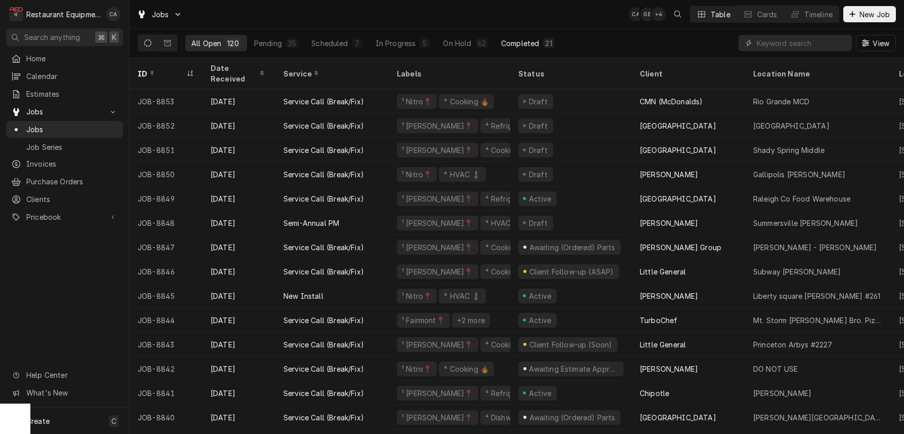
click at [523, 44] on div "Completed" at bounding box center [520, 43] width 38 height 11
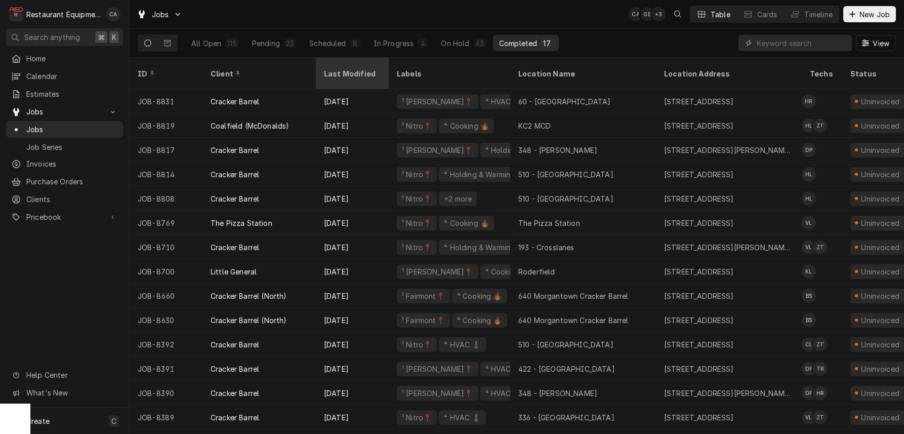
click at [356, 73] on div "Last Modified" at bounding box center [352, 73] width 69 height 27
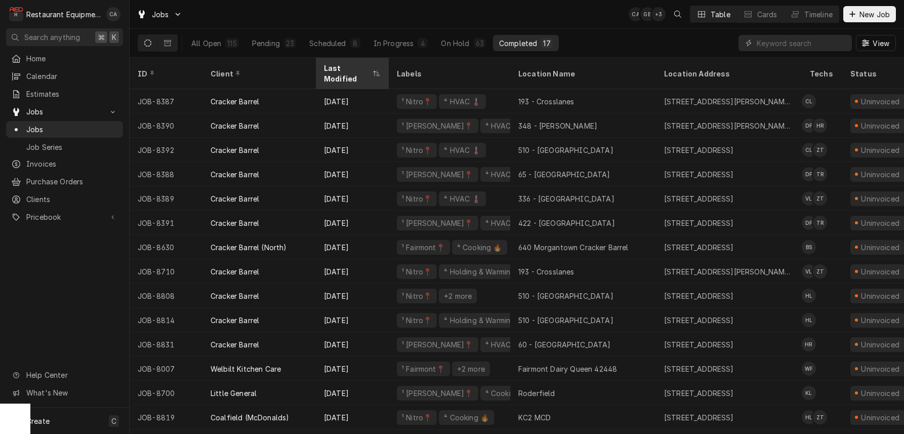
click at [357, 68] on div "Last Modified" at bounding box center [347, 73] width 47 height 21
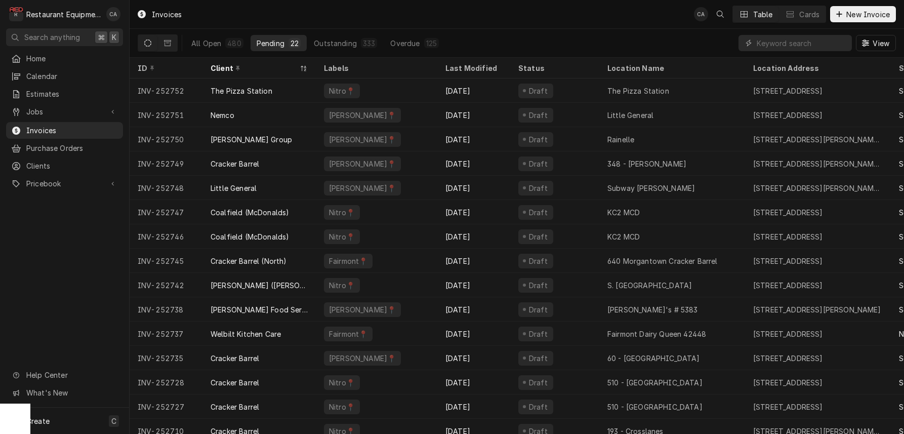
drag, startPoint x: 465, startPoint y: 16, endPoint x: 470, endPoint y: 15, distance: 5.2
click at [470, 15] on div "Invoices CA Table Cards New Invoice" at bounding box center [517, 14] width 774 height 28
click at [253, 22] on div "Invoices CA Table Cards New Invoice" at bounding box center [517, 14] width 774 height 28
click at [258, 19] on div "Invoices CA Table Cards New Invoice" at bounding box center [517, 14] width 774 height 28
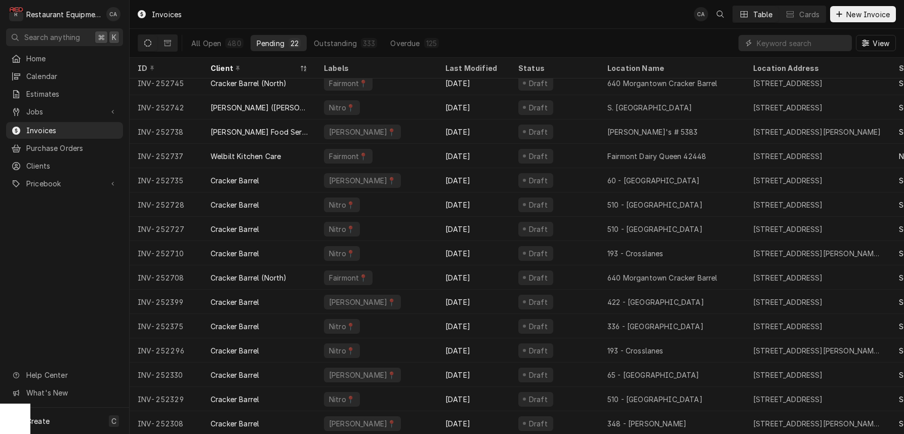
click at [374, 21] on div "Invoices CA Table Cards New Invoice" at bounding box center [517, 14] width 774 height 28
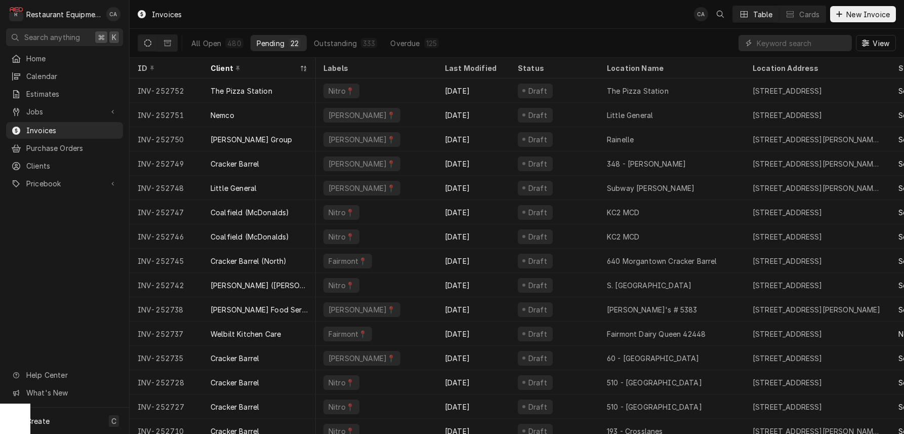
scroll to position [0, 1]
click at [335, 42] on div "Outstanding" at bounding box center [335, 43] width 43 height 11
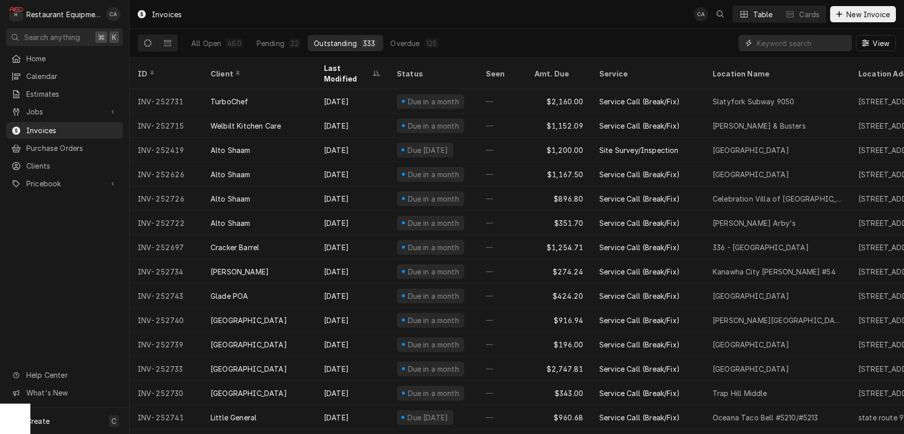
click at [769, 44] on input "Dynamic Content Wrapper" at bounding box center [801, 43] width 90 height 16
type input "chili"
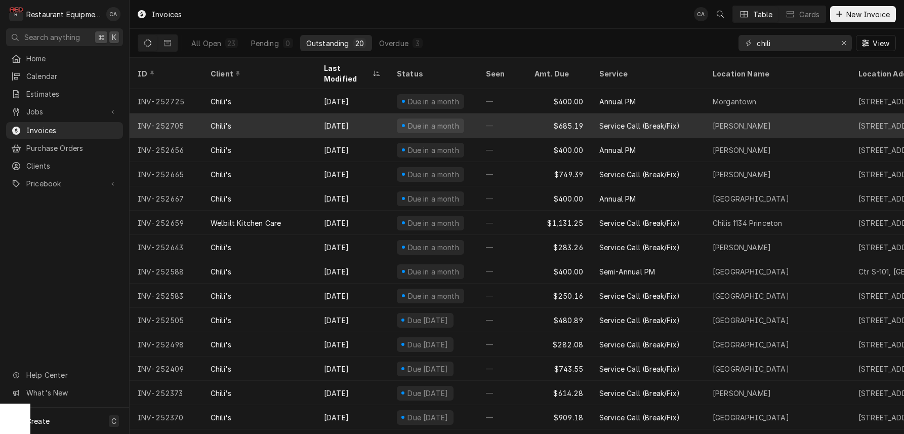
click at [526, 113] on div "—" at bounding box center [502, 125] width 49 height 24
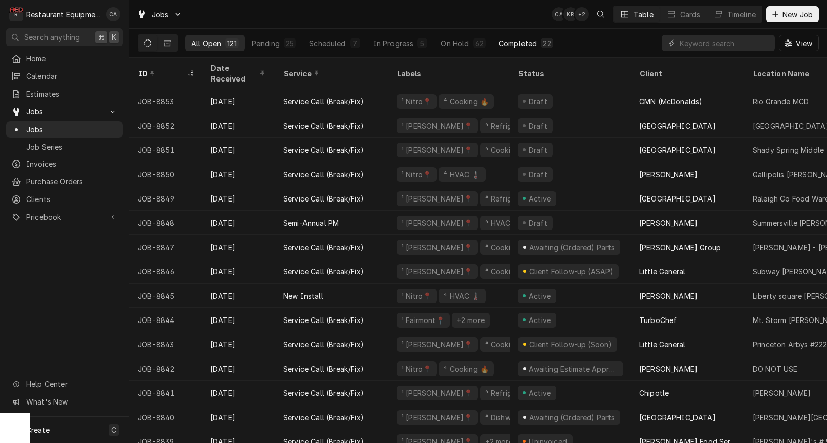
click at [520, 42] on div "Completed" at bounding box center [518, 43] width 38 height 11
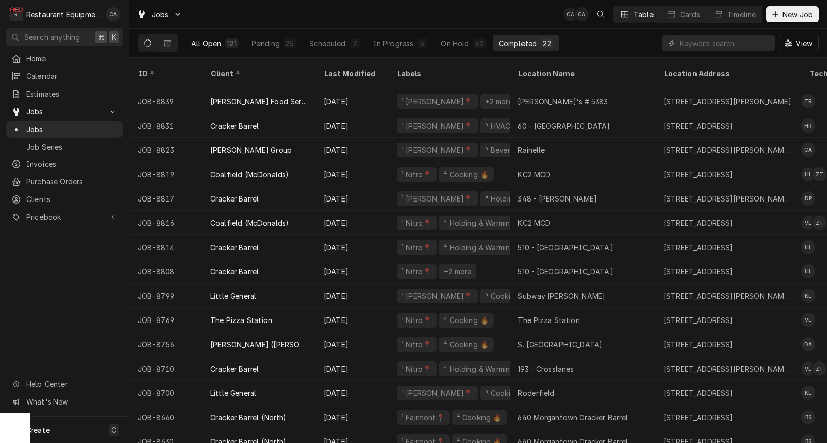
click at [216, 43] on div "All Open" at bounding box center [206, 43] width 30 height 11
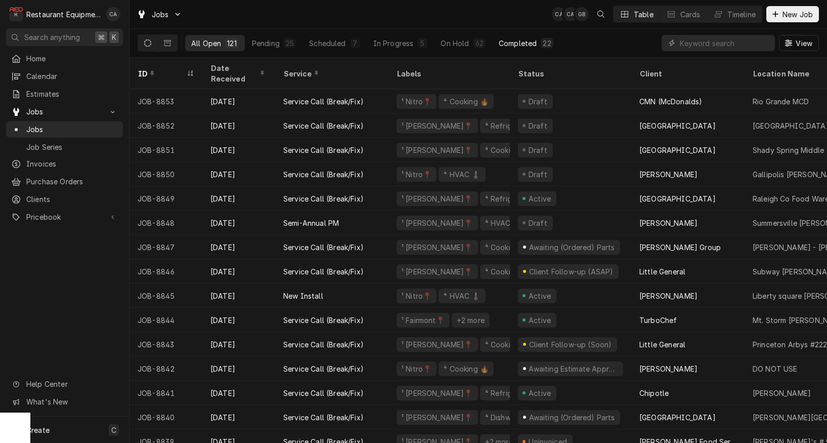
click at [504, 45] on div "Completed" at bounding box center [518, 43] width 38 height 11
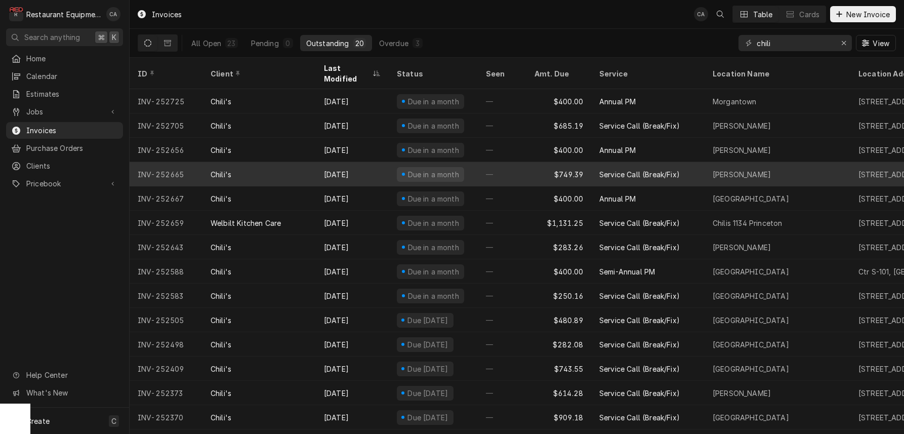
click at [620, 169] on div "Service Call (Break/Fix)" at bounding box center [639, 174] width 80 height 11
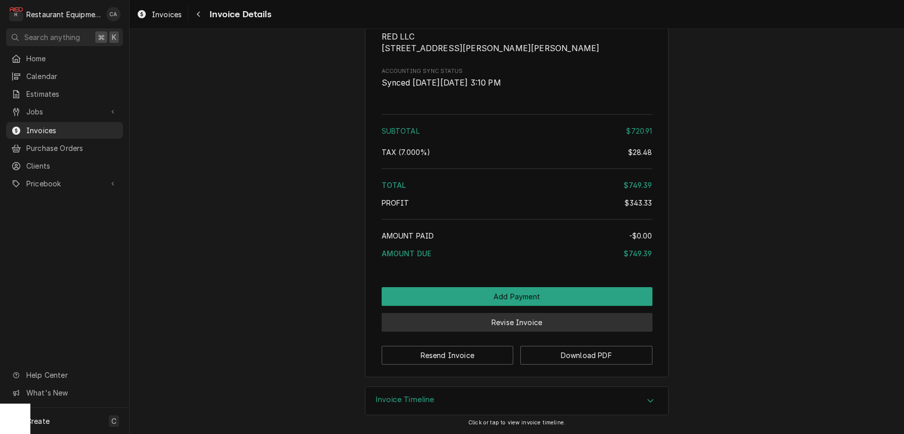
click at [519, 325] on button "Revise Invoice" at bounding box center [516, 322] width 271 height 19
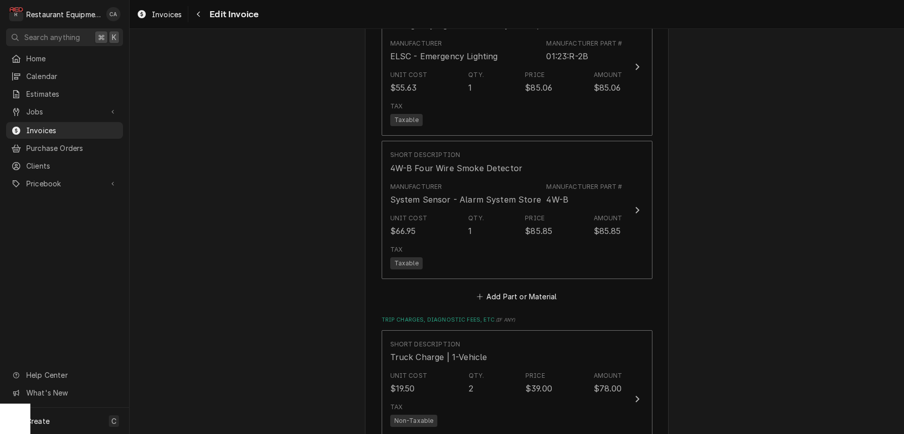
scroll to position [1574, 0]
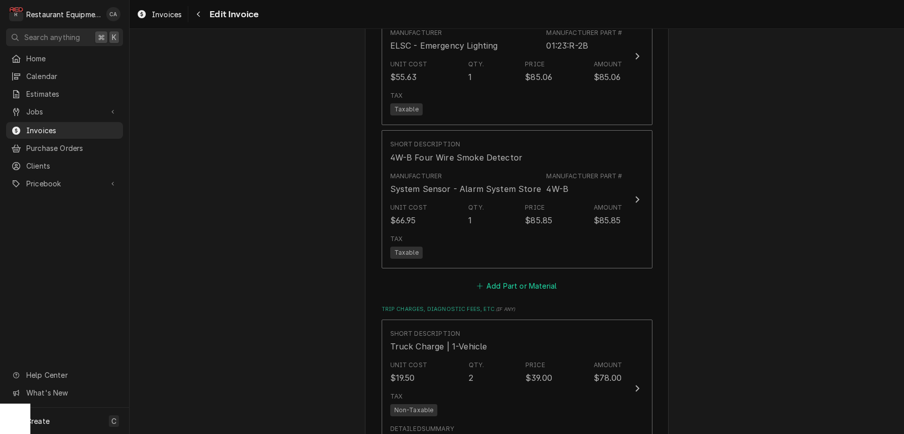
click at [494, 279] on button "Add Part or Material" at bounding box center [516, 286] width 83 height 14
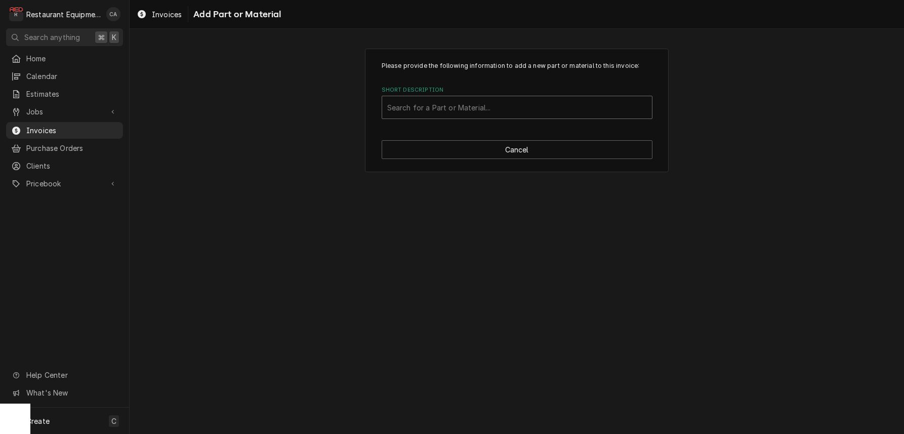
click at [430, 106] on div "Search for a Part or Material..." at bounding box center [517, 107] width 260 height 11
type input "misc"
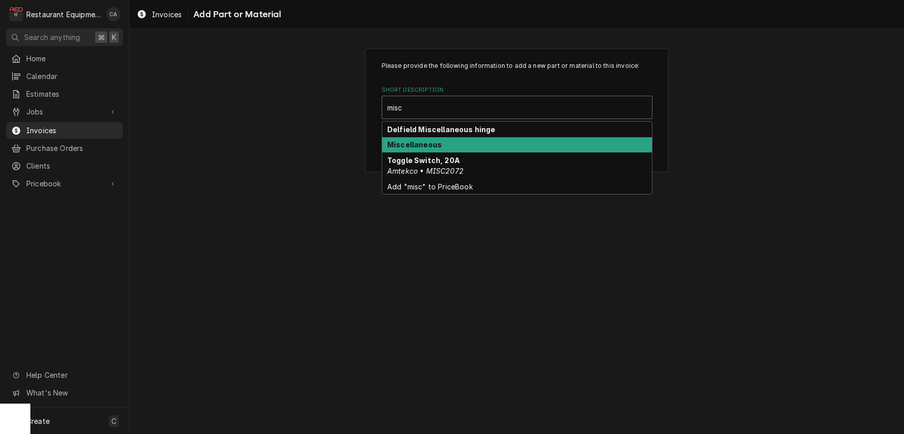
click at [436, 146] on strong "Miscellaneous" at bounding box center [414, 144] width 55 height 9
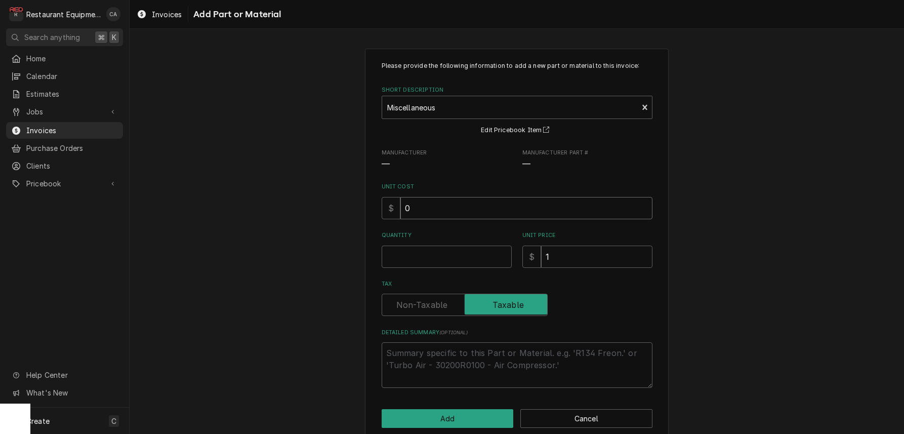
click at [433, 209] on input "0" at bounding box center [526, 208] width 252 height 22
type textarea "x"
type input "3"
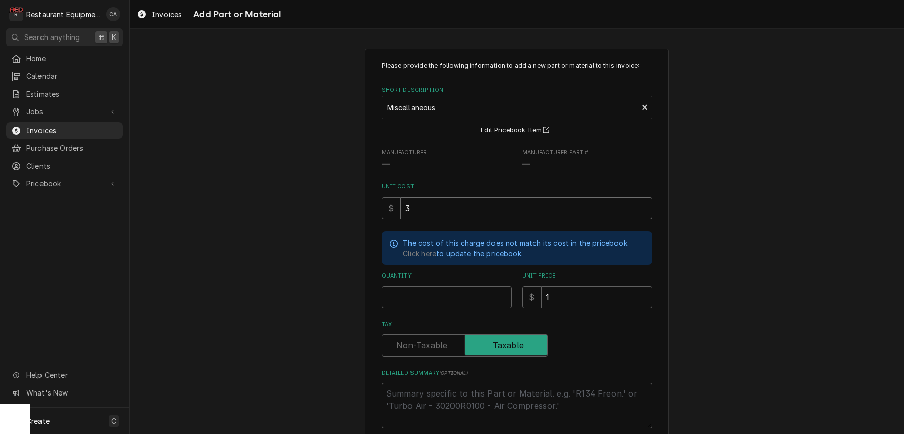
type textarea "x"
type input "39"
type textarea "x"
type input "39.9"
type textarea "x"
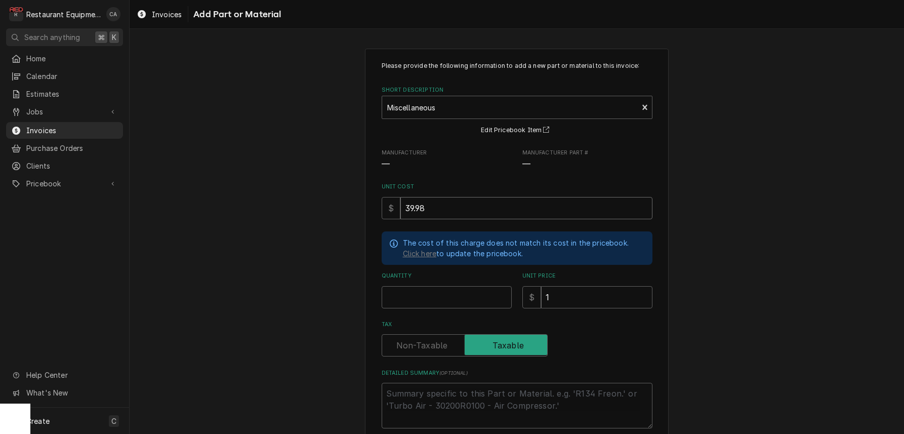
type input "39.98"
type textarea "x"
type input "1"
drag, startPoint x: 892, startPoint y: 323, endPoint x: 559, endPoint y: 294, distance: 335.1
click at [559, 294] on input "1" at bounding box center [596, 297] width 111 height 22
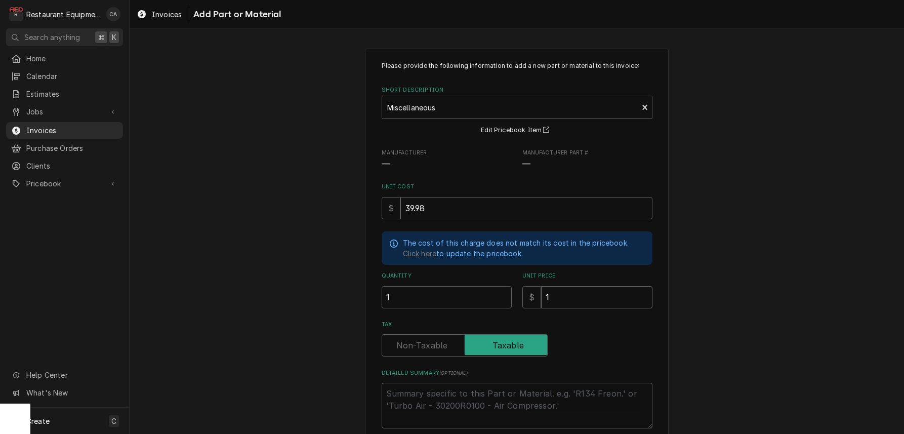
drag, startPoint x: 561, startPoint y: 292, endPoint x: 542, endPoint y: 291, distance: 18.2
click at [542, 291] on input "1" at bounding box center [596, 297] width 111 height 22
type textarea "x"
type input "6"
type textarea "x"
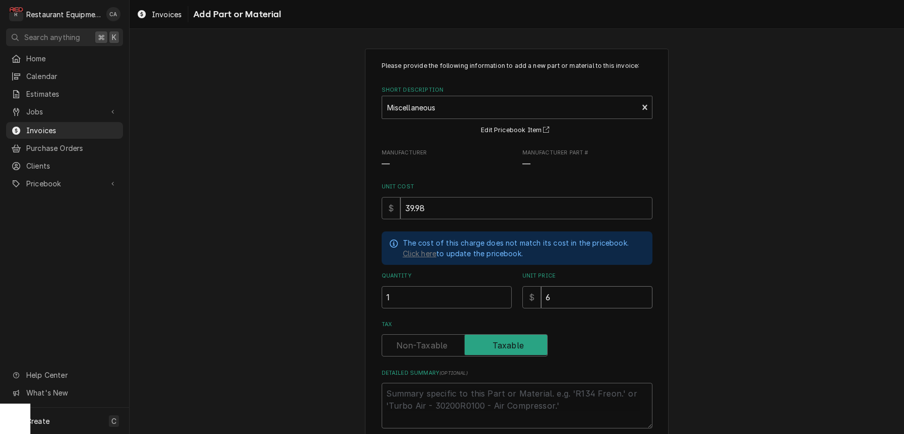
type input "61"
type textarea "x"
type input "61.1"
type textarea "x"
type input "61.13"
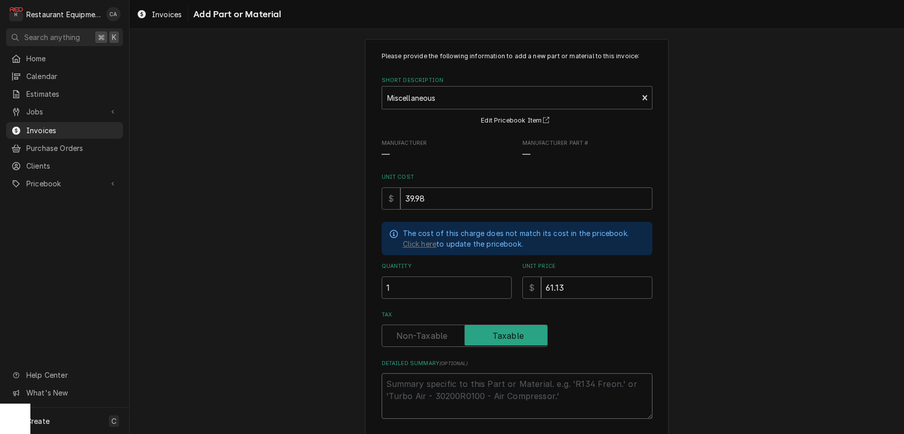
scroll to position [16, 0]
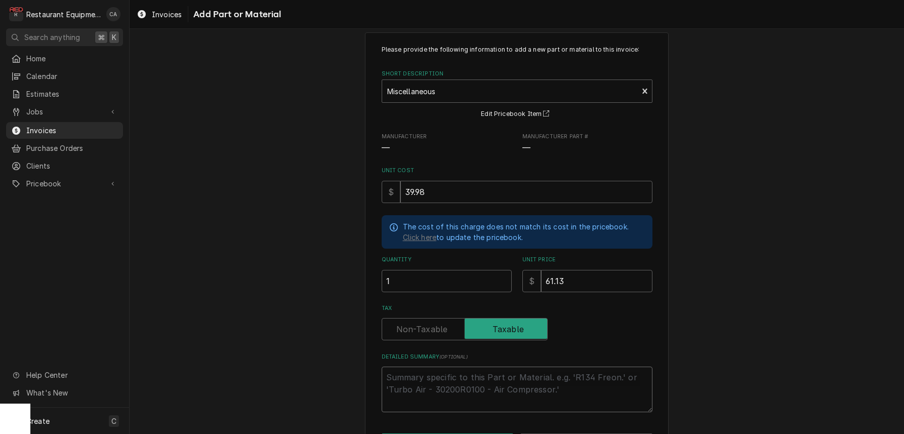
click at [463, 388] on textarea "Detailed Summary ( optional )" at bounding box center [516, 389] width 271 height 46
type textarea "x"
type textarea "R"
type textarea "x"
type textarea "Re"
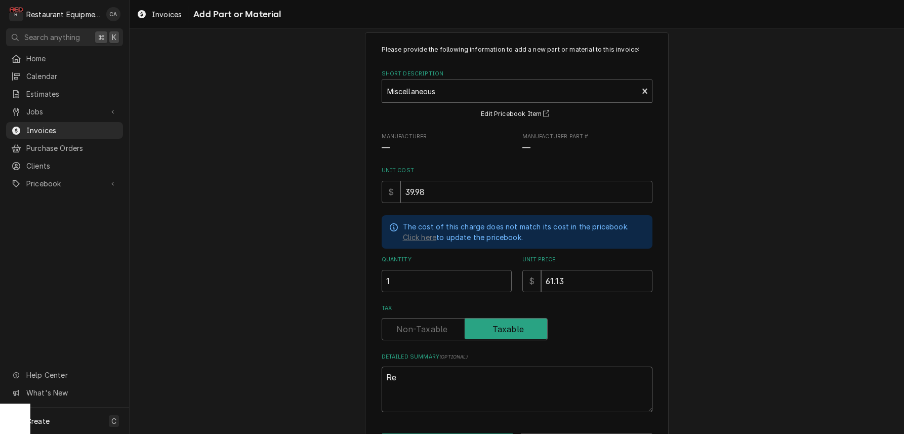
type textarea "x"
type textarea "Red"
type textarea "x"
type textarea "Red/"
type textarea "x"
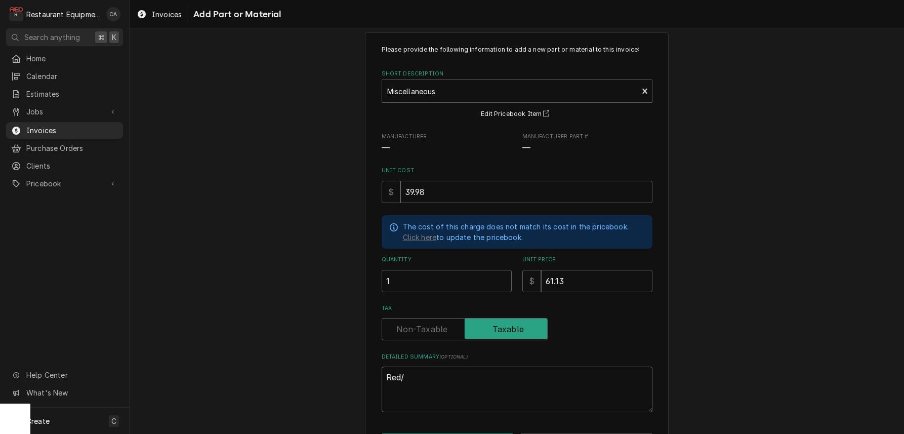
type textarea "Red/G"
type textarea "x"
type textarea "Red/Gr"
type textarea "x"
type textarea "Red/Gre"
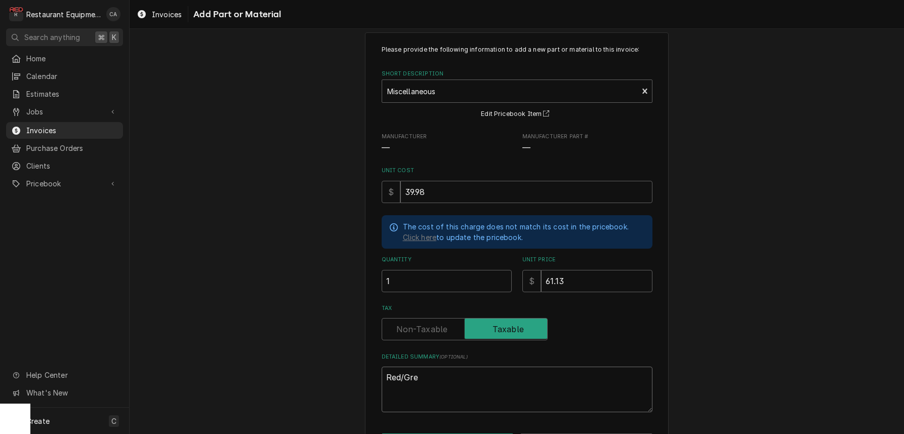
type textarea "x"
type textarea "Red/Gree"
type textarea "x"
type textarea "Red/Green"
type textarea "x"
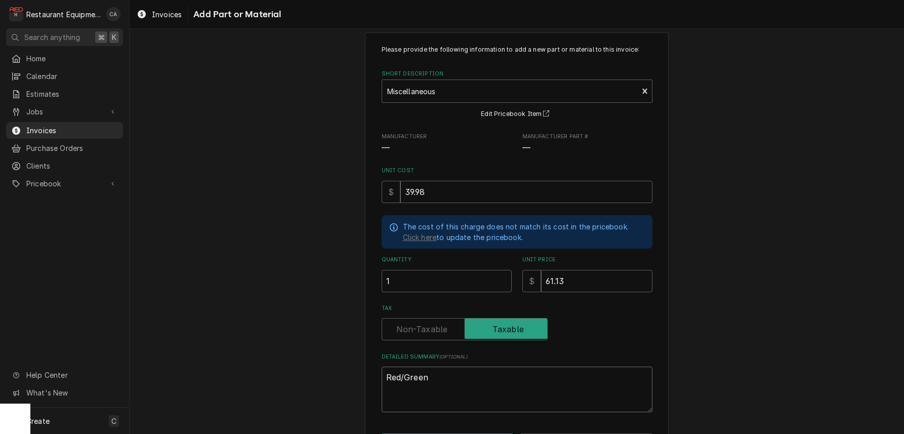
type textarea "Red/Green"
type textarea "x"
type textarea "Red/Green E"
type textarea "x"
type textarea "Red/Green Ex"
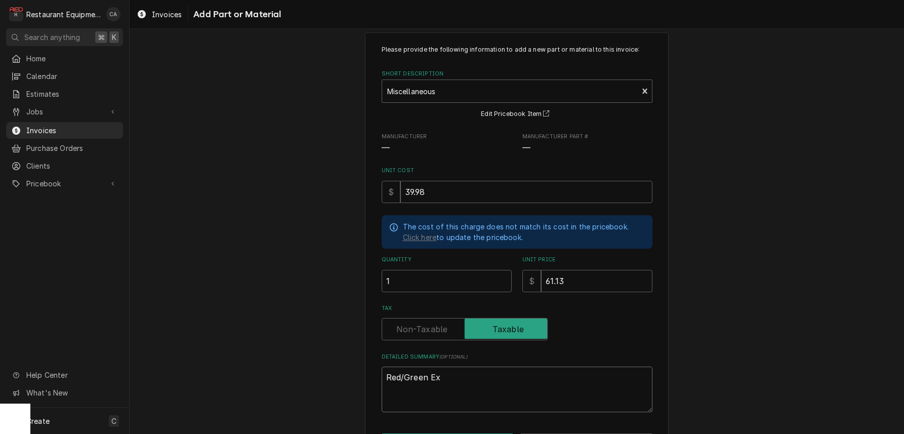
type textarea "x"
type textarea "Red/Green Exi"
type textarea "x"
type textarea "Red/Green Exit"
type textarea "x"
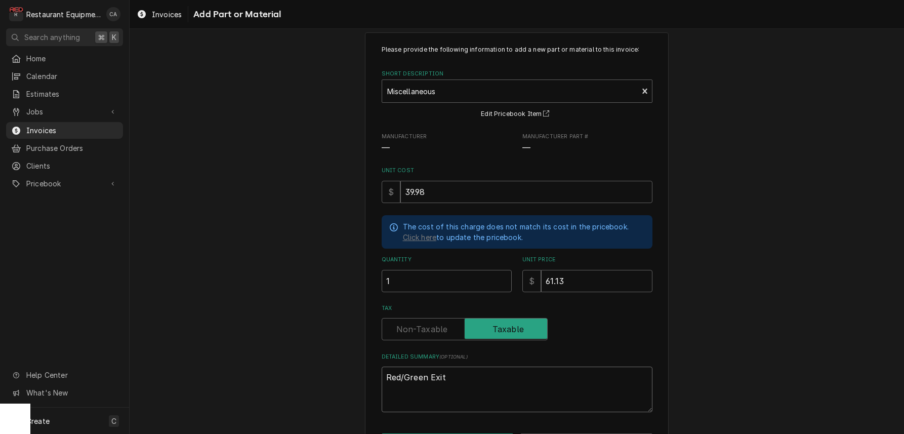
type textarea "Red/Green Exit"
type textarea "x"
type textarea "Red/Green Exit S"
type textarea "x"
type textarea "Red/Green Exit Sg"
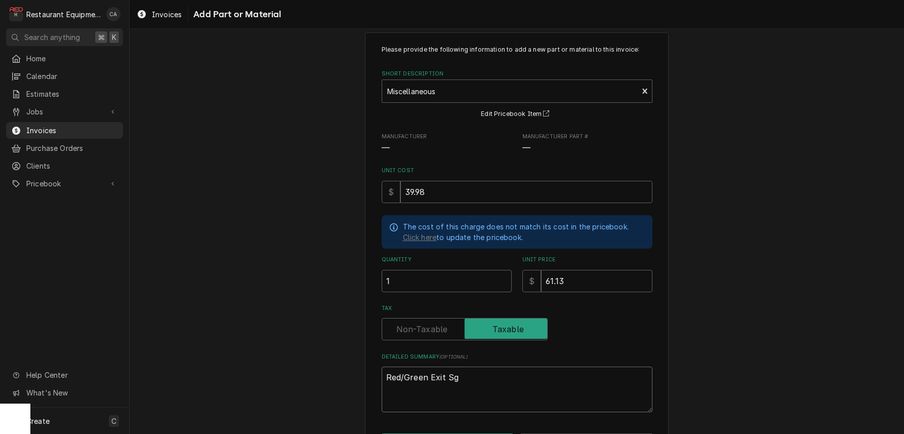
type textarea "x"
type textarea "Red/Green Exit Sgi"
type textarea "x"
type textarea "Red/Green Exit Sgis"
type textarea "x"
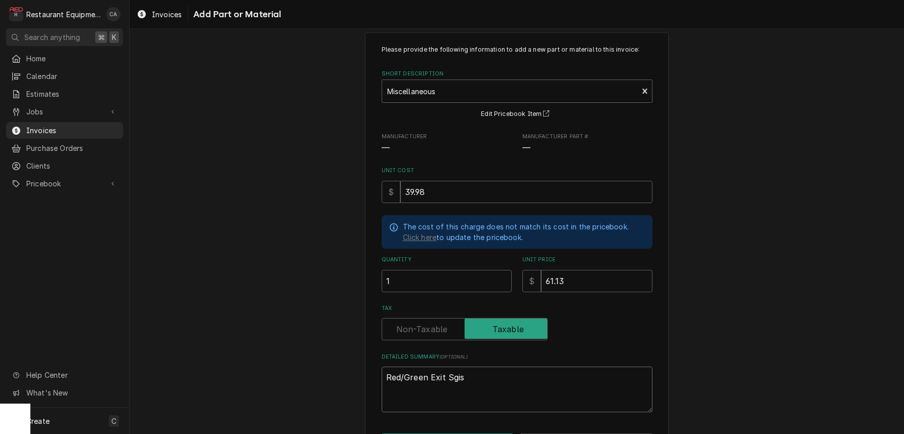
type textarea "Red/Green Exit Sgisn"
type textarea "x"
type textarea "Red/Green Exit Sgis"
type textarea "x"
type textarea "Red/Green Exit Sgi"
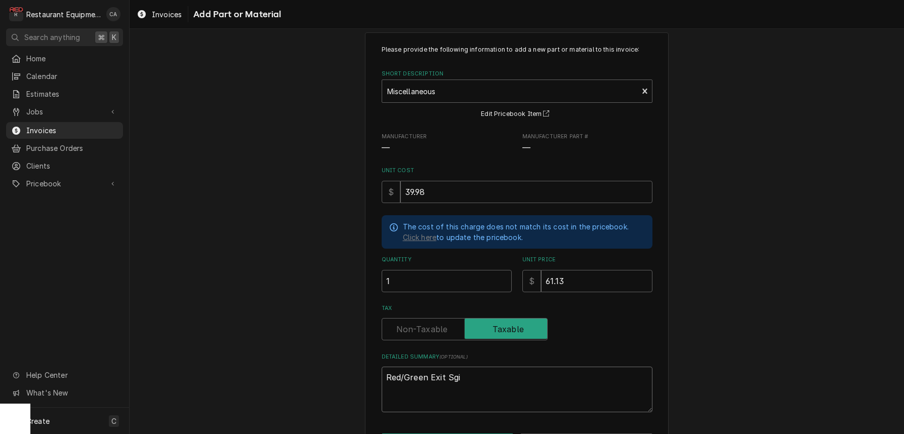
type textarea "x"
type textarea "Red/Green Exit Sg"
type textarea "x"
type textarea "Red/Green Exit S"
type textarea "x"
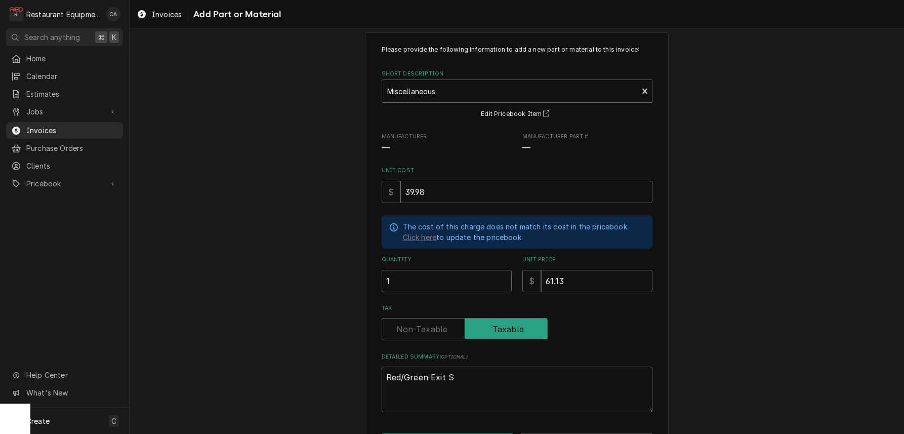
type textarea "Red/Green Exit Si"
type textarea "x"
type textarea "Red/Green Exit Sig"
type textarea "x"
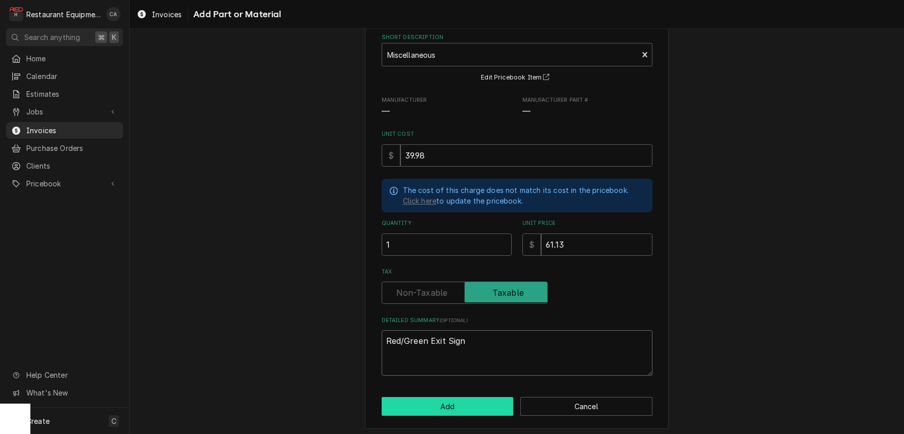
type textarea "Red/Green Exit Sign"
click at [457, 397] on button "Add" at bounding box center [447, 406] width 132 height 19
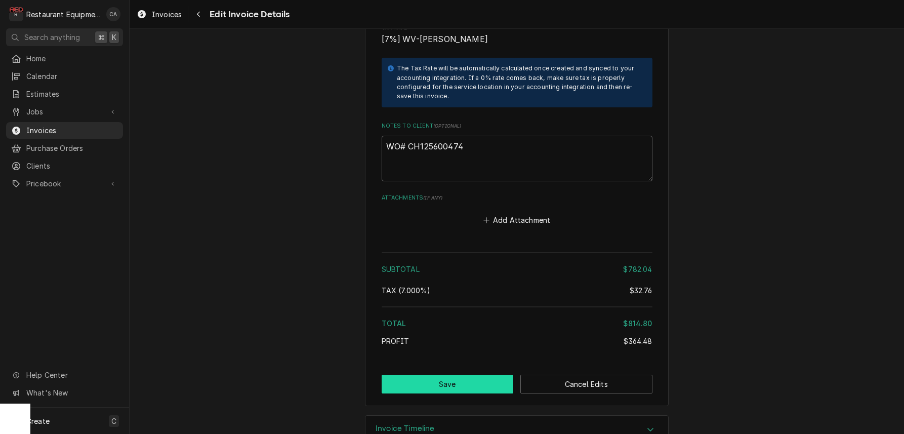
click at [447, 374] on button "Save" at bounding box center [447, 383] width 132 height 19
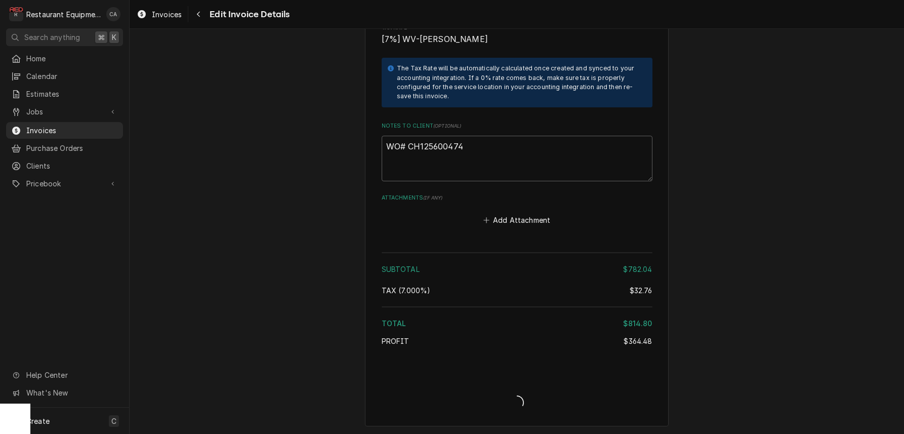
type textarea "x"
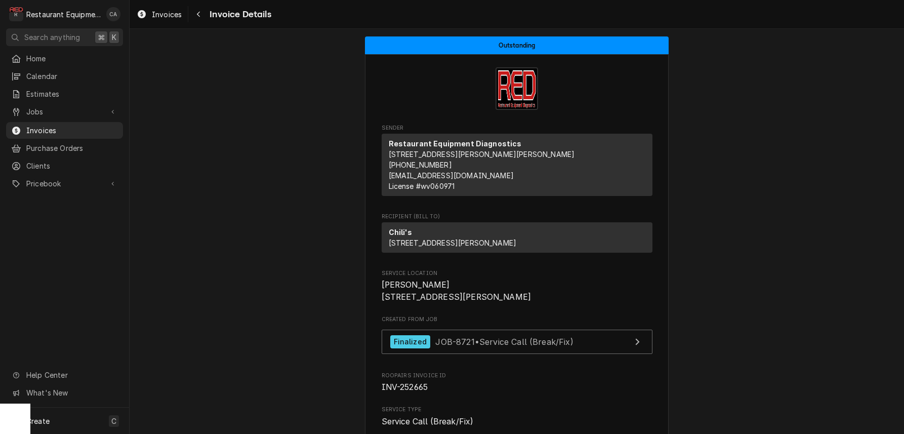
click at [164, 14] on span "Invoices" at bounding box center [167, 14] width 30 height 11
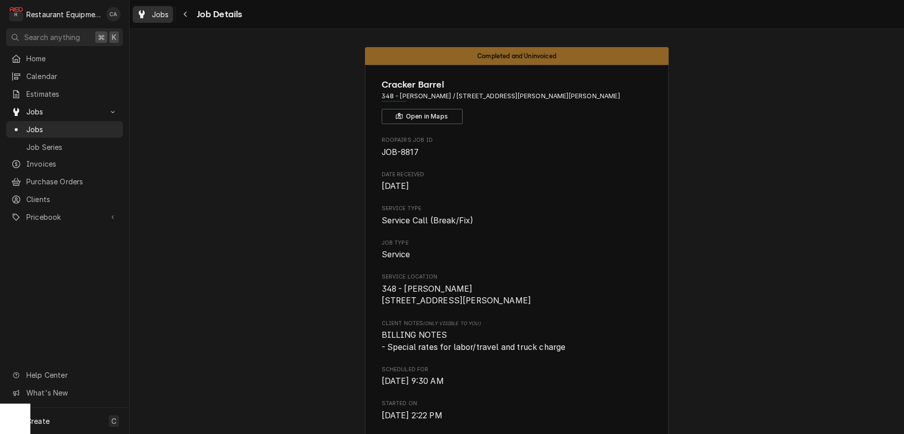
click at [160, 15] on span "Jobs" at bounding box center [160, 14] width 17 height 11
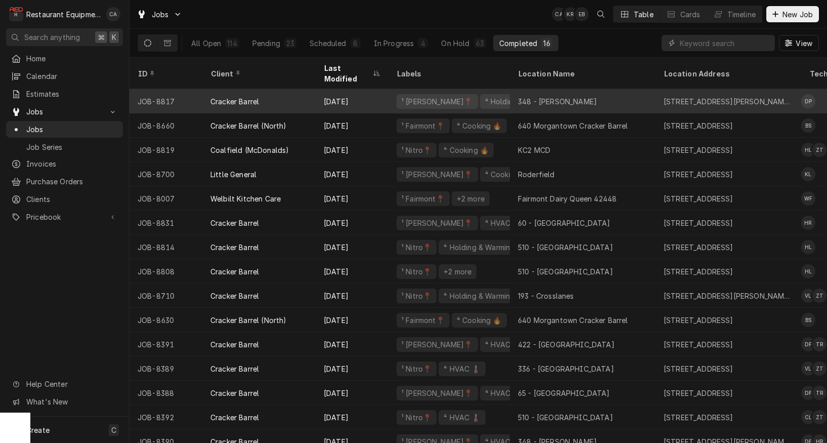
click at [557, 96] on div "348 - [PERSON_NAME]" at bounding box center [557, 101] width 79 height 11
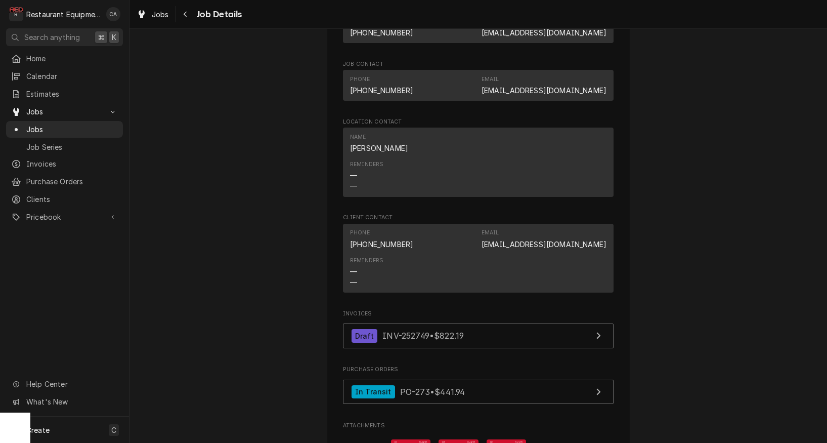
scroll to position [772, 0]
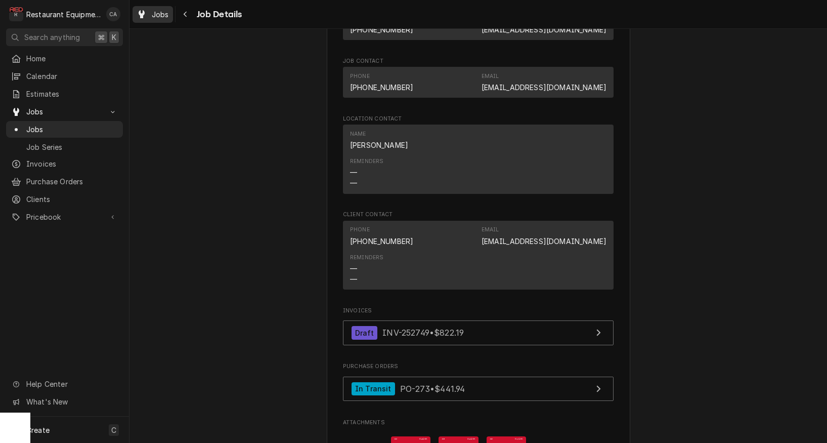
click at [155, 16] on span "Jobs" at bounding box center [160, 14] width 17 height 11
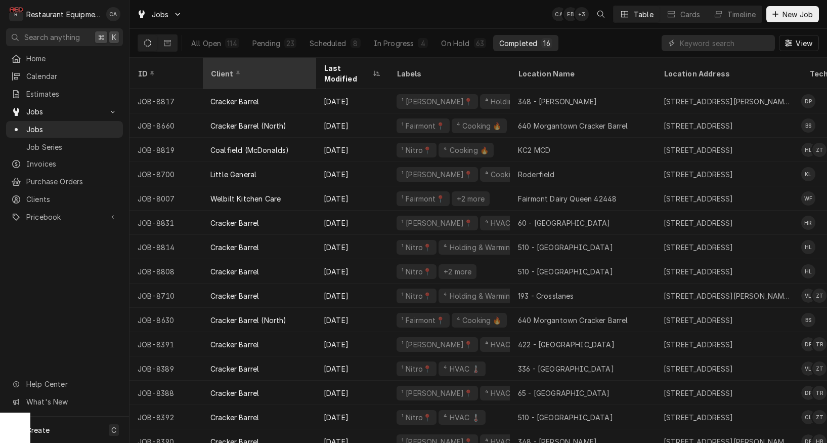
click at [236, 71] on icon "Dynamic Content Wrapper" at bounding box center [238, 73] width 4 height 5
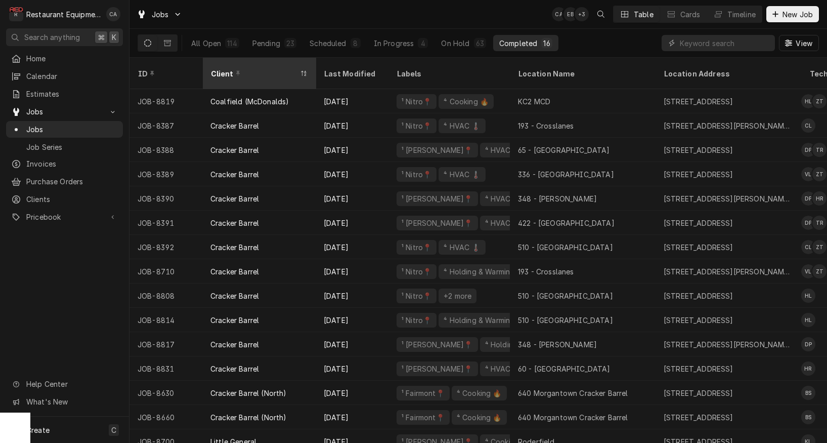
click at [243, 68] on div "Client" at bounding box center [253, 73] width 87 height 11
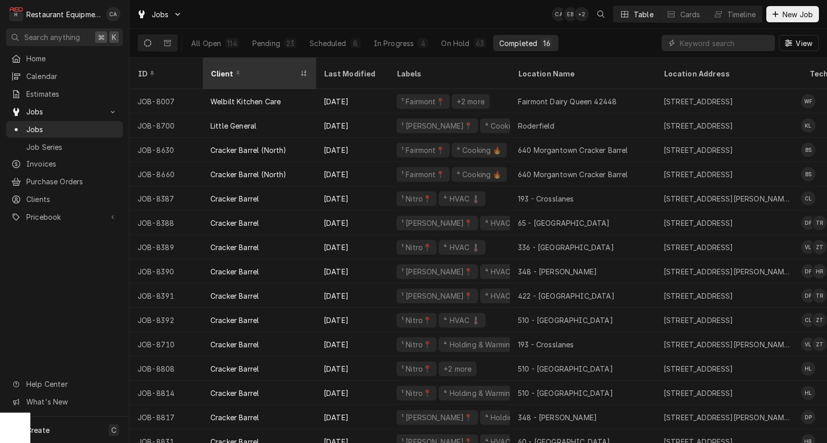
click at [244, 68] on div "Client" at bounding box center [253, 73] width 87 height 11
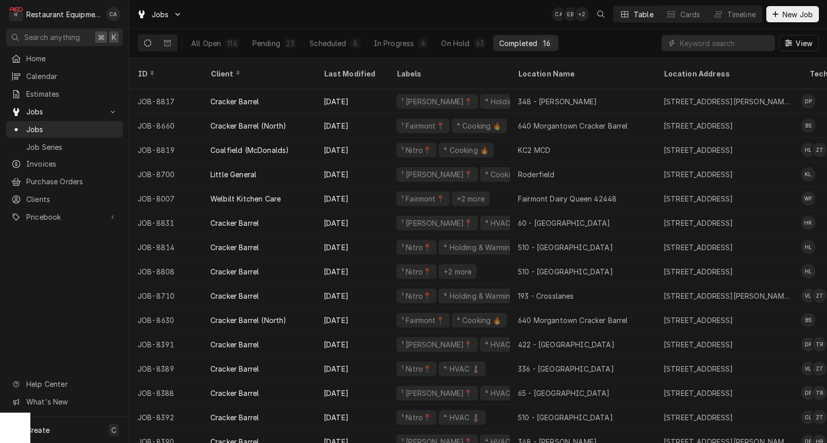
click at [244, 68] on div "Client" at bounding box center [257, 73] width 95 height 11
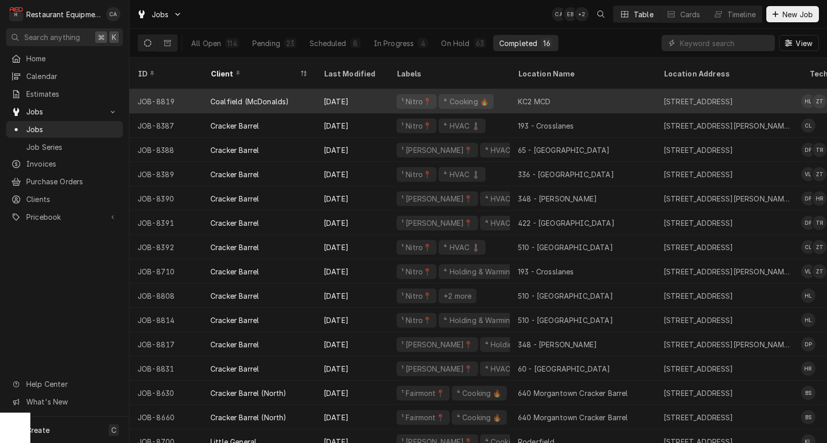
click at [609, 89] on div "KC2 MCD" at bounding box center [583, 101] width 146 height 24
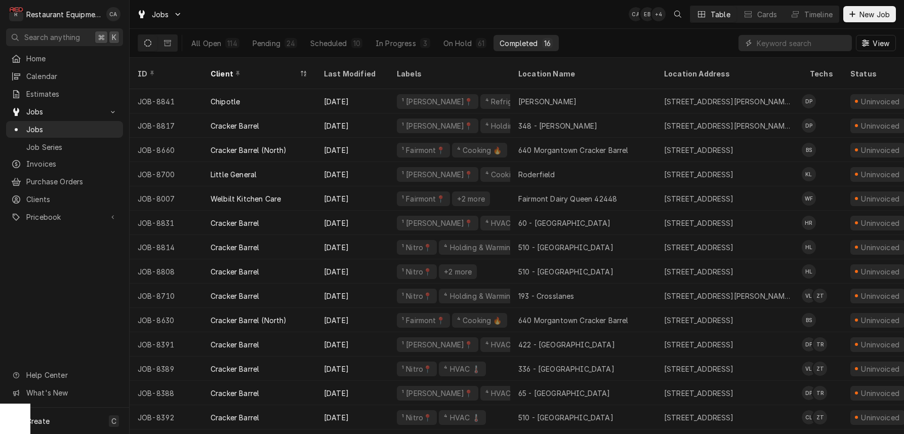
click at [608, 23] on div "Jobs CA EB + 4 Table Cards Timeline New Job" at bounding box center [517, 14] width 774 height 28
click at [360, 69] on div "Last Modified" at bounding box center [351, 73] width 55 height 11
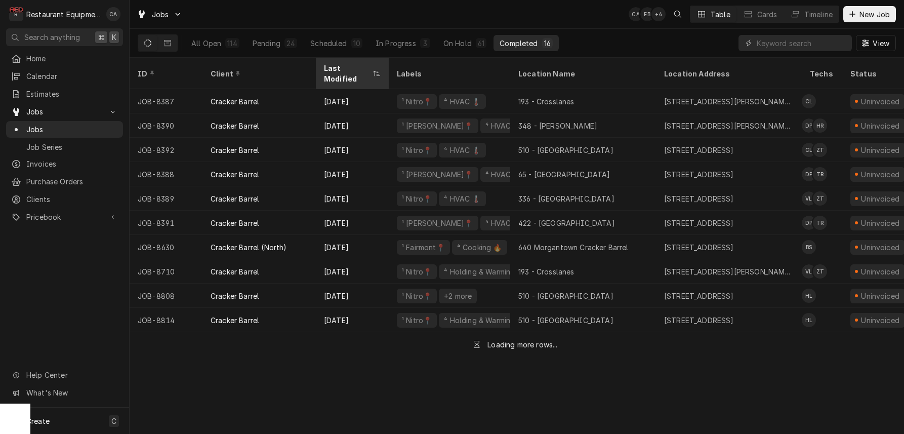
click at [352, 67] on div "Last Modified" at bounding box center [347, 73] width 47 height 21
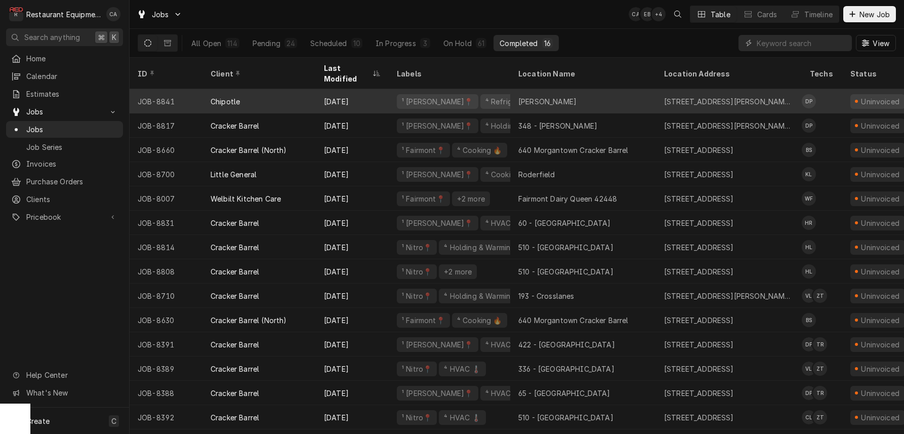
click at [547, 93] on div "[PERSON_NAME]" at bounding box center [583, 101] width 146 height 24
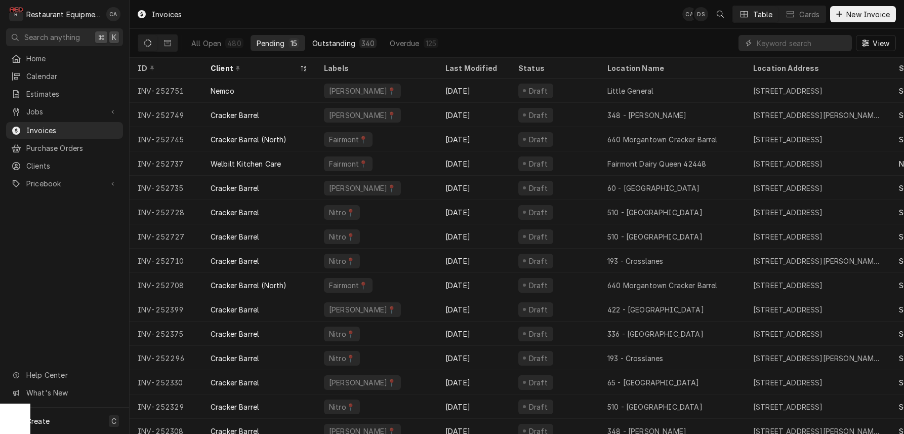
click at [332, 46] on div "Outstanding" at bounding box center [333, 43] width 43 height 11
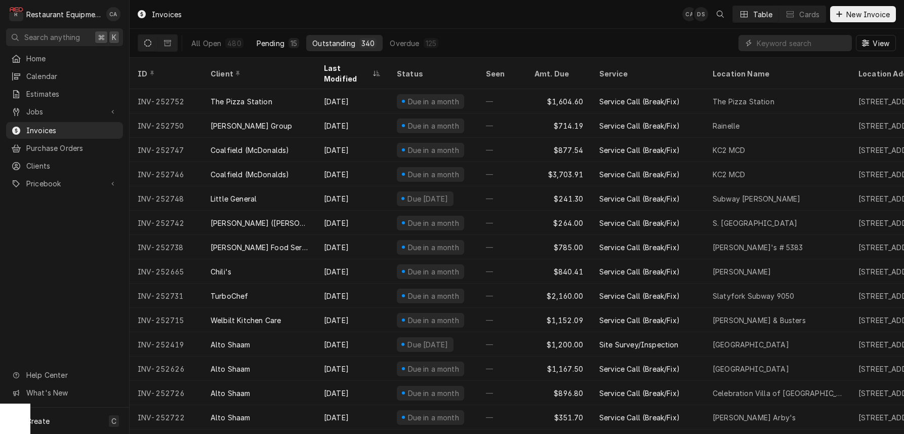
click at [276, 46] on div "Pending" at bounding box center [271, 43] width 28 height 11
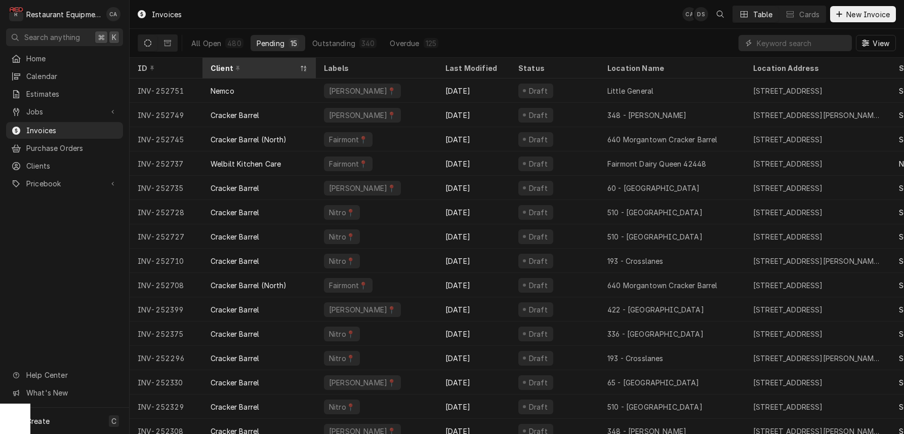
click at [261, 68] on div "Client" at bounding box center [253, 68] width 87 height 11
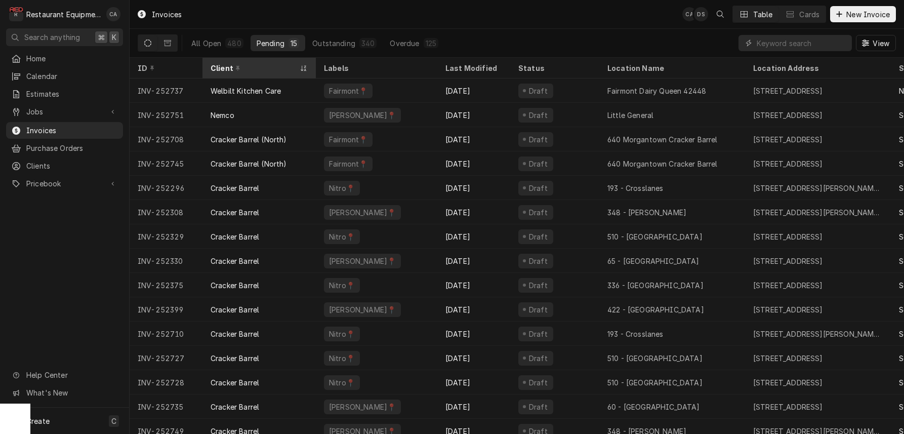
click at [263, 69] on div "Client" at bounding box center [253, 68] width 87 height 11
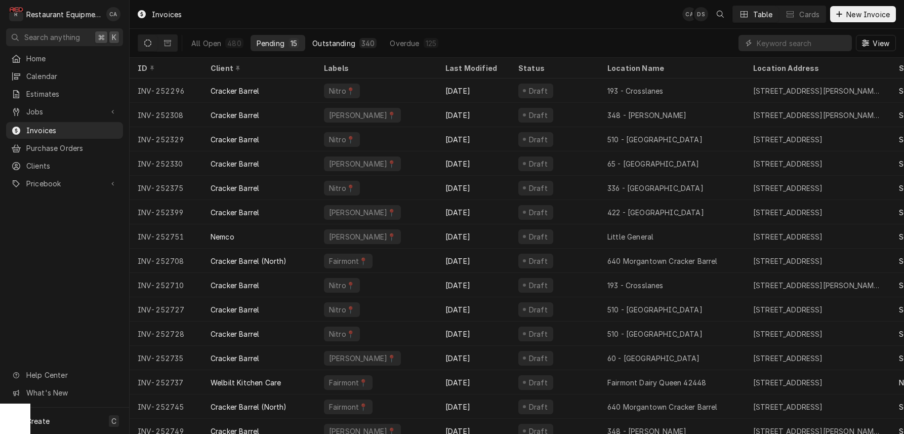
click at [332, 41] on div "Outstanding" at bounding box center [333, 43] width 43 height 11
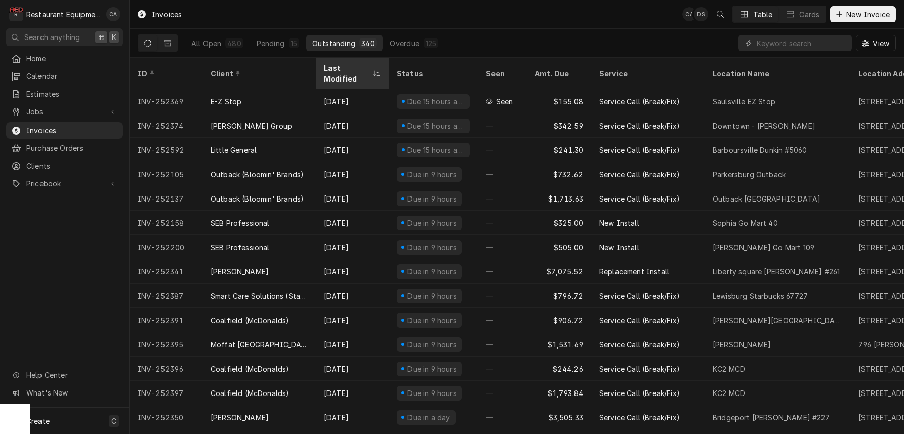
click at [338, 72] on div "Last Modified" at bounding box center [352, 73] width 69 height 27
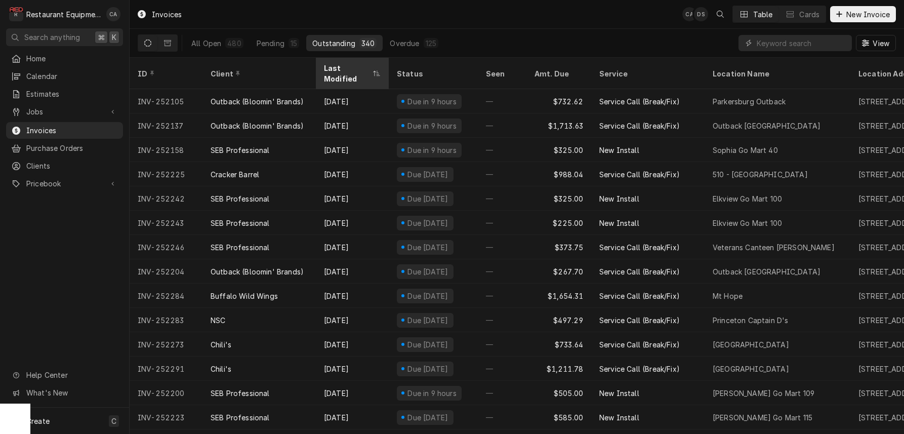
click at [340, 67] on div "Last Modified" at bounding box center [347, 73] width 47 height 21
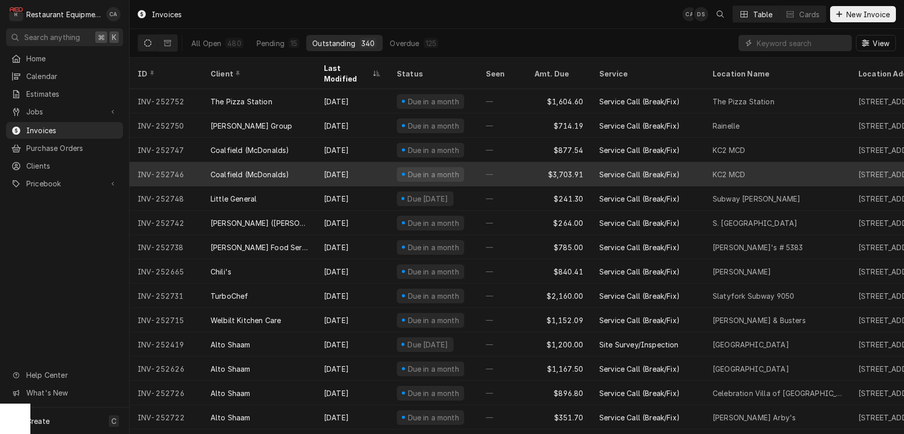
click at [373, 165] on div "Sep 10" at bounding box center [352, 174] width 73 height 24
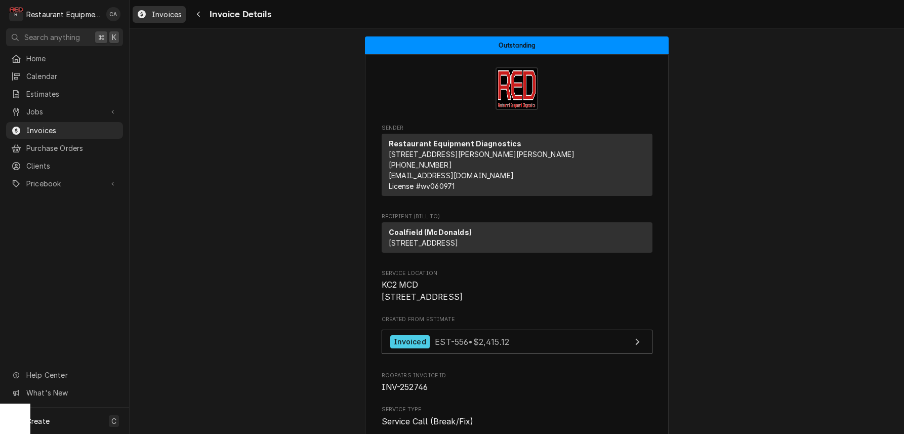
click at [167, 16] on span "Invoices" at bounding box center [167, 14] width 30 height 11
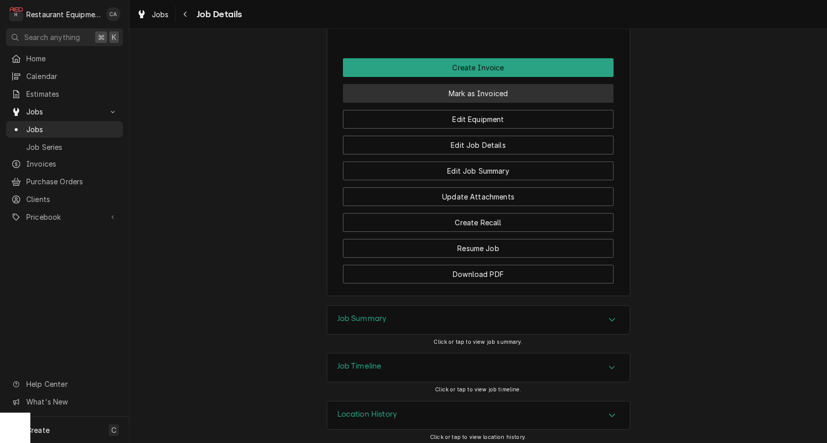
click at [476, 89] on button "Mark as Invoiced" at bounding box center [478, 93] width 271 height 19
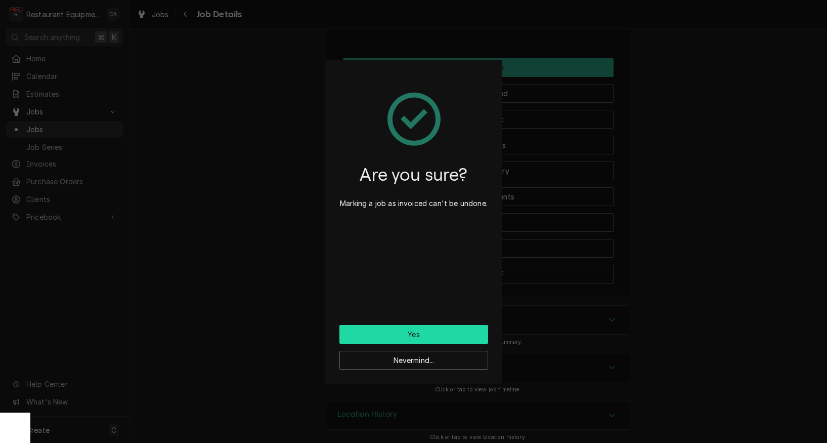
click at [428, 328] on button "Yes" at bounding box center [413, 334] width 149 height 19
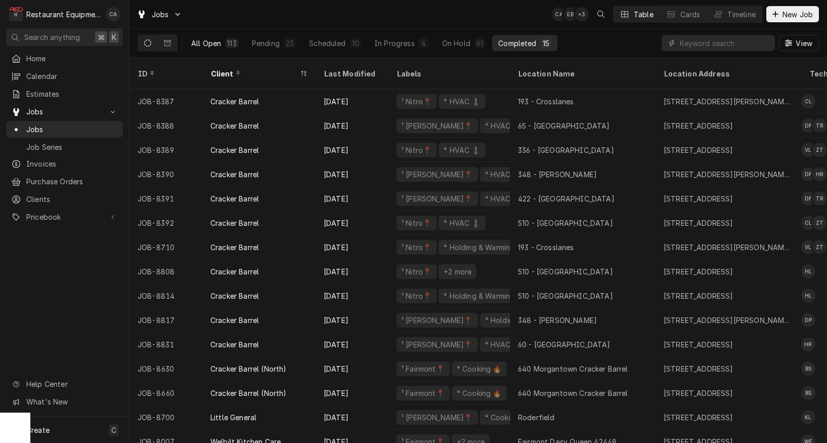
click at [220, 38] on div "All Open" at bounding box center [206, 43] width 30 height 11
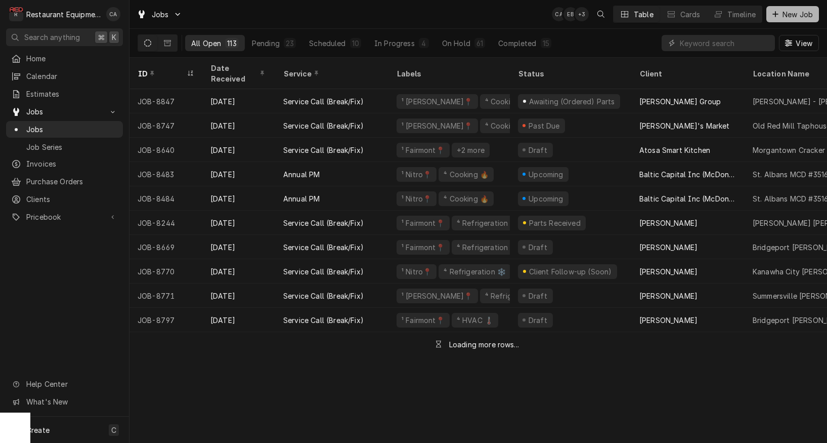
click at [782, 19] on span "New Job" at bounding box center [798, 14] width 34 height 11
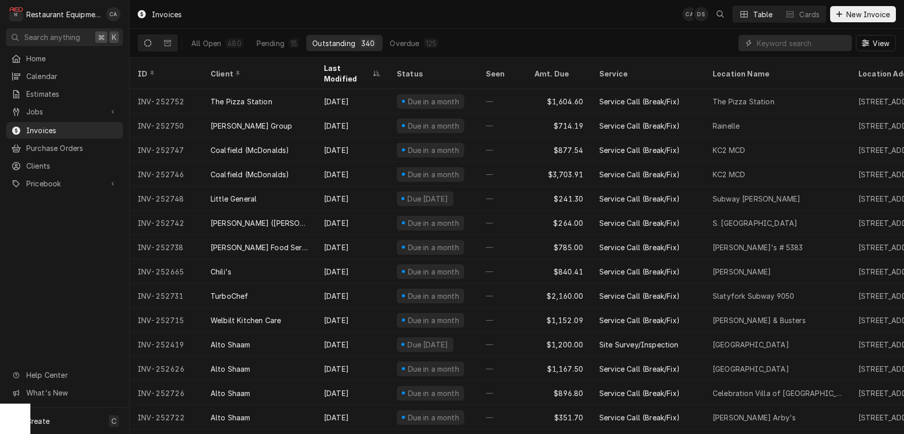
drag, startPoint x: 265, startPoint y: 42, endPoint x: 330, endPoint y: 166, distance: 140.3
click at [265, 42] on div "Pending" at bounding box center [271, 43] width 28 height 11
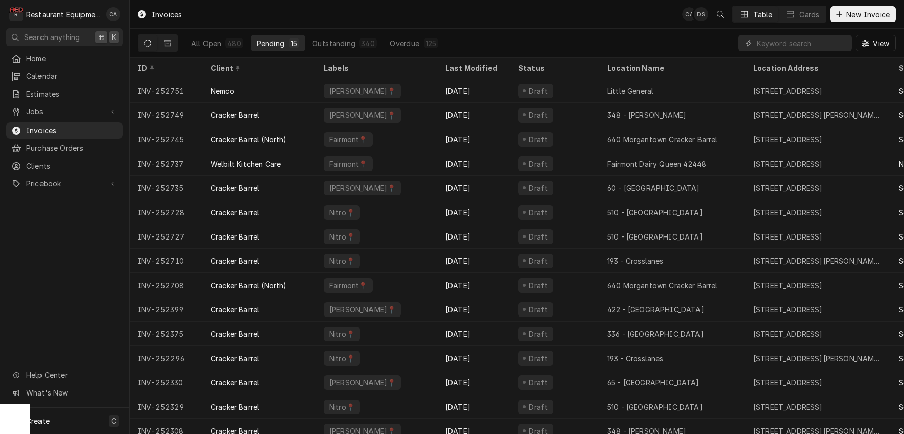
click at [424, 23] on div "Invoices CA DS Table Cards New Invoice" at bounding box center [517, 14] width 774 height 28
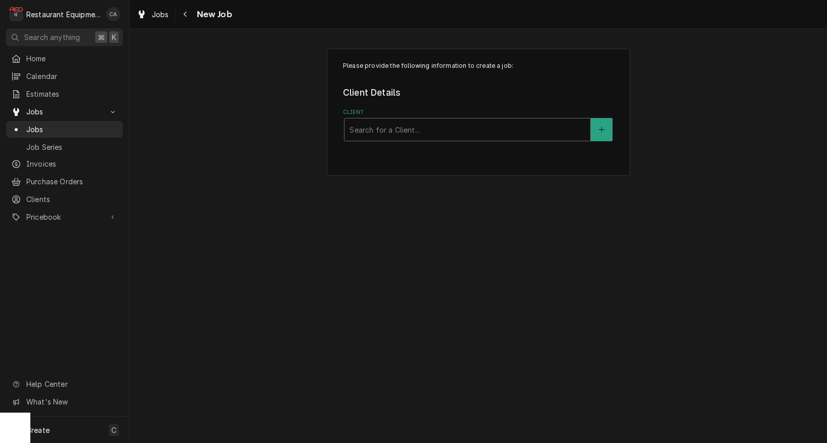
click at [362, 128] on div "Search for a Client..." at bounding box center [468, 129] width 236 height 11
type input "a"
type input "antunes"
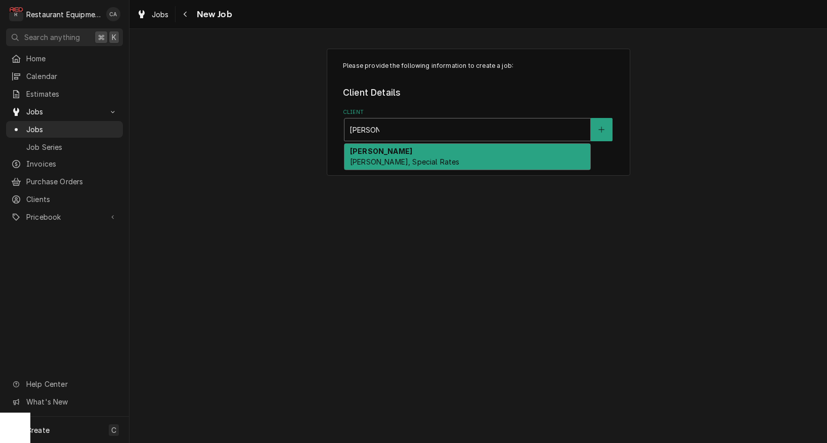
click at [359, 151] on strong "[PERSON_NAME]" at bounding box center [381, 151] width 62 height 9
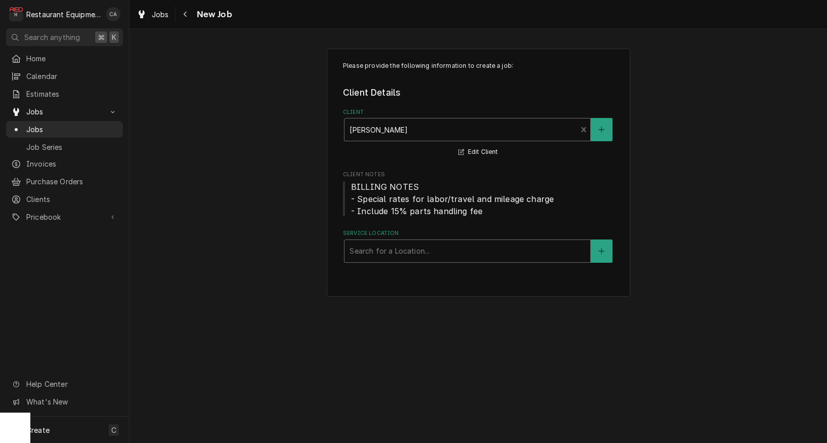
click at [377, 250] on div "Search for a Location..." at bounding box center [468, 250] width 236 height 11
drag, startPoint x: 626, startPoint y: 324, endPoint x: 593, endPoint y: 261, distance: 70.8
click at [626, 324] on div "Please provide the following information to create a job: Client Details Client…" at bounding box center [479, 236] width 698 height 414
click at [601, 251] on icon "Create New Location" at bounding box center [602, 250] width 6 height 7
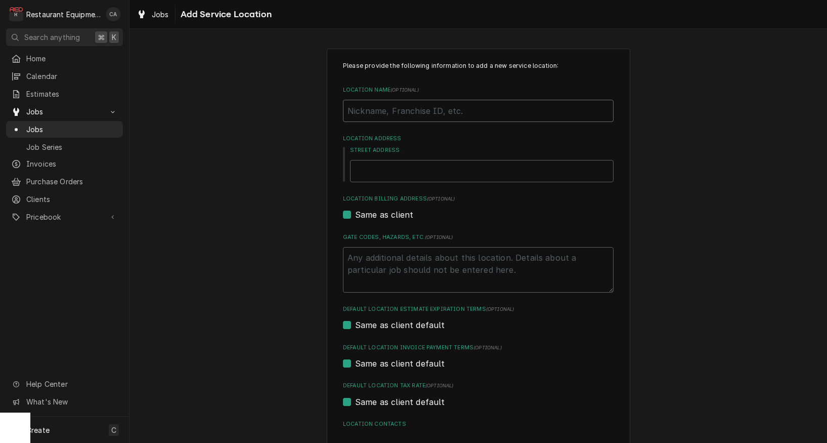
type textarea "x"
type input "M"
type textarea "x"
type input "Mc"
type textarea "x"
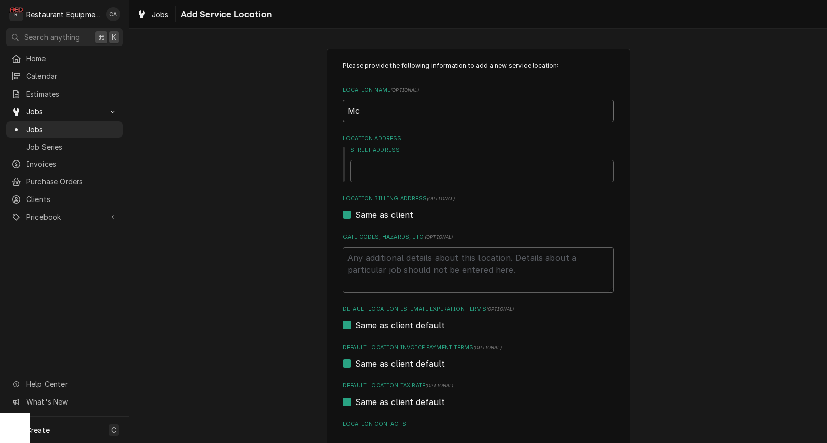
type input "McD"
type textarea "x"
type input "McDo"
type textarea "x"
type input "McDon"
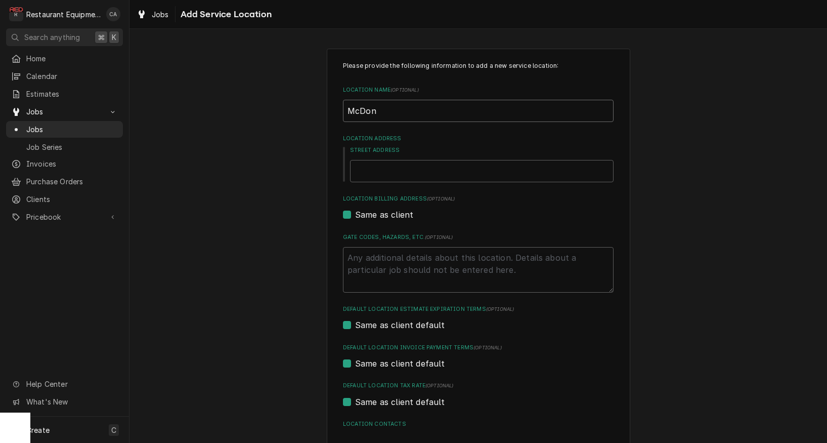
type textarea "x"
type input "McDona"
type textarea "x"
type input "McDonal"
type textarea "x"
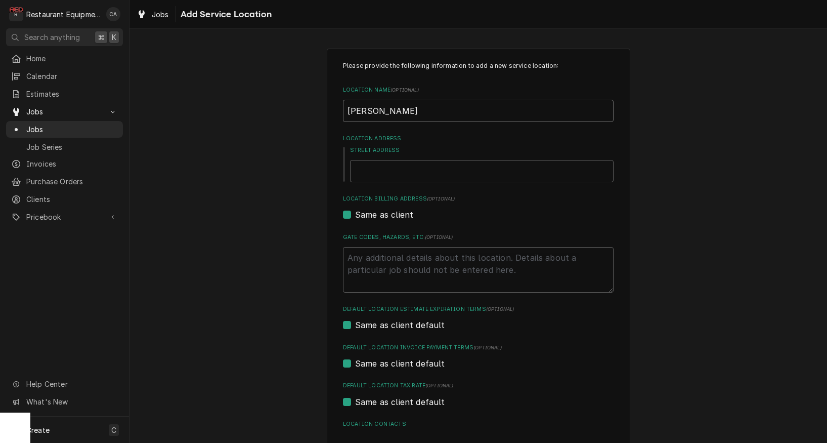
type input "McDonald"
type textarea "x"
type input "McDonald'"
type textarea "x"
type input "[PERSON_NAME]"
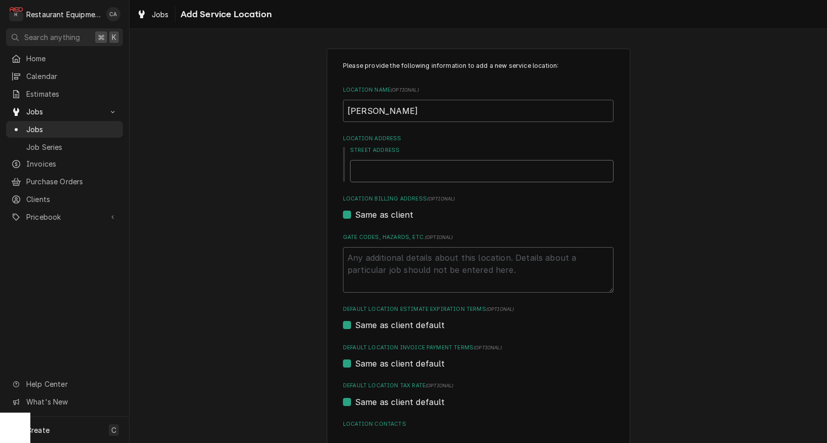
type textarea "x"
type input "1"
type textarea "x"
type input "10"
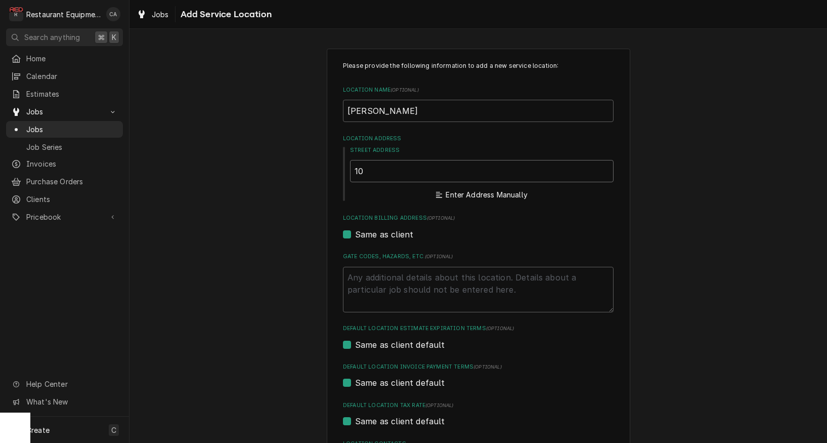
type textarea "x"
type input "101"
type textarea "x"
type input "101"
type textarea "x"
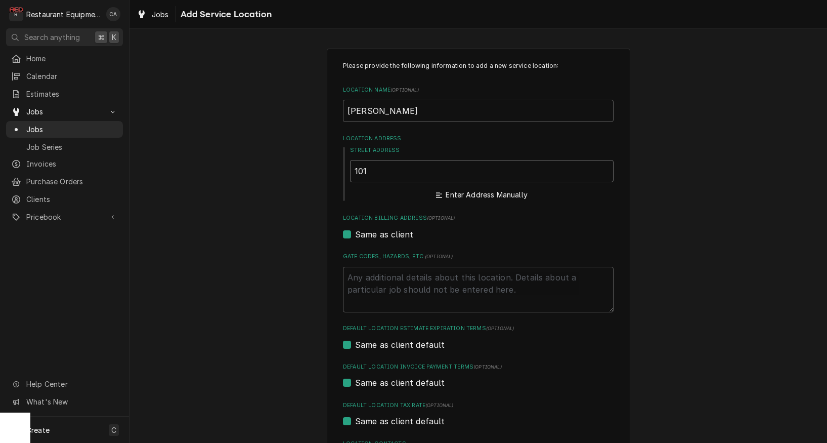
type input "101 H"
type textarea "x"
type input "101 Hi"
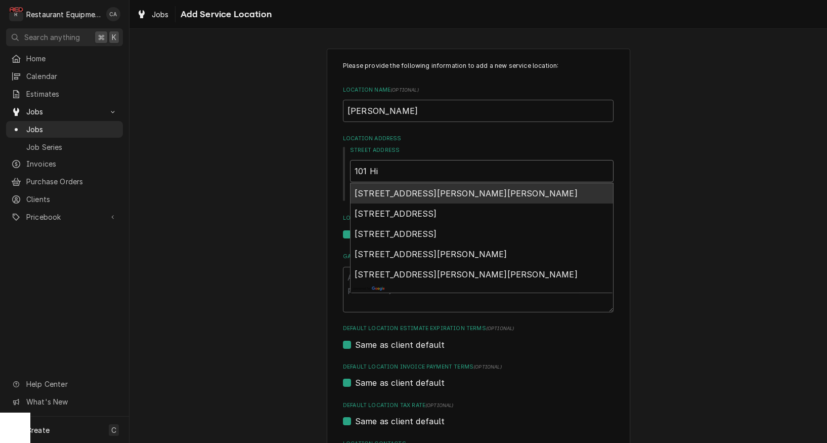
type textarea "x"
type input "101 Hil"
type textarea "x"
type input "101 Hilt"
type textarea "x"
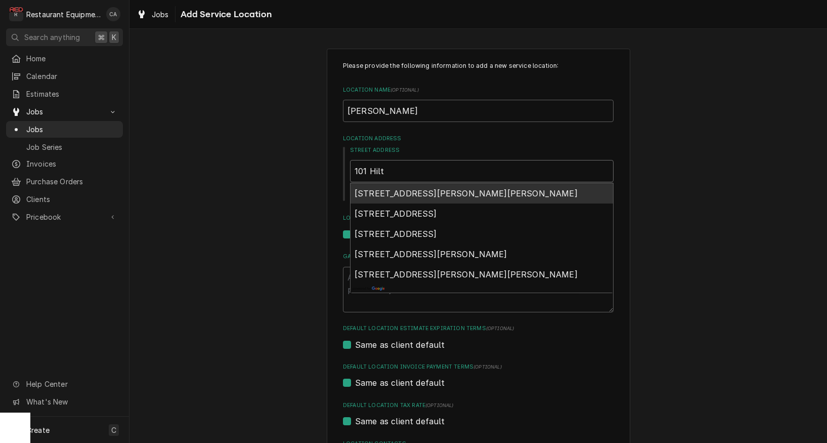
type input "101 Hilto"
type textarea "x"
type input "101 Hilton"
type textarea "x"
type input "101 Hilton"
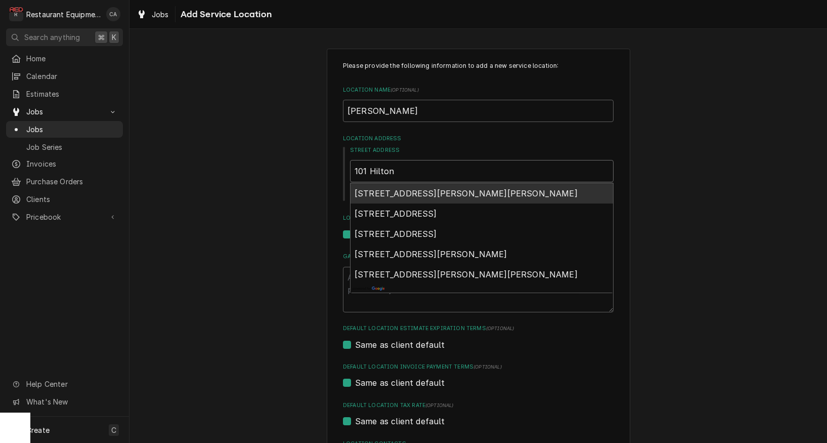
type textarea "x"
type input "101 Hilton L"
type textarea "x"
type input "101 Hilton La"
type textarea "x"
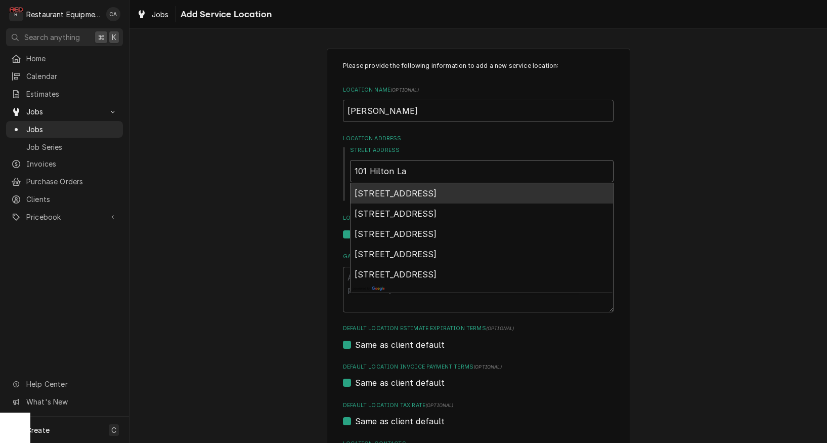
type input "101 Hilton Lan"
type textarea "x"
type input "101 Hilton Lane"
click at [402, 192] on span "101 Hilton Street, Beckley, WV, USA" at bounding box center [396, 193] width 82 height 10
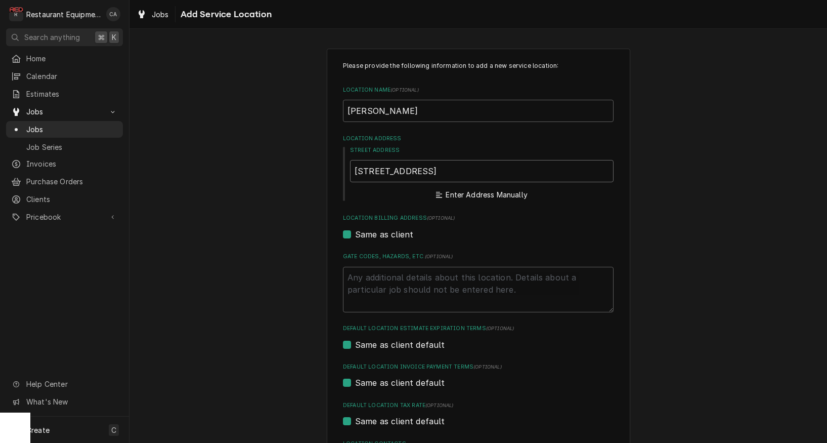
type textarea "x"
type input "101 Hilton St"
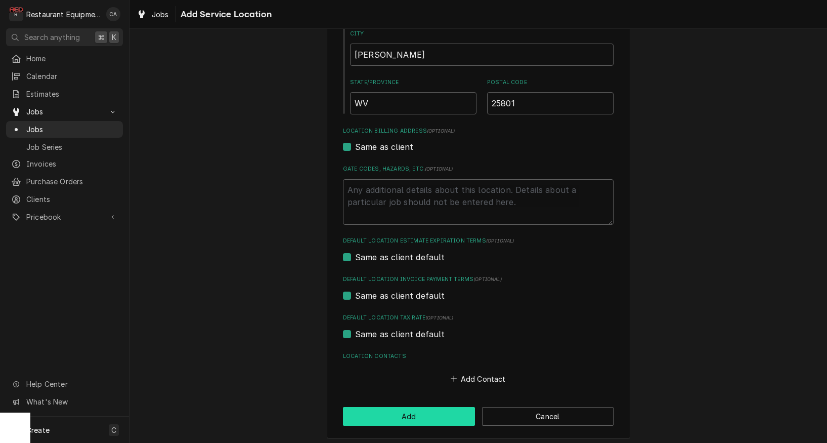
click at [400, 415] on button "Add" at bounding box center [409, 416] width 132 height 19
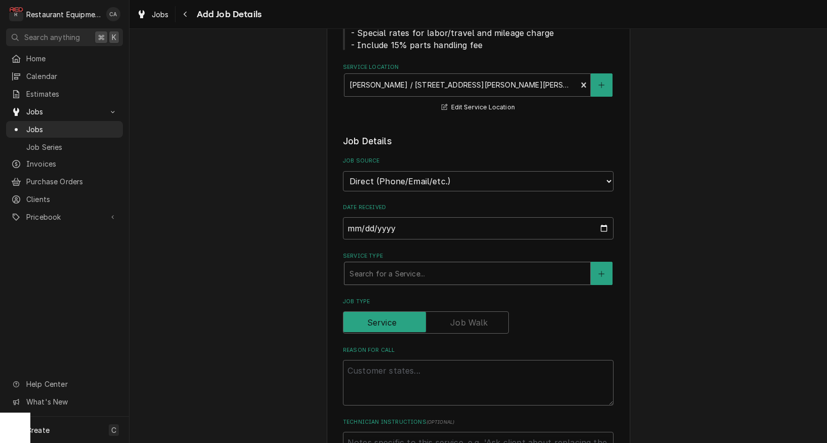
scroll to position [169, 0]
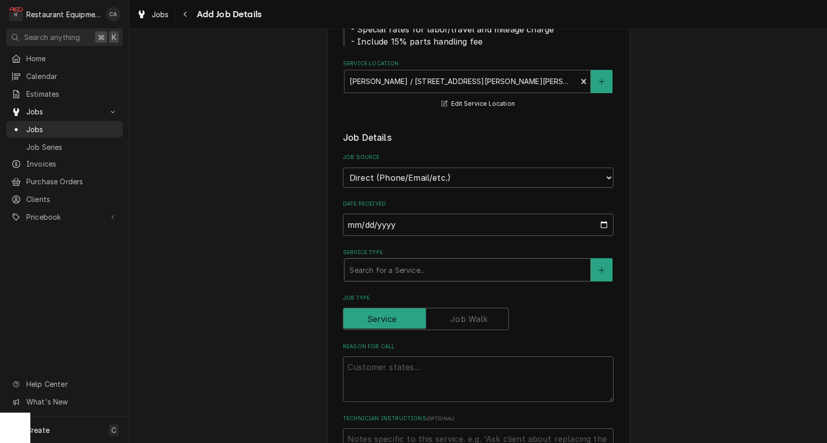
click at [367, 265] on div "Search for a Service..." at bounding box center [468, 270] width 236 height 11
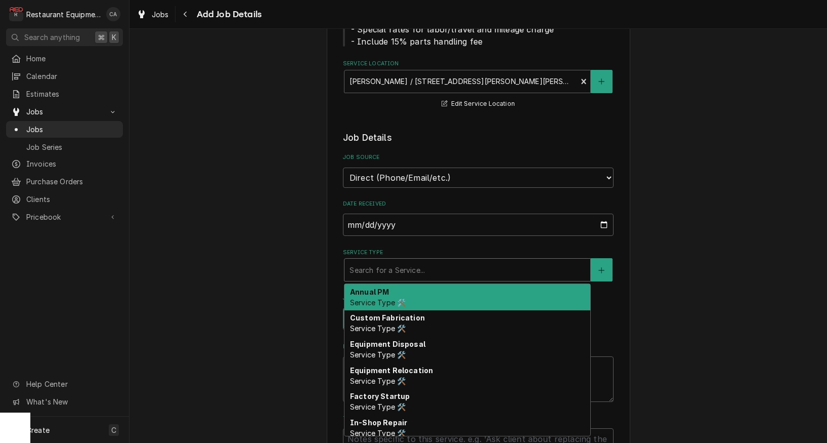
type textarea "x"
type input "f"
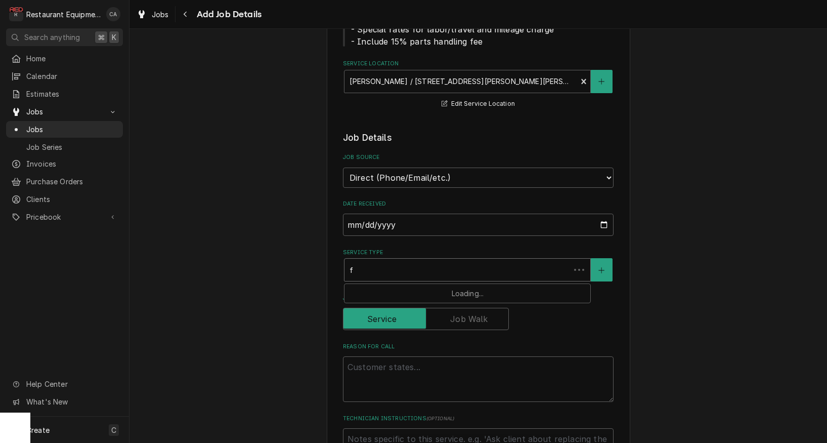
type textarea "x"
type input "fi"
type textarea "x"
type input "fix"
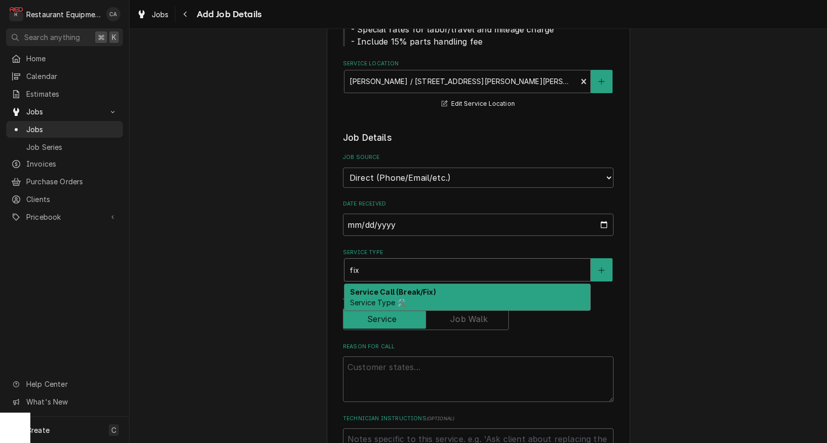
click at [369, 285] on div "Service Call (Break/Fix) Service Type 🛠️" at bounding box center [468, 297] width 246 height 26
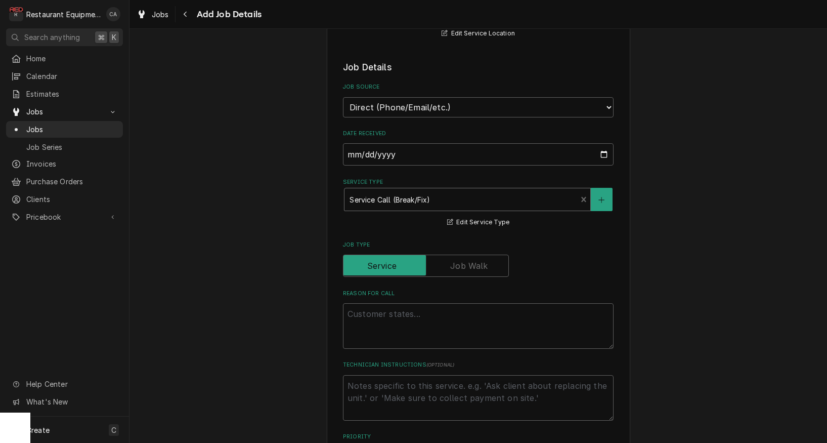
scroll to position [246, 0]
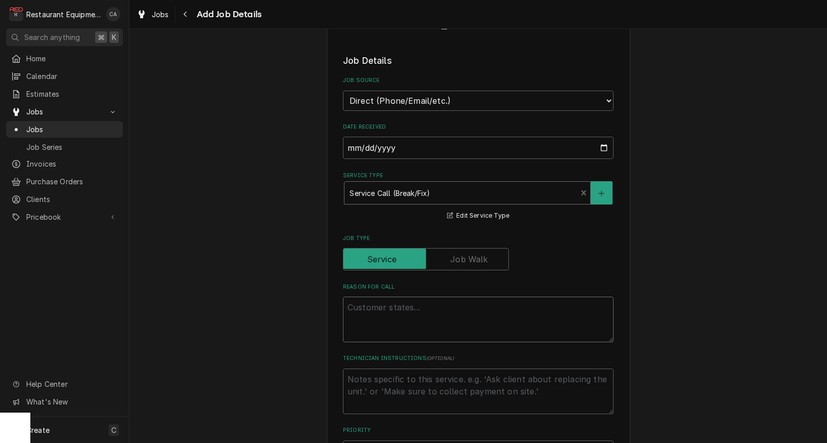
click at [372, 301] on textarea "Reason For Call" at bounding box center [478, 319] width 271 height 46
type textarea "x"
type textarea "A"
type textarea "x"
type textarea "Au"
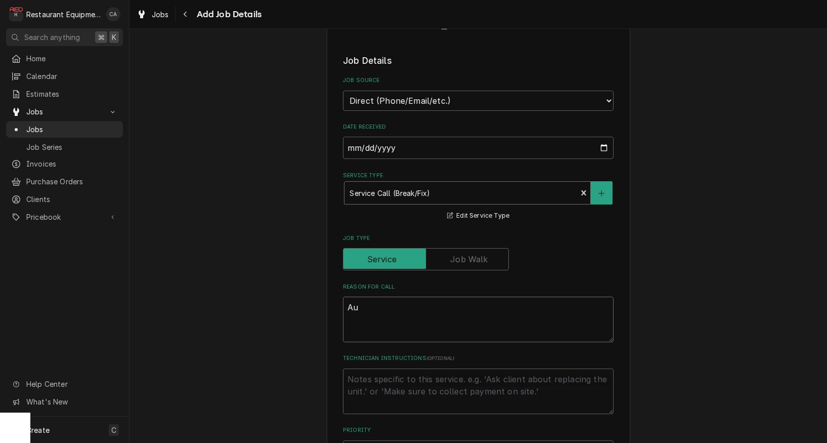
type textarea "x"
type textarea "Aut"
type textarea "x"
type textarea "Auth"
type textarea "x"
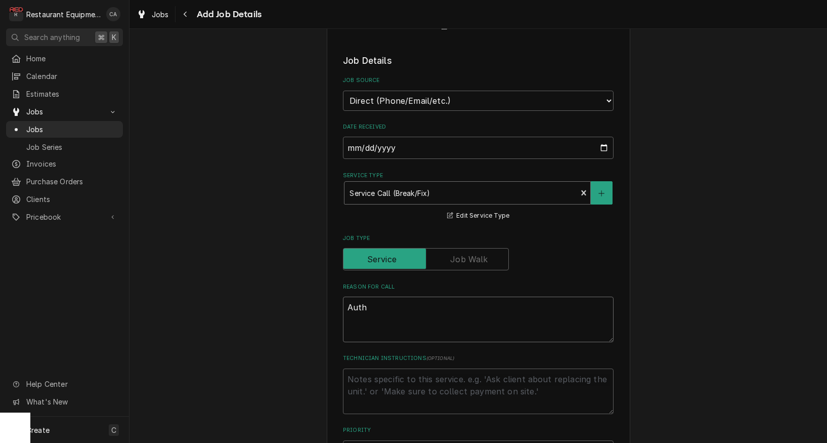
type textarea "Autho"
type textarea "x"
type textarea "Author"
type textarea "x"
type textarea "Authori"
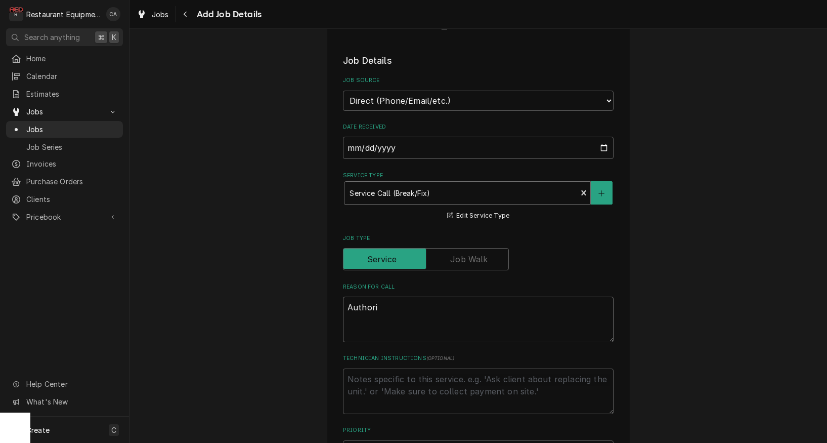
type textarea "x"
type textarea "Authoriz"
type textarea "x"
type textarea "Authoriza"
type textarea "x"
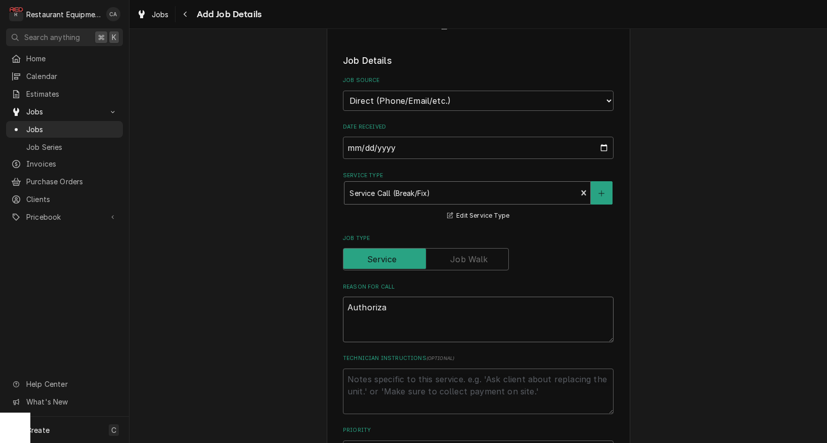
type textarea "Authorizat"
type textarea "x"
type textarea "Authorizati"
type textarea "x"
type textarea "Authorizatio"
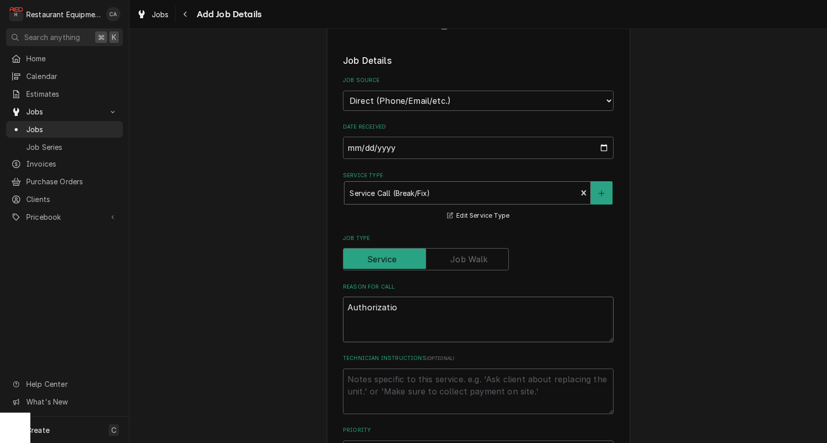
type textarea "x"
type textarea "Authorization"
type textarea "x"
type textarea "Authorization"
type textarea "x"
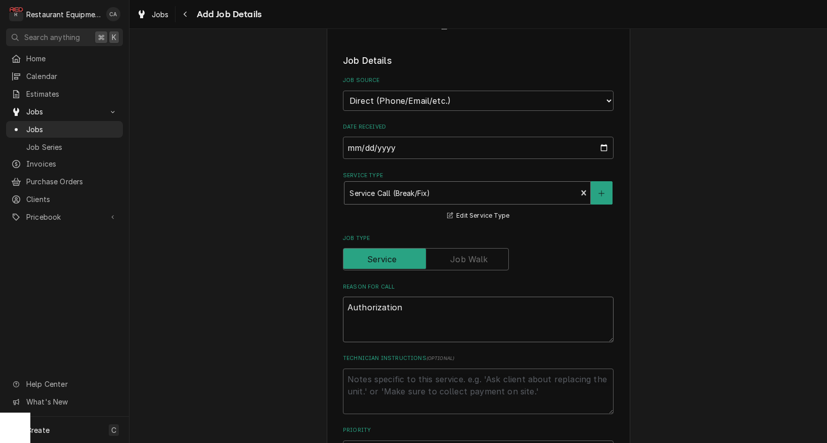
type textarea "Authorization #"
type textarea "x"
type textarea "Authorization #"
type textarea "x"
type textarea "Authorization # A"
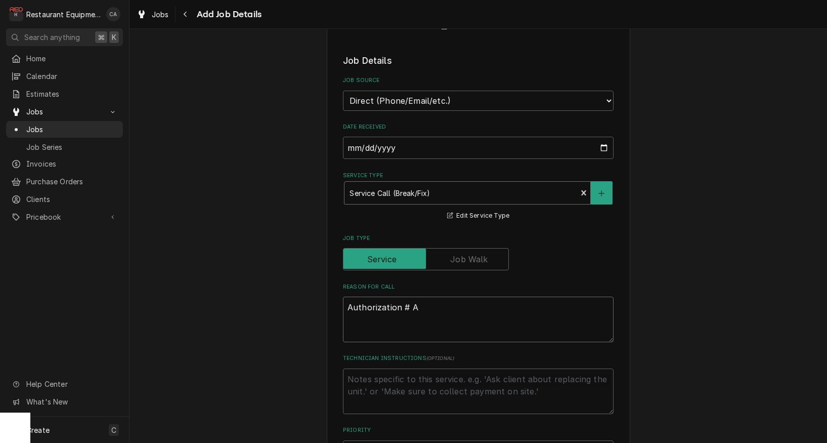
type textarea "x"
type textarea "Authorization # AJ"
type textarea "x"
type textarea "Authorization # AJA"
type textarea "x"
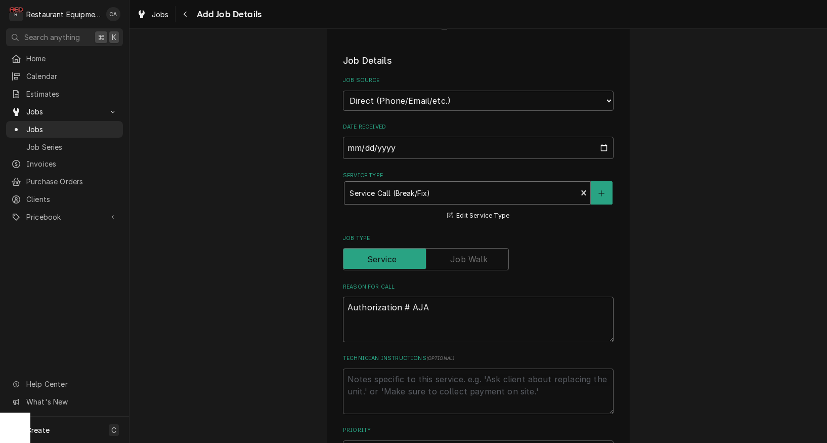
type textarea "Authorization # AJA8"
type textarea "x"
type textarea "Authorization # AJA85"
type textarea "x"
type textarea "Authorization # AJA853"
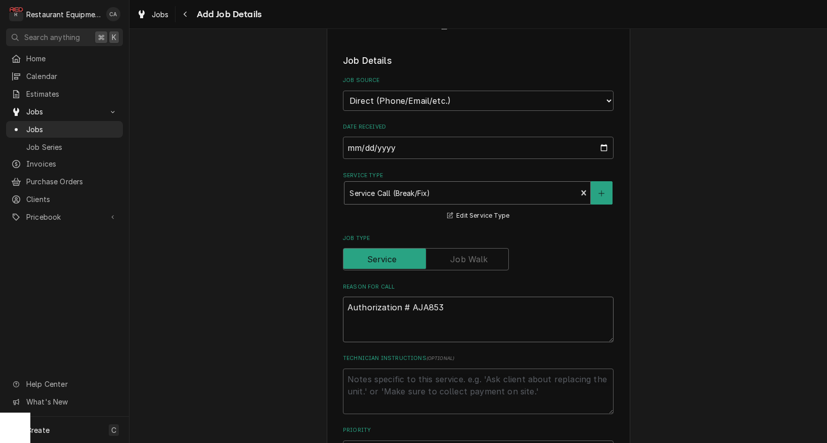
type textarea "x"
type textarea "Authorization # AJA8532"
type textarea "x"
type textarea "Authorization # AJA85326"
type textarea "x"
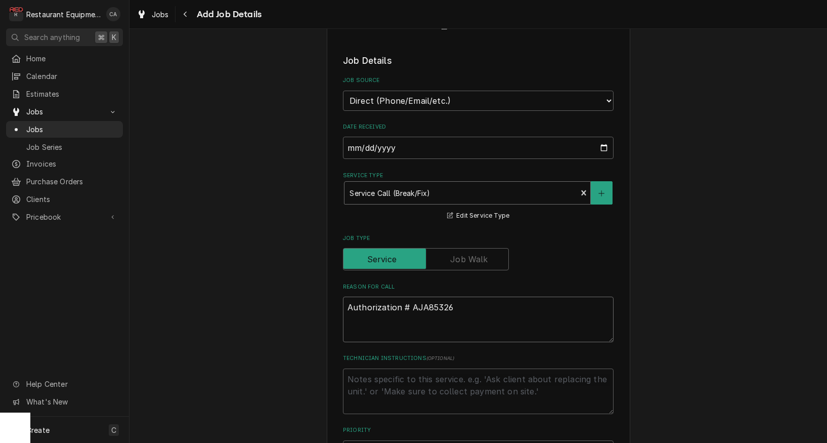
type textarea "Authorization # AJA85326"
type textarea "x"
type textarea "Authorization # AJA85326"
type textarea "x"
type textarea "Authorization # AJA85326"
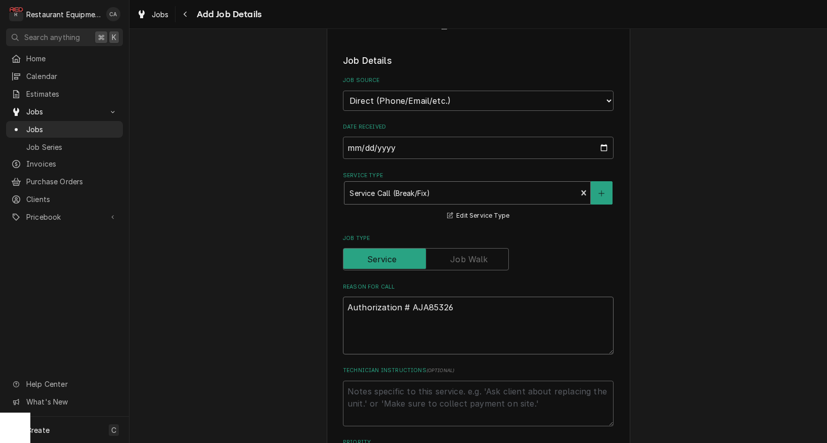
paste textarea "Brand: 25801 Model:HCT-5H Serial#:24092270 Purchase Date: Date Requested : Work…"
type textarea "x"
type textarea "Authorization # AJA85326 Brand: 25801 Model:HCT-5H Serial#:24092270 Purchase Da…"
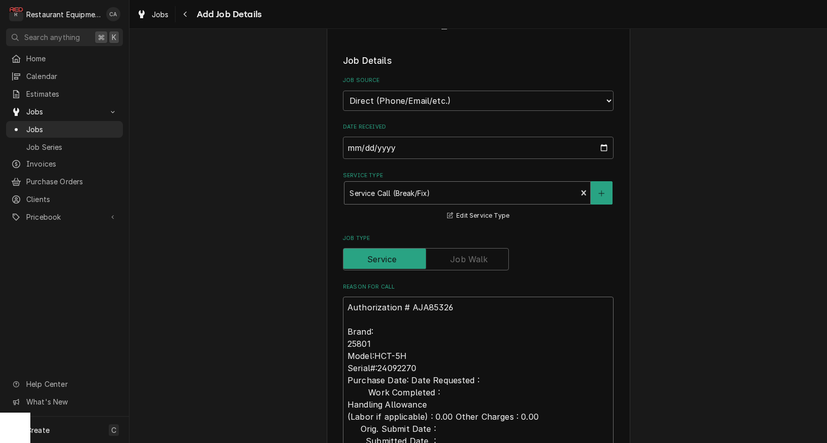
scroll to position [779, 0]
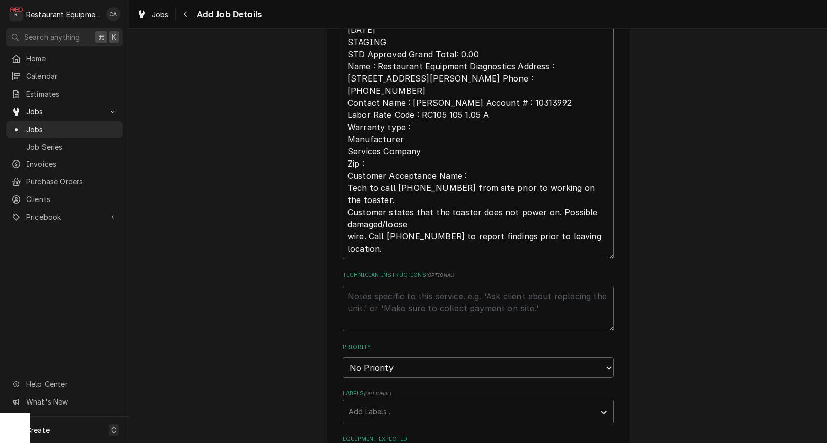
type textarea "x"
type textarea "Authorization # AJA85326 Brand: 25801 Model:HCT-5H Serial#:24092270 Purchase Da…"
select select "2"
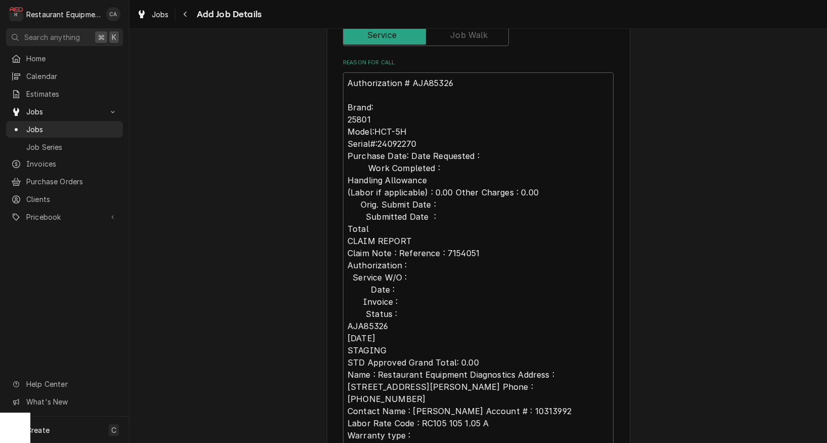
scroll to position [480, 0]
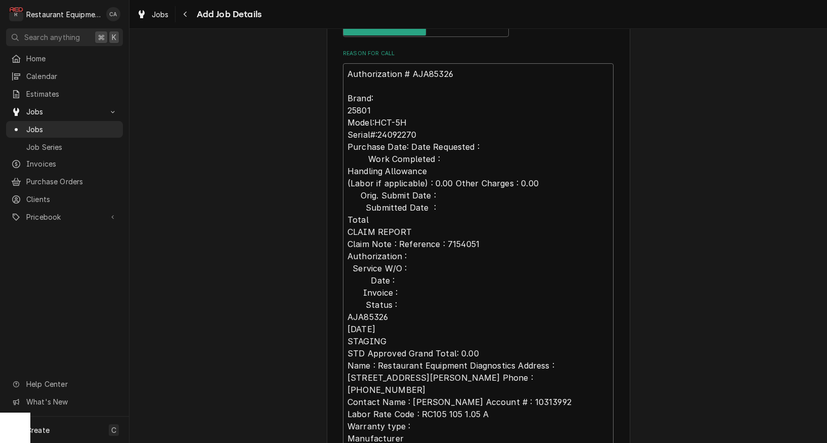
drag, startPoint x: 446, startPoint y: 195, endPoint x: 450, endPoint y: 206, distance: 11.4
click at [446, 195] on textarea "Authorization # AJA85326 Brand: 25801 Model:HCT-5H Serial#:24092270 Purchase Da…" at bounding box center [478, 310] width 271 height 495
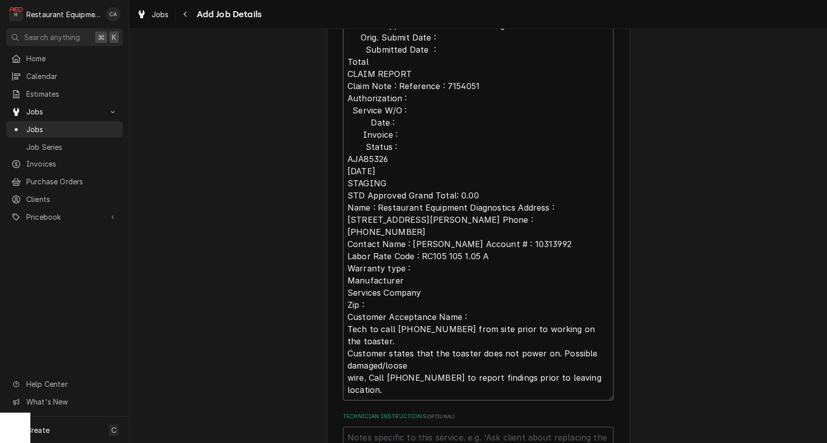
scroll to position [653, 0]
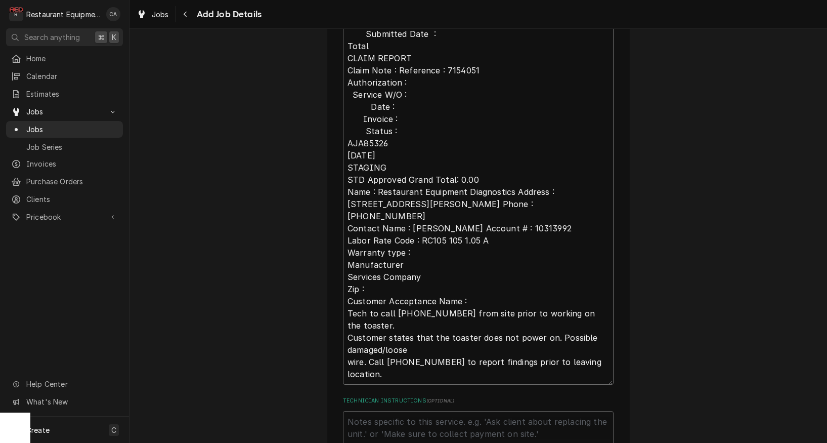
drag, startPoint x: 396, startPoint y: 365, endPoint x: 364, endPoint y: 302, distance: 71.5
click at [396, 365] on textarea "Authorization # AJA85326 Brand: 25801 Model:HCT-5H Serial#:24092270 Purchase Da…" at bounding box center [478, 137] width 271 height 495
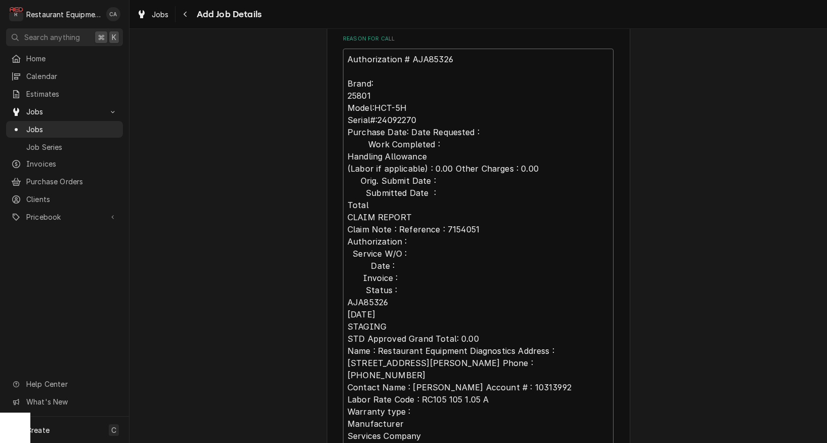
scroll to position [373, 0]
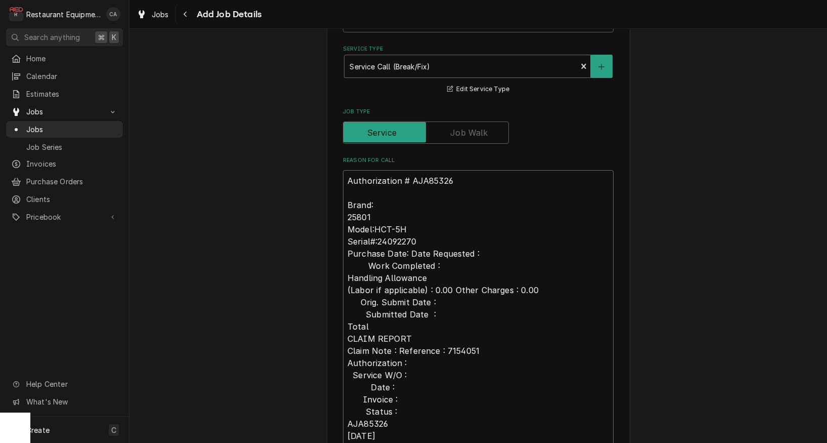
click at [474, 272] on textarea "Authorization # AJA85326 Brand: 25801 Model:HCT-5H Serial#:24092270 Purchase Da…" at bounding box center [478, 417] width 271 height 495
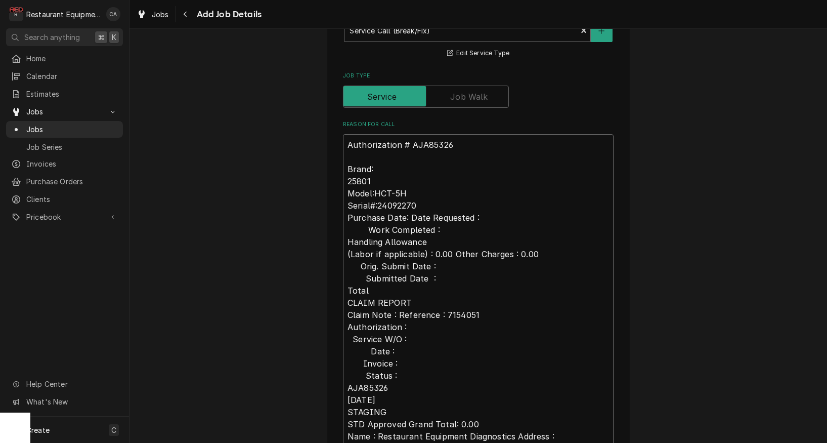
scroll to position [411, 0]
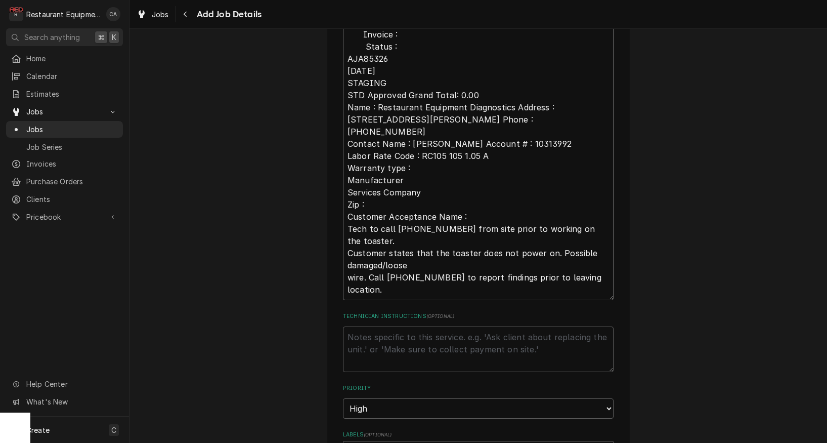
drag, startPoint x: 348, startPoint y: 154, endPoint x: 463, endPoint y: 291, distance: 179.2
click at [463, 291] on fieldset "Job Details Job Source Direct (Phone/Email/etc.) Service Channel Corrigo Ecotra…" at bounding box center [478, 172] width 271 height 1218
type textarea "x"
type textarea "Authorization # AJA85326"
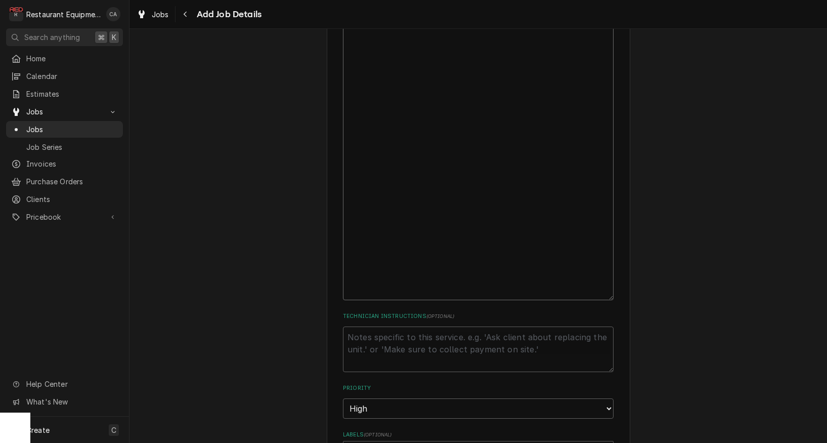
scroll to position [329, 0]
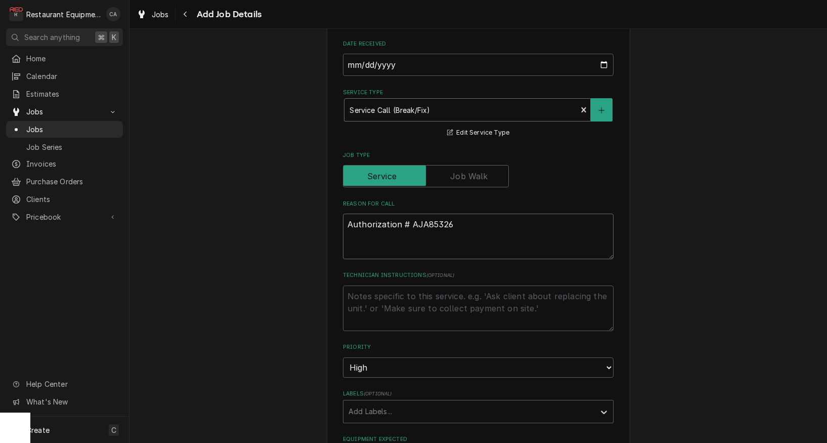
paste textarea "Tech to call 877-392-7854 from site prior to working on the toaster. Customer s…"
type textarea "x"
type textarea "Authorization # AJA85326 Tech to call 877-392-7854 from site prior to working o…"
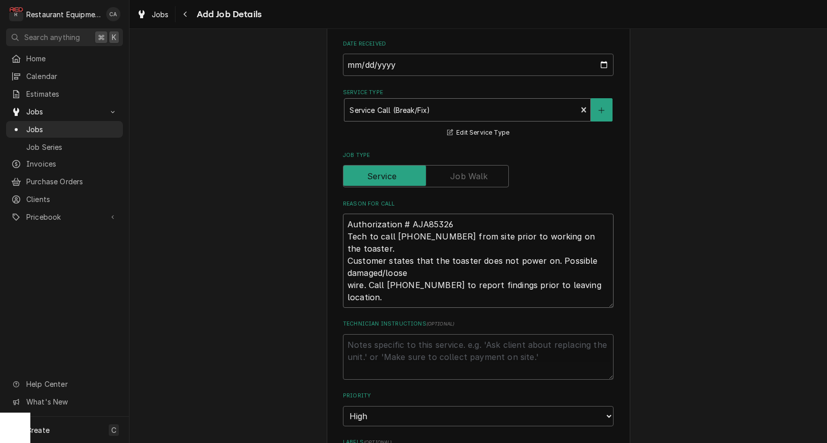
drag, startPoint x: 383, startPoint y: 241, endPoint x: 338, endPoint y: 227, distance: 47.7
click at [338, 227] on div "Please provide the following information to create a job: Client Details Client…" at bounding box center [479, 293] width 304 height 1149
type textarea "x"
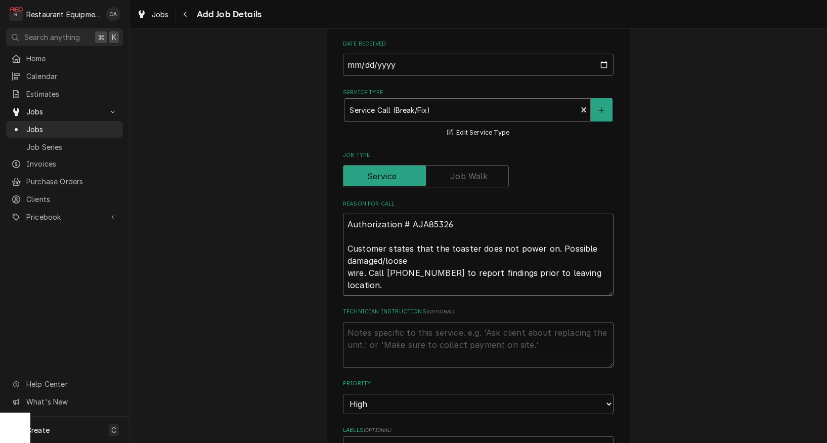
type textarea "Authorization # AJA85326 Customer states that the toaster does not power on. Po…"
drag, startPoint x: 365, startPoint y: 327, endPoint x: 366, endPoint y: 336, distance: 9.2
click at [365, 327] on textarea "Technician Instructions ( optional )" at bounding box center [478, 345] width 271 height 46
paste textarea "Tech to call 877-392-7854 from site prior to working on the toaster."
type textarea "x"
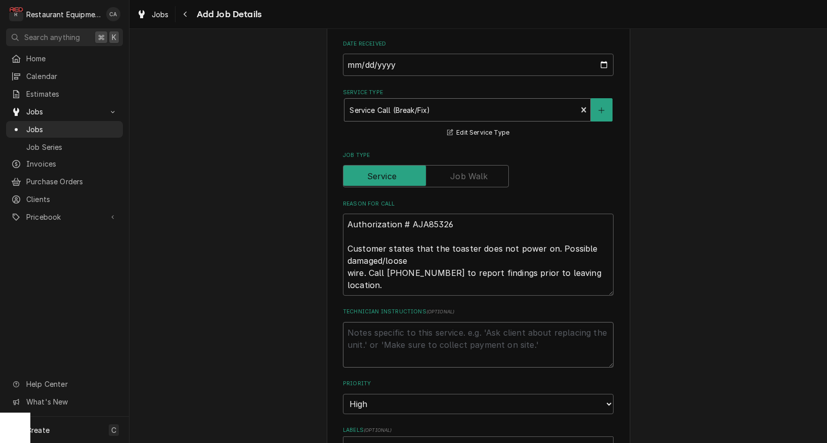
type textarea "Tech to call 877-392-7854 from site prior to working on the toaster."
type textarea "x"
type textarea "Tech to call 877-392-7854 from site prior to working on the toaster."
click at [419, 251] on textarea "Authorization # AJA85326 Customer states that the toaster does not power on. Po…" at bounding box center [478, 255] width 271 height 82
type textarea "x"
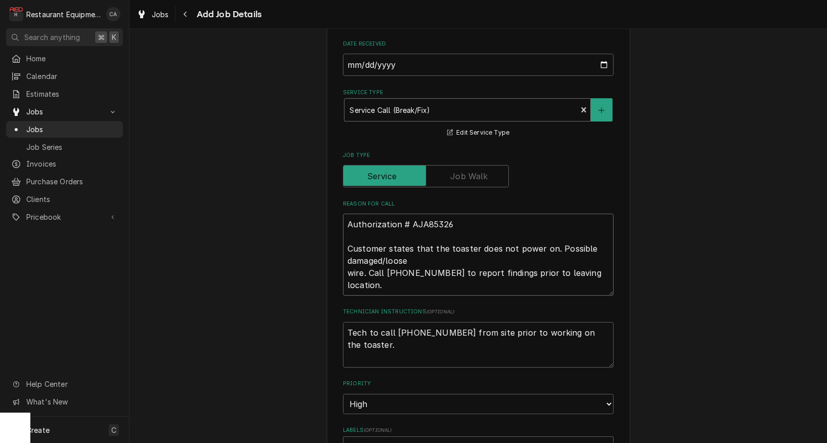
type textarea "Authorization # AJA85326 Customer states that the toaster does not power on. Po…"
type textarea "x"
type textarea "Authorization # AJA85326 Customer states that the toaster does not power on. Po…"
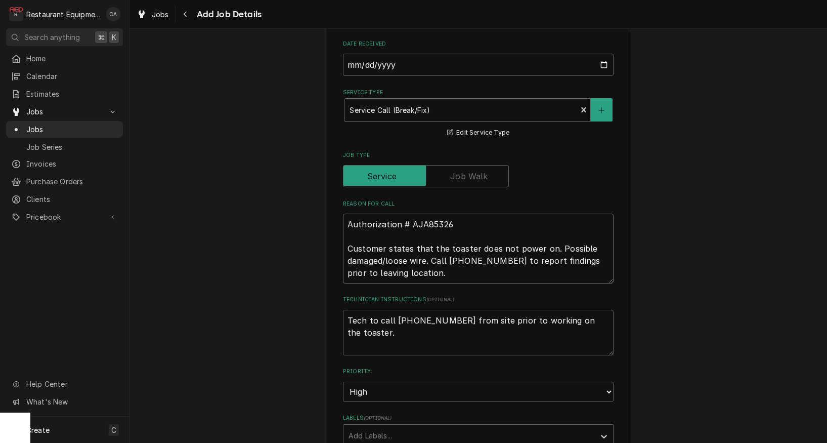
drag, startPoint x: 435, startPoint y: 248, endPoint x: 451, endPoint y: 252, distance: 17.2
click at [448, 257] on textarea "Authorization # AJA85326 Customer states that the toaster does not power on. Po…" at bounding box center [478, 249] width 271 height 70
type textarea "x"
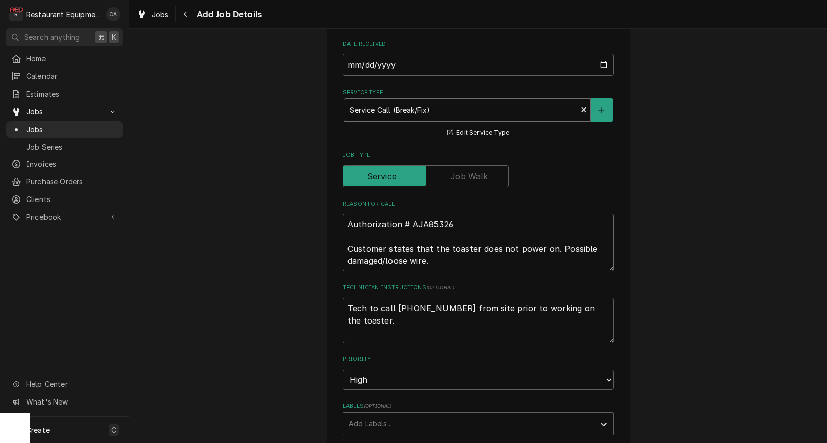
type textarea "Authorization # AJA85326 Customer states that the toaster does not power on. Po…"
click at [393, 321] on textarea "Tech to call 877-392-7854 from site prior to working on the toaster." at bounding box center [478, 320] width 271 height 46
type textarea "x"
type textarea "Tech to call 877-392-7854 from site prior to working on the toaster."
type textarea "x"
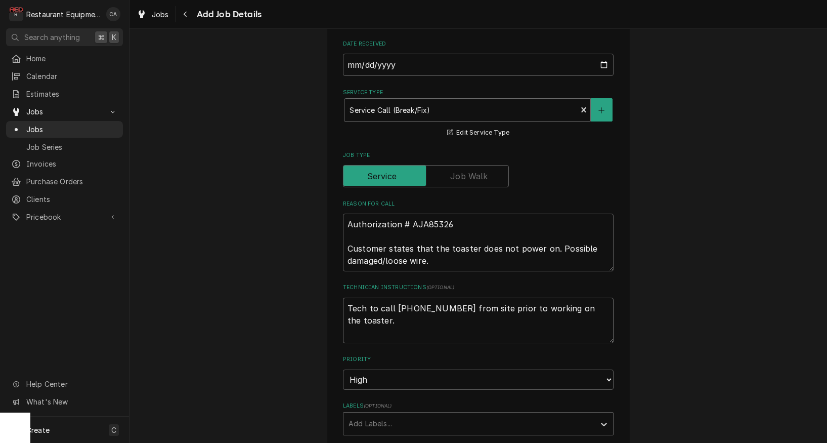
type textarea "Tech to call 877-392-7854 from site prior to working on the toaster."
paste textarea "Call 877-392-7854 to report findings prior to leaving location."
type textarea "x"
type textarea "Tech to call 877-392-7854 from site prior to working on the toaster. Call 877-3…"
click at [421, 311] on textarea "Tech to call 877-392-7854 from site prior to working on the toaster. Call 877-3…" at bounding box center [478, 320] width 271 height 46
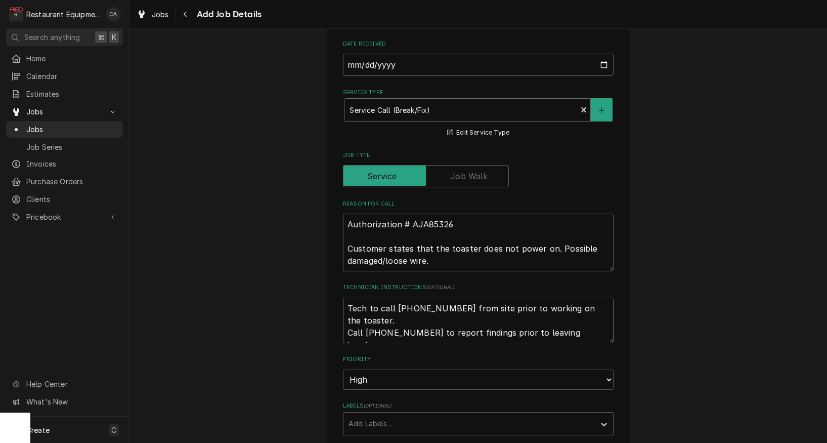
type textarea "x"
type textarea "Tech to call 877-392-7854 from site prior to working on the toaster. Call 877-3…"
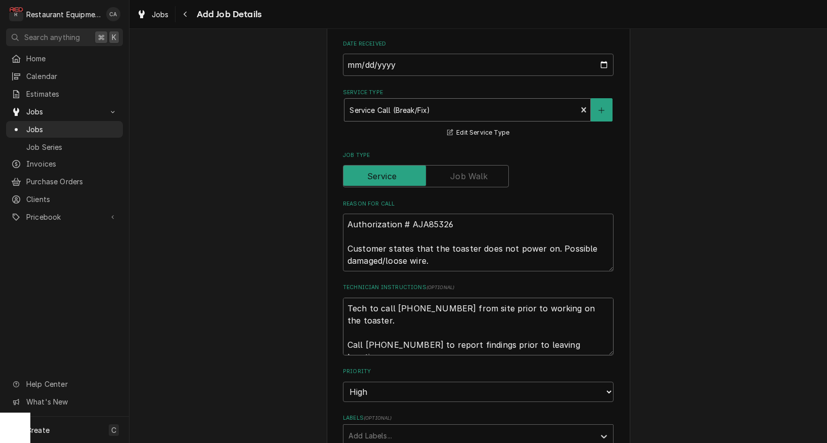
type textarea "x"
type textarea "Tech to call 877-392-7854 from site prior to working on the toaster. Call 877-3…"
click at [468, 216] on textarea "Authorization # AJA85326 Customer states that the toaster does not power on. Po…" at bounding box center [478, 243] width 271 height 58
type textarea "x"
type textarea "Authorization # AJA85326 Customer states that the toaster does not power on. Po…"
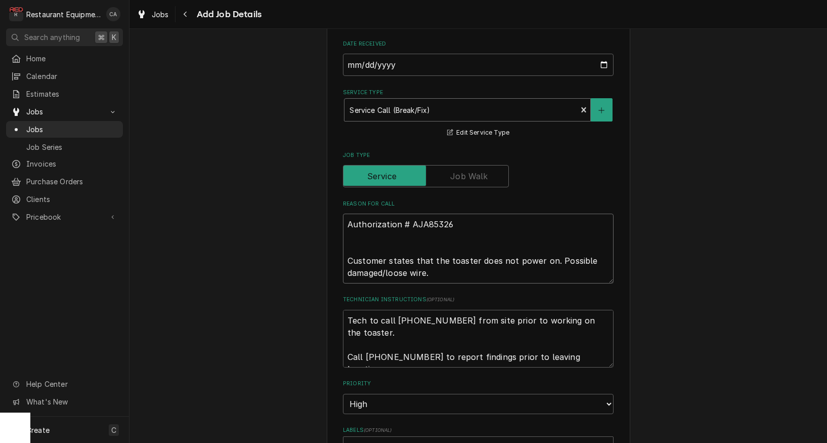
type textarea "x"
type textarea "Authorization # AJA85326 R Customer states that the toaster does not power on. …"
type textarea "x"
type textarea "Authorization # AJA85326 Re Customer states that the toaster does not power on.…"
type textarea "x"
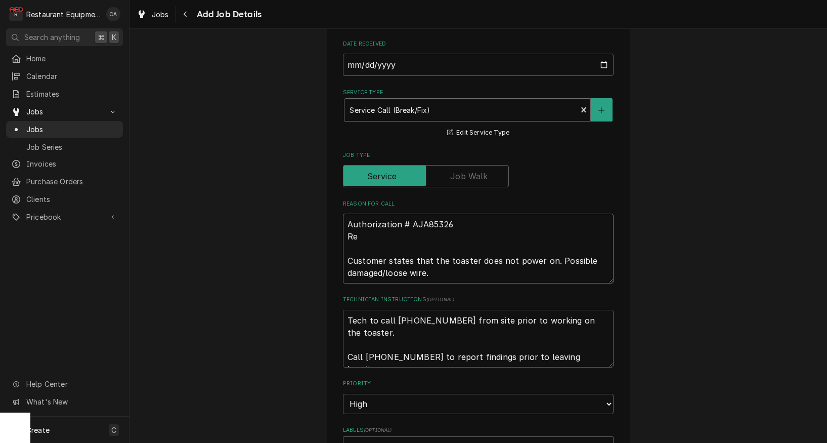
type textarea "Authorization # AJA85326 Ref Customer states that the toaster does not power on…"
type textarea "x"
type textarea "Authorization # AJA85326 Refe Customer states that the toaster does not power o…"
type textarea "x"
type textarea "Authorization # AJA85326 Refer Customer states that the toaster does not power …"
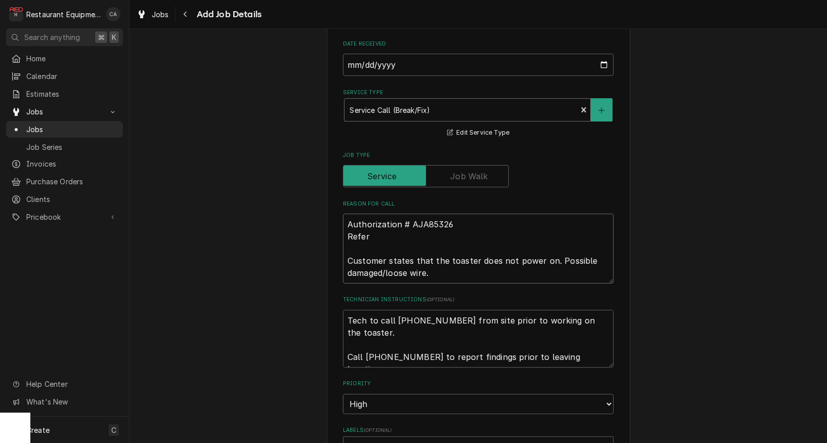
type textarea "x"
type textarea "Authorization # AJA85326 Refere Customer states that the toaster does not power…"
type textarea "x"
type textarea "Authorization # AJA85326 Referen Customer states that the toaster does not powe…"
type textarea "x"
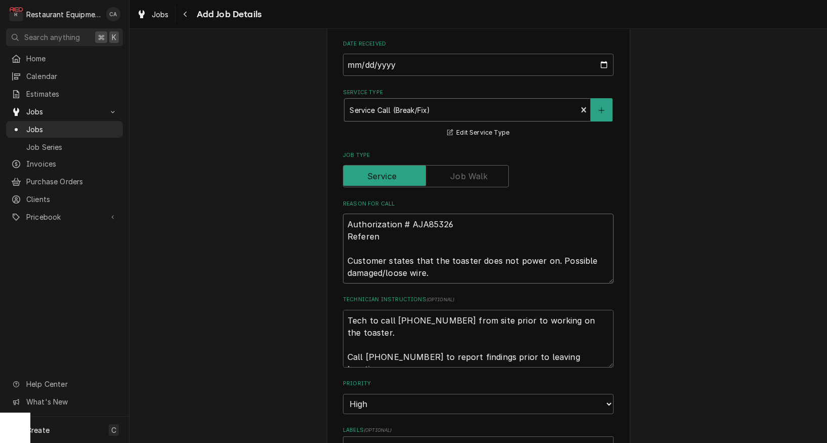
type textarea "Authorization # AJA85326 Referenc Customer states that the toaster does not pow…"
type textarea "x"
type textarea "Authorization # AJA85326 Reference Customer states that the toaster does not po…"
type textarea "x"
type textarea "Authorization # AJA85326 Reference Customer states that the toaster does not po…"
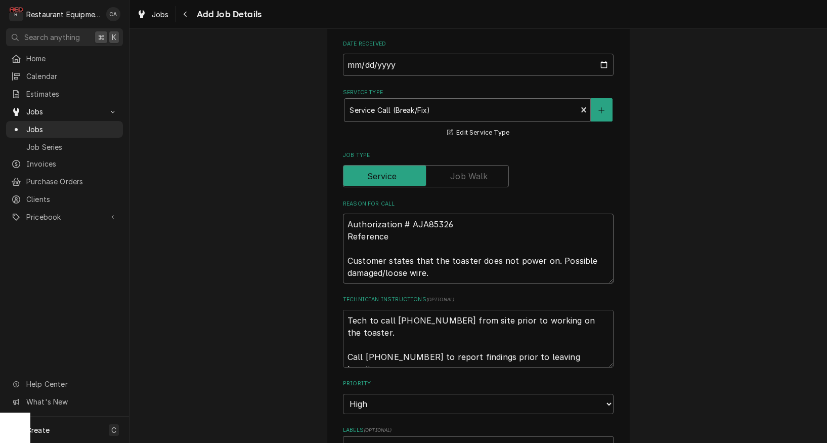
type textarea "x"
type textarea "Authorization # AJA85326 Reference # Customer states that the toaster does not …"
type textarea "x"
type textarea "Authorization # AJA85326 Reference # Customer states that the toaster does not …"
type textarea "x"
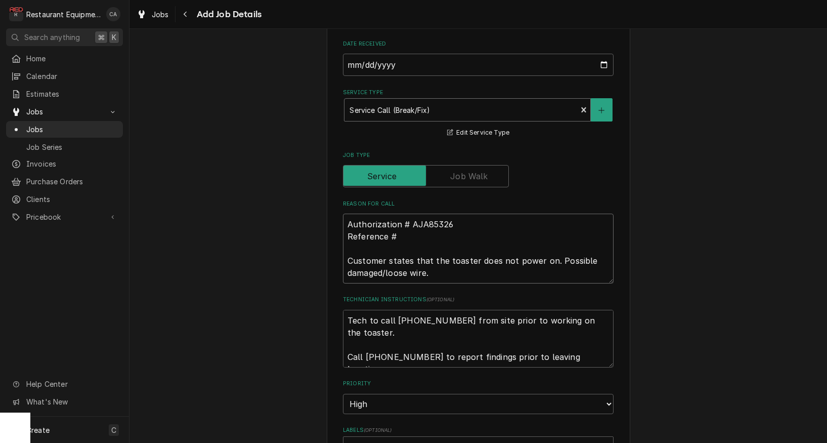
type textarea "Authorization # AJA85326 Reference # 7 Customer states that the toaster does no…"
type textarea "x"
type textarea "Authorization # AJA85326 Reference # 71 Customer states that the toaster does n…"
type textarea "x"
type textarea "Authorization # AJA85326 Reference # 715 Customer states that the toaster does …"
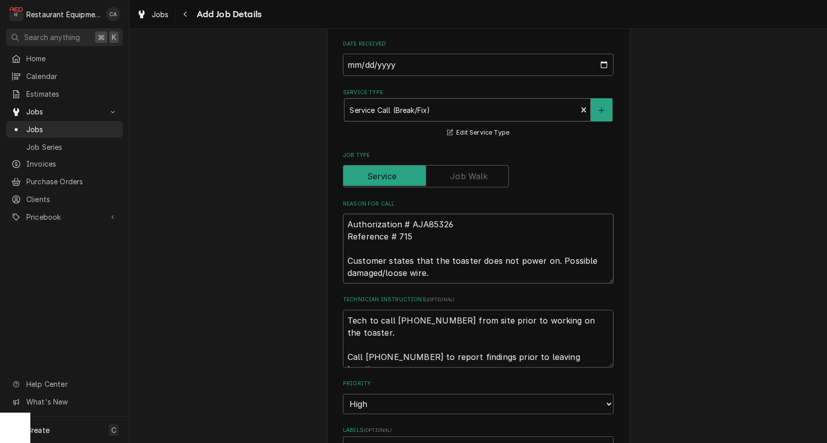
type textarea "x"
type textarea "Authorization # AJA85326 Reference # 7154 Customer states that the toaster does…"
type textarea "x"
type textarea "Authorization # AJA85326 Reference # 71540 Customer states that the toaster doe…"
type textarea "x"
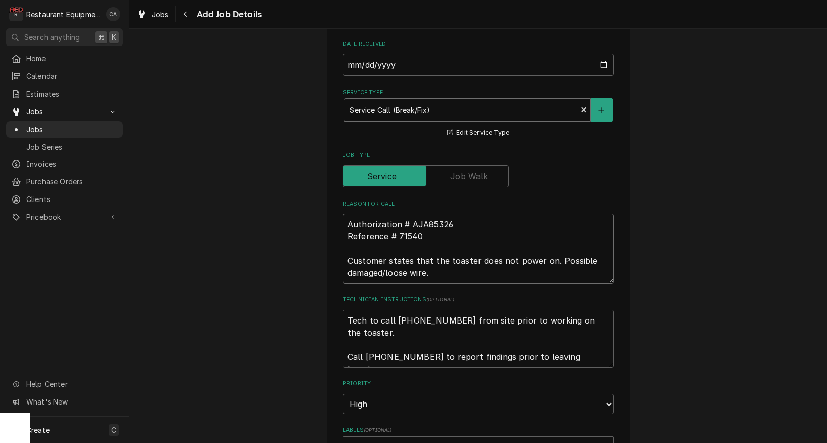
type textarea "Authorization # AJA85326 Reference # 715405 Customer states that the toaster do…"
type textarea "x"
type textarea "Authorization # AJA85326 Reference # 7154051 Customer states that the toaster d…"
type textarea "x"
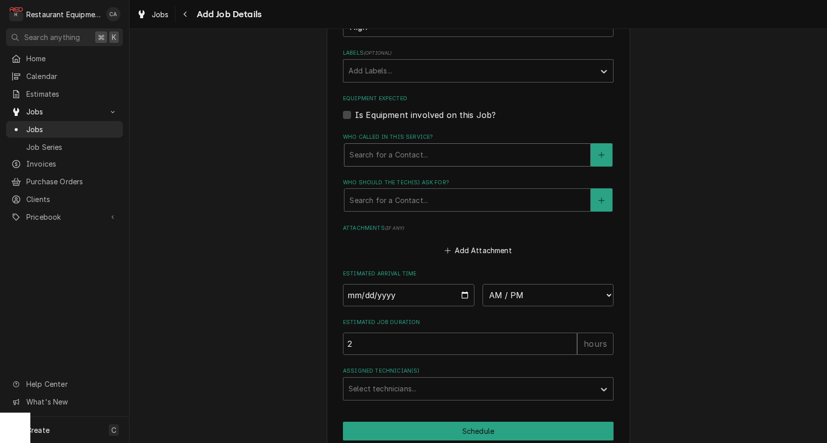
scroll to position [707, 0]
type textarea "Authorization # AJA85326 Reference # 7154051 Customer states that the toaster d…"
click at [389, 149] on div "Search for a Contact..." at bounding box center [468, 154] width 236 height 11
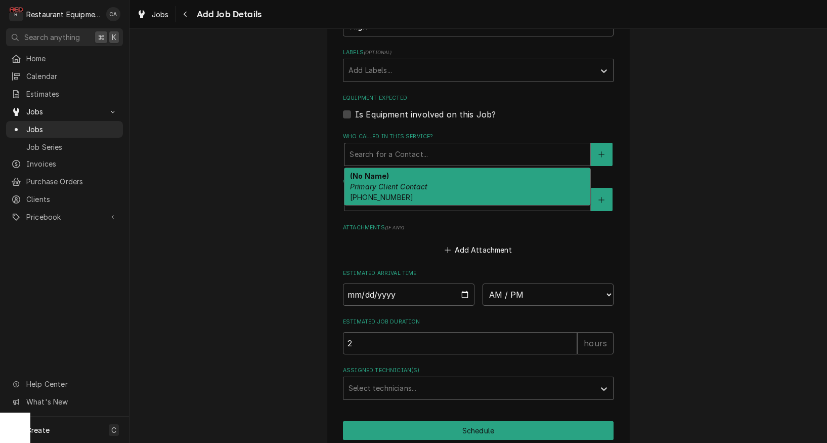
drag, startPoint x: 383, startPoint y: 161, endPoint x: 407, endPoint y: 211, distance: 55.4
click at [384, 182] on em "Primary Client Contact" at bounding box center [389, 186] width 78 height 9
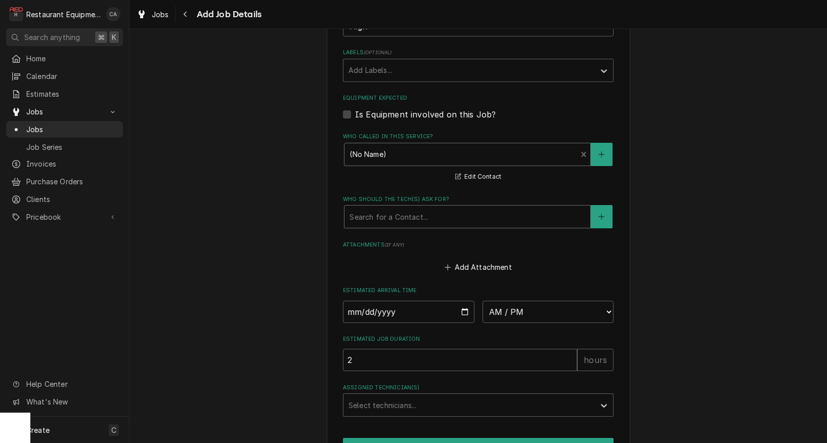
drag, startPoint x: 388, startPoint y: 203, endPoint x: 392, endPoint y: 206, distance: 5.5
click at [388, 207] on div "Who should the tech(s) ask for?" at bounding box center [468, 216] width 236 height 18
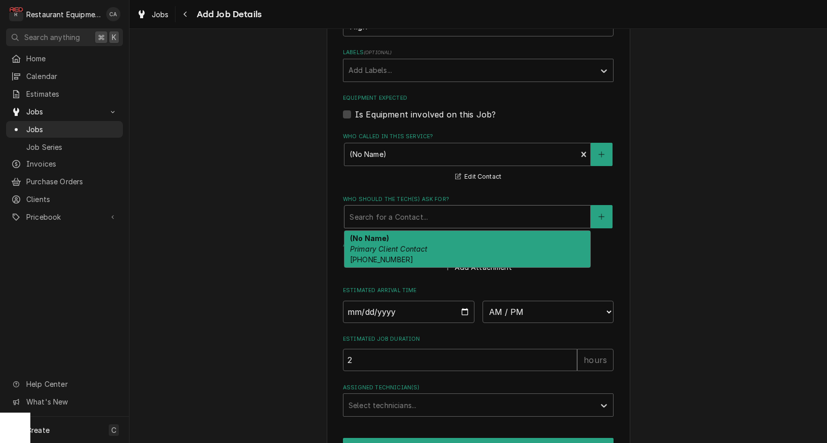
drag, startPoint x: 387, startPoint y: 234, endPoint x: 381, endPoint y: 232, distance: 5.9
click at [387, 255] on span "(877) 392-7854" at bounding box center [381, 259] width 63 height 9
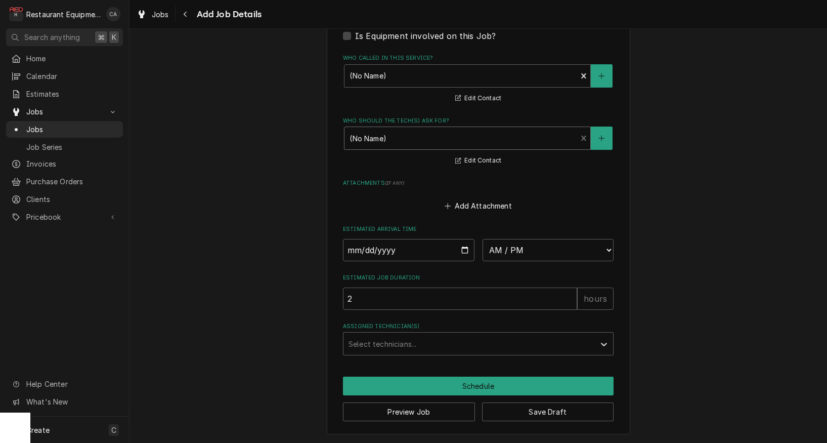
scroll to position [762, 0]
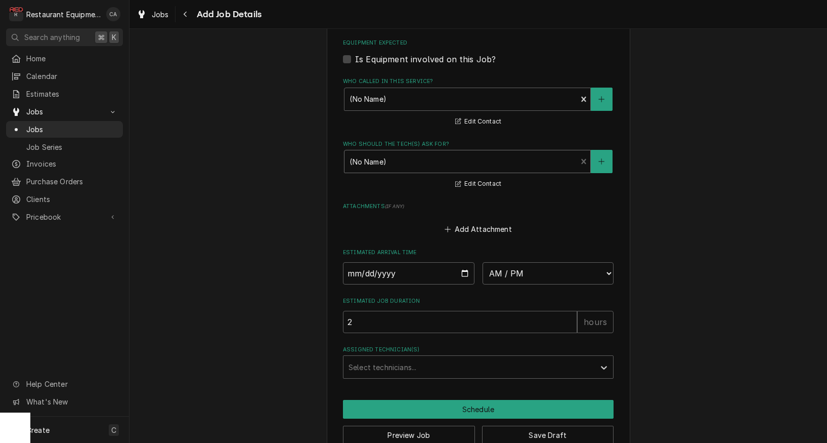
click at [571, 425] on button "Save Draft" at bounding box center [548, 434] width 132 height 19
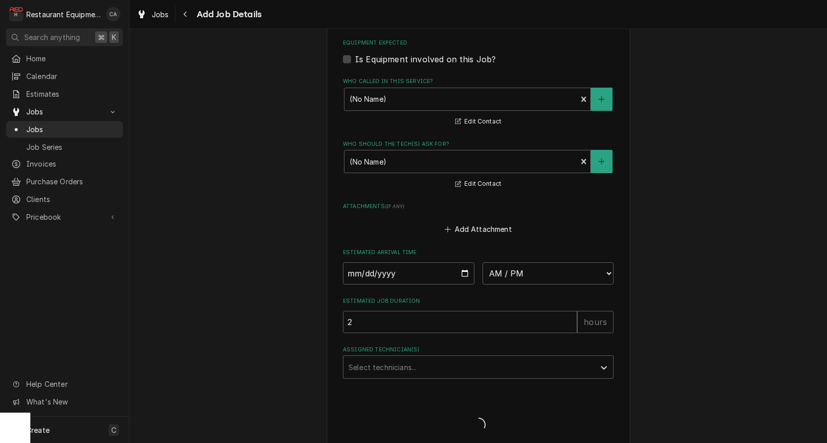
type textarea "x"
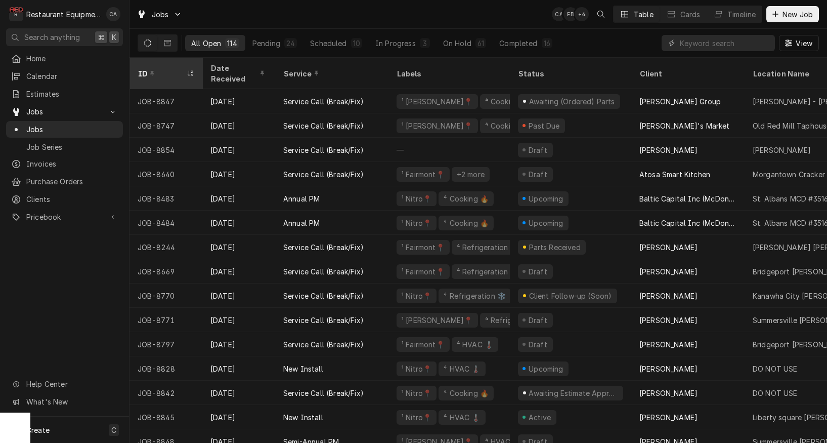
click at [171, 68] on div "ID" at bounding box center [161, 73] width 47 height 11
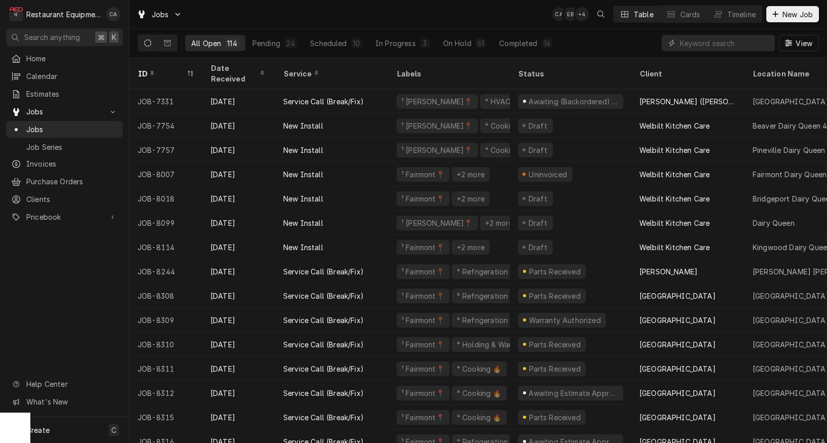
click at [171, 68] on div "ID" at bounding box center [161, 73] width 47 height 11
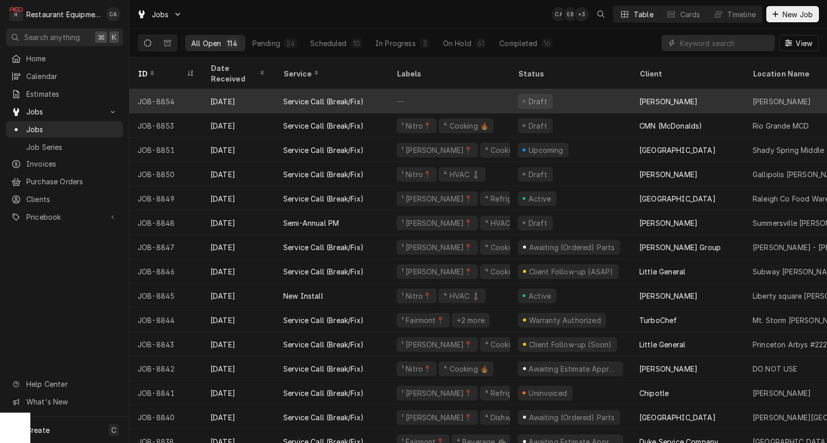
click at [409, 92] on div "—" at bounding box center [449, 101] width 121 height 24
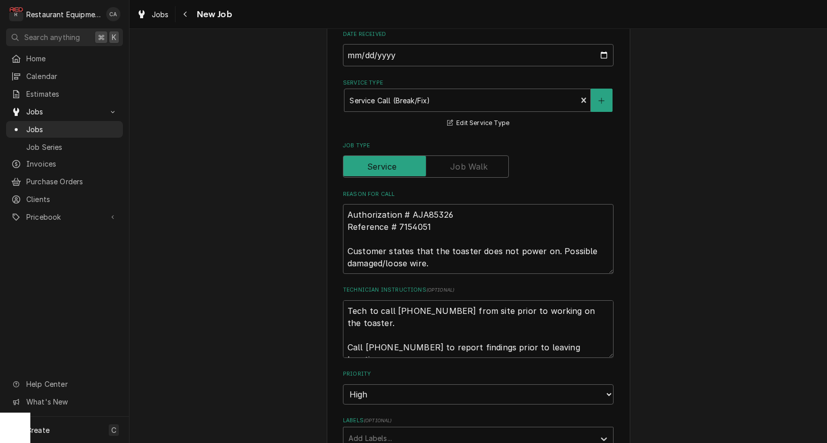
scroll to position [462, 0]
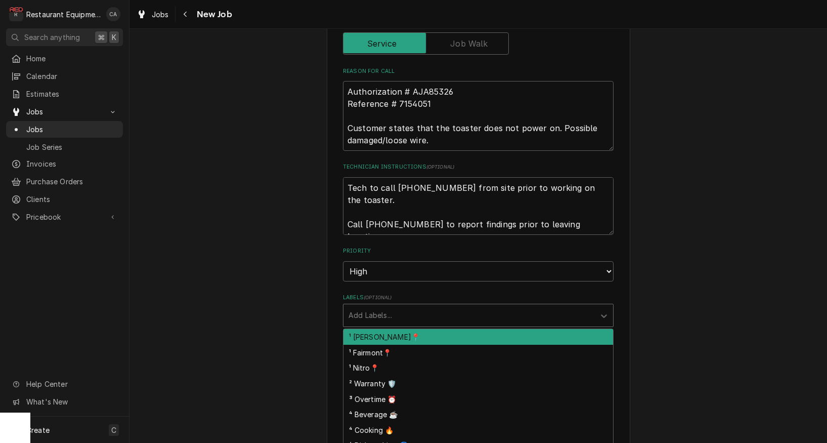
drag, startPoint x: 351, startPoint y: 294, endPoint x: 360, endPoint y: 297, distance: 9.6
click at [360, 310] on div "Add Labels..." at bounding box center [469, 315] width 241 height 11
click at [368, 329] on div "¹ [PERSON_NAME]📍" at bounding box center [479, 337] width 270 height 16
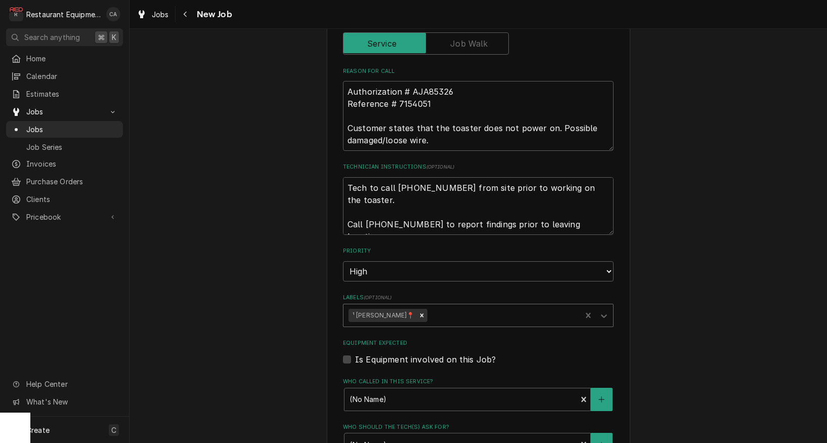
type textarea "x"
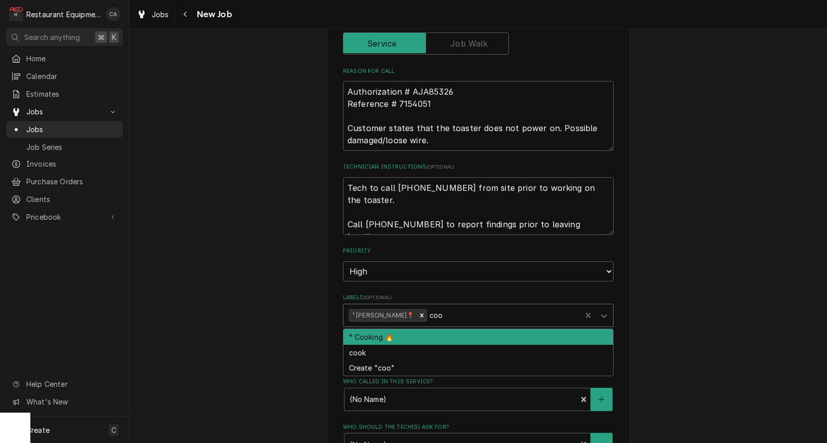
type input "cook"
click at [404, 329] on div "⁴ Cooking 🔥" at bounding box center [479, 337] width 270 height 16
type textarea "x"
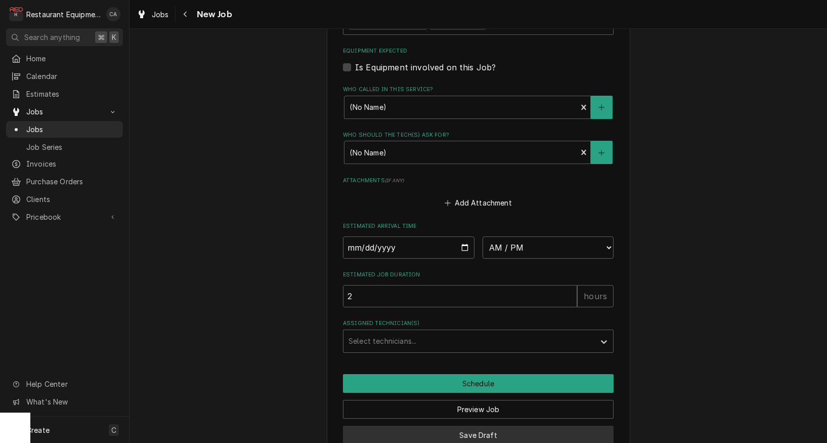
click at [478, 425] on button "Save Draft" at bounding box center [478, 434] width 271 height 19
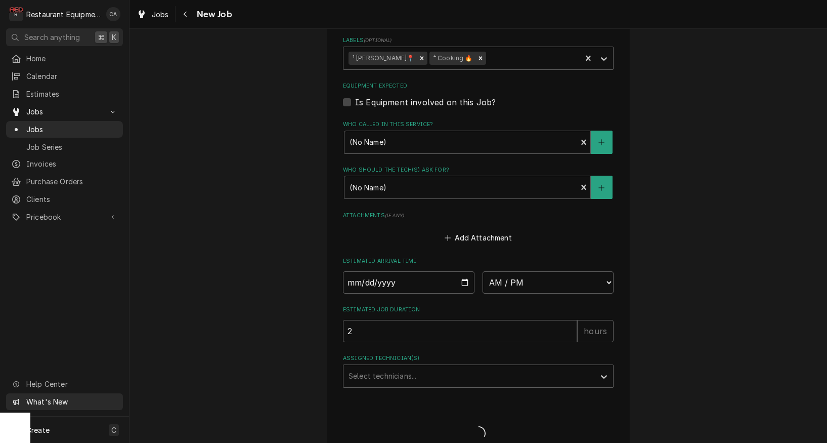
type textarea "x"
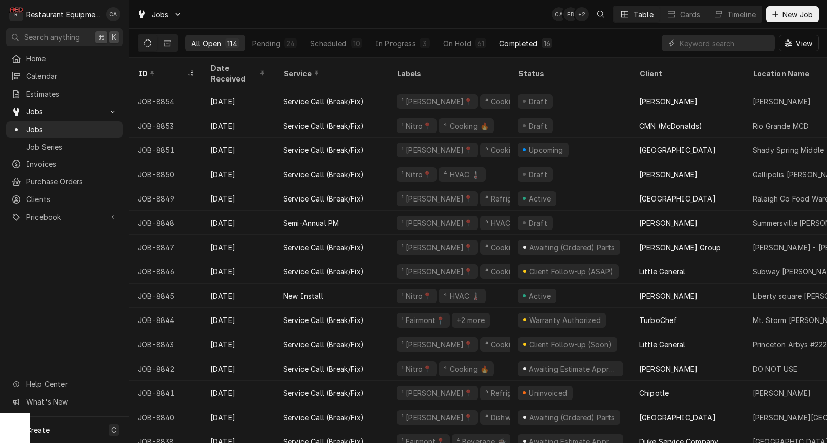
drag, startPoint x: 528, startPoint y: 41, endPoint x: 531, endPoint y: 47, distance: 5.9
click at [528, 41] on div "Completed" at bounding box center [518, 43] width 38 height 11
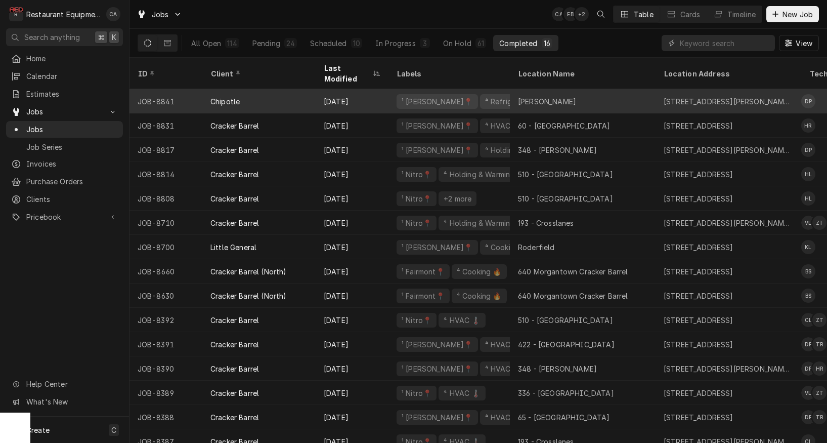
click at [565, 90] on div "[PERSON_NAME]" at bounding box center [583, 101] width 146 height 24
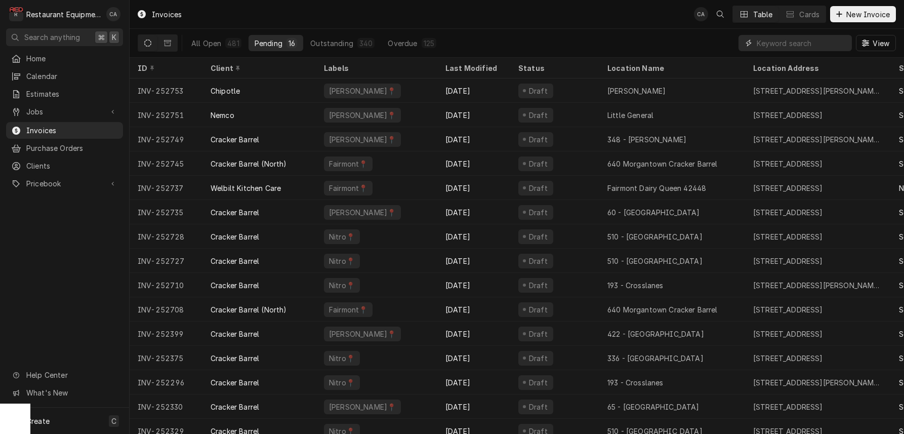
click at [808, 42] on input "Dynamic Content Wrapper" at bounding box center [801, 43] width 90 height 16
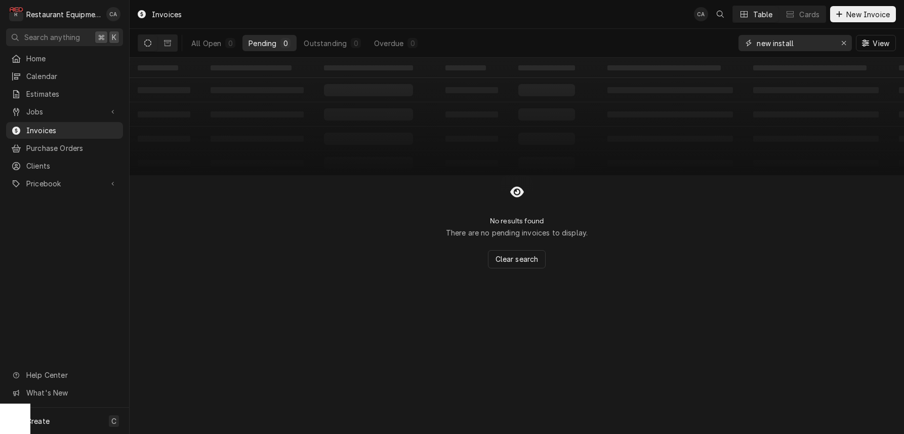
type input "new install"
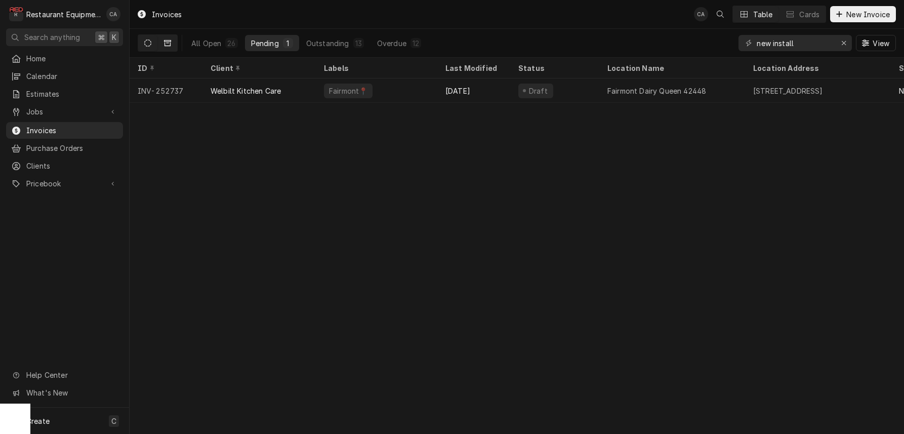
click at [171, 43] on icon "Dynamic Content Wrapper" at bounding box center [167, 43] width 7 height 6
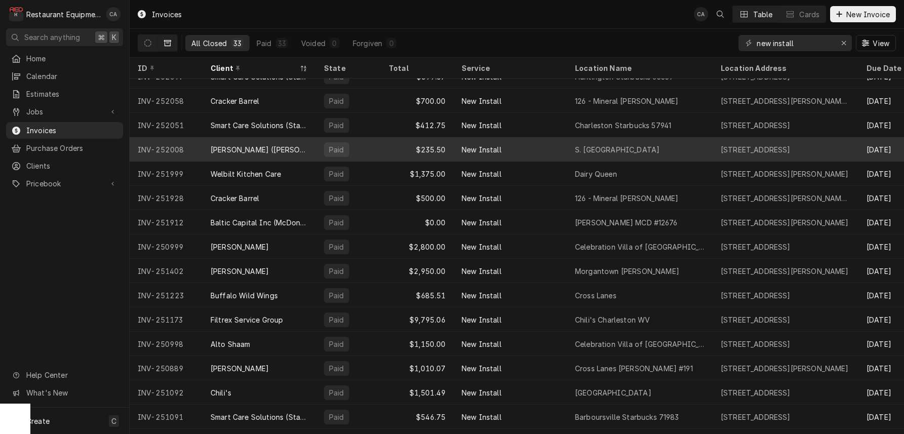
scroll to position [189, 0]
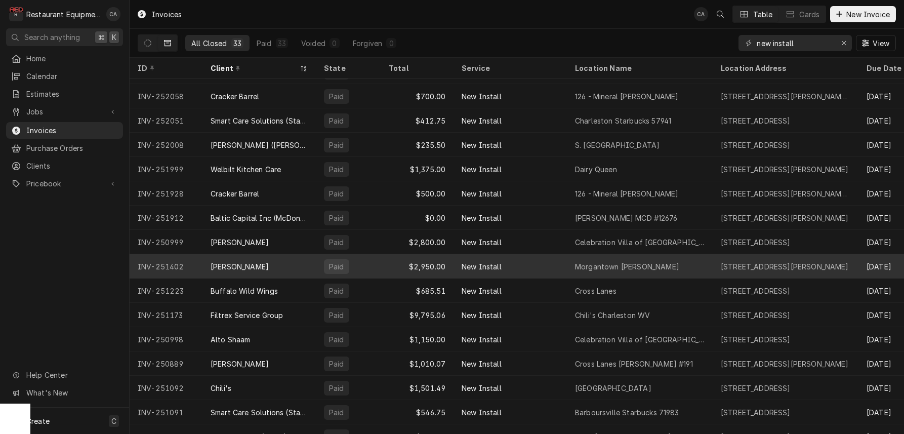
click at [602, 262] on div "Morgantown Bob Evans" at bounding box center [627, 266] width 104 height 11
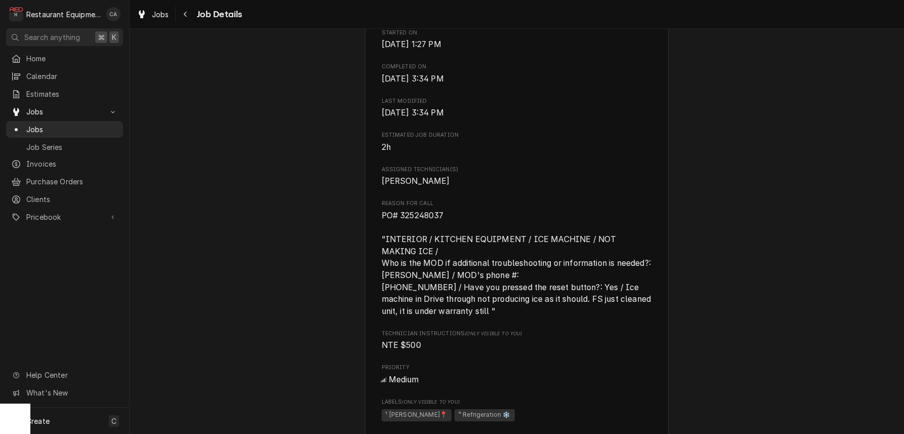
scroll to position [472, 0]
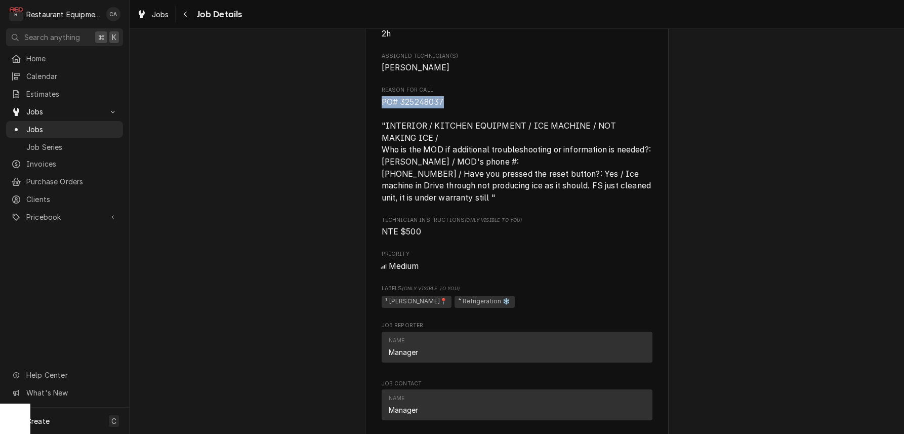
drag, startPoint x: 382, startPoint y: 102, endPoint x: 437, endPoint y: 103, distance: 54.7
click at [449, 104] on span "PO# 325248037 "INTERIOR / KITCHEN EQUIPMENT / ICE MACHINE / NOT MAKING ICE / Wh…" at bounding box center [516, 150] width 271 height 108
copy span "PO# 325248037"
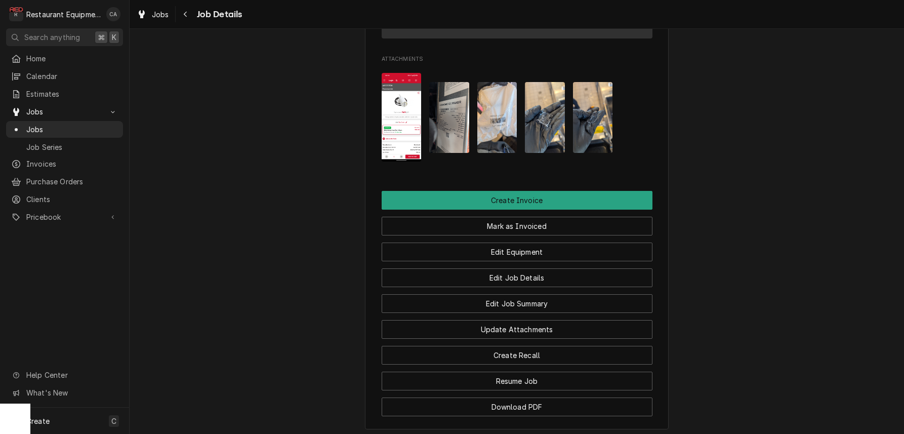
scroll to position [952, 0]
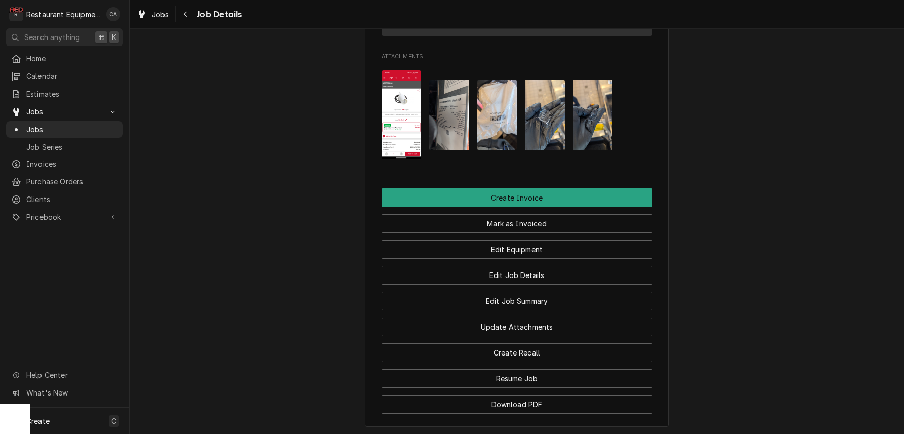
click at [454, 107] on img "Attachments" at bounding box center [449, 114] width 40 height 71
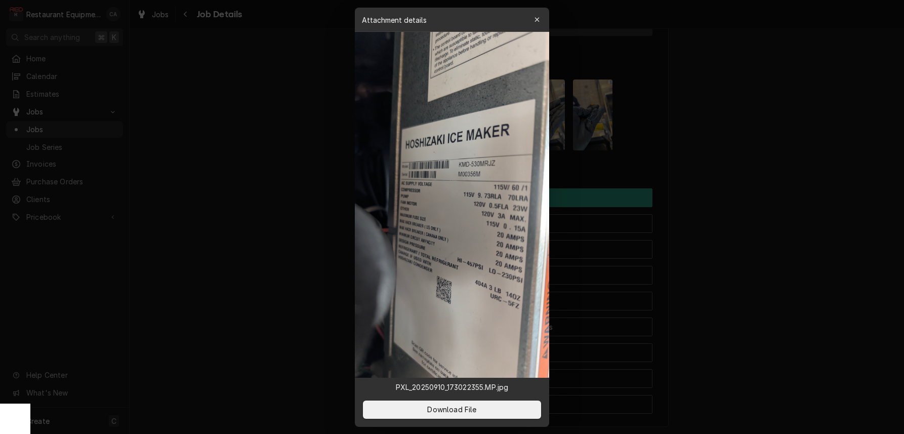
click at [289, 239] on div at bounding box center [452, 217] width 904 height 434
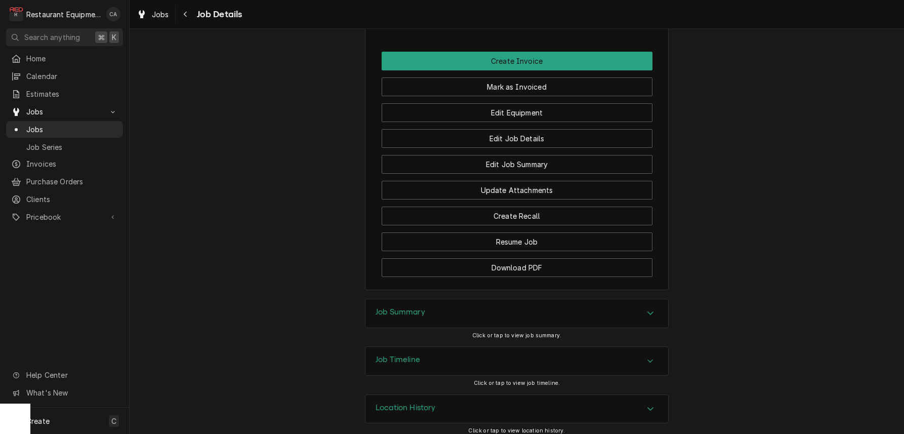
drag, startPoint x: 417, startPoint y: 308, endPoint x: 344, endPoint y: 294, distance: 74.1
click at [415, 308] on h3 "Job Summary" at bounding box center [400, 312] width 50 height 10
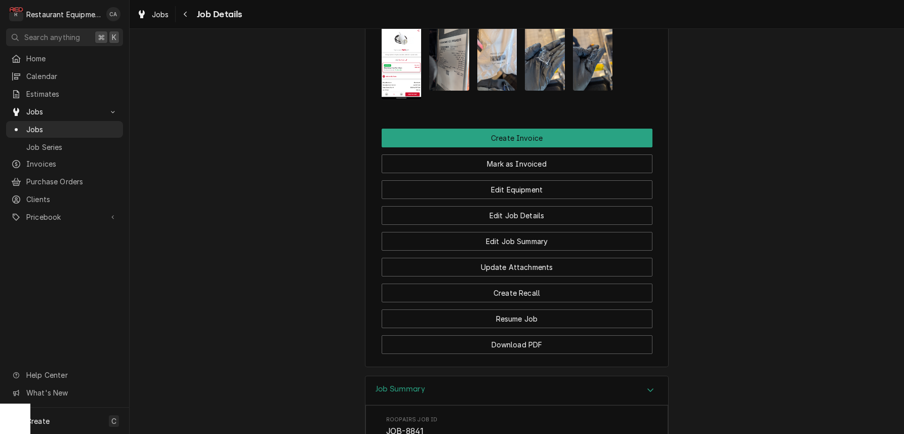
scroll to position [953, 0]
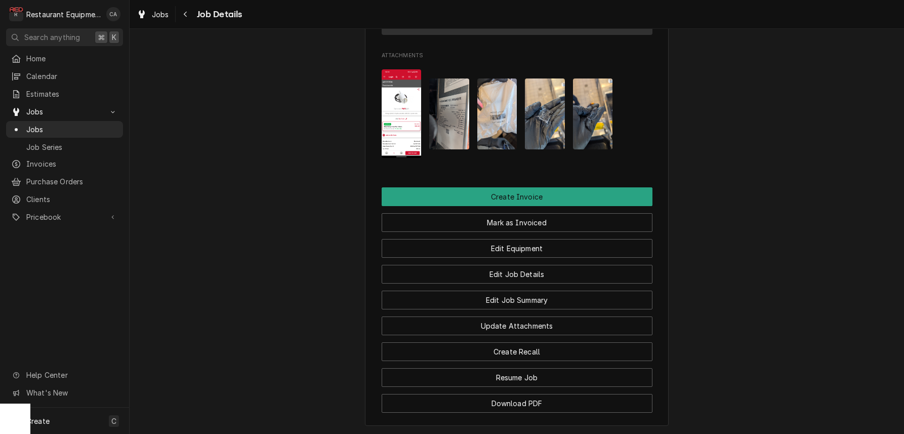
click at [403, 121] on img "Attachments" at bounding box center [401, 113] width 40 height 89
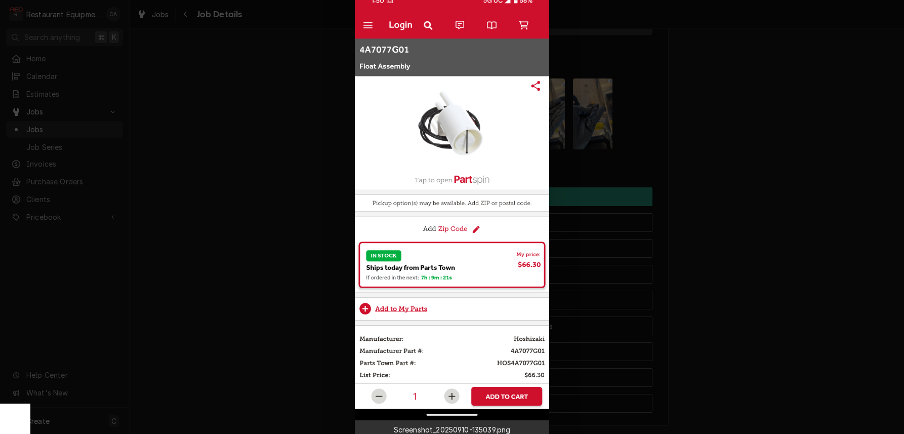
click at [292, 193] on div at bounding box center [452, 217] width 904 height 434
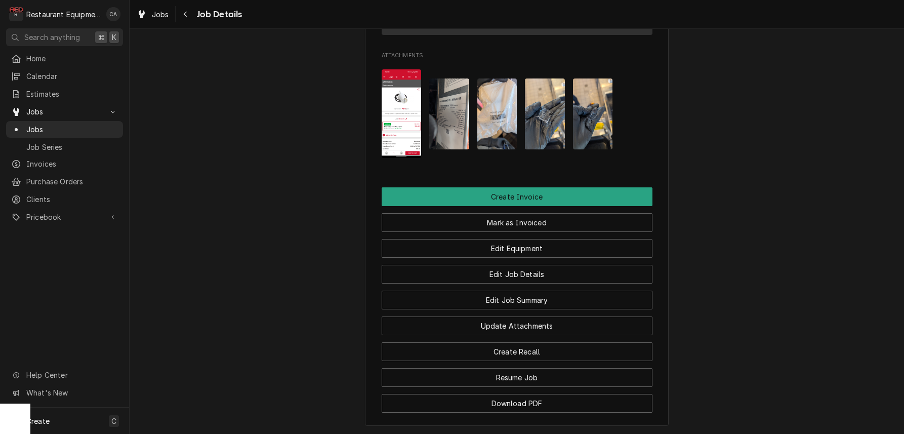
click at [161, 16] on span "Jobs" at bounding box center [160, 14] width 17 height 11
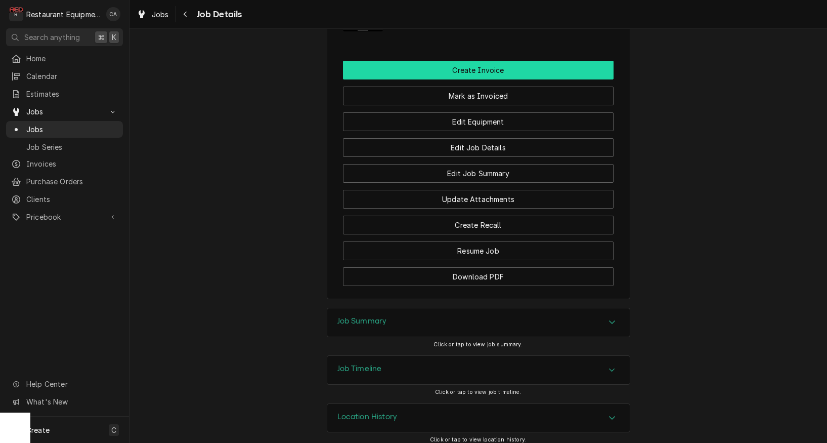
click at [487, 64] on button "Create Invoice" at bounding box center [478, 70] width 271 height 19
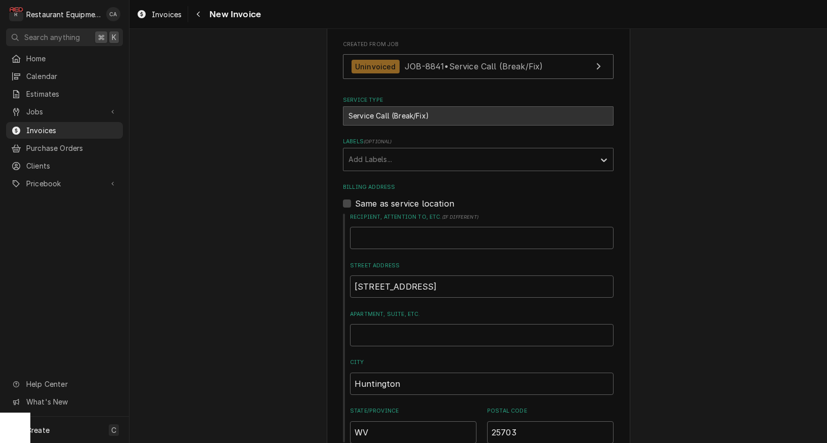
scroll to position [260, 0]
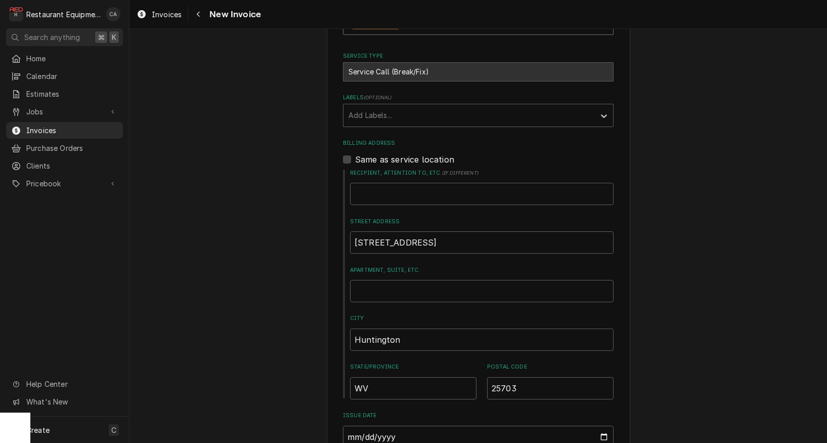
drag, startPoint x: 385, startPoint y: 116, endPoint x: 385, endPoint y: 125, distance: 9.6
click at [385, 116] on div "Add Labels..." at bounding box center [469, 115] width 241 height 11
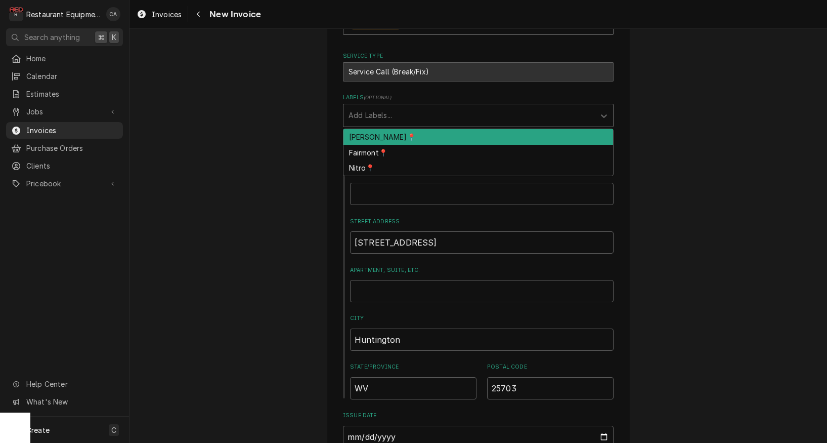
drag, startPoint x: 381, startPoint y: 135, endPoint x: 324, endPoint y: 160, distance: 62.5
click at [381, 135] on div "[PERSON_NAME]📍" at bounding box center [479, 137] width 270 height 16
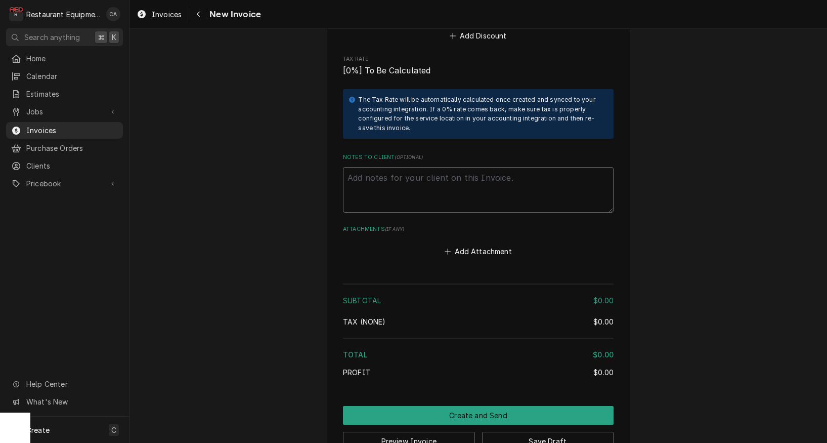
click at [390, 167] on textarea "Notes to Client ( optional )" at bounding box center [478, 190] width 271 height 46
paste textarea "PO# 325248037"
type textarea "x"
type textarea "PO# 325248037"
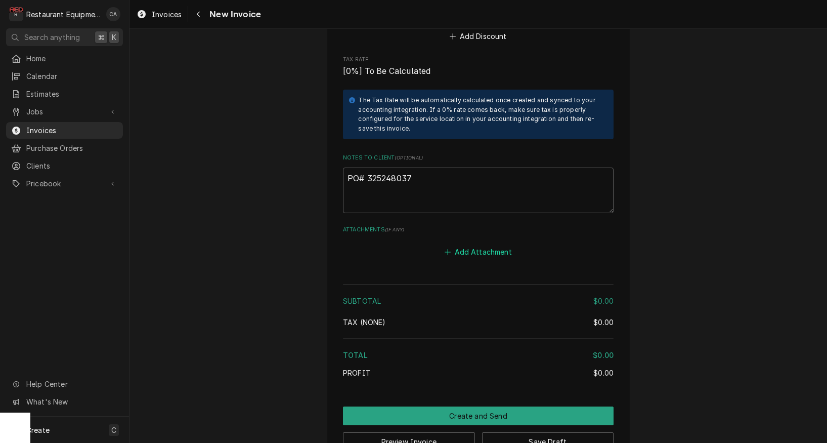
click at [487, 245] on button "Add Attachment" at bounding box center [478, 252] width 71 height 14
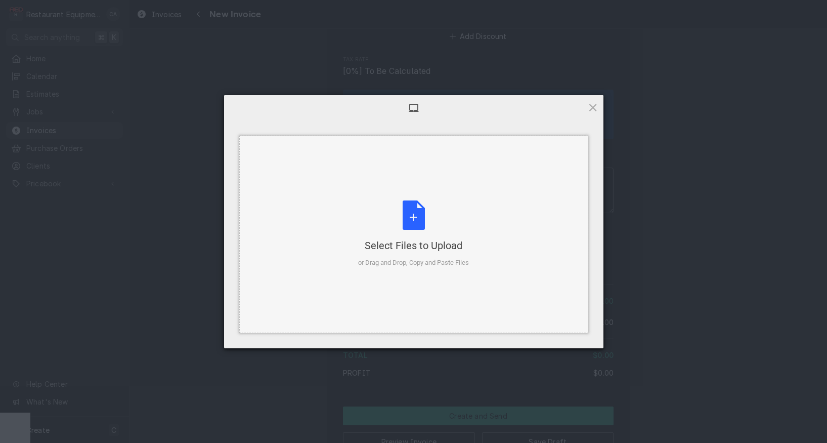
click at [415, 228] on div "Select Files to Upload or Drag and Drop, Copy and Paste Files" at bounding box center [413, 233] width 111 height 67
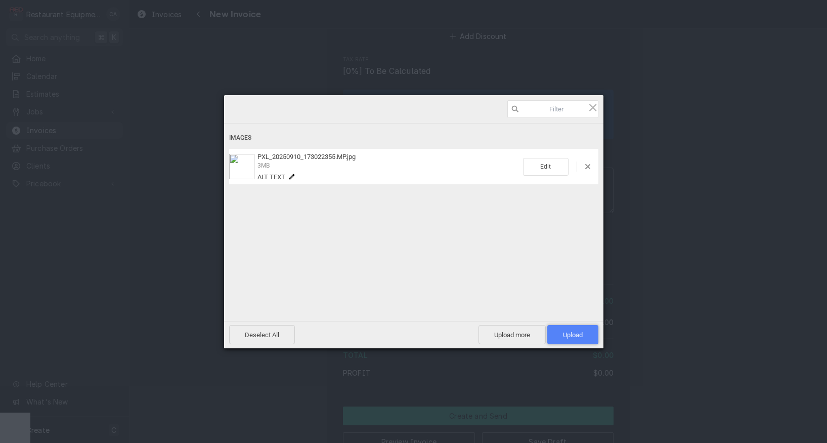
click at [573, 334] on span "Upload 1" at bounding box center [573, 335] width 20 height 8
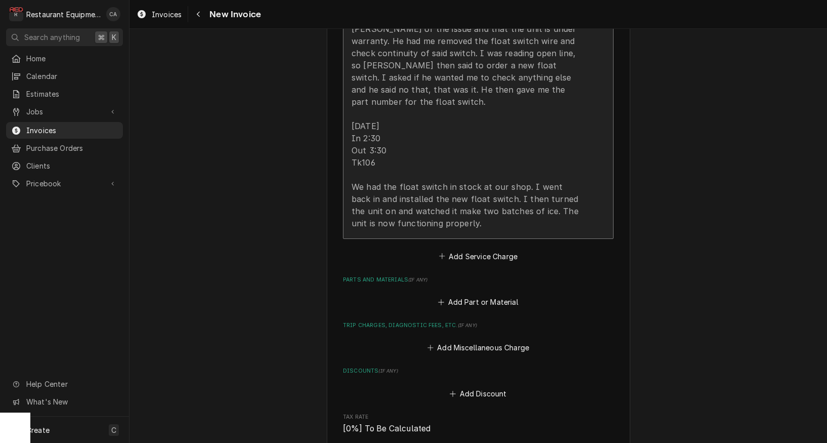
click at [374, 173] on div "[DATE] In 1:15 Out 2:15 Tk 106 Hoshizaki ice machine: Model - KMD-530MRJZ SN/ M…" at bounding box center [468, 47] width 232 height 364
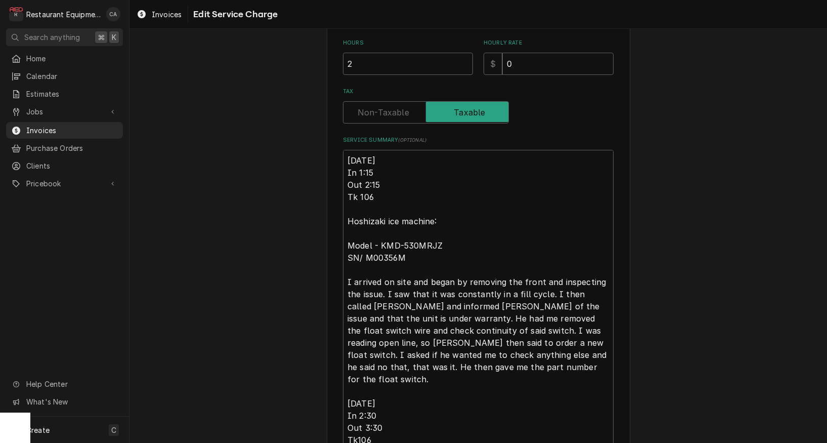
scroll to position [291, 0]
click at [345, 148] on textarea "[DATE] In 1:15 Out 2:15 Tk 106 Hoshizaki ice machine: Model - KMD-530MRJZ SN/ M…" at bounding box center [478, 322] width 271 height 349
type textarea "x"
type textarea "R9/10/25 In 1:15 Out 2:15 Tk 106 Hoshizaki ice machine: Model - KMD-530MRJZ SN/…"
type textarea "x"
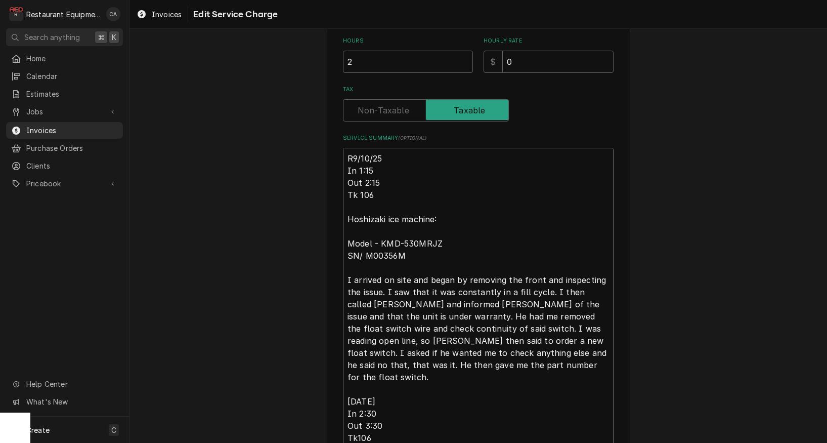
type textarea "Ro9/10/25 In 1:15 Out 2:15 Tk 106 Hoshizaki ice machine: Model - KMD-530MRJZ SN…"
type textarea "x"
type textarea "Roo9/10/25 In 1:15 Out 2:15 Tk 106 Hoshizaki ice machine: Model - KMD-530MRJZ S…"
type textarea "x"
type textarea "Roo [DATE] In 1:15 Out 2:15 Tk 106 Hoshizaki ice machine: Model - KMD-530MRJZ S…"
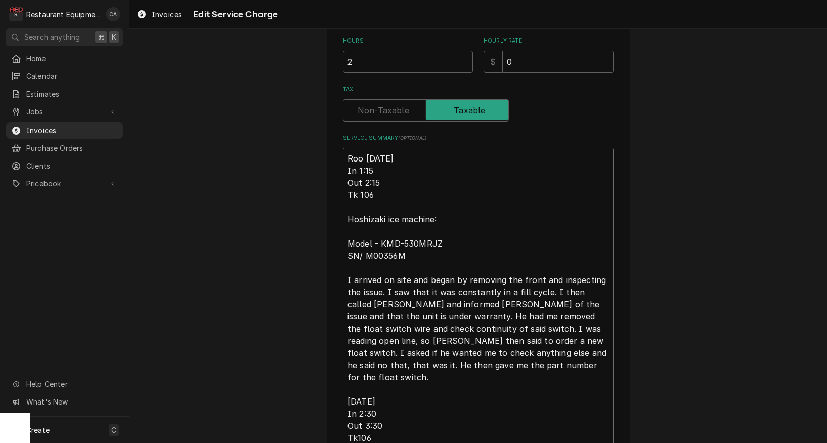
type textarea "x"
type textarea "Roo 89/10/25 In 1:15 Out 2:15 Tk 106 Hoshizaki ice machine: Model - KMD-530MRJZ…"
type textarea "x"
type textarea "Roo 889/10/25 In 1:15 Out 2:15 Tk 106 Hoshizaki ice machine: Model - KMD-530MRJ…"
type textarea "x"
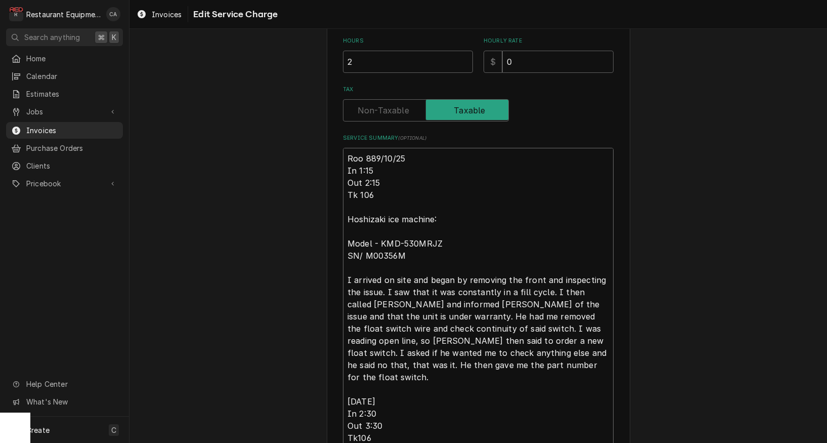
type textarea "Roo 8849/10/25 In 1:15 Out 2:15 Tk 106 Hoshizaki ice machine: Model - KMD-530MR…"
type textarea "x"
type textarea "Roo 88419/10/25 In 1:15 Out 2:15 Tk 106 Hoshizaki ice machine: Model - KMD-530M…"
type textarea "x"
type textarea "Roo 8841 [DATE] In 1:15 Out 2:15 Tk 106 Hoshizaki ice machine: Model - KMD-530M…"
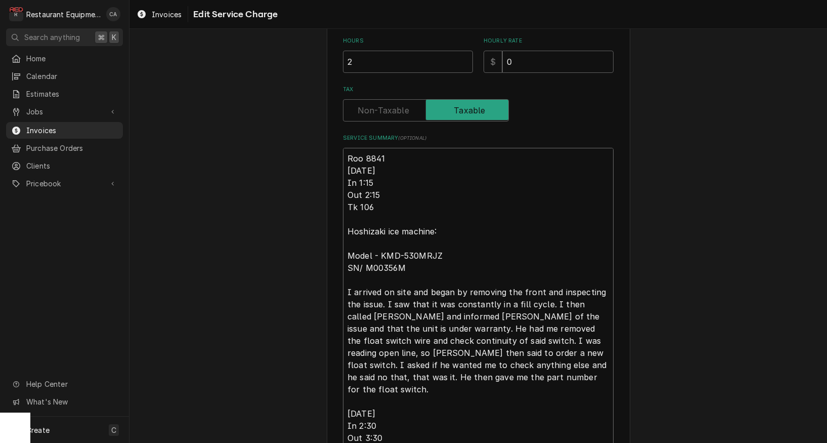
type textarea "x"
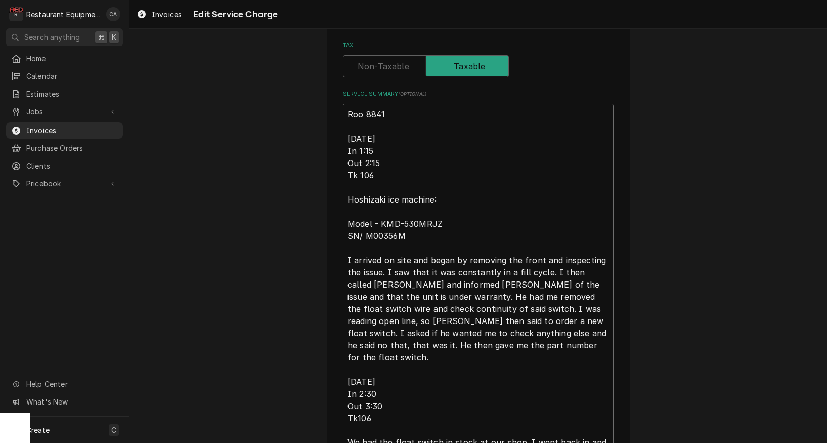
scroll to position [389, 0]
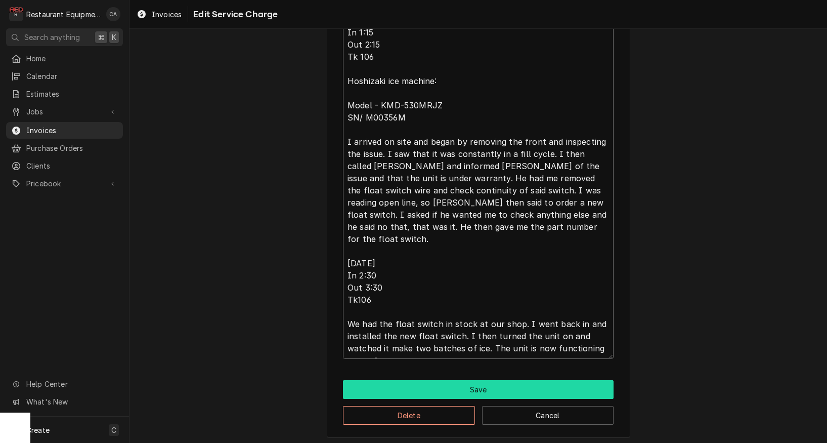
type textarea "Roo 8841 [DATE] In 1:15 Out 2:15 Tk 106 Hoshizaki ice machine: Model - KMD-530M…"
click at [461, 381] on button "Save" at bounding box center [478, 389] width 271 height 19
type textarea "x"
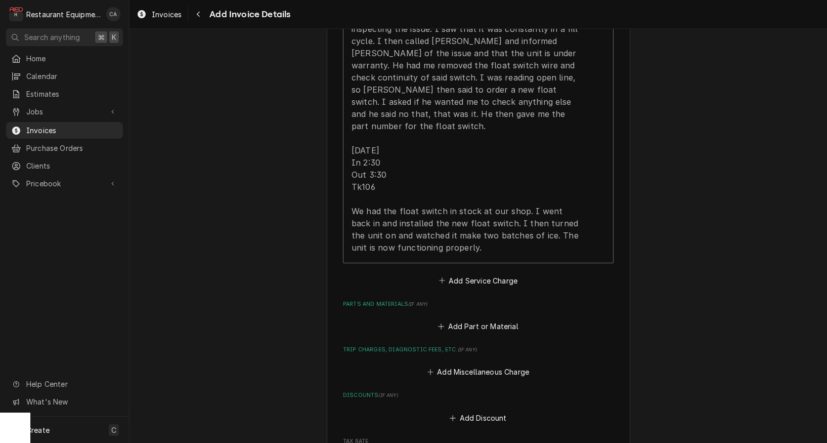
scroll to position [1268, 0]
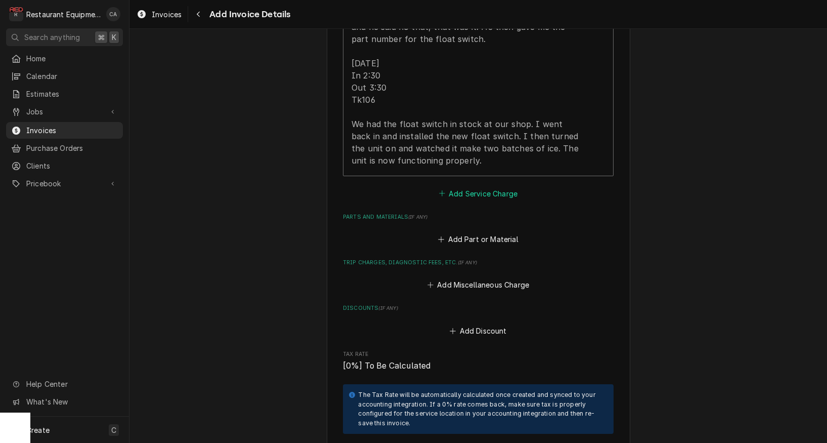
click at [458, 186] on button "Add Service Charge" at bounding box center [478, 193] width 82 height 14
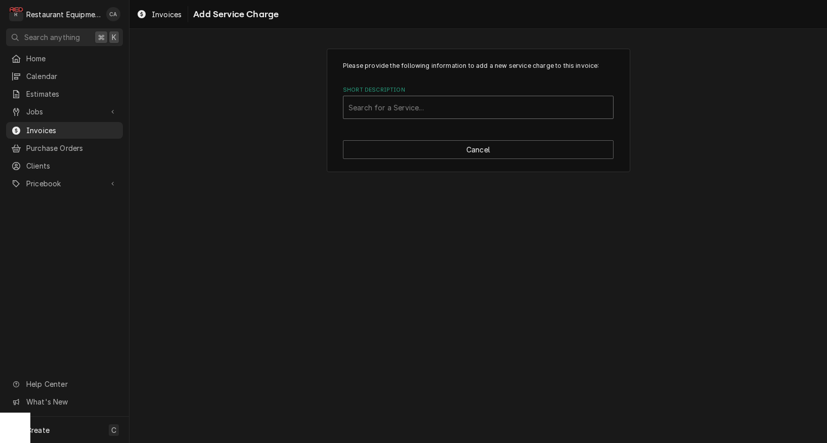
click at [369, 103] on div "Search for a Service..." at bounding box center [479, 107] width 260 height 11
type input "travel"
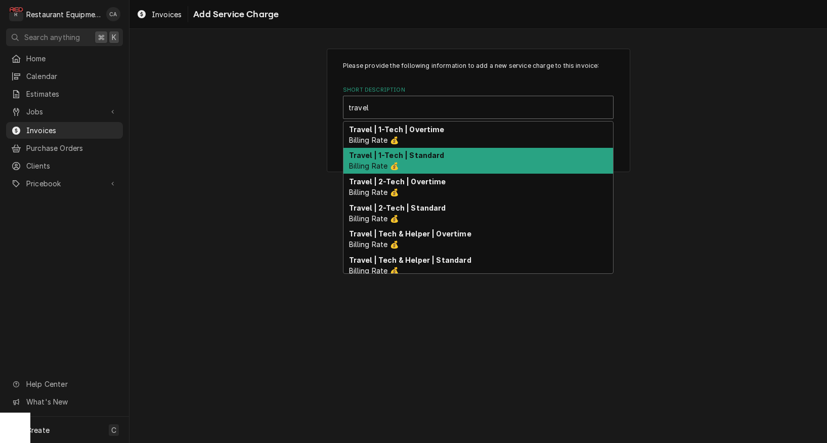
drag, startPoint x: 381, startPoint y: 154, endPoint x: 433, endPoint y: 198, distance: 67.8
click at [384, 155] on strong "Travel | 1-Tech | Standard" at bounding box center [397, 155] width 96 height 9
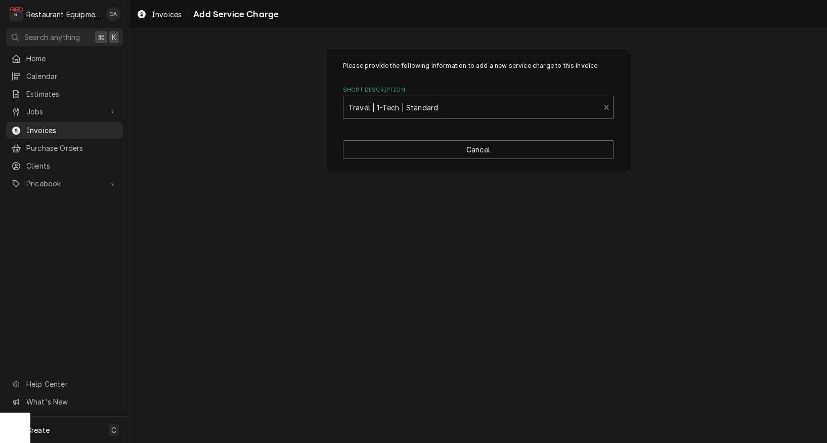
type textarea "x"
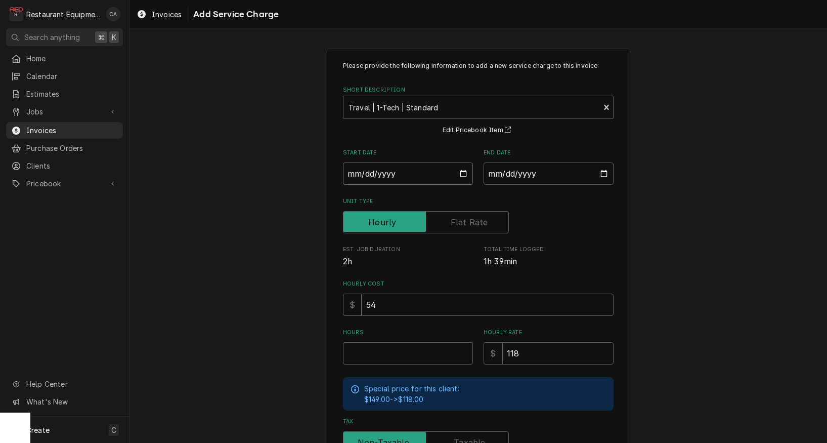
drag, startPoint x: 365, startPoint y: 175, endPoint x: 379, endPoint y: 186, distance: 18.0
click at [365, 175] on input "Start Date" at bounding box center [408, 173] width 130 height 22
type input "2025-09-10"
type textarea "x"
drag, startPoint x: 542, startPoint y: 165, endPoint x: 553, endPoint y: 205, distance: 42.1
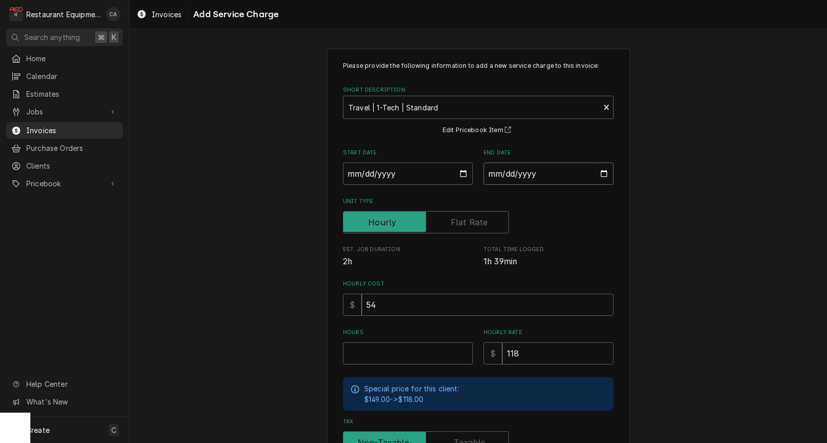
click at [542, 165] on input "End Date" at bounding box center [549, 173] width 130 height 22
type input "2025-09-10"
click at [391, 354] on input "Hours" at bounding box center [408, 353] width 130 height 22
type textarea "x"
type input "1"
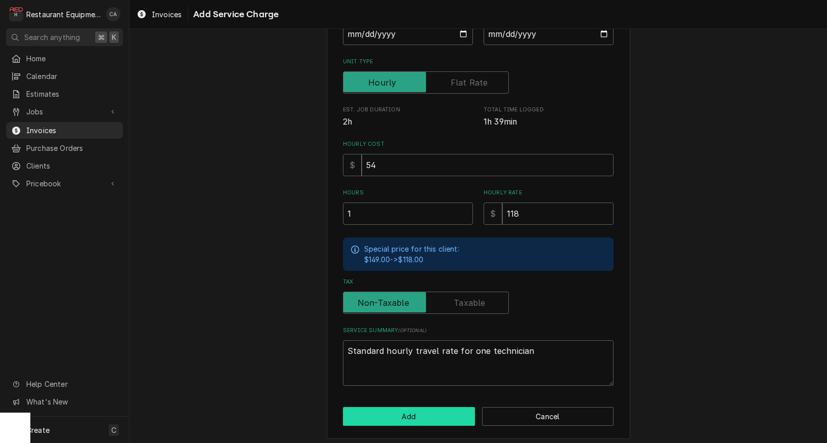
click at [415, 407] on button "Add" at bounding box center [409, 416] width 132 height 19
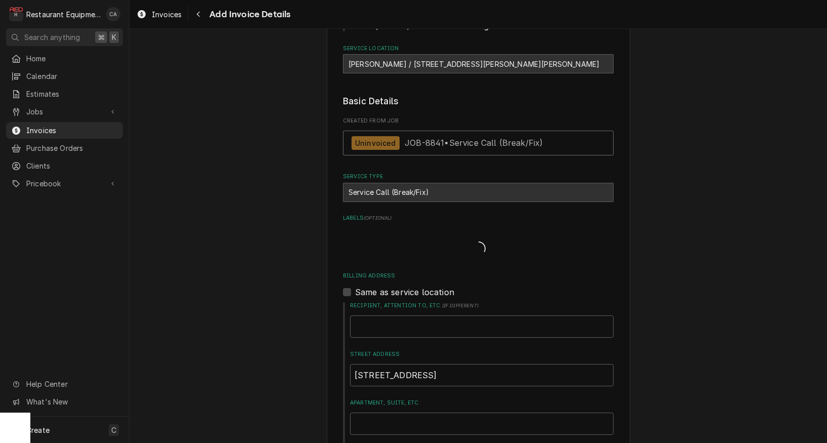
type textarea "x"
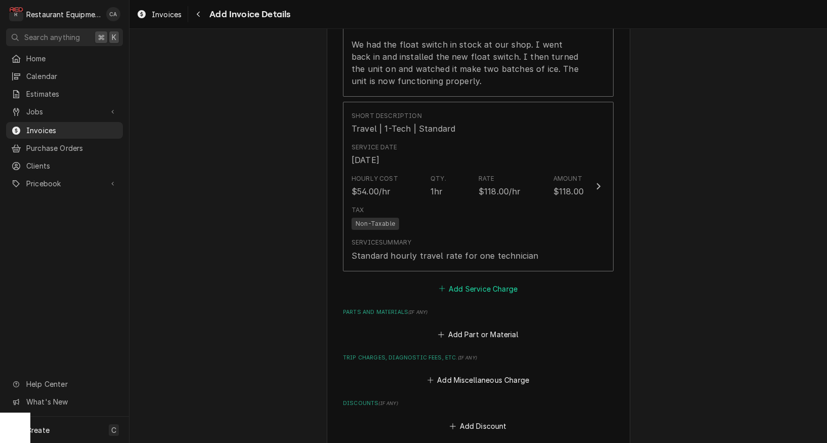
scroll to position [1348, 0]
click at [472, 281] on button "Add Service Charge" at bounding box center [478, 288] width 82 height 14
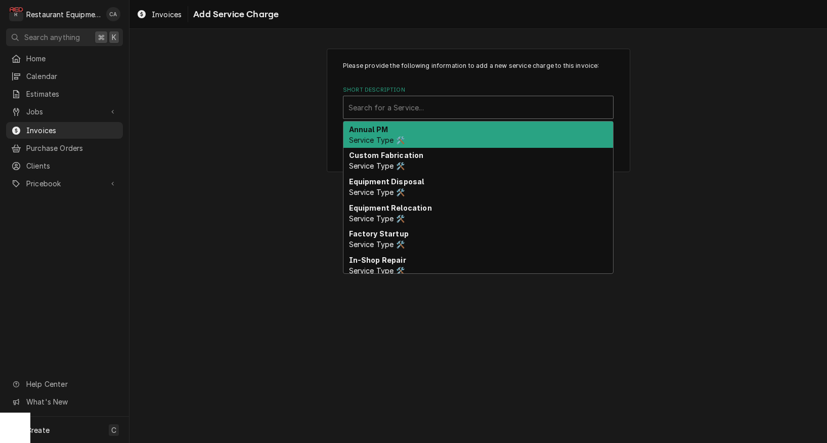
click at [399, 108] on div "Search for a Service..." at bounding box center [479, 107] width 260 height 11
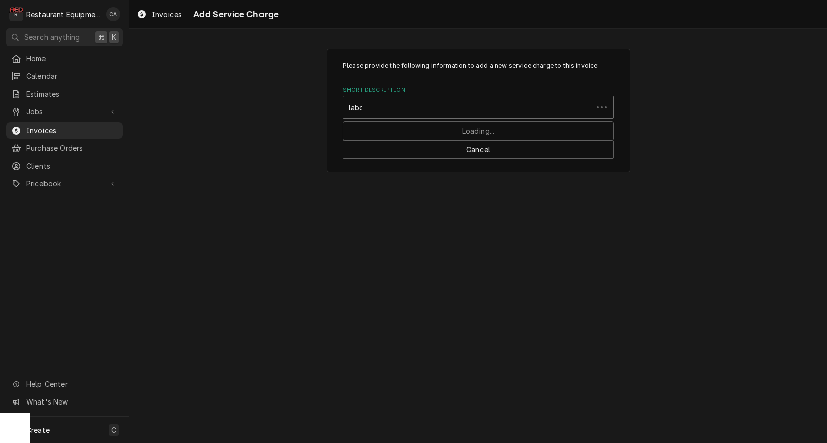
type input "labor"
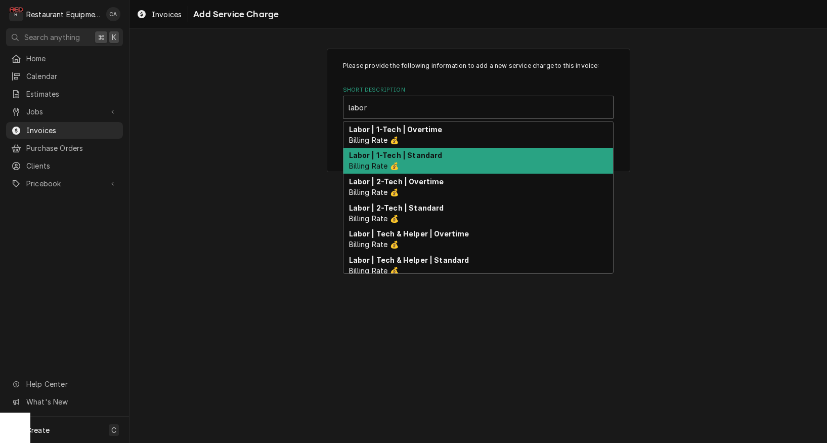
click at [413, 159] on div "Labor | 1-Tech | Standard Billing Rate 💰" at bounding box center [479, 161] width 270 height 26
type textarea "x"
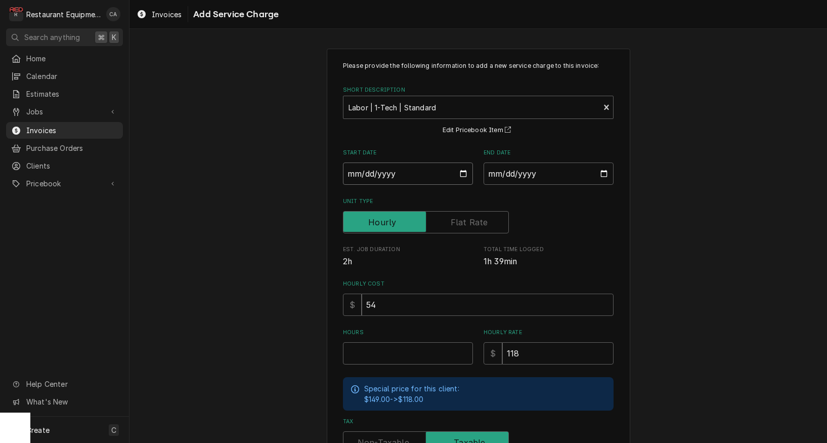
drag, startPoint x: 373, startPoint y: 175, endPoint x: 381, endPoint y: 186, distance: 14.2
click at [374, 175] on input "Start Date" at bounding box center [408, 173] width 130 height 22
type input "2025-09-10"
type textarea "x"
drag, startPoint x: 515, startPoint y: 178, endPoint x: 525, endPoint y: 194, distance: 19.1
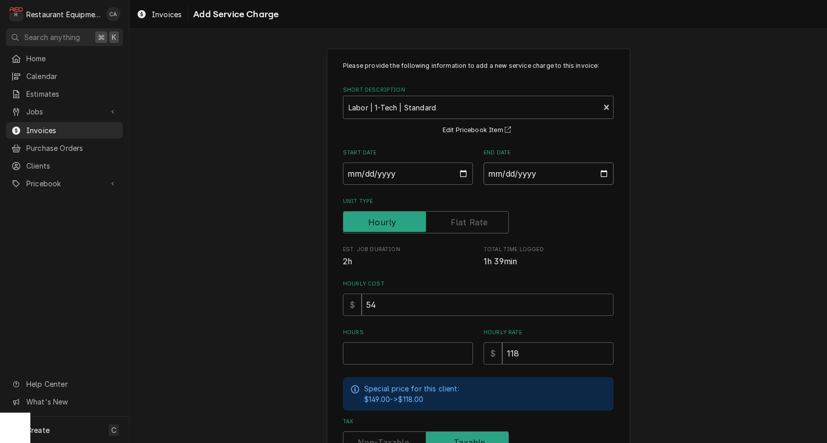
click at [517, 180] on input "End Date" at bounding box center [549, 173] width 130 height 22
type input "2025-09-10"
click at [360, 360] on input "Hours" at bounding box center [408, 353] width 130 height 22
click at [402, 351] on input "Hours" at bounding box center [408, 353] width 130 height 22
type textarea "x"
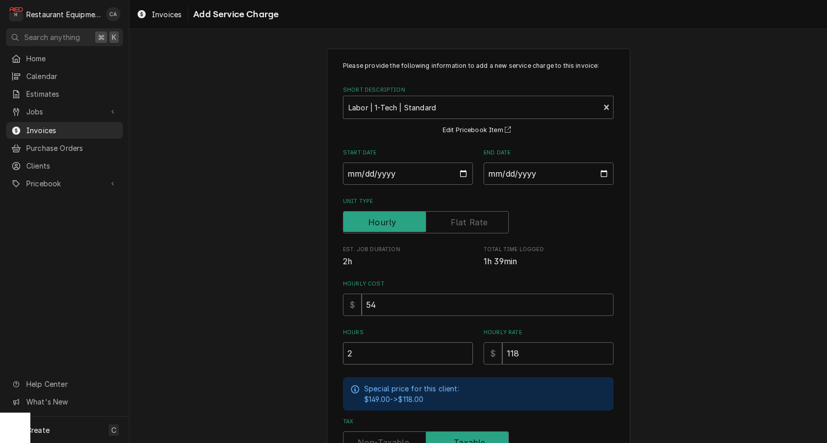
type input "2"
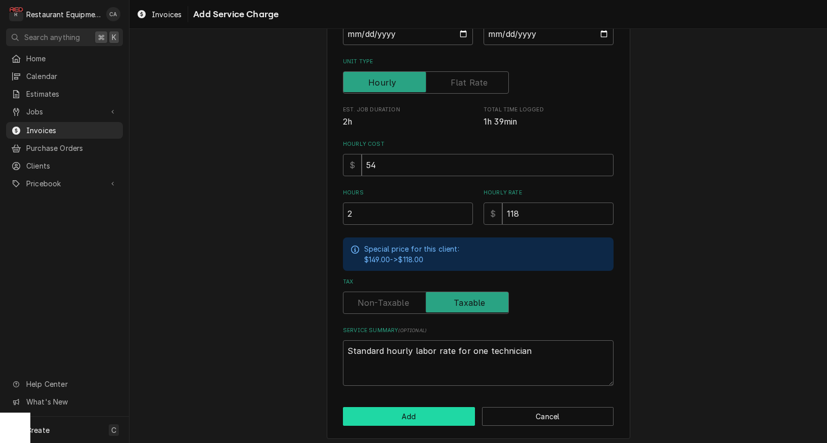
click at [410, 414] on button "Add" at bounding box center [409, 416] width 132 height 19
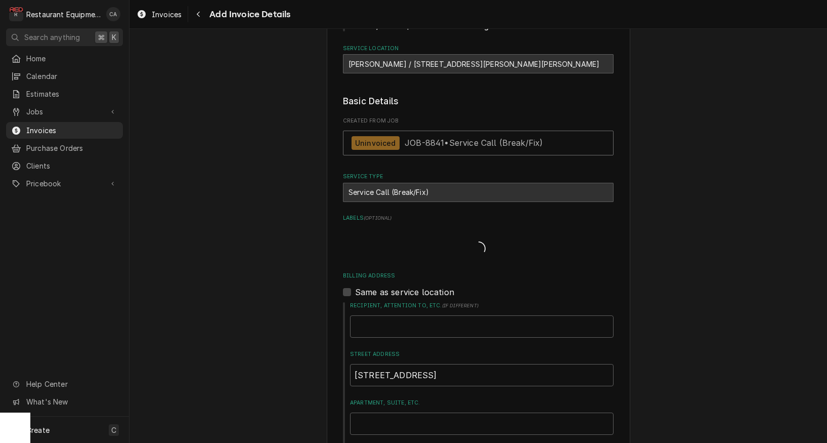
type textarea "x"
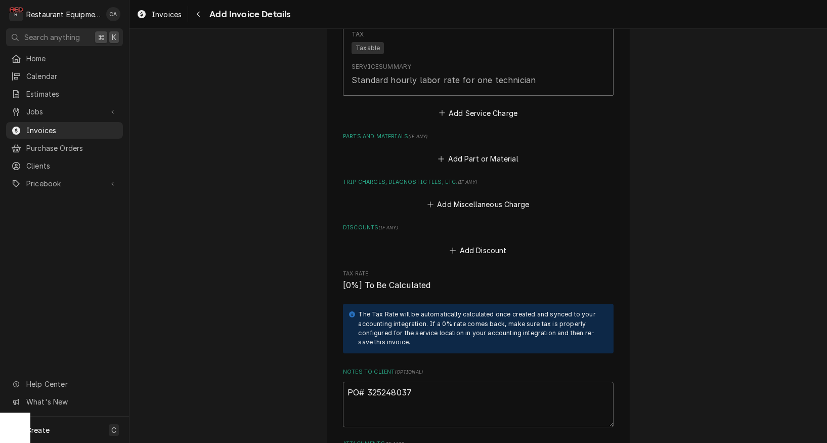
scroll to position [1706, 0]
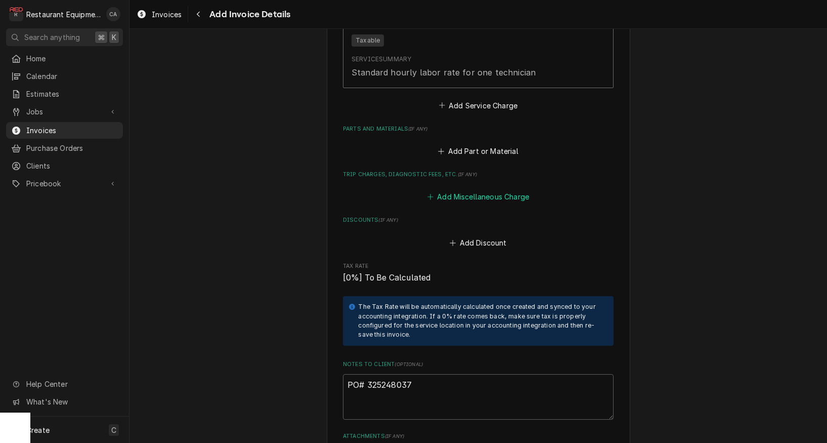
click at [451, 190] on button "Add Miscellaneous Charge" at bounding box center [477, 197] width 105 height 14
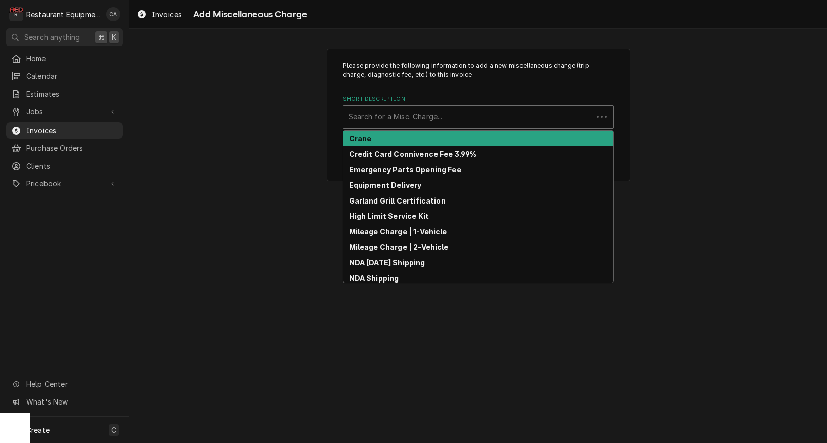
click at [413, 123] on div "Short Description" at bounding box center [468, 117] width 239 height 18
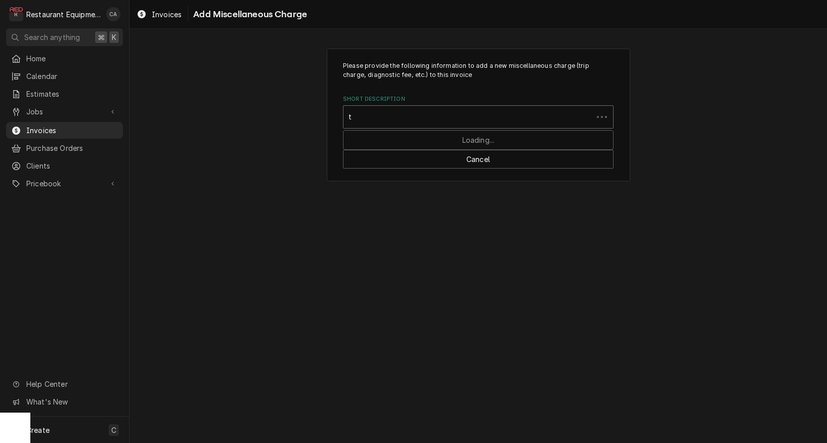
type input "tr"
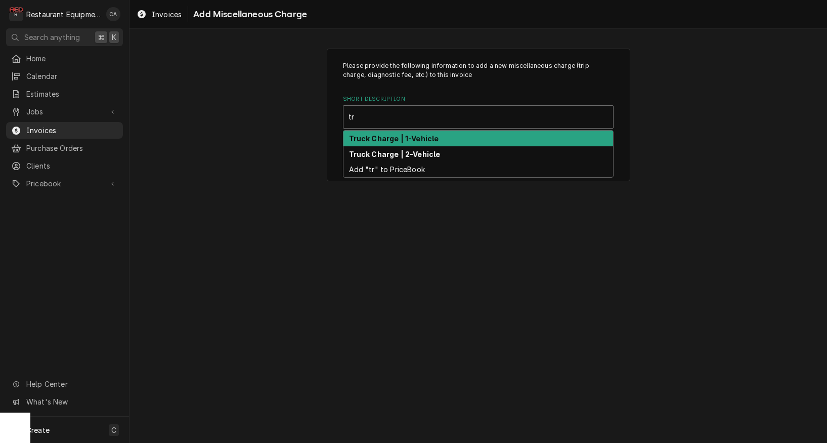
drag, startPoint x: 460, startPoint y: 143, endPoint x: 409, endPoint y: 209, distance: 83.0
click at [460, 143] on div "Truck Charge | 1-Vehicle" at bounding box center [479, 139] width 270 height 16
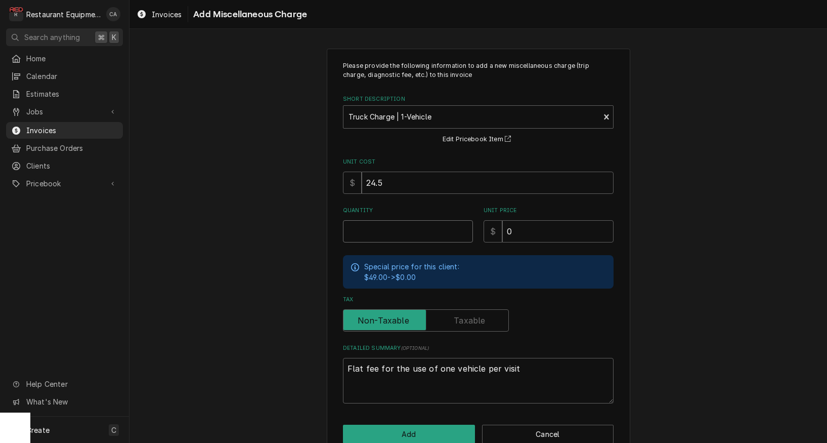
click at [390, 233] on input "Quantity" at bounding box center [408, 231] width 130 height 22
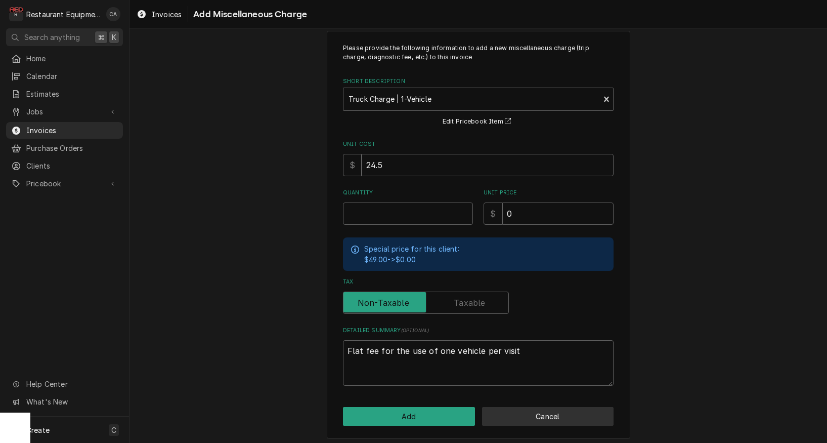
click at [542, 417] on button "Cancel" at bounding box center [548, 416] width 132 height 19
type textarea "x"
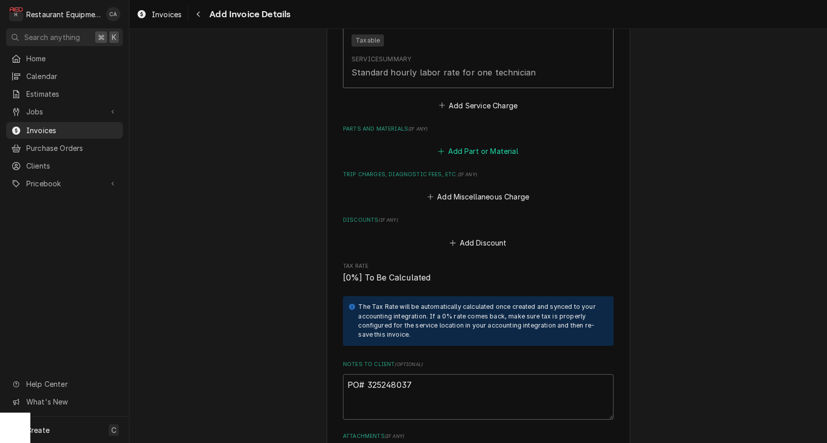
click at [477, 144] on button "Add Part or Material" at bounding box center [478, 151] width 83 height 14
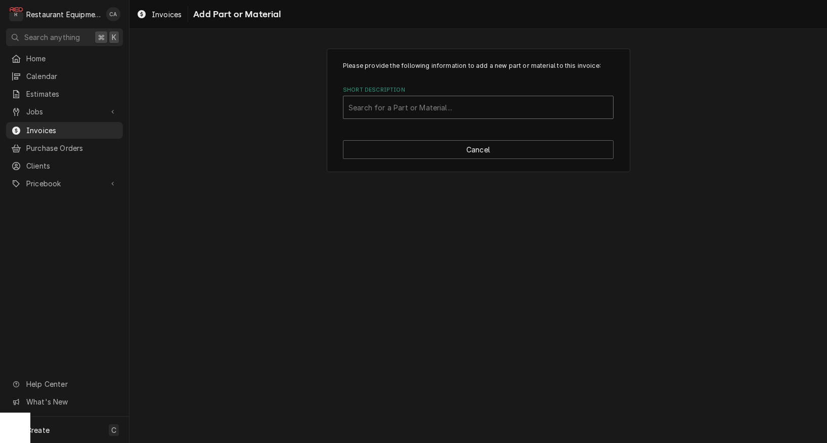
click at [401, 109] on div "Search for a Part or Material..." at bounding box center [479, 107] width 260 height 11
type input "4a7077g01"
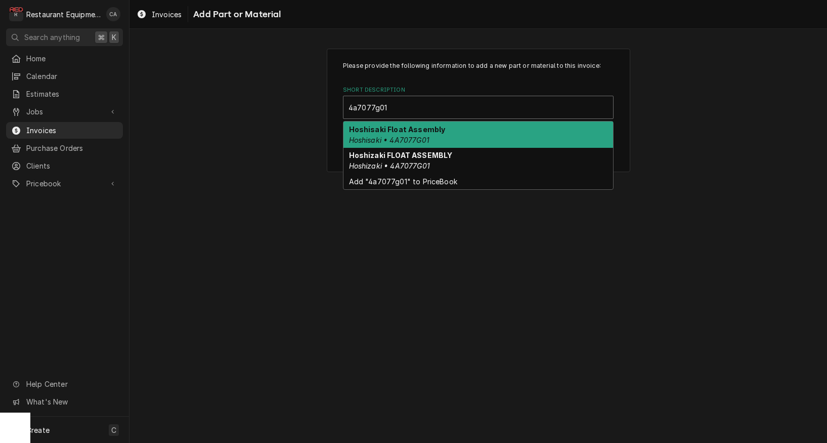
click at [422, 136] on em "Hoshisaki • 4A7077G01" at bounding box center [389, 140] width 80 height 9
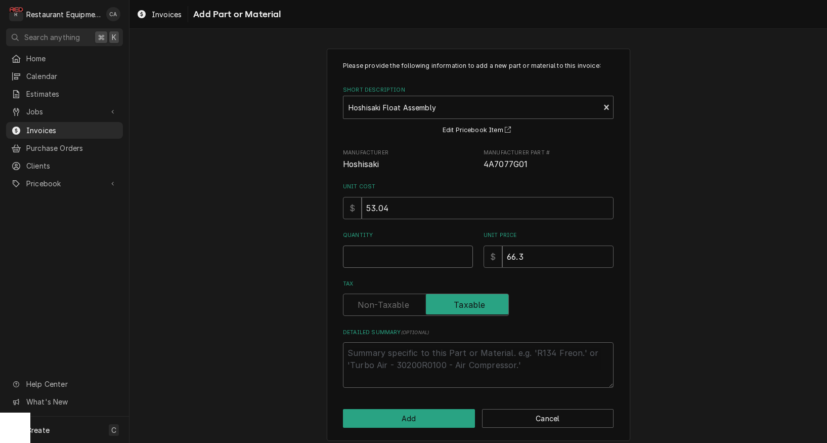
click at [359, 265] on input "Quantity" at bounding box center [408, 256] width 130 height 22
click at [360, 258] on input "Quantity" at bounding box center [408, 256] width 130 height 22
type textarea "x"
type input "1"
click at [548, 248] on input "66.3" at bounding box center [557, 256] width 111 height 22
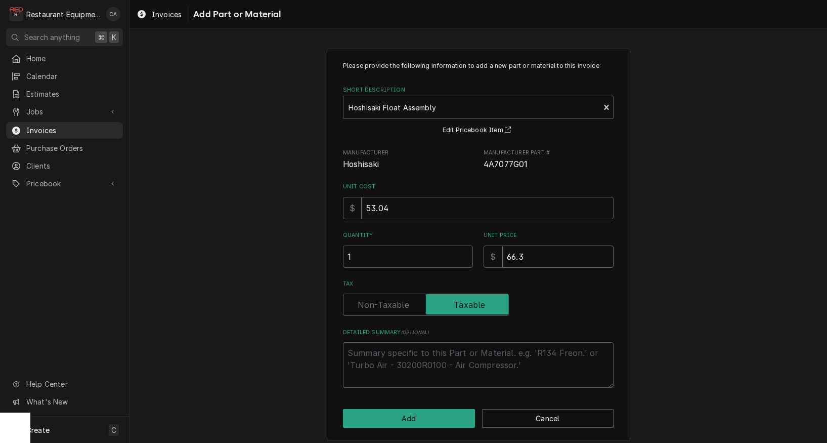
click at [547, 251] on input "66.3" at bounding box center [557, 256] width 111 height 22
click at [540, 248] on input "66.3" at bounding box center [557, 256] width 111 height 22
type textarea "x"
type input "66"
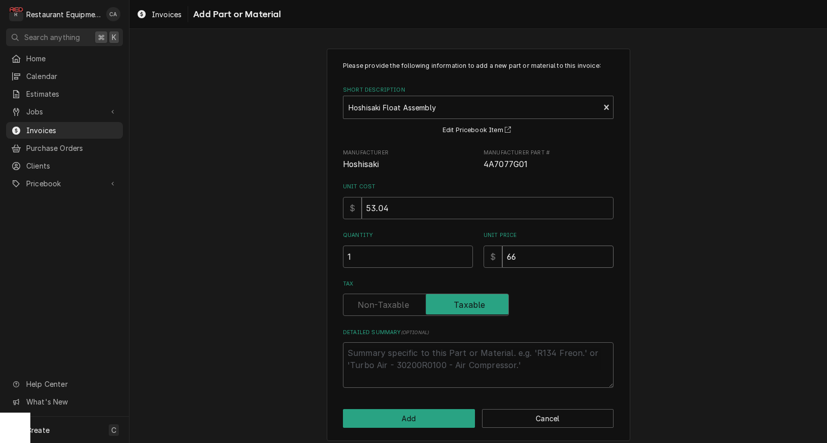
type textarea "x"
type input "6"
type textarea "x"
type input "8"
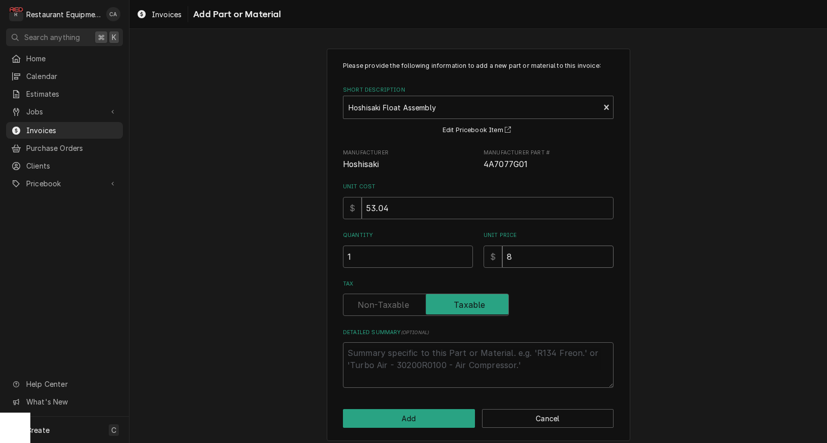
type textarea "x"
type input "89"
type textarea "x"
type input "89.2"
type textarea "x"
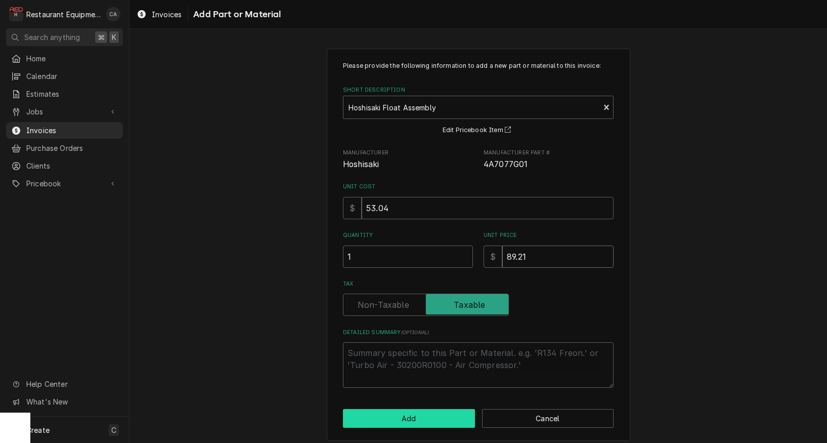
type input "89.21"
click at [405, 412] on button "Add" at bounding box center [409, 418] width 132 height 19
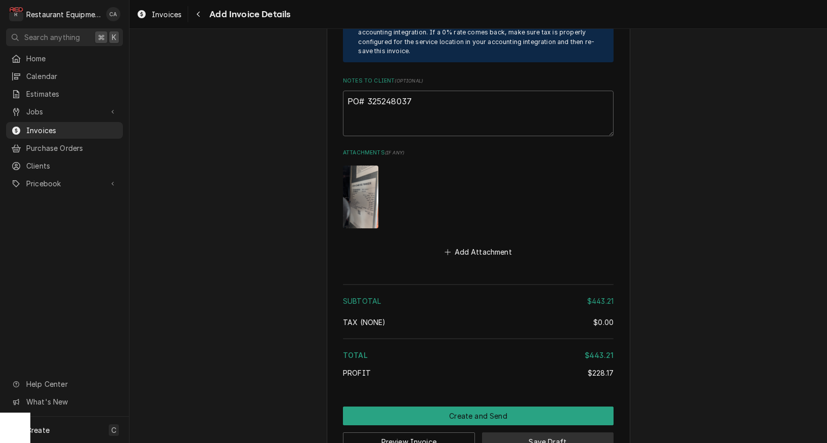
click at [546, 432] on button "Save Draft" at bounding box center [548, 441] width 132 height 19
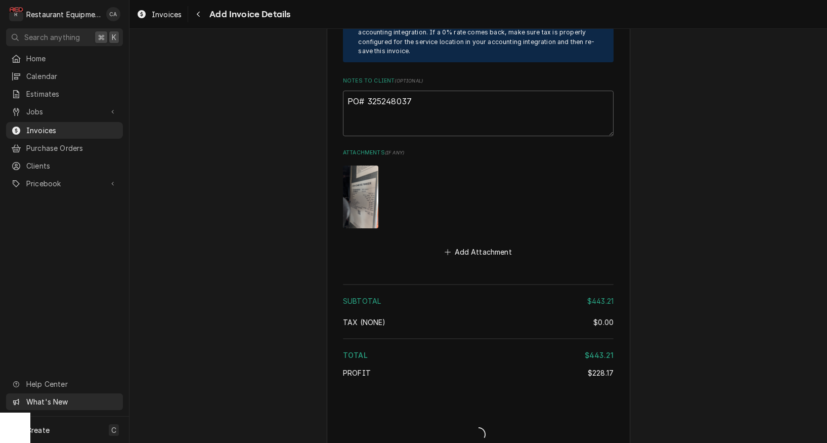
type textarea "x"
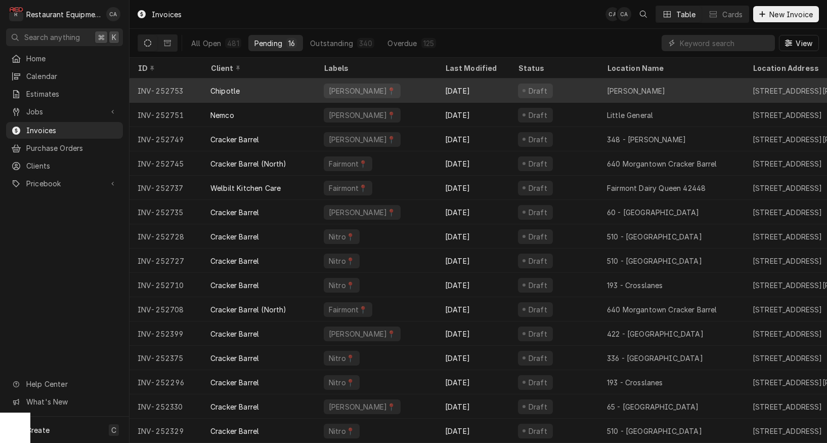
click at [397, 88] on div "[PERSON_NAME]📍" at bounding box center [376, 90] width 121 height 24
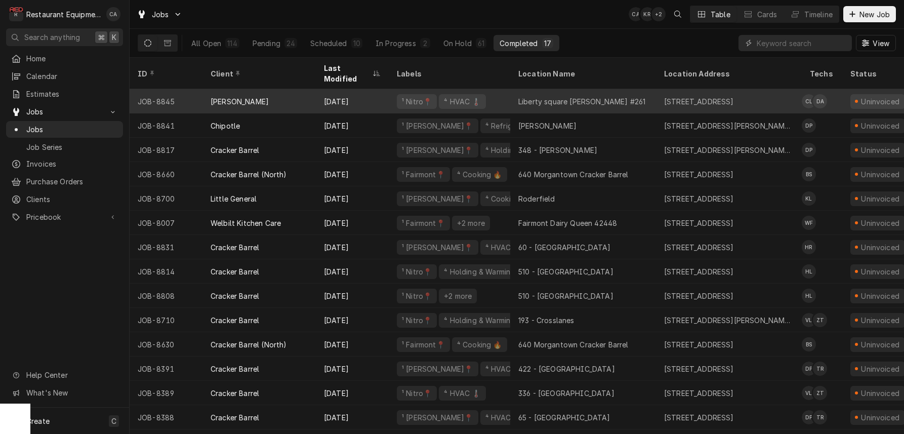
click at [602, 96] on div "Liberty square Bob Evans #261" at bounding box center [581, 101] width 127 height 11
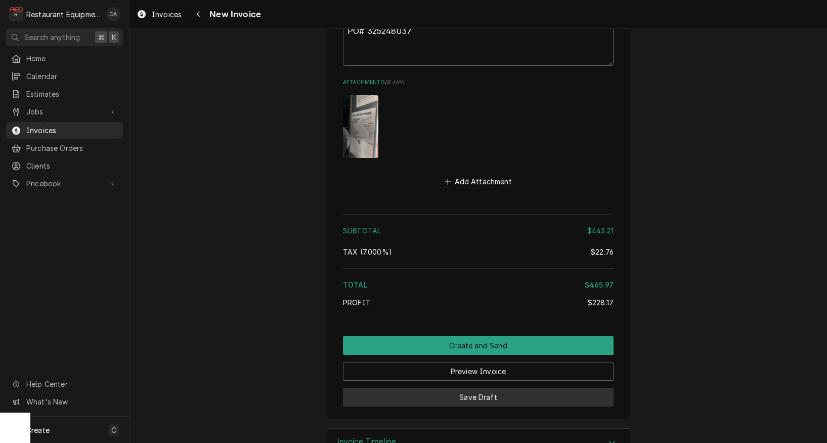
click at [474, 388] on button "Save Draft" at bounding box center [478, 397] width 271 height 19
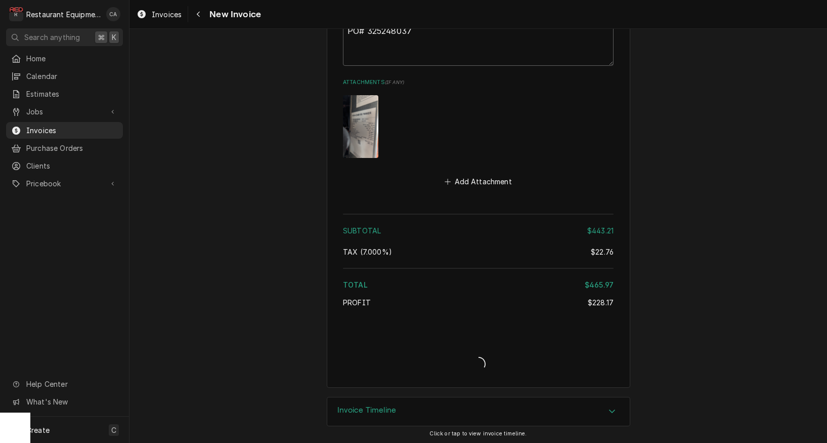
scroll to position [2173, 0]
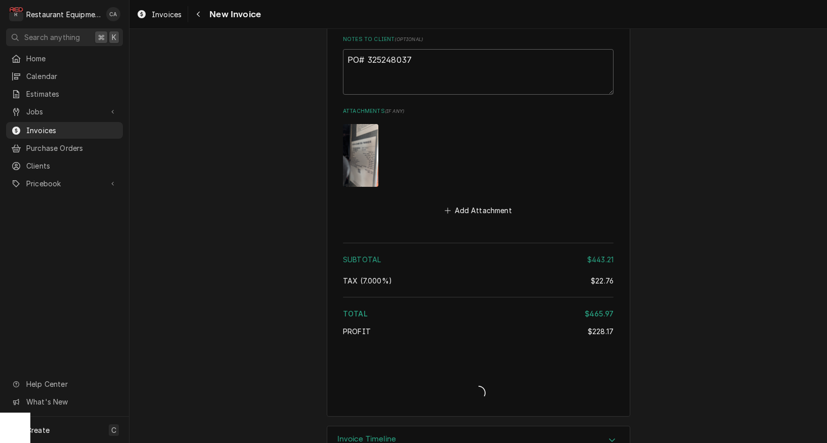
type textarea "x"
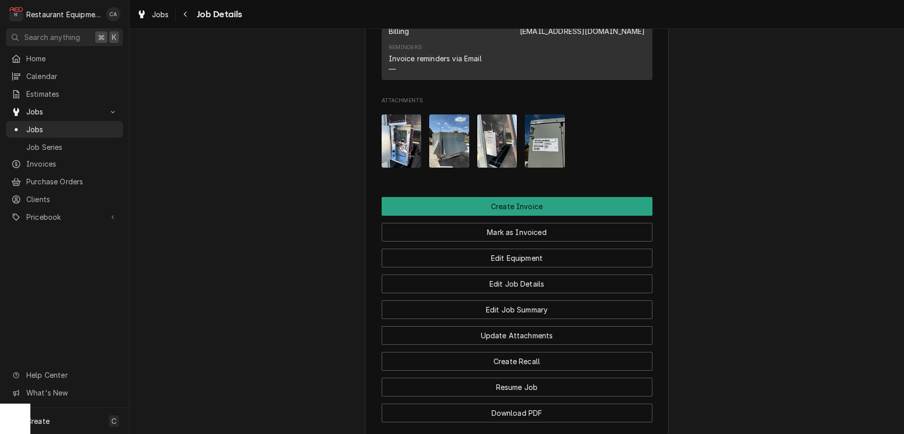
click at [541, 141] on img "Attachments" at bounding box center [545, 140] width 40 height 53
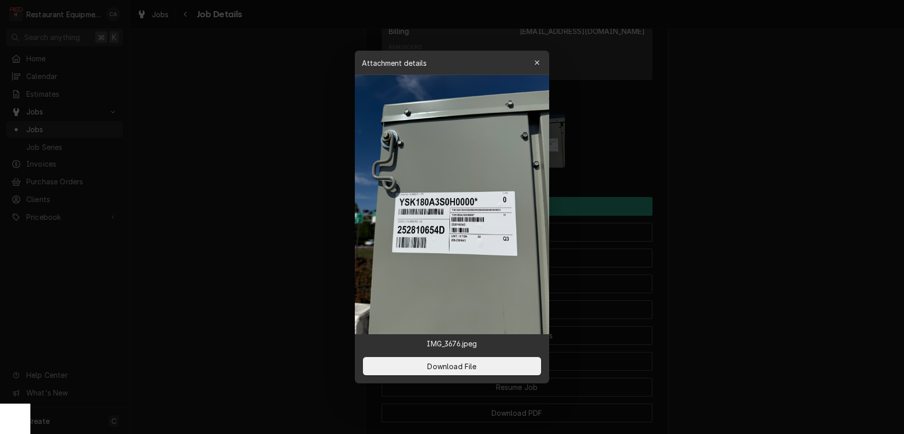
click at [303, 197] on div at bounding box center [452, 217] width 904 height 434
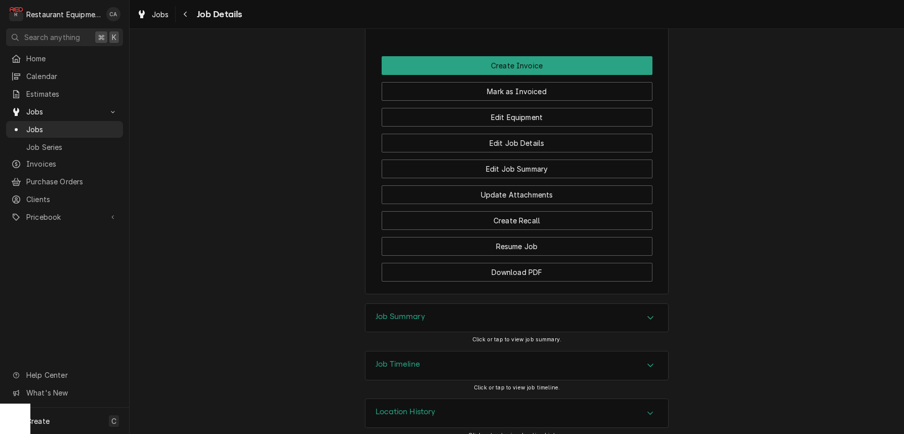
scroll to position [940, 0]
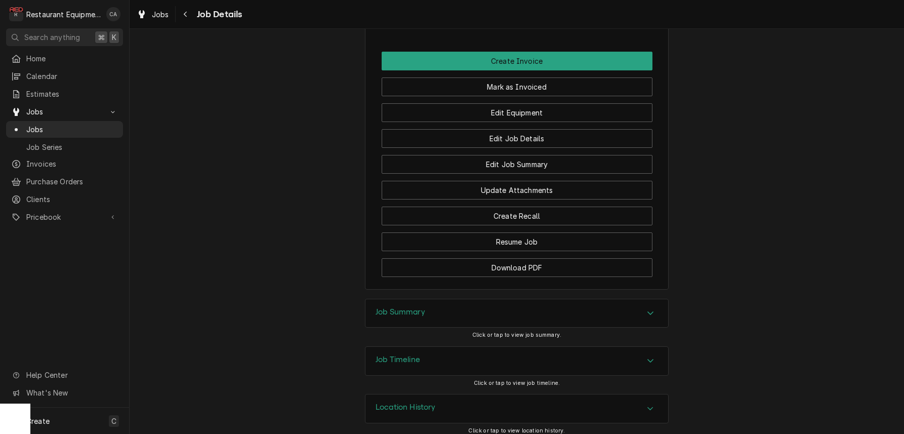
drag, startPoint x: 394, startPoint y: 310, endPoint x: 335, endPoint y: 295, distance: 60.1
click at [393, 310] on h3 "Job Summary" at bounding box center [400, 312] width 50 height 10
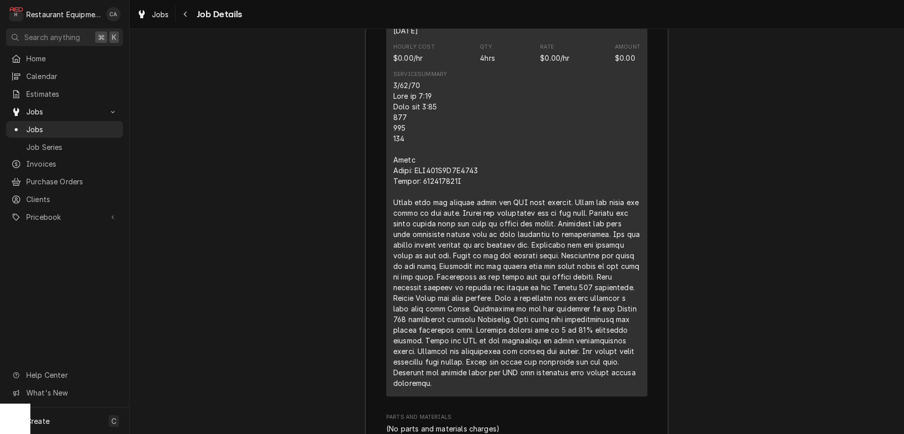
scroll to position [1449, 0]
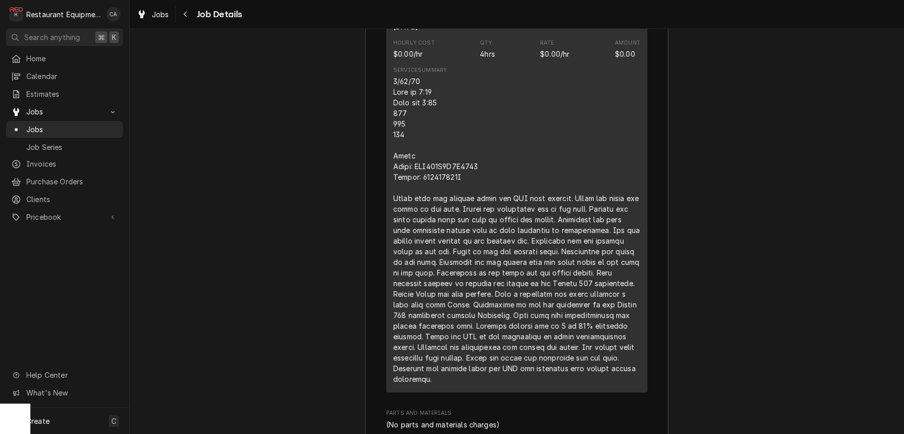
drag, startPoint x: 361, startPoint y: 199, endPoint x: 353, endPoint y: 199, distance: 8.1
click at [361, 199] on div "Job Summary Roopairs Job ID JOB-8845 Service Type New Install Job Type Service …" at bounding box center [517, 210] width 774 height 841
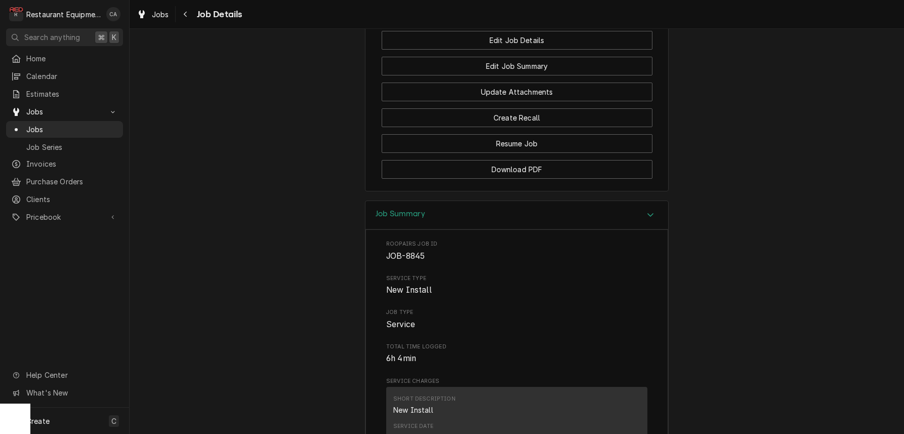
scroll to position [1039, 0]
drag, startPoint x: 730, startPoint y: 101, endPoint x: 827, endPoint y: 2, distance: 138.5
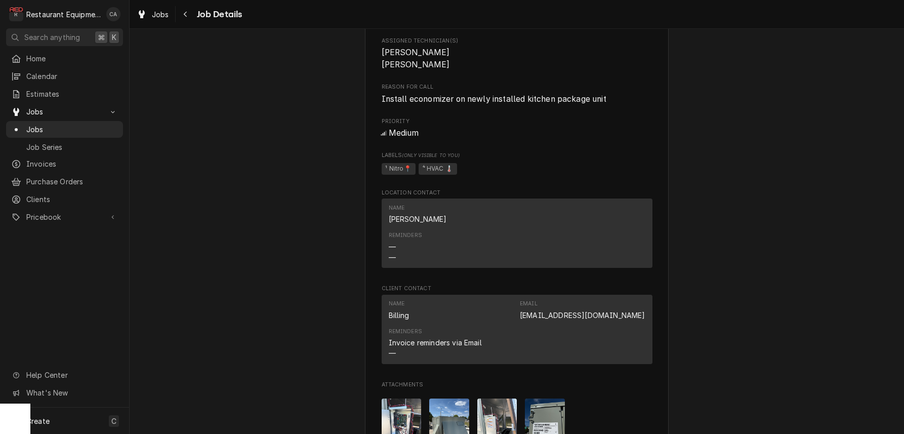
scroll to position [515, 0]
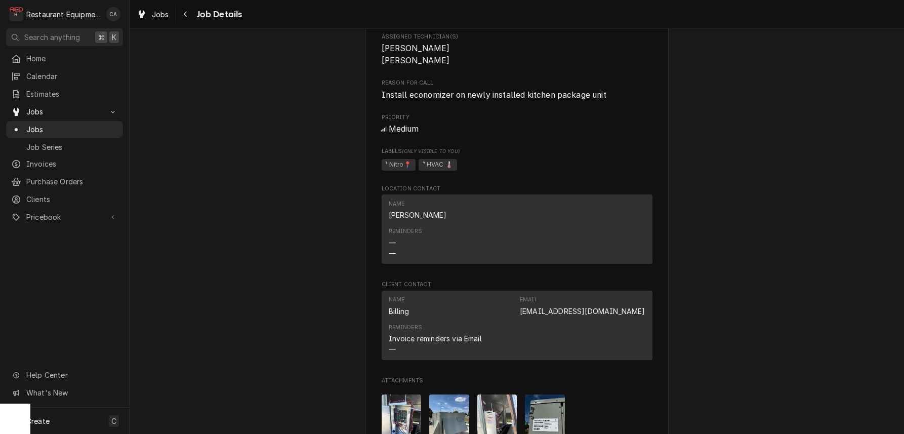
drag, startPoint x: 288, startPoint y: 253, endPoint x: 283, endPoint y: 257, distance: 5.8
click at [288, 253] on div "Completed and Uninvoiced Bob Evans Liberty square Bob Evans #261 / 70 Liberty S…" at bounding box center [517, 123] width 774 height 1199
click at [258, 246] on div "Completed and Uninvoiced Bob Evans Liberty square Bob Evans #261 / 70 Liberty S…" at bounding box center [517, 123] width 774 height 1199
click at [160, 14] on span "Jobs" at bounding box center [160, 14] width 17 height 11
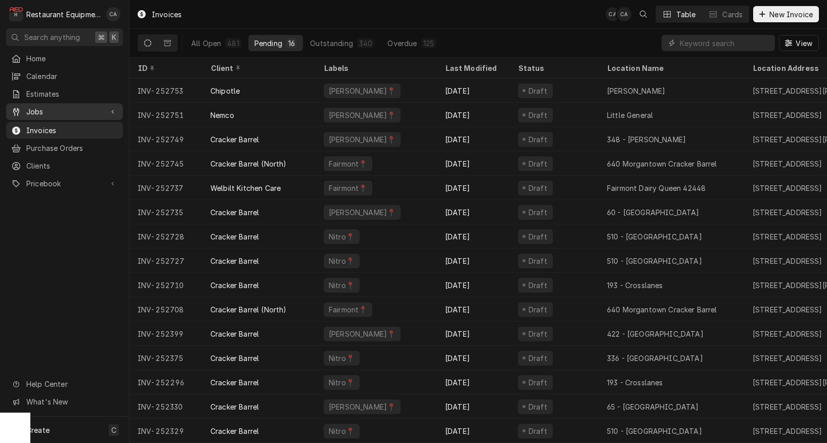
click at [44, 107] on span "Jobs" at bounding box center [64, 111] width 76 height 11
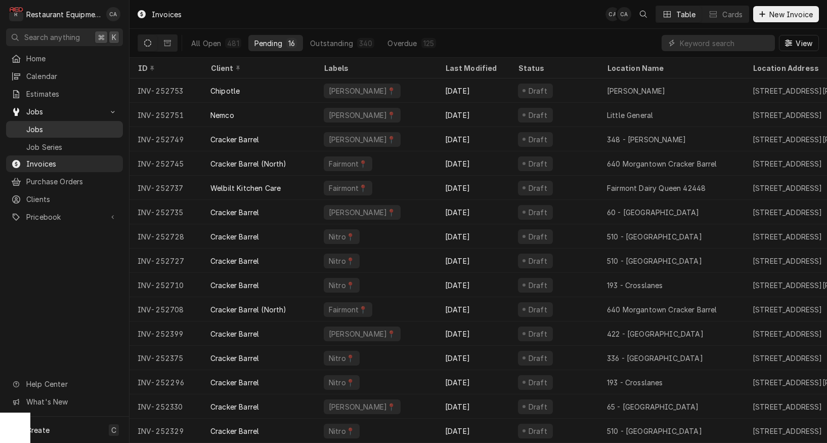
drag, startPoint x: 39, startPoint y: 127, endPoint x: 64, endPoint y: 133, distance: 24.9
click at [40, 128] on span "Jobs" at bounding box center [72, 129] width 92 height 11
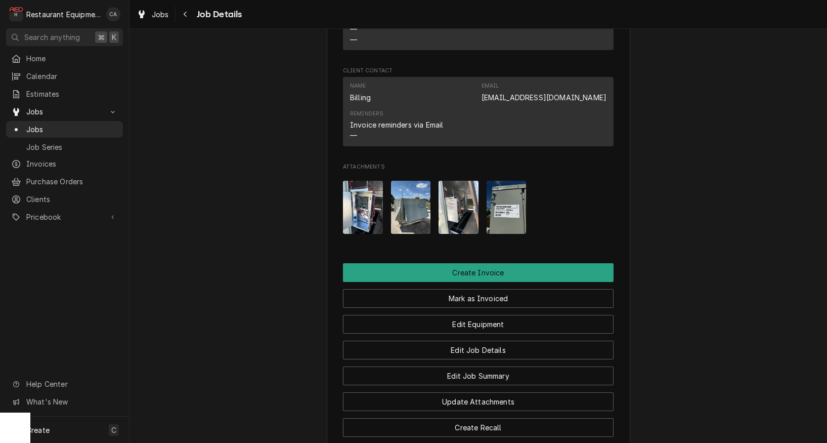
scroll to position [736, 0]
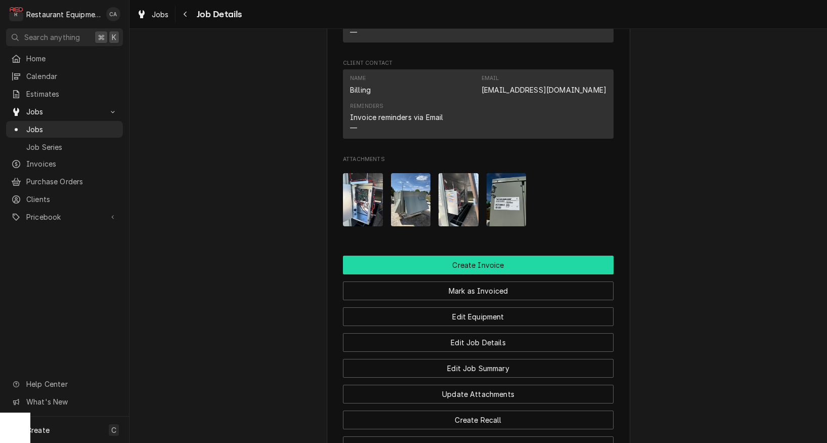
click at [491, 258] on button "Create Invoice" at bounding box center [478, 264] width 271 height 19
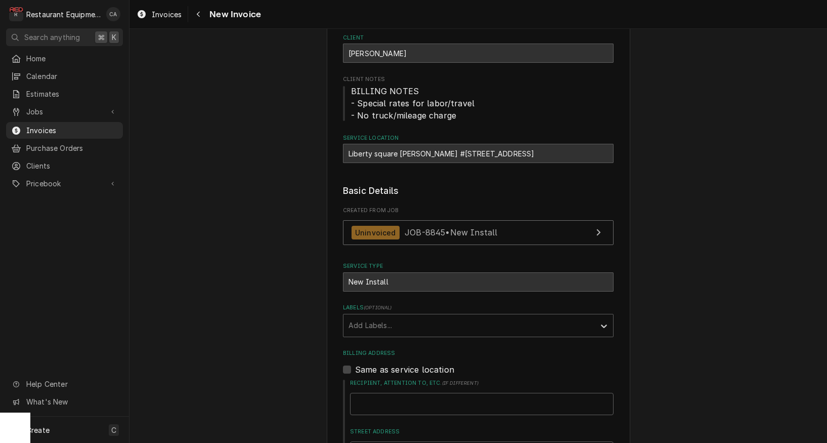
scroll to position [91, 0]
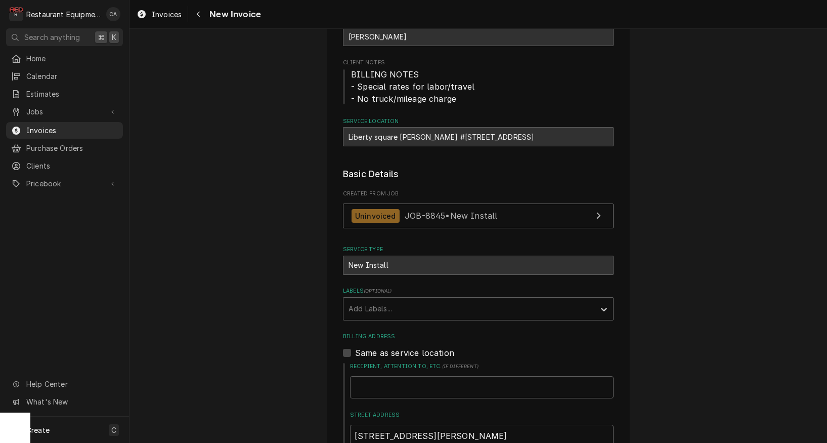
drag, startPoint x: 354, startPoint y: 305, endPoint x: 375, endPoint y: 318, distance: 25.3
click at [355, 305] on div "Add Labels..." at bounding box center [469, 308] width 241 height 11
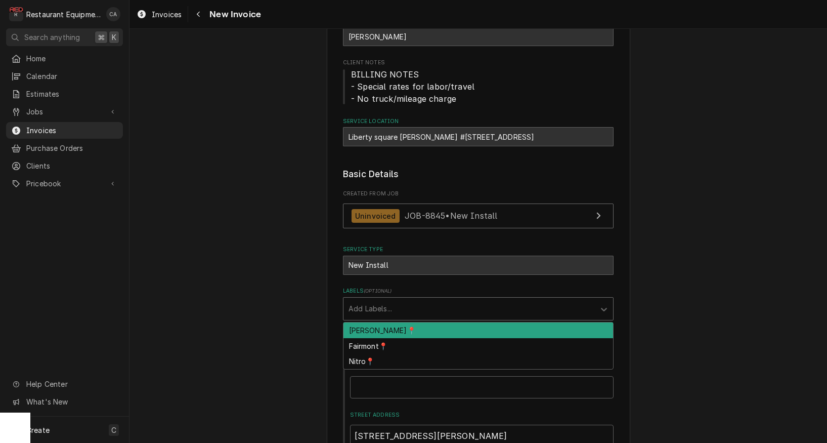
click at [373, 326] on div "BECKLEY📍" at bounding box center [479, 330] width 270 height 16
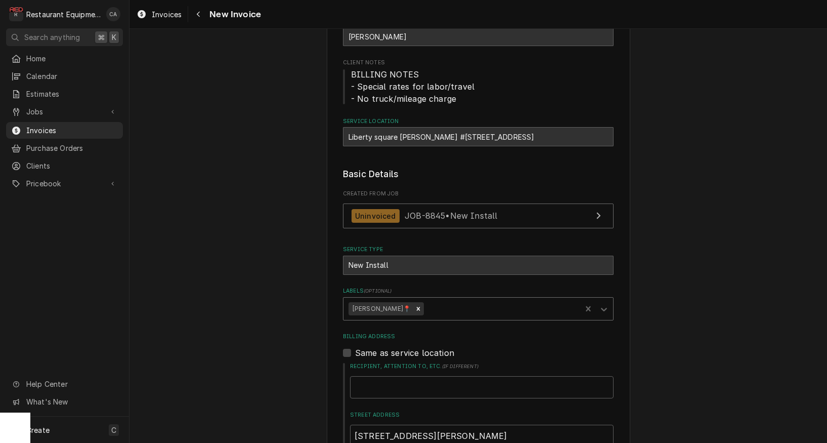
drag, startPoint x: 387, startPoint y: 309, endPoint x: 394, endPoint y: 317, distance: 10.8
click at [387, 309] on div "BECKLEY📍" at bounding box center [381, 308] width 64 height 13
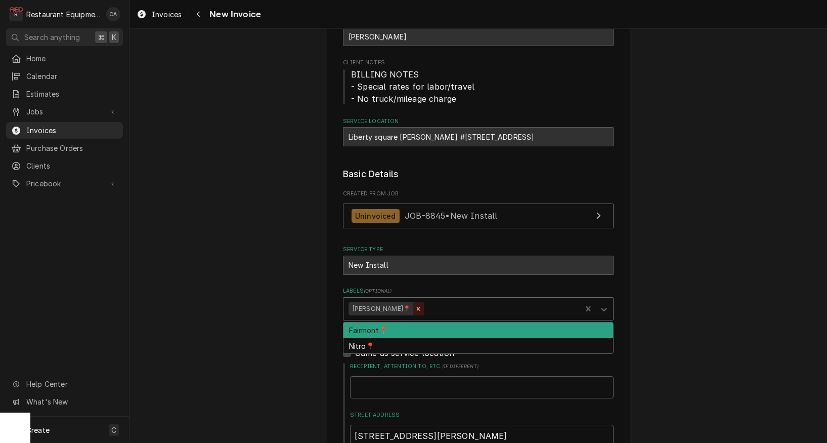
click at [417, 307] on icon "Remove BECKLEY📍" at bounding box center [419, 309] width 4 height 4
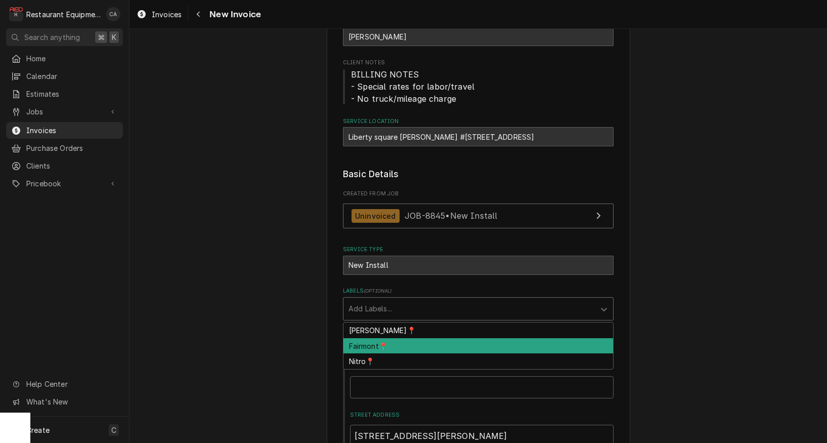
drag, startPoint x: 397, startPoint y: 307, endPoint x: 392, endPoint y: 319, distance: 13.0
click at [397, 307] on div "Labels" at bounding box center [469, 309] width 241 height 18
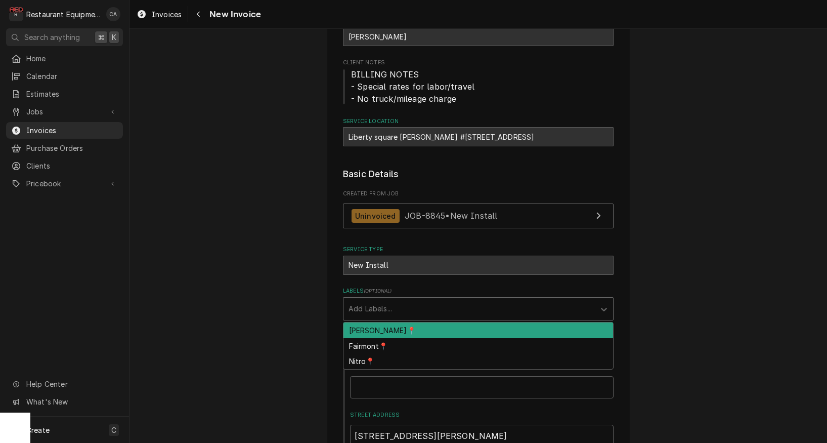
drag, startPoint x: 375, startPoint y: 307, endPoint x: 375, endPoint y: 331, distance: 24.3
click at [375, 308] on div "Add Labels..." at bounding box center [469, 308] width 241 height 11
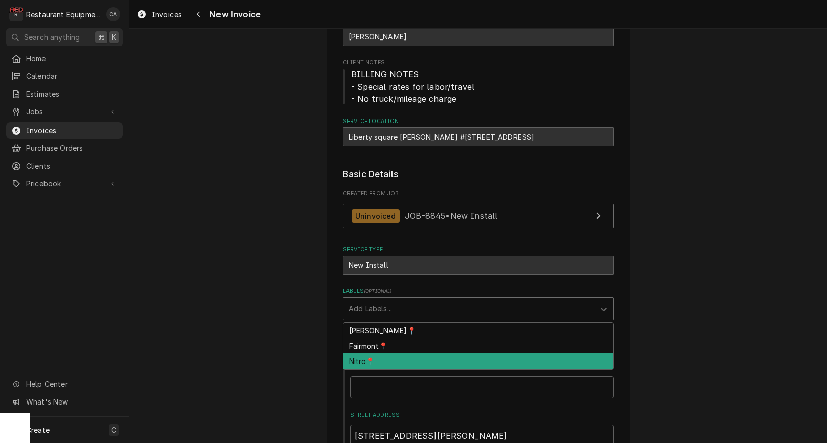
drag, startPoint x: 365, startPoint y: 354, endPoint x: 283, endPoint y: 320, distance: 88.2
click at [365, 354] on div "Nitro📍" at bounding box center [479, 361] width 270 height 16
type textarea "x"
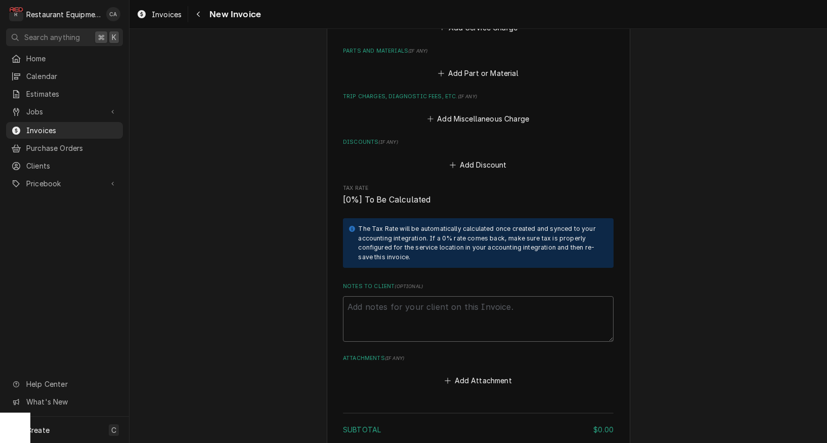
scroll to position [1477, 0]
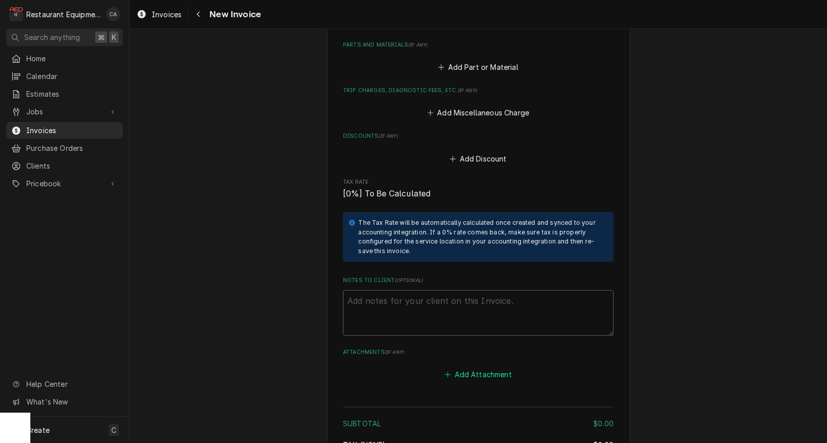
click at [459, 367] on button "Add Attachment" at bounding box center [478, 374] width 71 height 14
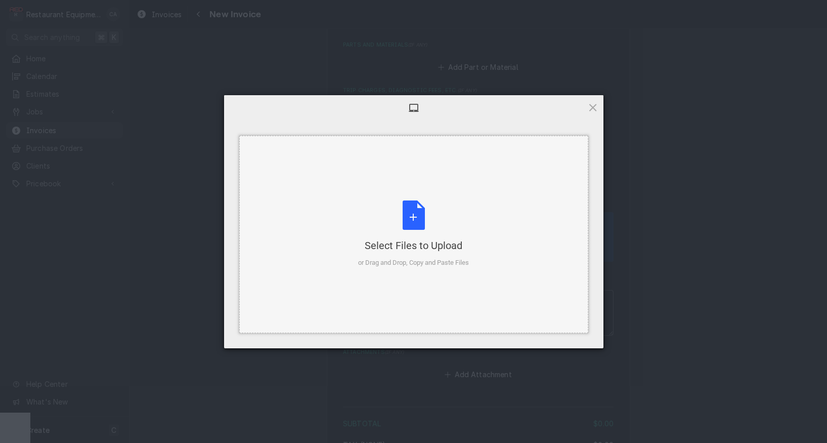
click at [394, 250] on div "Select Files to Upload" at bounding box center [413, 245] width 111 height 14
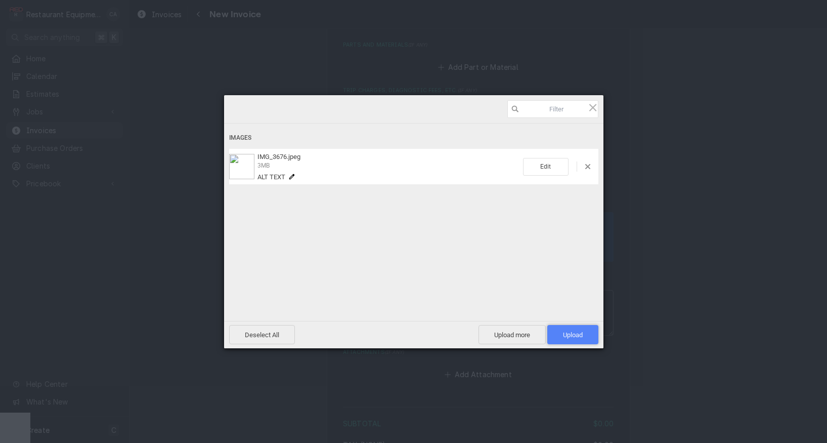
click at [547, 332] on span "Upload 1" at bounding box center [572, 334] width 51 height 19
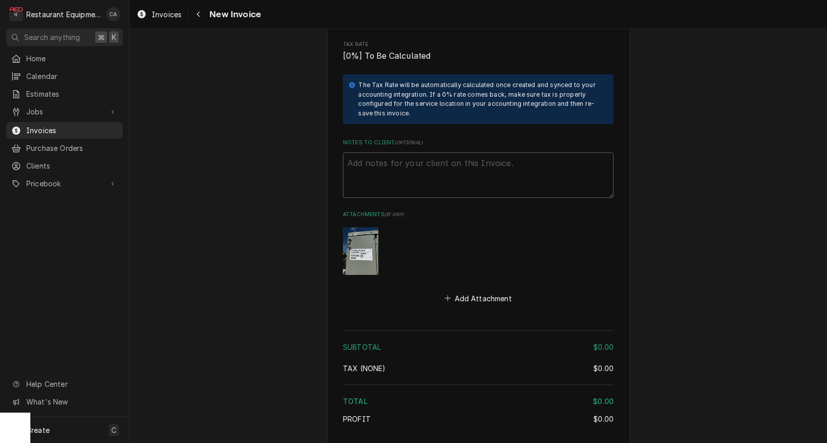
scroll to position [1616, 0]
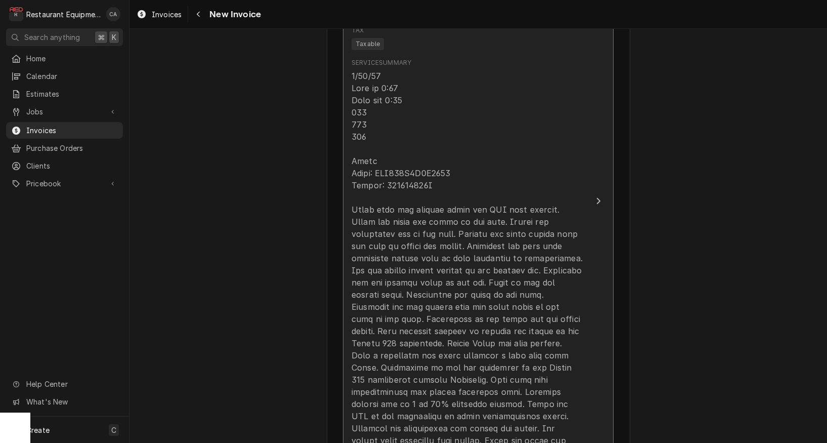
click at [365, 137] on div "Update Line Item" at bounding box center [468, 270] width 232 height 401
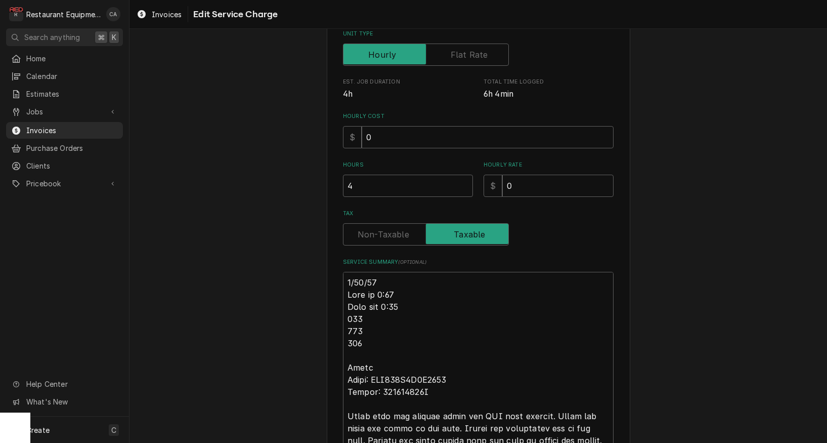
scroll to position [172, 0]
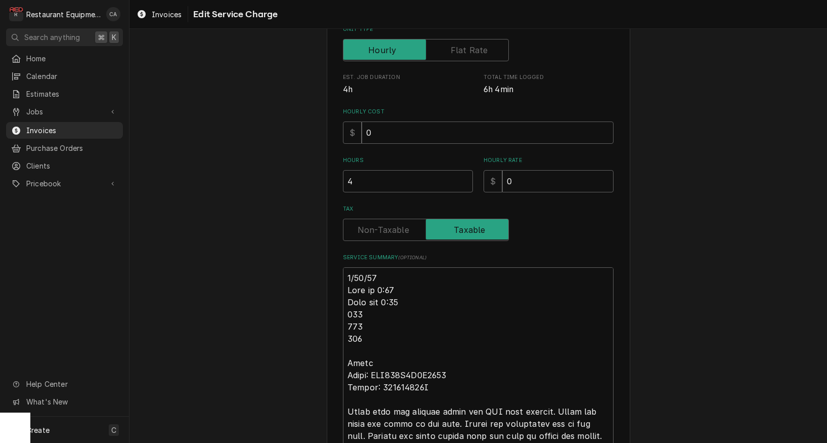
click at [343, 268] on div "Use the fields below to edit this service charge Short Description New Install …" at bounding box center [479, 298] width 304 height 843
type textarea "x"
type textarea "R9/10/25 Time in 9:30 Time out 2:30 202 203 208 Trane Model: YSK180A3S0H0000 Se…"
type textarea "x"
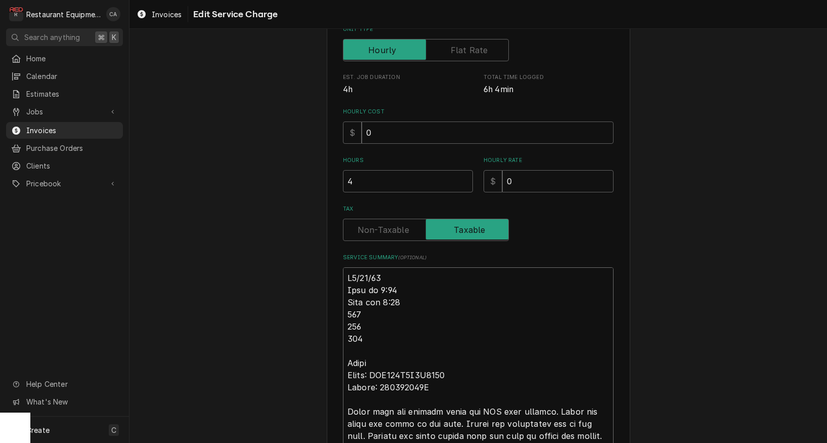
type textarea "Ro9/10/25 Time in 9:30 Time out 2:30 202 203 208 Trane Model: YSK180A3S0H0000 S…"
type textarea "x"
type textarea "Roo9/10/25 Time in 9:30 Time out 2:30 202 203 208 Trane Model: YSK180A3S0H0000 …"
type textarea "x"
type textarea "Roo 9/10/25 Time in 9:30 Time out 2:30 202 203 208 Trane Model: YSK180A3S0H0000…"
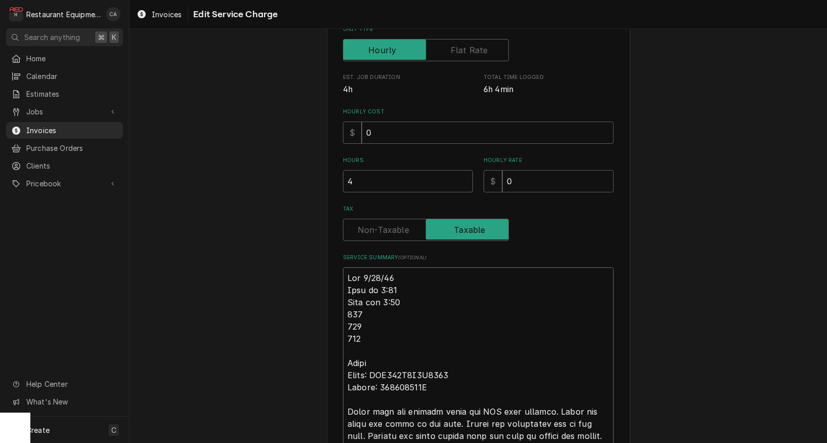
type textarea "x"
type textarea "Roo 89/10/25 Time in 9:30 Time out 2:30 202 203 208 Trane Model: YSK180A3S0H000…"
type textarea "x"
type textarea "Roo 889/10/25 Time in 9:30 Time out 2:30 202 203 208 Trane Model: YSK180A3S0H00…"
type textarea "x"
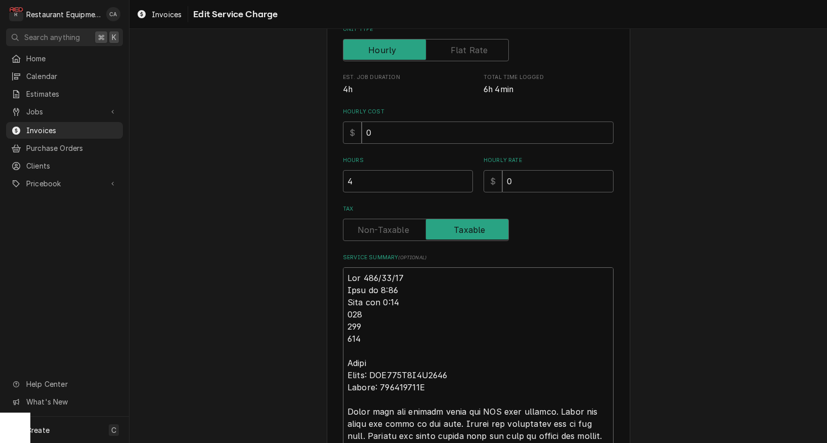
type textarea "Roo 8849/10/25 Time in 9:30 Time out 2:30 202 203 208 Trane Model: YSK180A3S0H0…"
type textarea "x"
type textarea "Roo 88459/10/25 Time in 9:30 Time out 2:30 202 203 208 Trane Model: YSK180A3S0H…"
type textarea "x"
type textarea "Roo 8845 9/10/25 Time in 9:30 Time out 2:30 202 203 208 Trane Model: YSK180A3S0…"
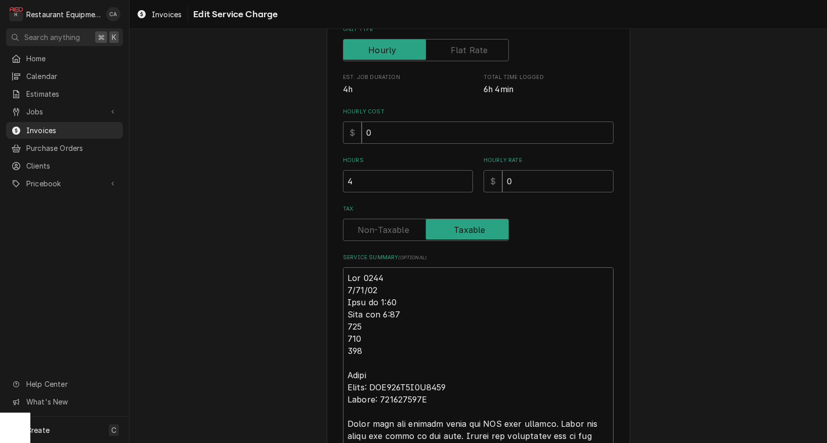
type textarea "x"
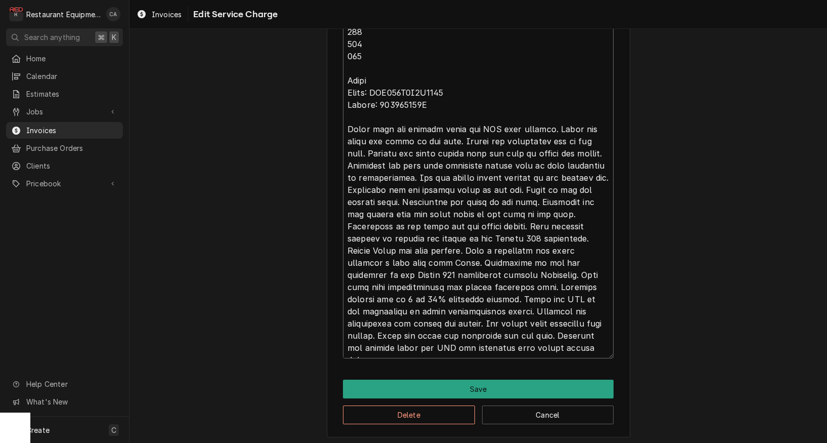
scroll to position [478, 0]
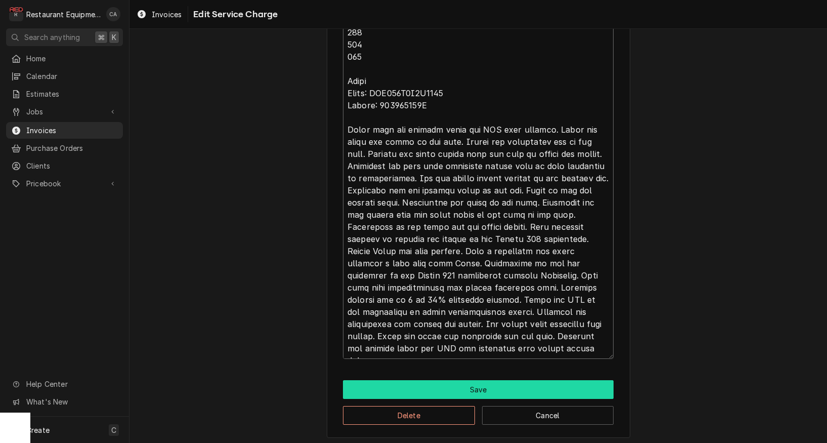
type textarea "Roo 8845 9/10/25 Time in 9:30 Time out 2:30 202 203 208 Trane Model: YSK180A3S0…"
click at [453, 382] on button "Save" at bounding box center [478, 389] width 271 height 19
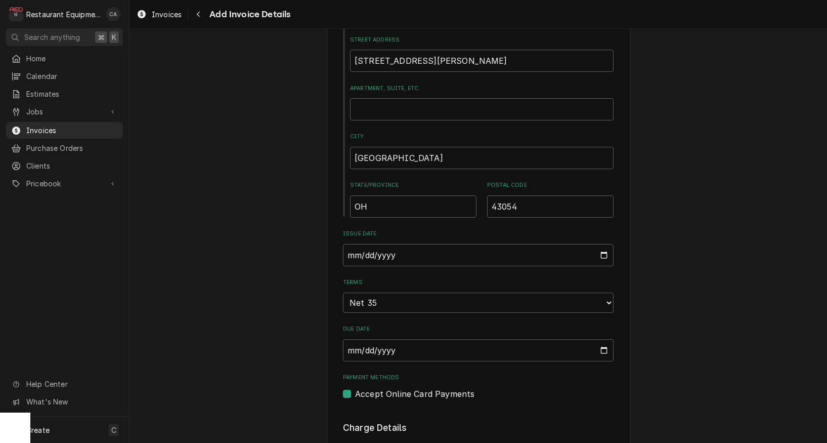
type textarea "x"
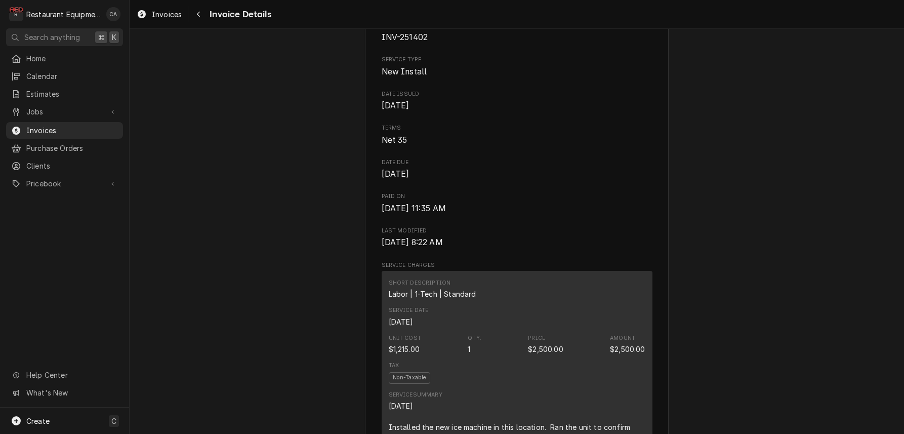
scroll to position [454, 0]
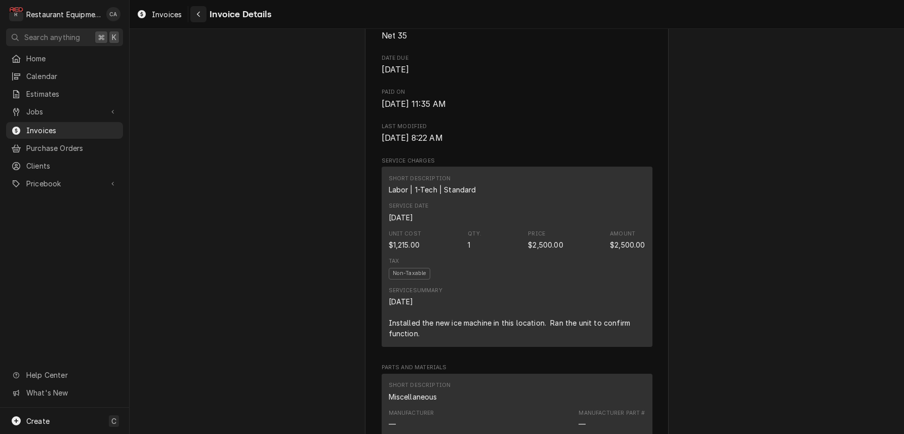
click at [200, 14] on icon "Navigate back" at bounding box center [198, 14] width 5 height 7
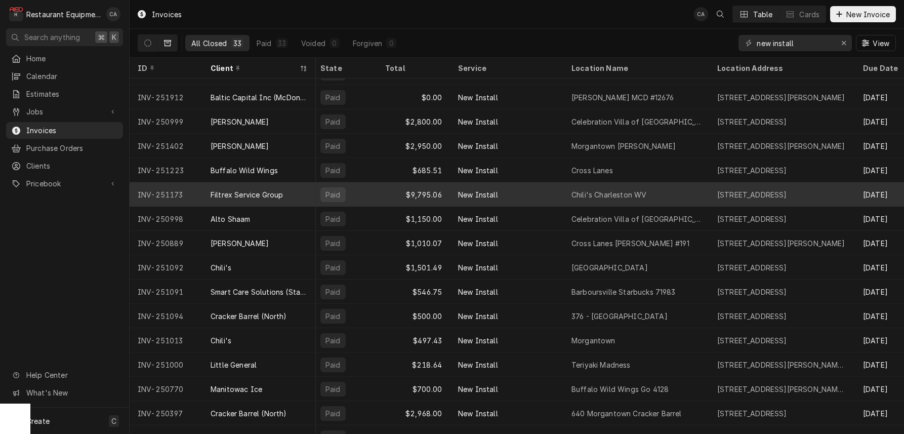
scroll to position [317, 4]
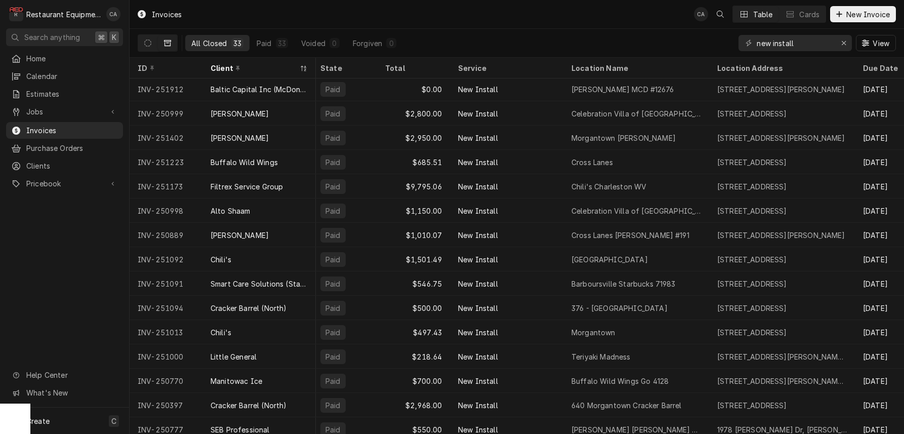
click at [244, 66] on div "Client" at bounding box center [253, 68] width 87 height 11
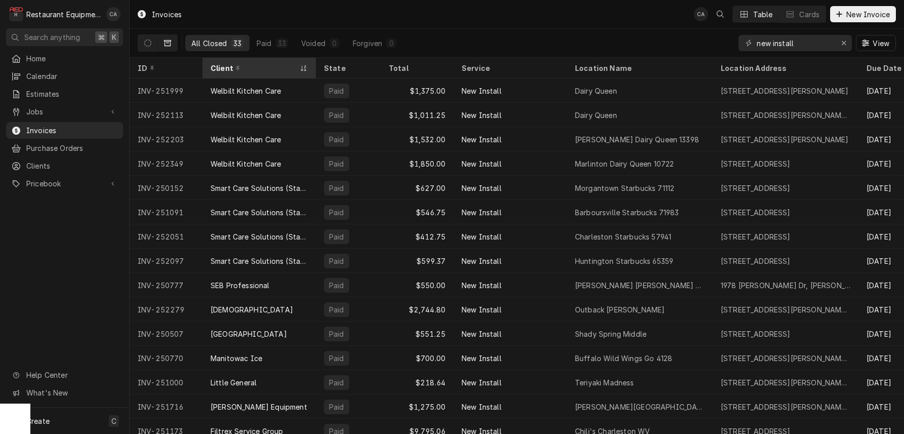
click at [251, 69] on div "Client" at bounding box center [253, 68] width 87 height 11
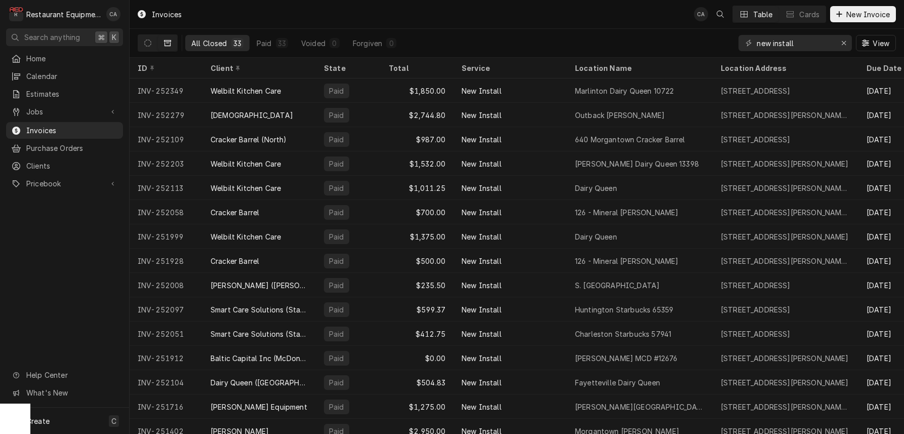
drag, startPoint x: 248, startPoint y: 68, endPoint x: 258, endPoint y: 158, distance: 90.6
click at [248, 68] on div "Client" at bounding box center [257, 68] width 95 height 11
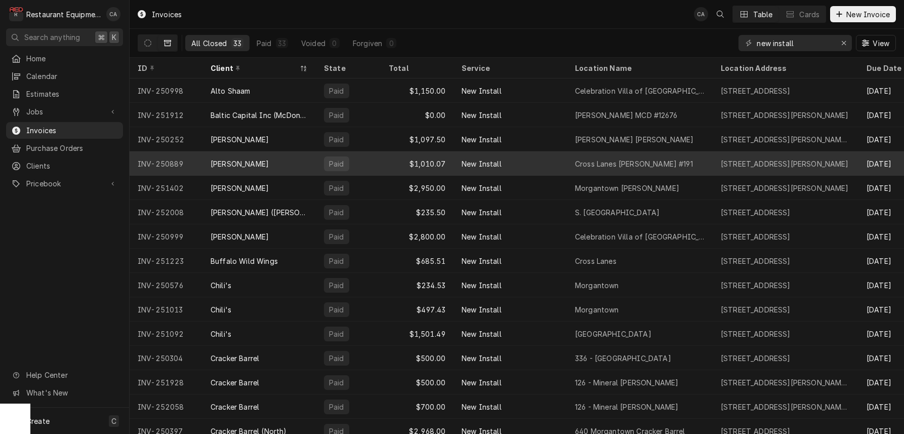
click at [596, 164] on div "Cross Lanes Bob Evans #191" at bounding box center [634, 163] width 118 height 11
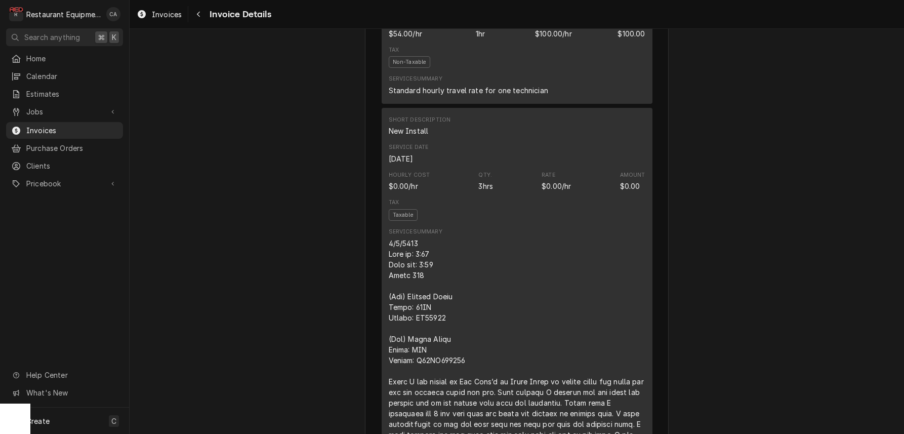
scroll to position [700, 0]
drag, startPoint x: 317, startPoint y: 174, endPoint x: 130, endPoint y: 11, distance: 247.8
click at [178, 16] on span "Invoices" at bounding box center [167, 14] width 30 height 11
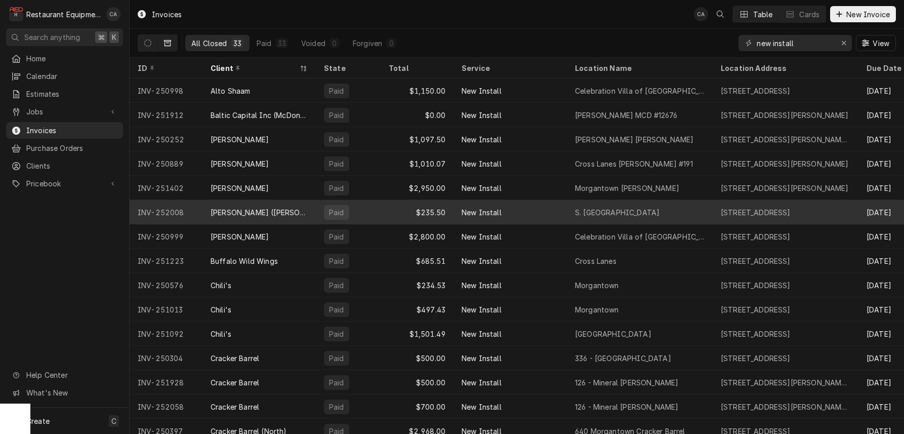
click at [587, 207] on div "S. [GEOGRAPHIC_DATA]" at bounding box center [617, 212] width 84 height 11
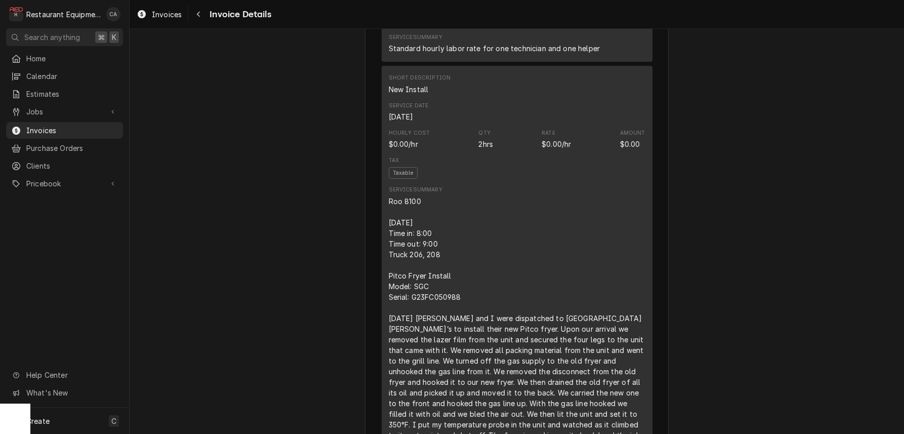
scroll to position [840, 0]
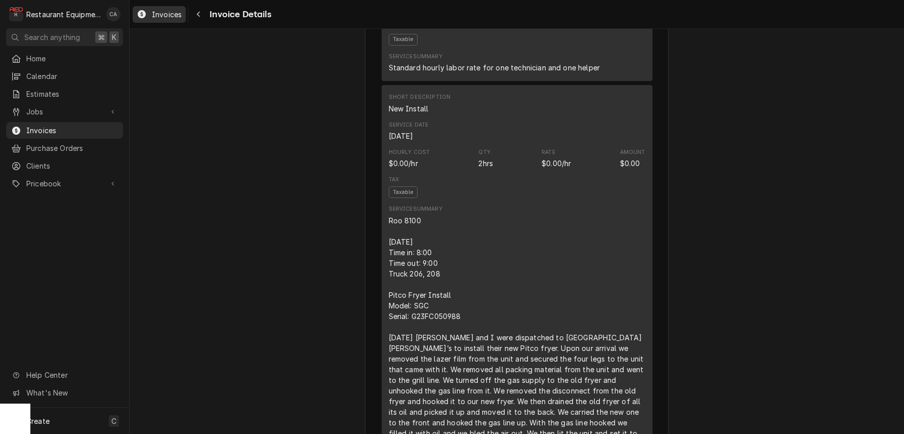
click at [163, 11] on span "Invoices" at bounding box center [167, 14] width 30 height 11
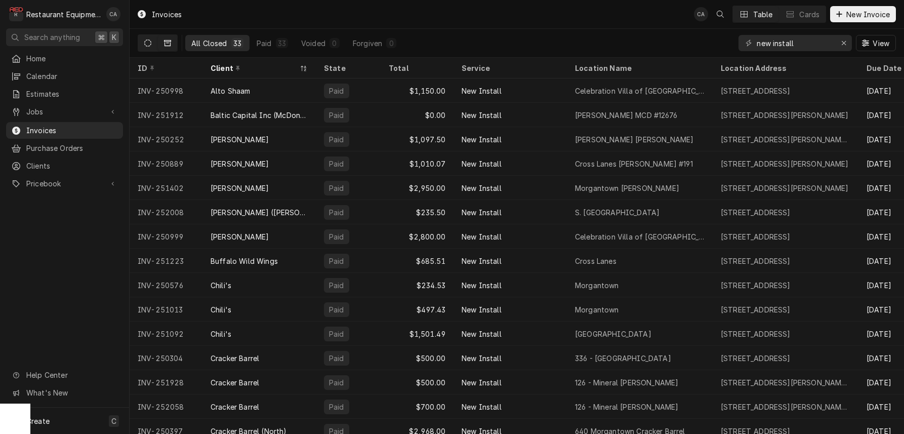
click at [147, 42] on icon "Dynamic Content Wrapper" at bounding box center [147, 42] width 7 height 7
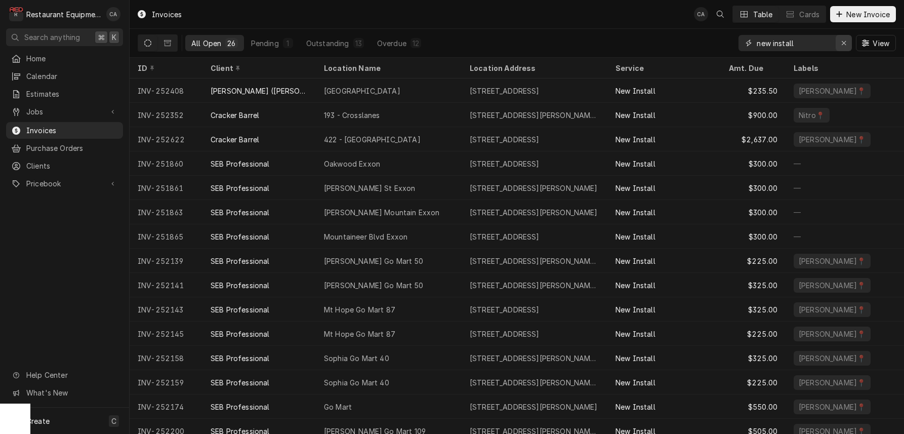
click at [843, 44] on icon "Erase input" at bounding box center [843, 43] width 4 height 4
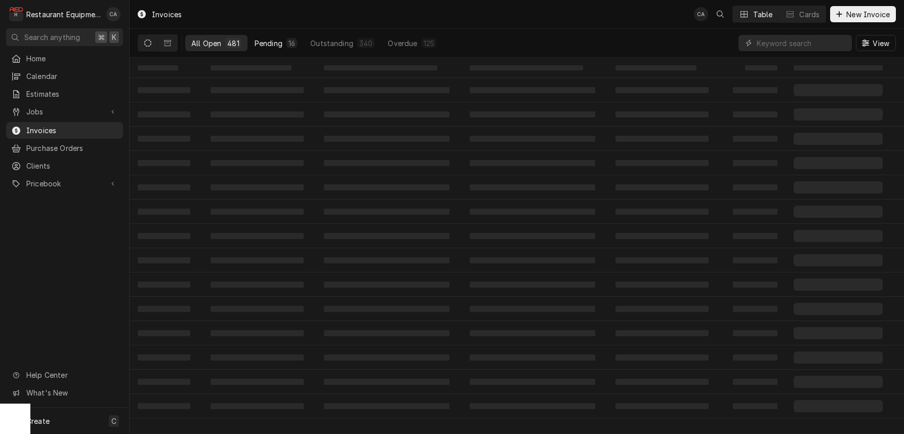
click at [275, 48] on button "Pending 16" at bounding box center [275, 43] width 55 height 16
drag, startPoint x: 508, startPoint y: 26, endPoint x: 778, endPoint y: 431, distance: 486.1
click at [510, 26] on div "Invoices CA Table Cards New Invoice" at bounding box center [517, 14] width 774 height 28
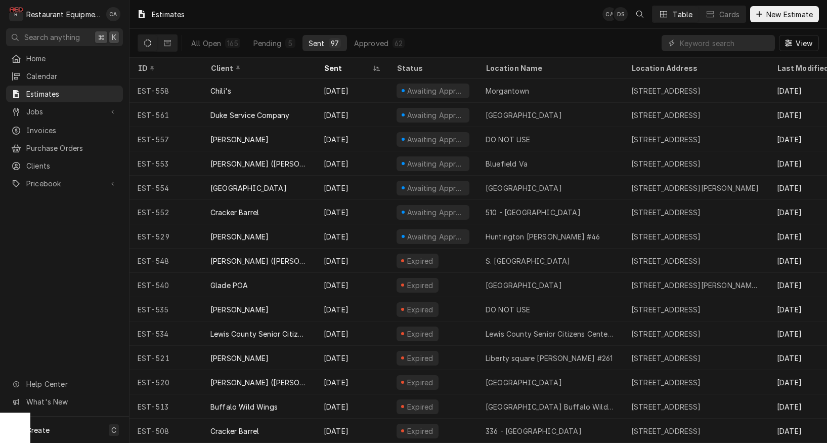
click at [742, 42] on input "Dynamic Content Wrapper" at bounding box center [725, 43] width 90 height 16
type input "liberty"
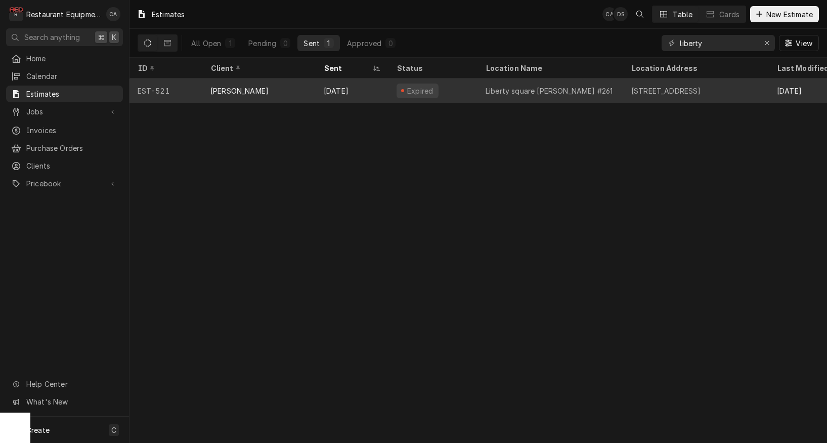
click at [535, 90] on div "Liberty square [PERSON_NAME] #261" at bounding box center [549, 91] width 127 height 11
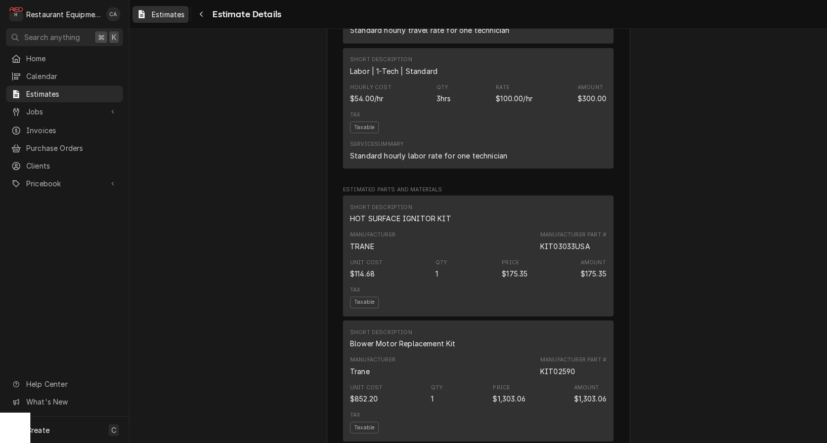
scroll to position [845, 0]
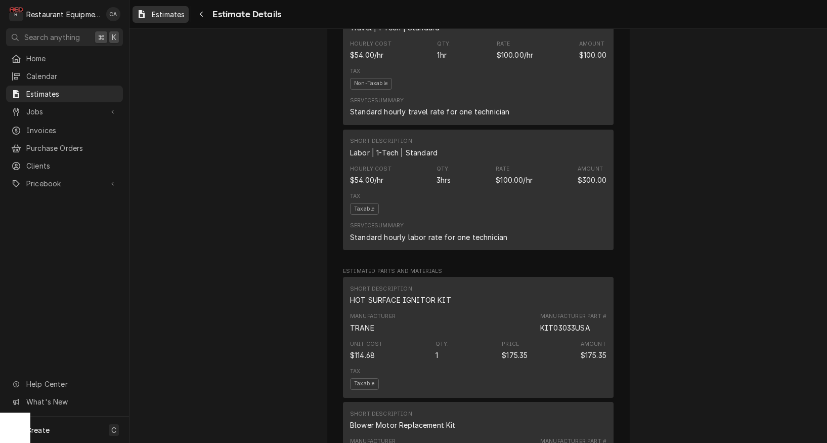
click at [170, 16] on span "Estimates" at bounding box center [168, 14] width 33 height 11
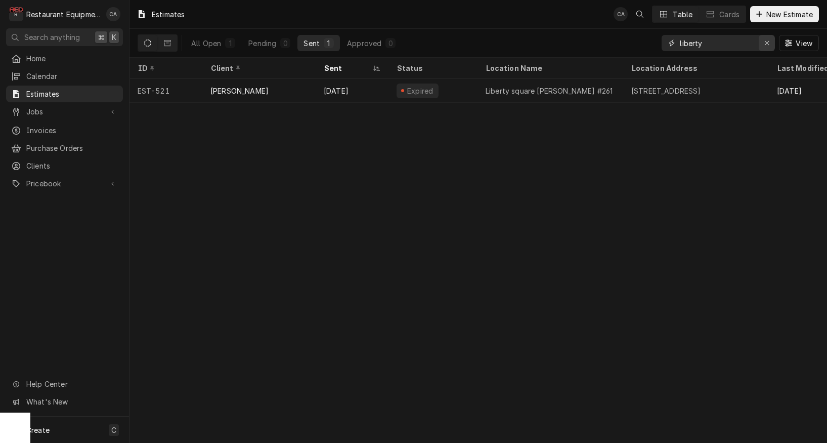
click at [767, 44] on icon "Erase input" at bounding box center [767, 42] width 6 height 7
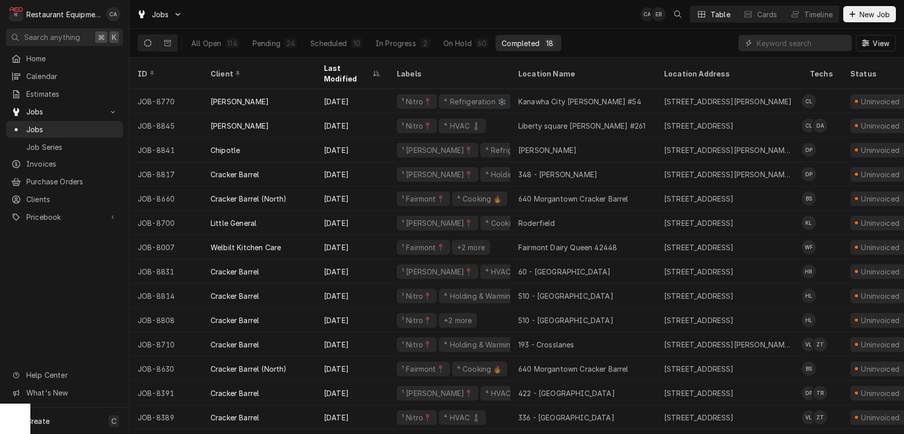
click at [418, 22] on div "Jobs CA EB Table Cards Timeline New Job" at bounding box center [517, 14] width 774 height 28
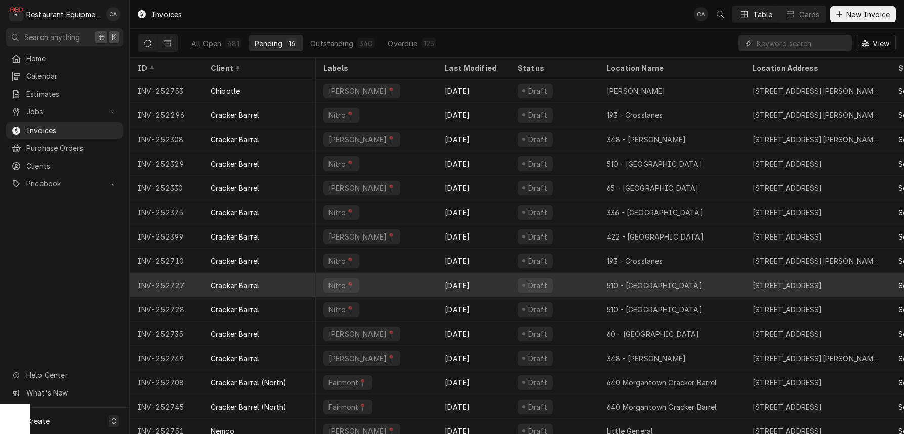
scroll to position [0, 1]
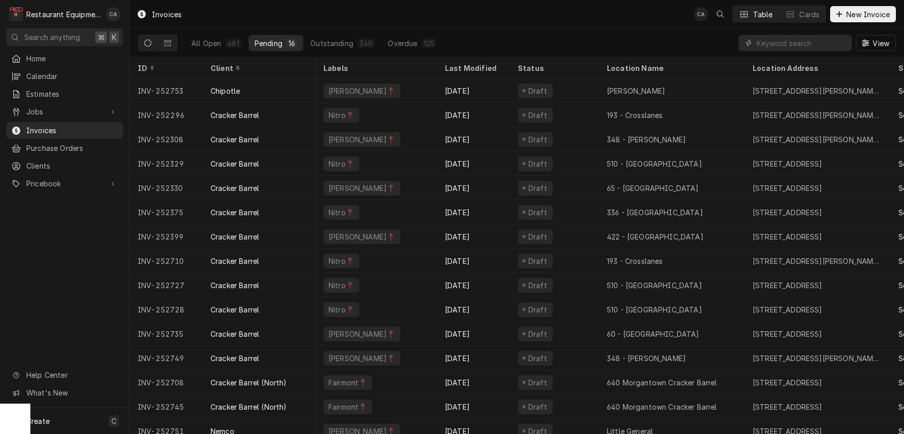
click at [508, 35] on div "All Open 481 Pending 16 Outstanding 340 Overdue 125 View" at bounding box center [517, 43] width 758 height 28
click at [520, 24] on div "Invoices CA Table Cards New Invoice" at bounding box center [517, 14] width 774 height 28
drag, startPoint x: 571, startPoint y: 23, endPoint x: 577, endPoint y: 23, distance: 5.6
click at [571, 24] on div "Invoices CA Table Cards New Invoice" at bounding box center [517, 14] width 774 height 28
